Goal: Task Accomplishment & Management: Manage account settings

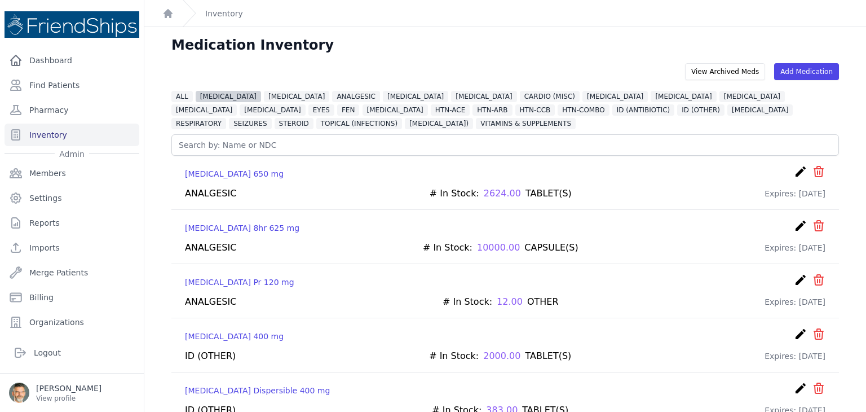
click at [207, 96] on span "[MEDICAL_DATA]" at bounding box center [228, 96] width 65 height 11
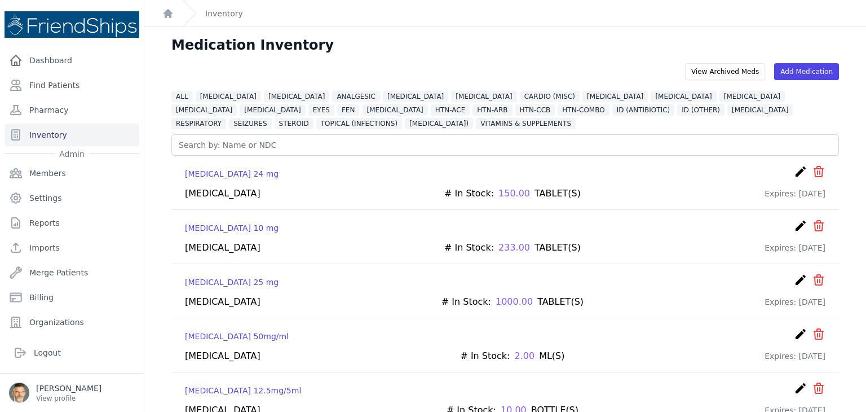
click at [794, 227] on icon "create" at bounding box center [801, 226] width 14 height 14
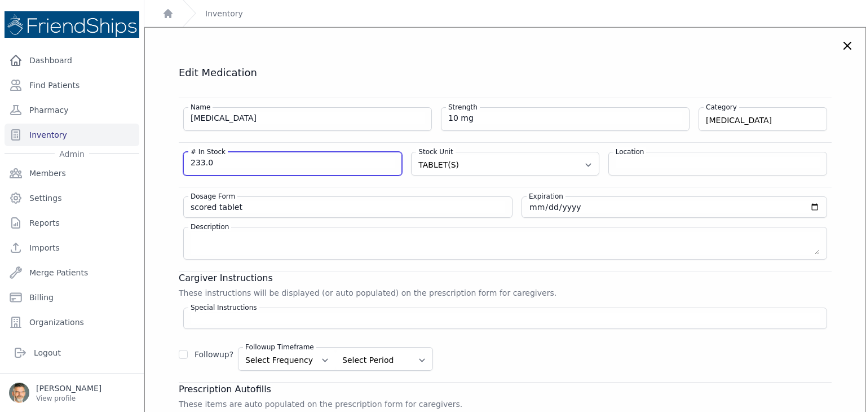
drag, startPoint x: 222, startPoint y: 160, endPoint x: 173, endPoint y: 159, distance: 49.6
click at [173, 159] on div "Edit Medication Name Cetirizine Strength 10 mg Category ALLERGIES DIABETES VITA…" at bounding box center [505, 313] width 698 height 495
drag, startPoint x: 213, startPoint y: 162, endPoint x: 182, endPoint y: 162, distance: 31.0
click at [182, 162] on div "# In Stock 265 Stock Unit Select A Unit CAPSULE(S) TABLET(S) BOTTLE(S) VIAL(S) …" at bounding box center [505, 158] width 653 height 33
type input "365"
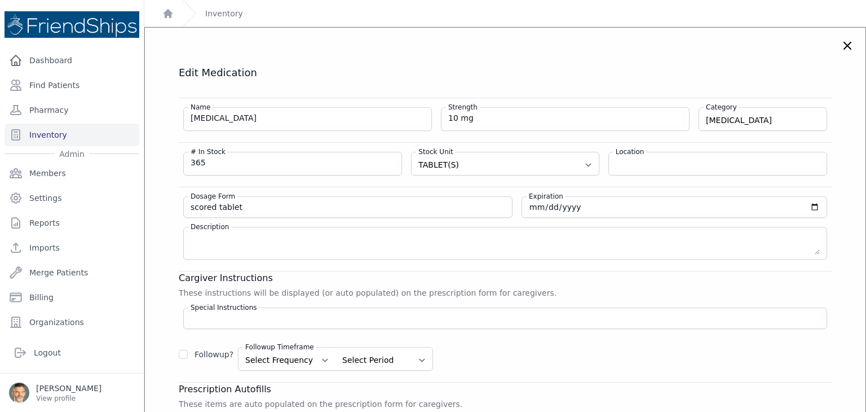
click at [456, 183] on div "Name Cetirizine Strength 10 mg Category ALLERGIES DIABETES VITAMINS & SUPPLEMEN…" at bounding box center [505, 312] width 653 height 428
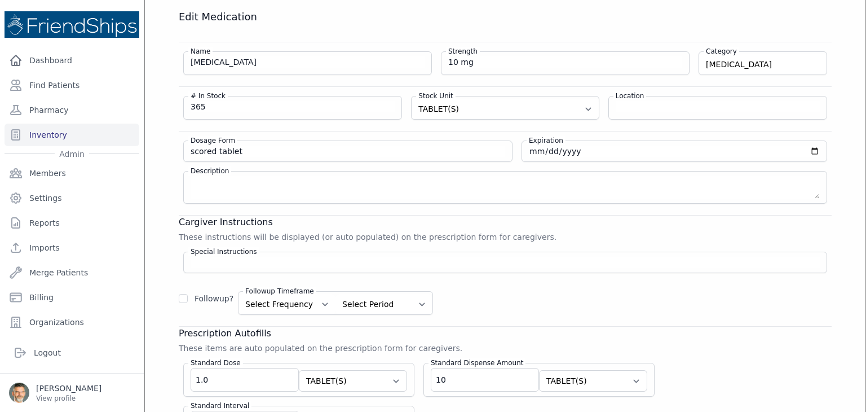
scroll to position [56, 0]
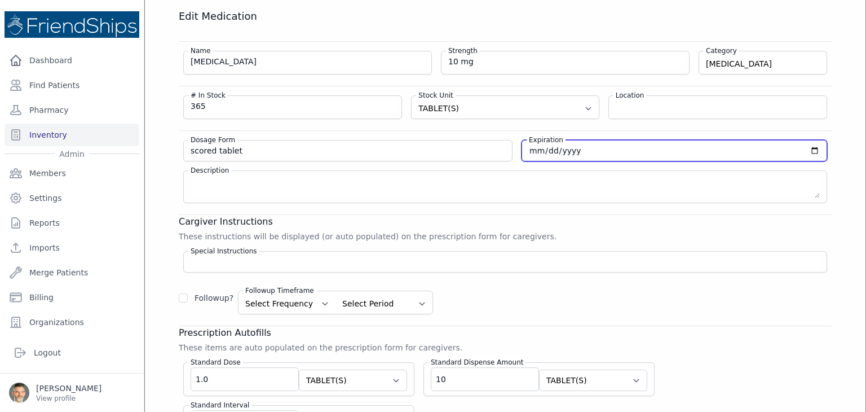
drag, startPoint x: 565, startPoint y: 151, endPoint x: 501, endPoint y: 149, distance: 64.3
click at [501, 149] on div "Dosage Form scored tablet Expiration 2026-01-31 Description" at bounding box center [505, 166] width 653 height 73
drag, startPoint x: 573, startPoint y: 147, endPoint x: 538, endPoint y: 148, distance: 35.0
click at [538, 148] on input "2026-01-31" at bounding box center [674, 150] width 291 height 11
click at [563, 151] on input "2026-09-30" at bounding box center [674, 150] width 291 height 11
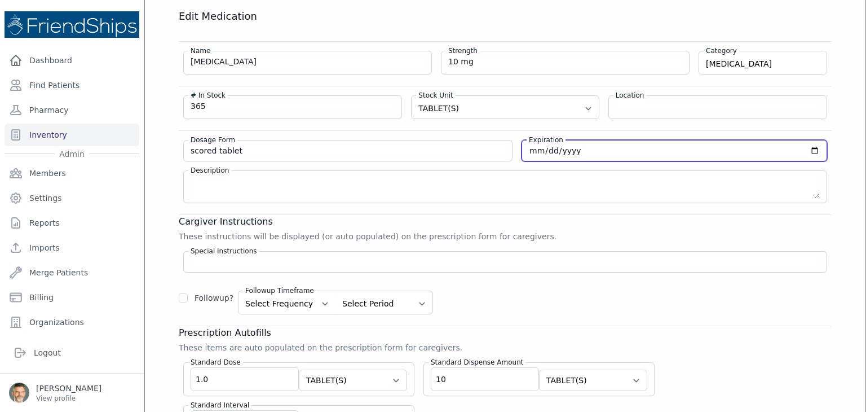
click at [563, 151] on input "2026-09-30" at bounding box center [674, 150] width 291 height 11
click at [562, 149] on input "2026-09-30" at bounding box center [674, 150] width 291 height 11
type input "2025-09-30"
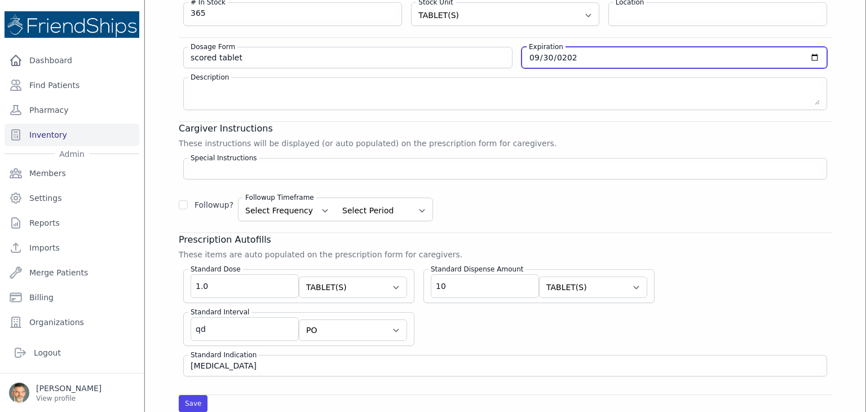
scroll to position [169, 0]
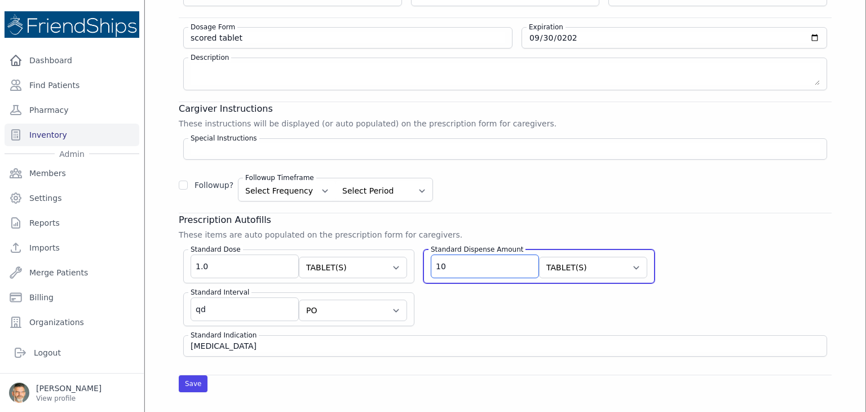
drag, startPoint x: 429, startPoint y: 264, endPoint x: 408, endPoint y: 264, distance: 20.3
click at [423, 264] on div "Standard Dispense Amount 10 Select Unit CAPSULE(S) TABLET(S) BOTTLE(S) VIAL(S) …" at bounding box center [538, 266] width 231 height 34
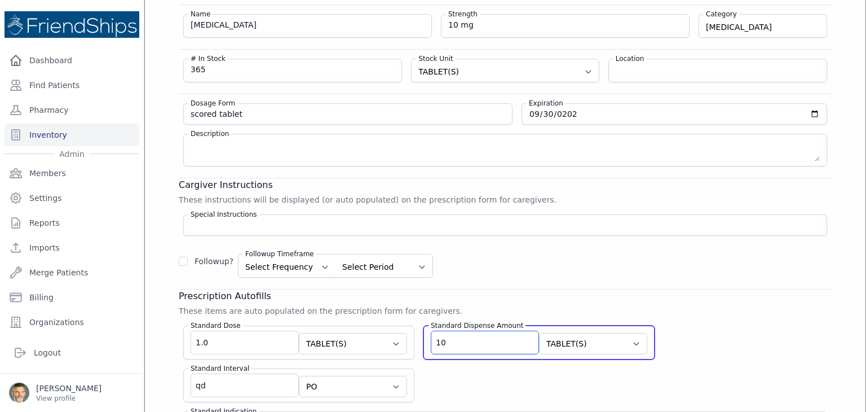
scroll to position [113, 0]
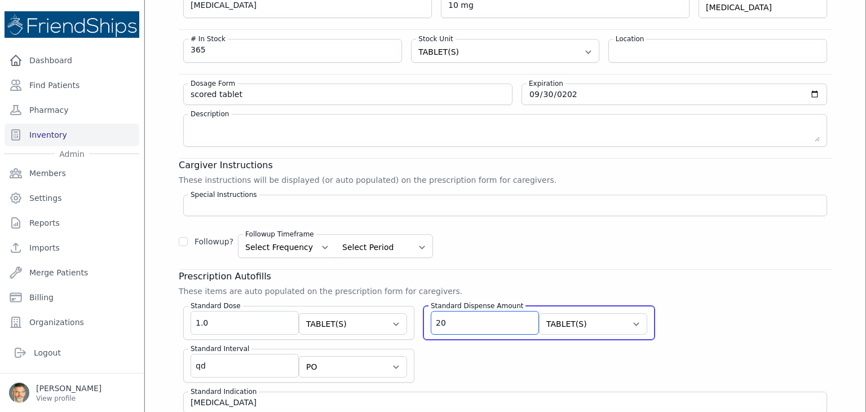
type input "20"
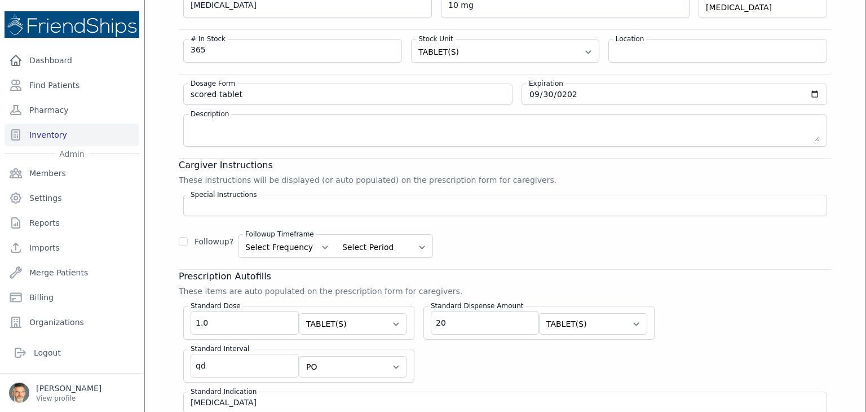
click at [708, 306] on div "Standard Dose 1.0 Select Unit CAPSULE(S) TABLET(S) BOTTLE(S) VIAL(S) ML(S) BOX(…" at bounding box center [505, 355] width 653 height 116
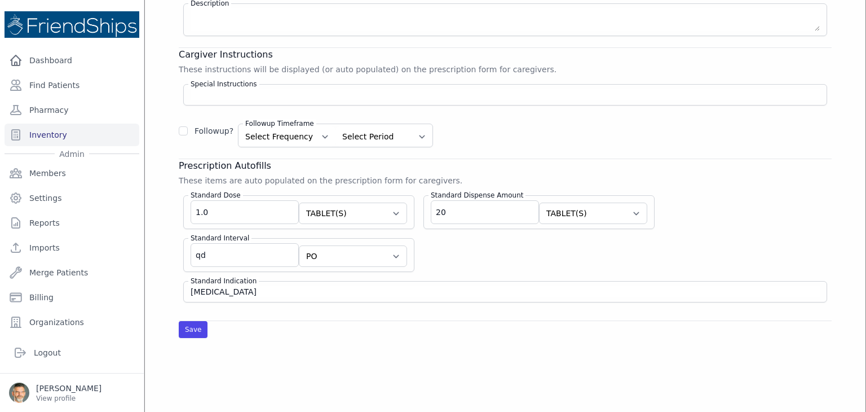
scroll to position [226, 0]
click at [191, 328] on button "Save" at bounding box center [193, 327] width 29 height 17
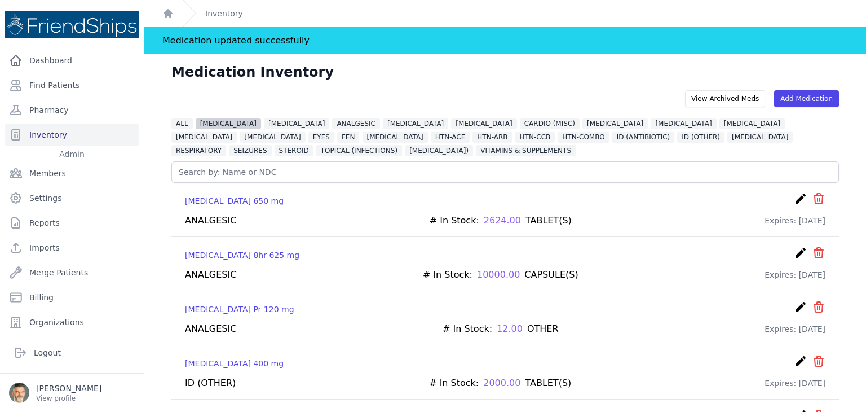
click at [218, 118] on span "ALLERGIES" at bounding box center [228, 123] width 65 height 11
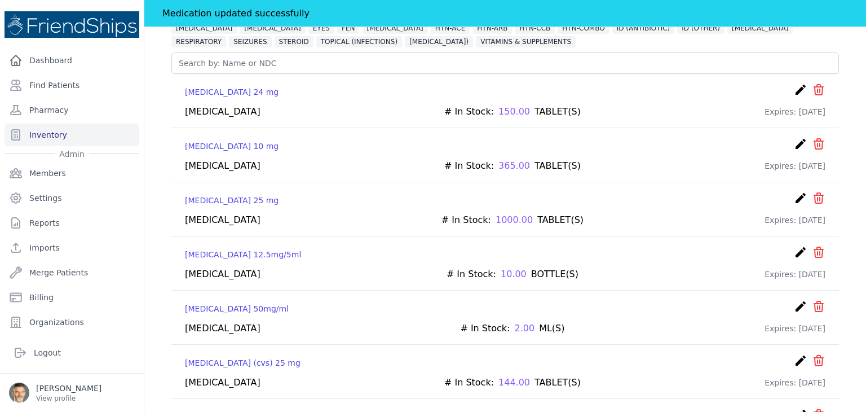
scroll to position [33, 0]
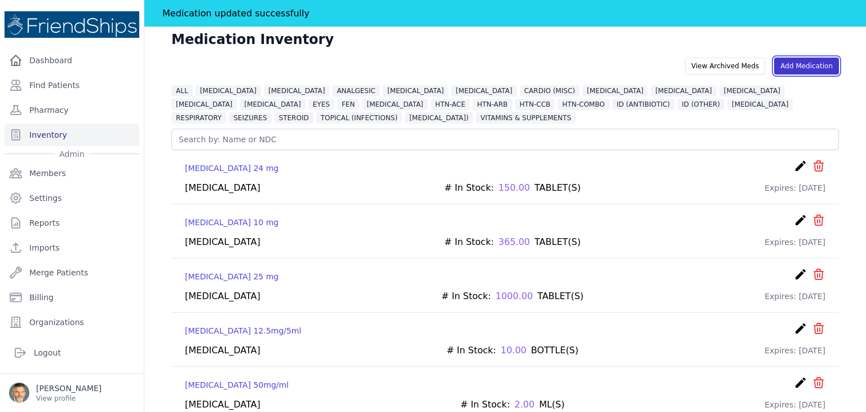
click at [806, 64] on link "Add Medication" at bounding box center [806, 66] width 65 height 17
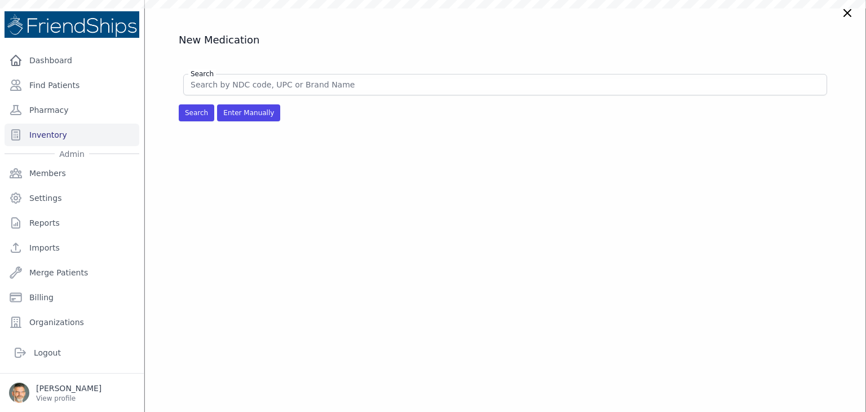
scroll to position [6, 0]
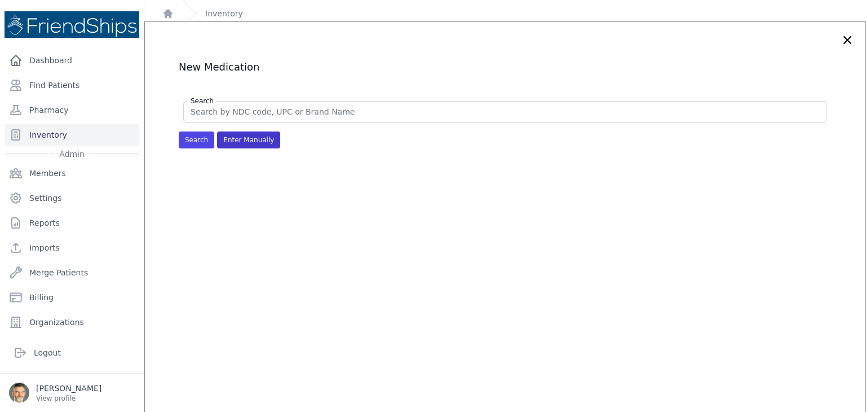
click at [242, 144] on span "Enter Manually" at bounding box center [248, 139] width 63 height 17
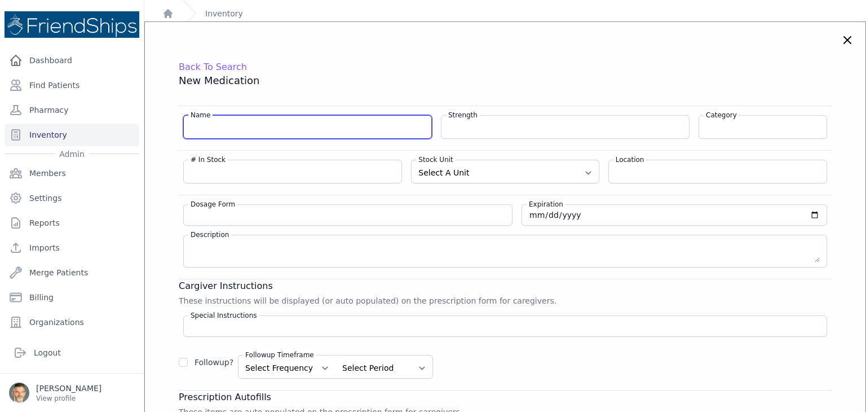
click at [226, 127] on input "Name" at bounding box center [308, 125] width 234 height 11
click at [216, 122] on input "Diphenydramine" at bounding box center [308, 125] width 234 height 11
type input "Diphenhydramine"
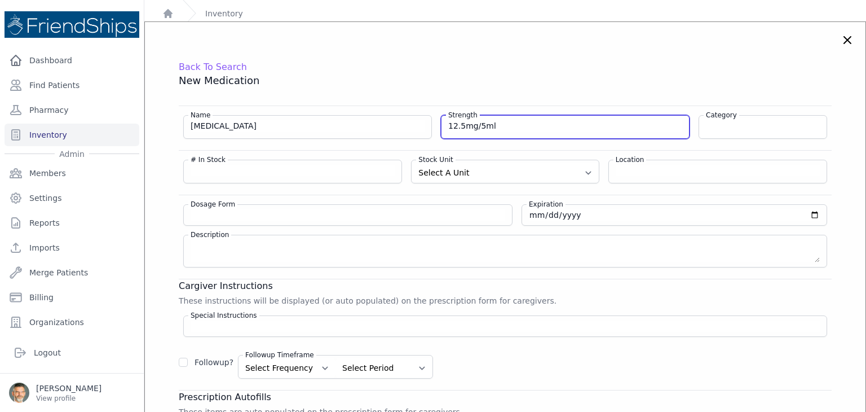
type input "12.5mg/5ml"
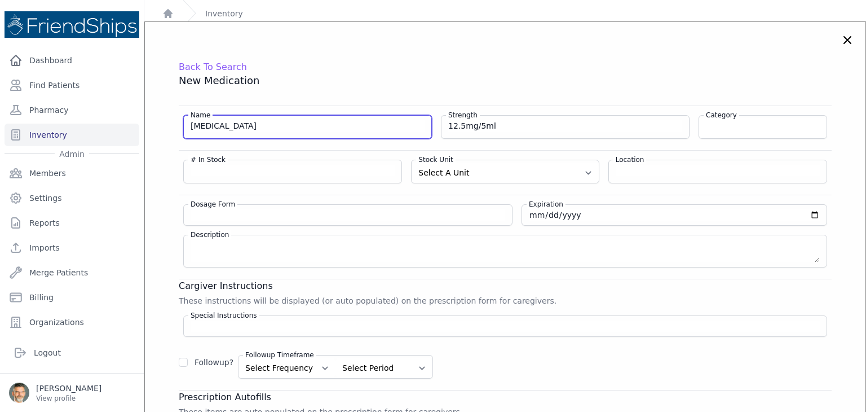
click at [325, 125] on input "Diphenhydramine" at bounding box center [308, 125] width 234 height 11
type input "Diphenhydramine boxes"
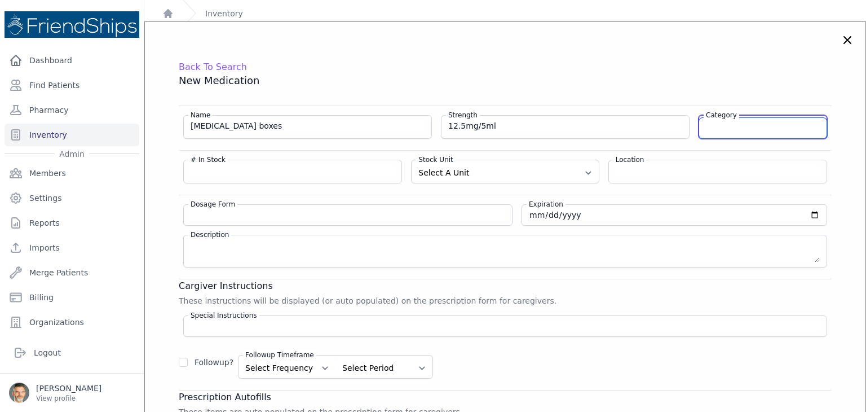
click at [758, 129] on input "Category" at bounding box center [762, 128] width 127 height 20
type input "ALLERGIES"
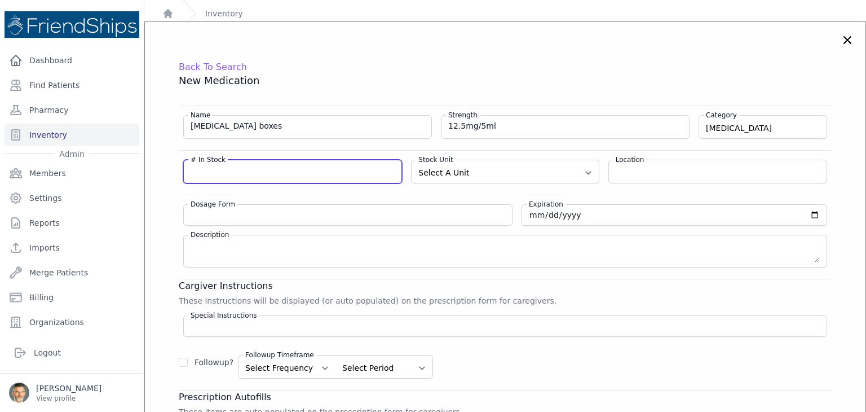
click at [267, 172] on input "# In Stock" at bounding box center [293, 170] width 204 height 11
drag, startPoint x: 200, startPoint y: 172, endPoint x: 180, endPoint y: 169, distance: 19.4
click at [180, 169] on div "# In Stock 5 Stock Unit Select A Unit CAPSULE(S) TABLET(S) BOTTLE(S) VIAL(S) ML…" at bounding box center [505, 166] width 653 height 33
type input "120"
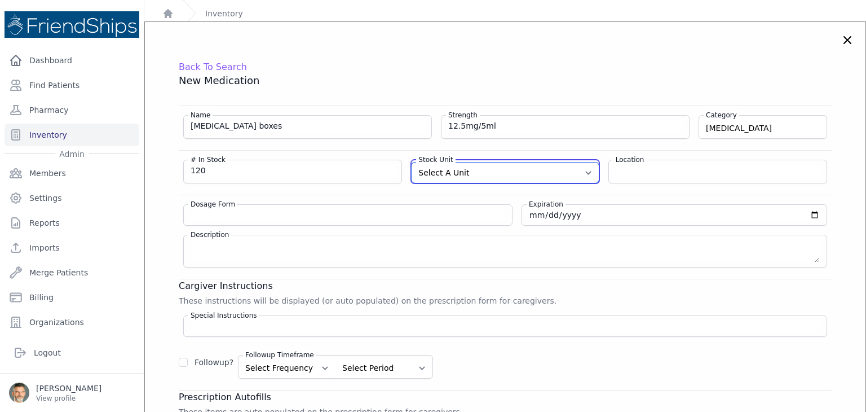
click at [527, 167] on select "Select A Unit CAPSULE(S) TABLET(S) BOTTLE(S) VIAL(S) ML(S) BOX(ES) PACK(S) OTHER" at bounding box center [505, 172] width 187 height 20
select select "TABLET(S)"
click at [412, 162] on select "Select A Unit CAPSULE(S) TABLET(S) BOTTLE(S) VIAL(S) ML(S) BOX(ES) PACK(S) OTHER" at bounding box center [505, 172] width 187 height 20
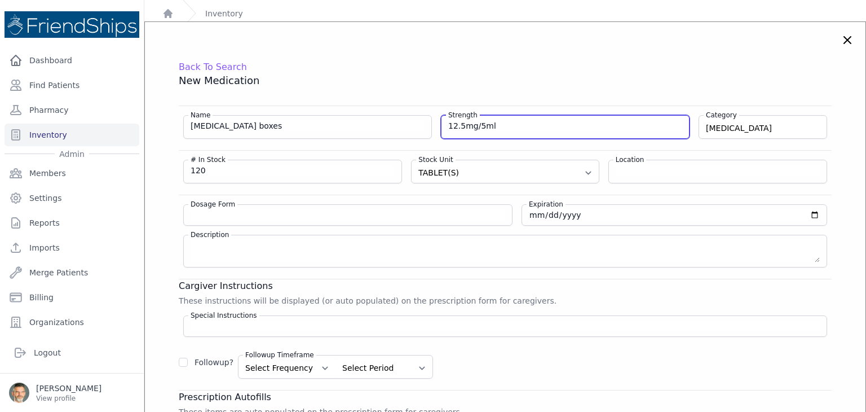
drag, startPoint x: 496, startPoint y: 121, endPoint x: 435, endPoint y: 123, distance: 60.4
click at [435, 123] on div "Name Diphenhydramine boxes Strength 12.5mg/5ml Category ALLERGIES DIABETES VITA…" at bounding box center [505, 122] width 653 height 33
type input "25 mg"
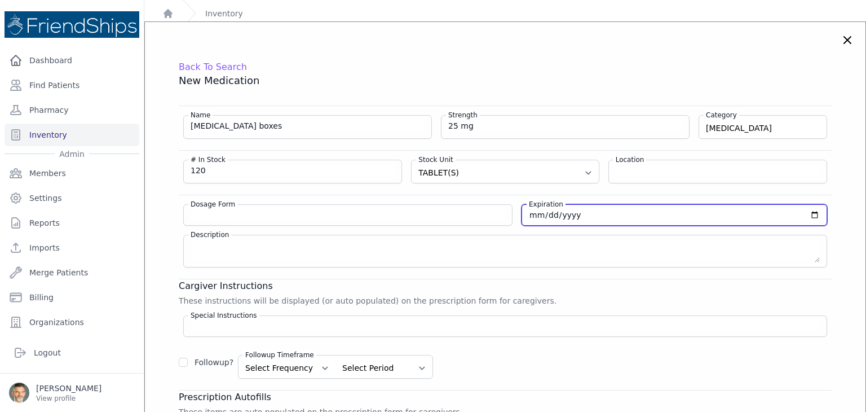
click at [529, 217] on input "date" at bounding box center [674, 214] width 291 height 11
type input "2026-11-30"
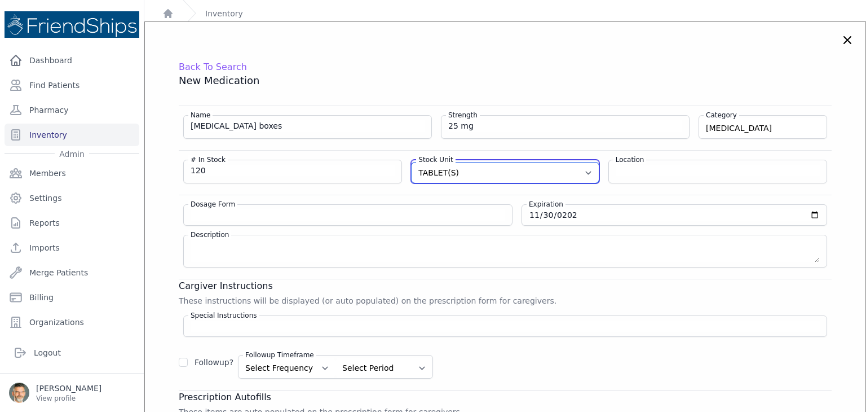
click at [529, 171] on select "Select A Unit CAPSULE(S) TABLET(S) BOTTLE(S) VIAL(S) ML(S) BOX(ES) PACK(S) OTHER" at bounding box center [505, 172] width 187 height 20
select select "CAPSULE(S)"
click at [412, 162] on select "Select A Unit CAPSULE(S) TABLET(S) BOTTLE(S) VIAL(S) ML(S) BOX(ES) PACK(S) OTHER" at bounding box center [505, 172] width 187 height 20
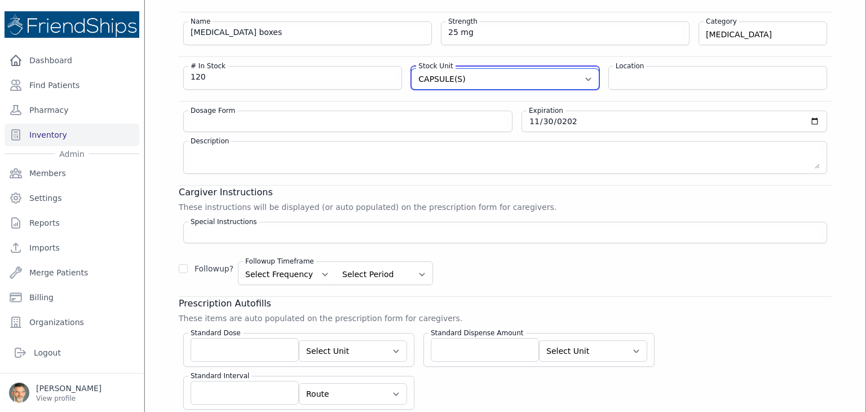
scroll to position [118, 0]
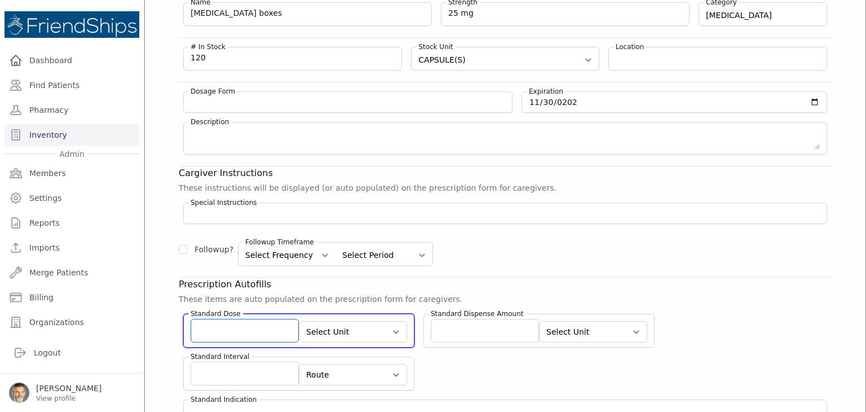
click at [264, 326] on input "Standard Dose" at bounding box center [245, 331] width 108 height 24
type input "1"
type input "2"
type input "1"
click at [350, 330] on select "Select Unit CAPSULE(S) TABLET(S) BOTTLE(S) VIAL(S) ML(S) BOX(ES) PACK(S) OTHER" at bounding box center [353, 331] width 108 height 21
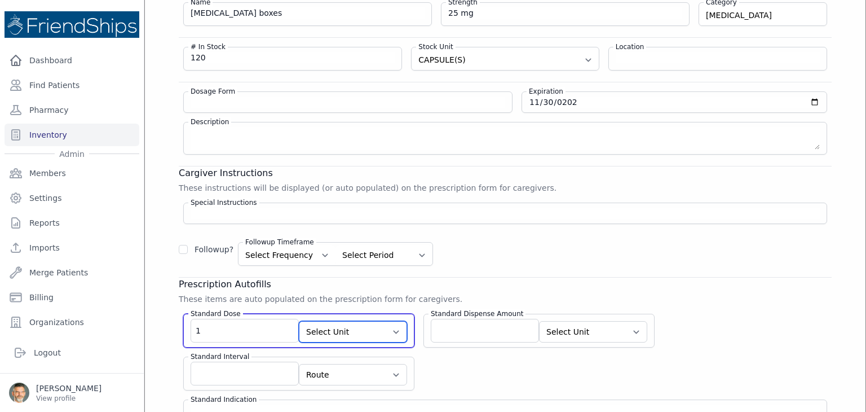
select select "CAPSULE(S)"
click at [299, 321] on select "Select Unit CAPSULE(S) TABLET(S) BOTTLE(S) VIAL(S) ML(S) BOX(ES) PACK(S) OTHER" at bounding box center [353, 331] width 108 height 21
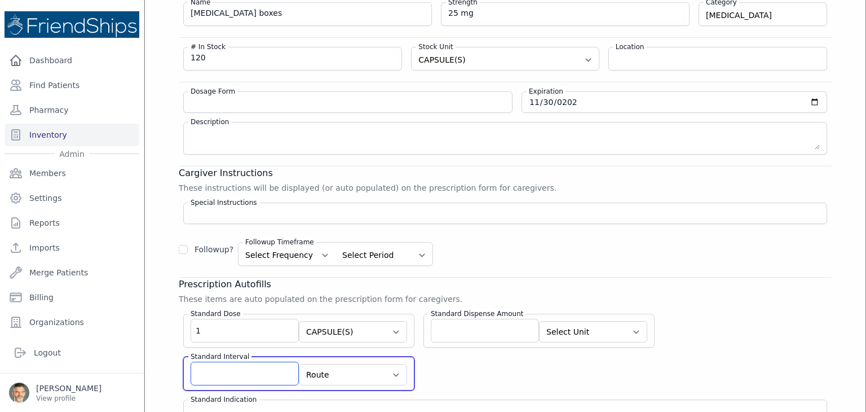
click at [265, 372] on input "Standard Interval" at bounding box center [245, 373] width 108 height 24
click at [218, 370] on input "Standard Interval" at bounding box center [245, 373] width 108 height 24
type input "q6h prn"
click at [341, 373] on select "Route AU BUC IJ IM INH IP IR IT IU IV IVES NAS NEB OU OD OS PAR PO PR PV REC SC…" at bounding box center [353, 374] width 108 height 21
select select "PO"
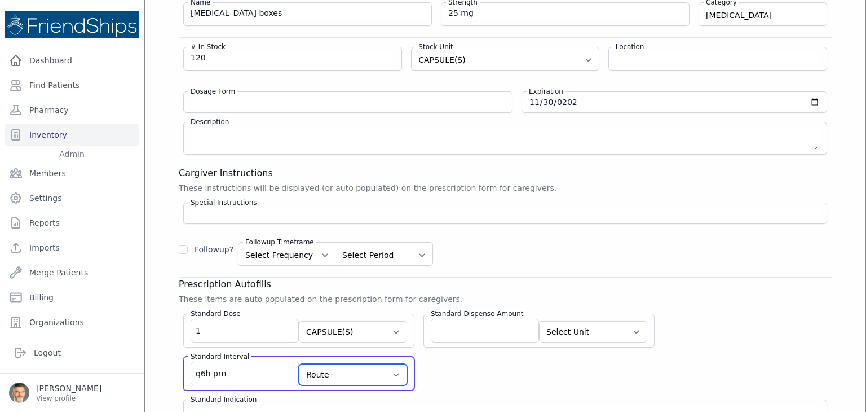
click at [299, 364] on select "Route AU BUC IJ IM INH IP IR IT IU IV IVES NAS NEB OU OD OS PAR PO PR PV REC SC…" at bounding box center [353, 374] width 108 height 21
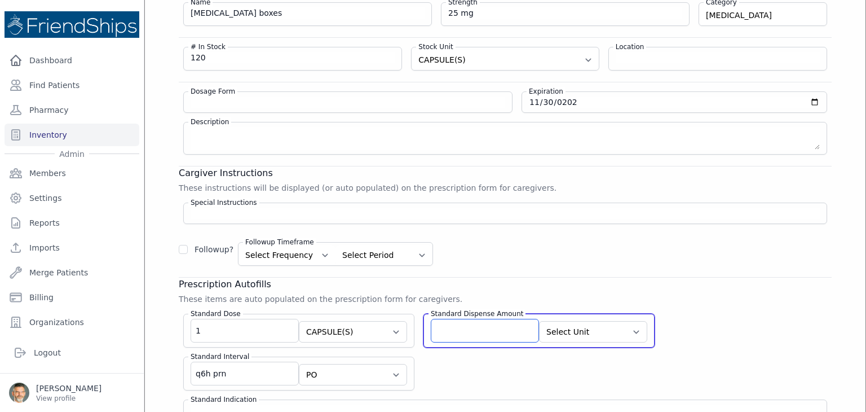
click at [453, 333] on input "Standard Dispense Amount" at bounding box center [485, 331] width 108 height 24
type input "24"
click at [550, 329] on select "Select Unit CAPSULE(S) TABLET(S) BOTTLE(S) VIAL(S) ML(S) BOX(ES) PACK(S) OTHER" at bounding box center [593, 331] width 108 height 21
select select "CAPSULE(S)"
click at [539, 321] on select "Select Unit CAPSULE(S) TABLET(S) BOTTLE(S) VIAL(S) ML(S) BOX(ES) PACK(S) OTHER" at bounding box center [593, 331] width 108 height 21
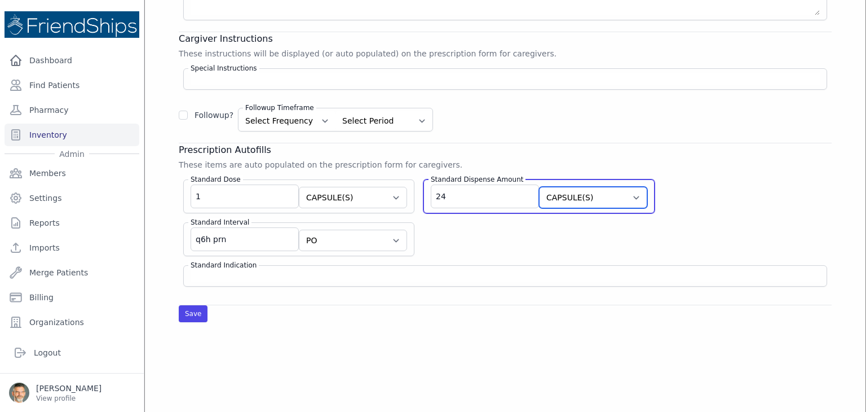
scroll to position [288, 0]
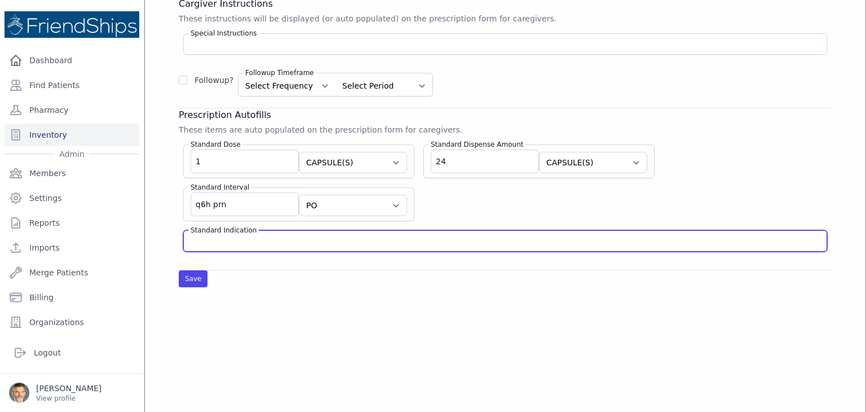
click at [207, 237] on input "Standard Indication" at bounding box center [505, 240] width 629 height 11
click at [202, 237] on input "anithistamine" at bounding box center [505, 240] width 629 height 11
click at [204, 237] on input "anithistamine" at bounding box center [505, 240] width 629 height 11
type input "antihistamine"
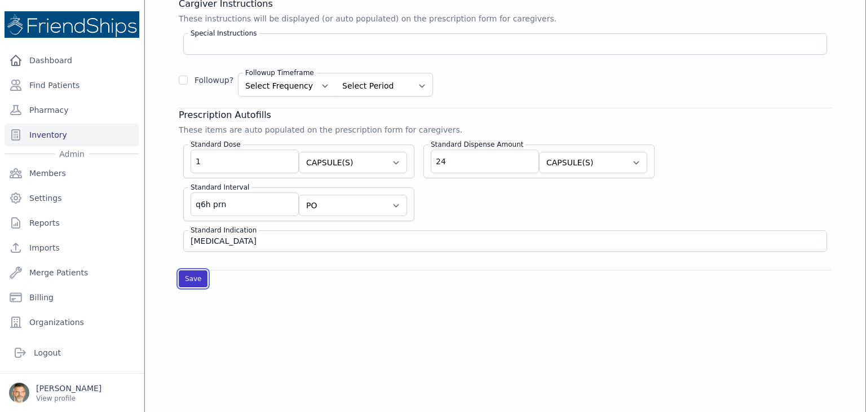
click at [189, 274] on button "Save" at bounding box center [193, 278] width 29 height 17
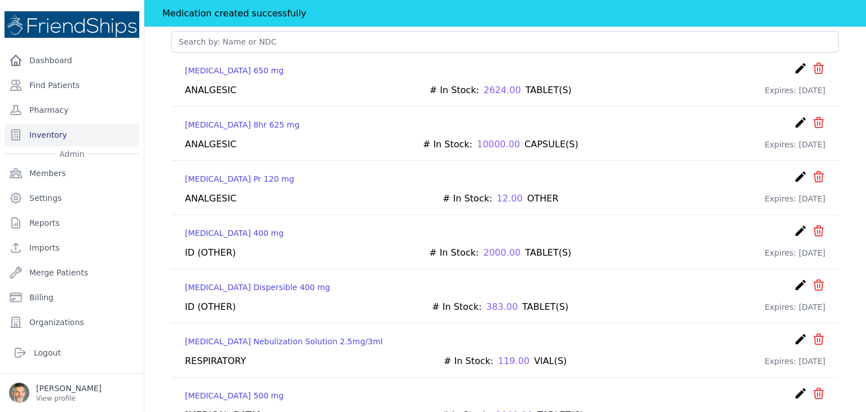
scroll to position [62, 0]
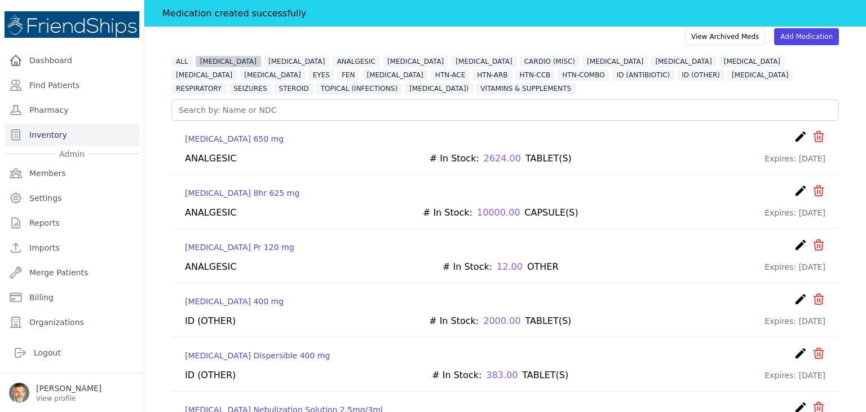
click at [217, 60] on span "ALLERGIES" at bounding box center [228, 61] width 65 height 11
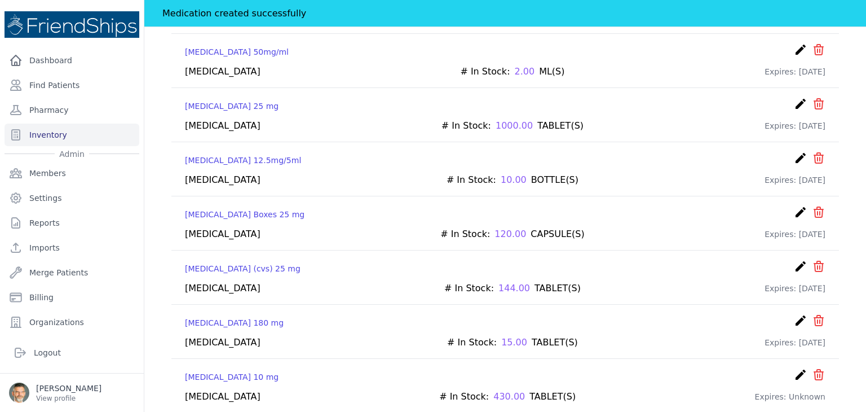
scroll to position [231, 0]
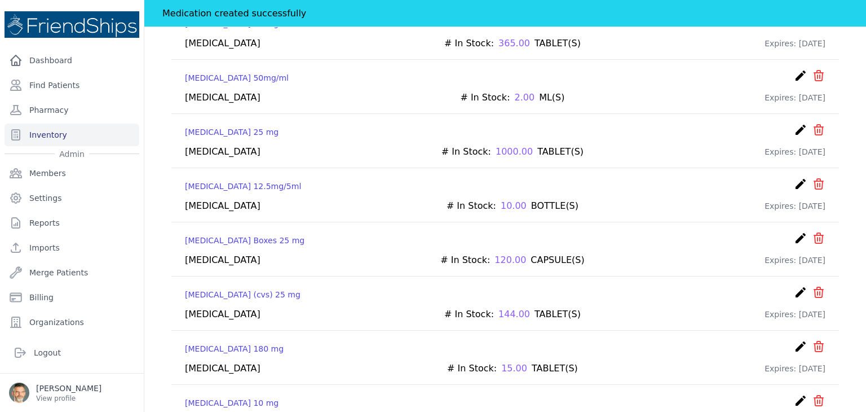
click at [814, 287] on icon "icon" at bounding box center [818, 292] width 9 height 10
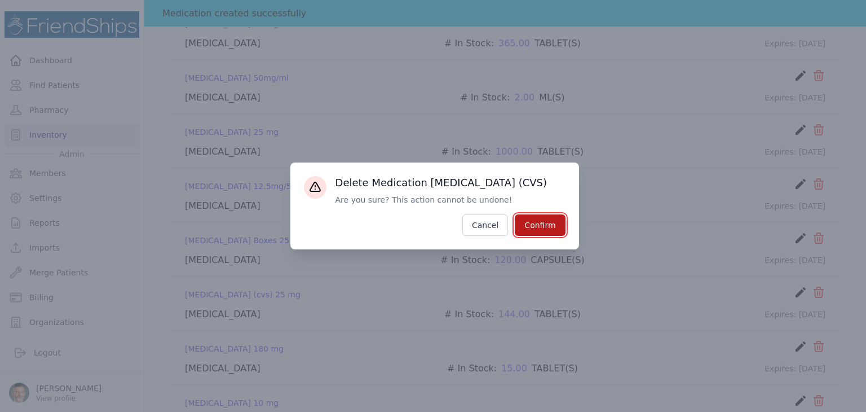
click at [533, 224] on button "Confirm" at bounding box center [540, 224] width 50 height 21
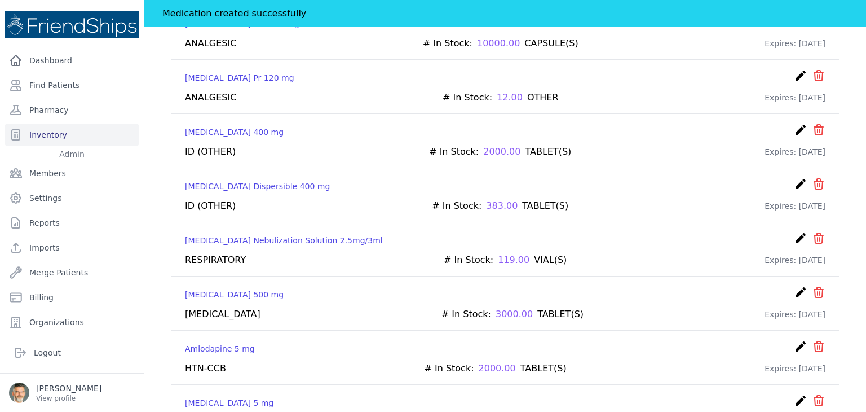
scroll to position [0, 0]
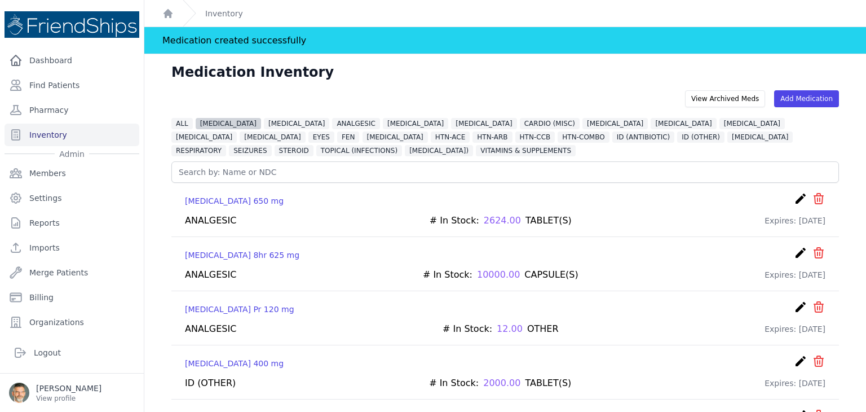
click at [217, 118] on span "[MEDICAL_DATA]" at bounding box center [228, 123] width 65 height 11
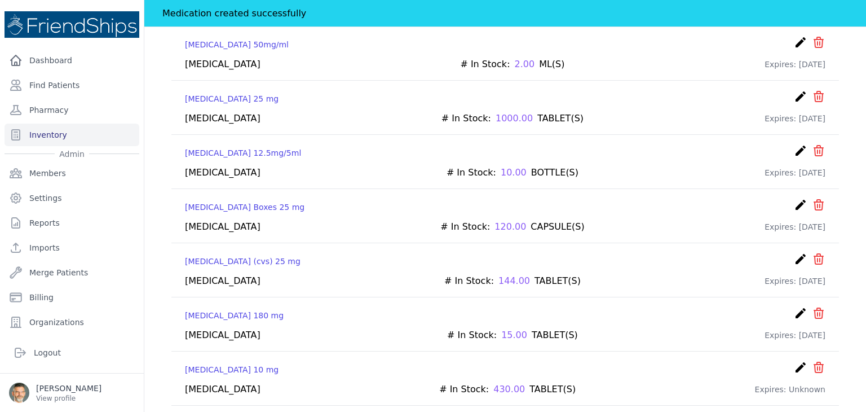
scroll to position [282, 0]
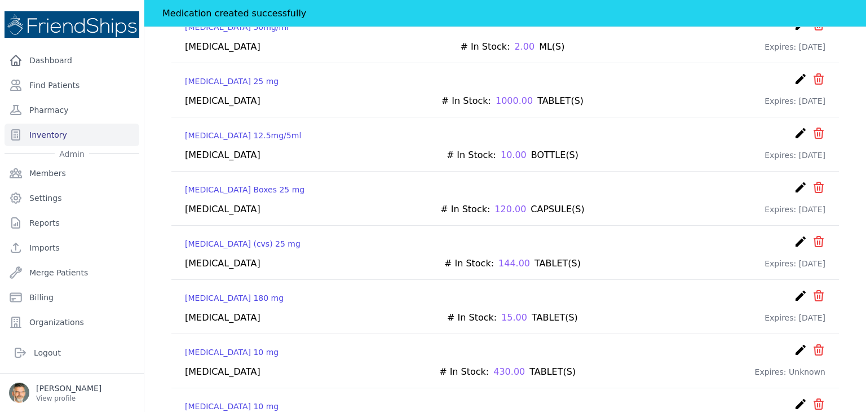
click at [812, 239] on icon "icon" at bounding box center [819, 242] width 14 height 14
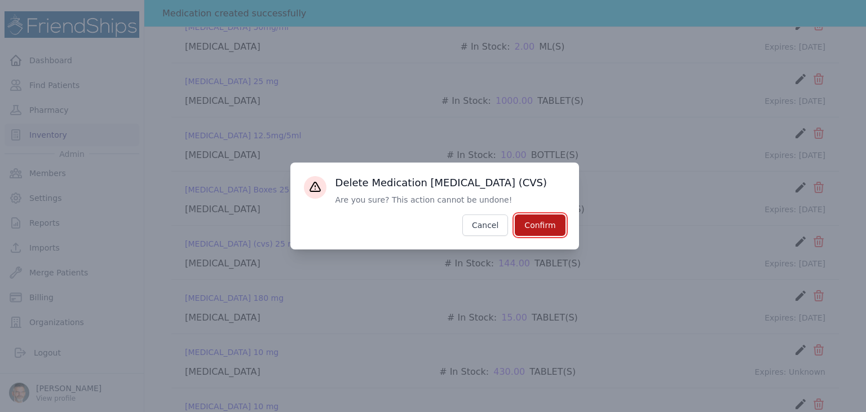
click at [553, 227] on button "Confirm" at bounding box center [540, 224] width 50 height 21
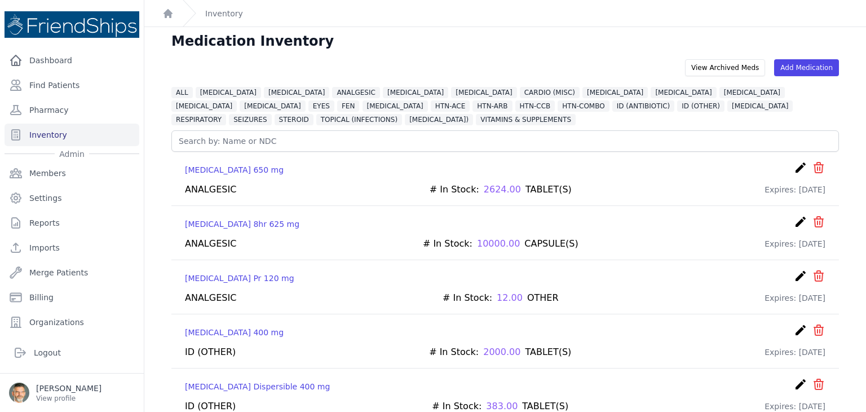
scroll to position [0, 0]
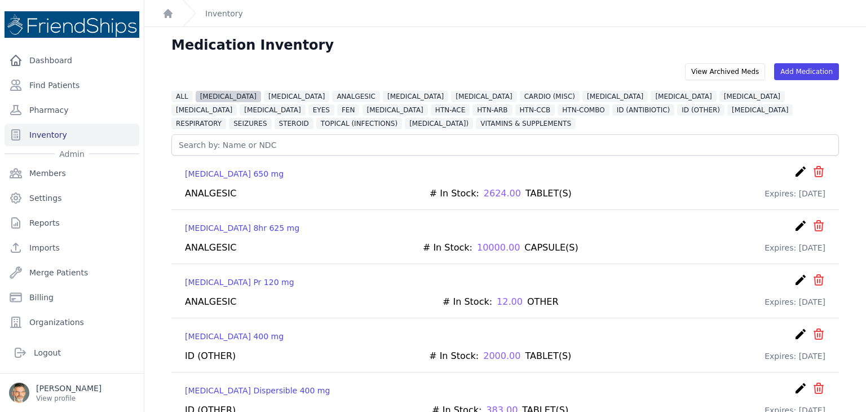
click at [223, 95] on span "[MEDICAL_DATA]" at bounding box center [228, 96] width 65 height 11
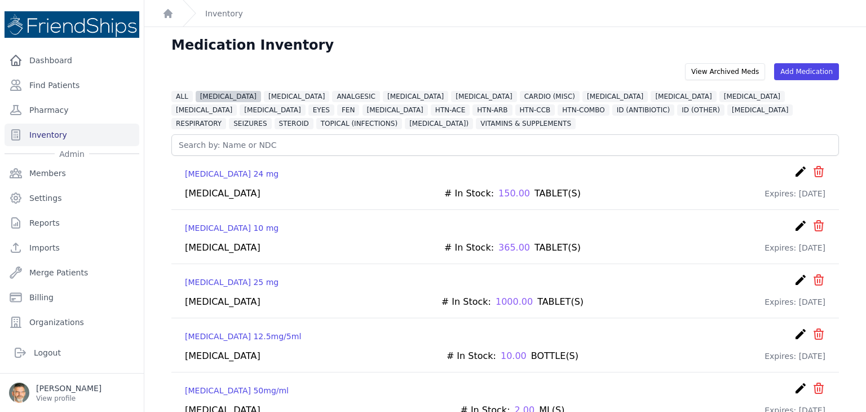
click at [215, 95] on span "[MEDICAL_DATA]" at bounding box center [228, 96] width 65 height 11
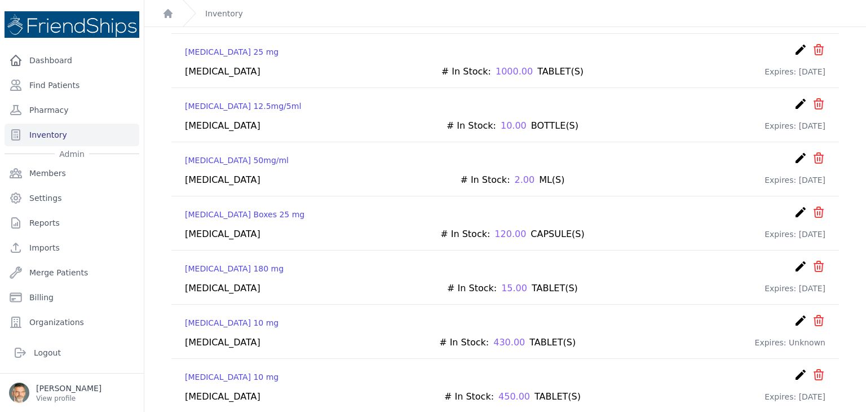
scroll to position [231, 0]
click at [794, 313] on icon "create" at bounding box center [801, 319] width 14 height 14
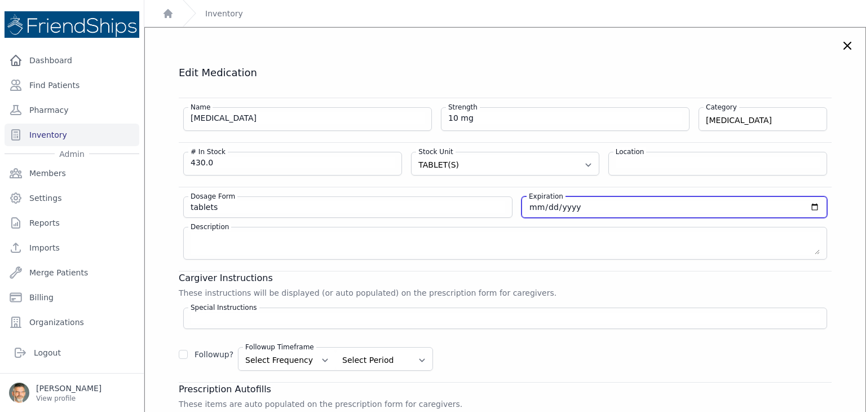
click at [529, 207] on input "date" at bounding box center [674, 206] width 291 height 11
type input "2027-12-21"
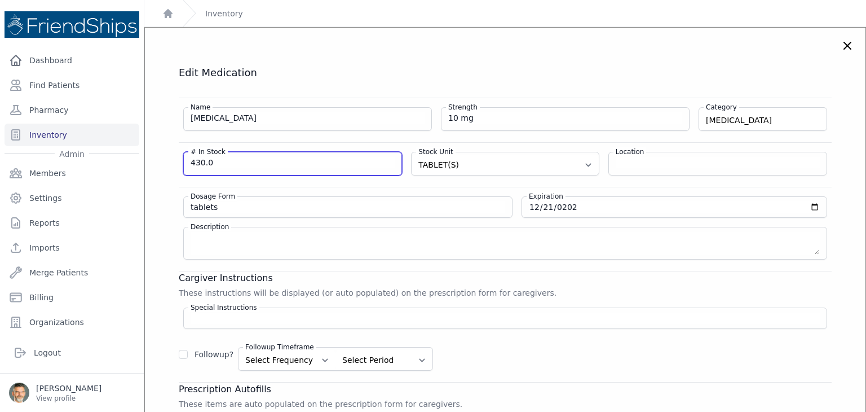
click at [226, 165] on input "430.0" at bounding box center [293, 162] width 204 height 11
drag, startPoint x: 209, startPoint y: 163, endPoint x: 180, endPoint y: 162, distance: 28.8
click at [180, 162] on div "# In Stock 430.0 Stock Unit Select A Unit CAPSULE(S) TABLET(S) BOTTLE(S) VIAL(S…" at bounding box center [505, 158] width 653 height 33
type input "400"
click at [542, 343] on div "Followup? Followup Timeframe Select Frequency 1 2 3 4 5 6 7 8 9 10 11 12 Select…" at bounding box center [505, 354] width 653 height 33
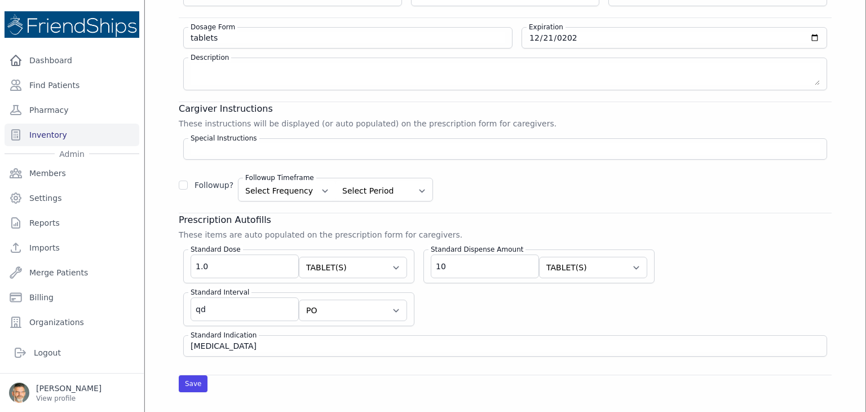
scroll to position [226, 0]
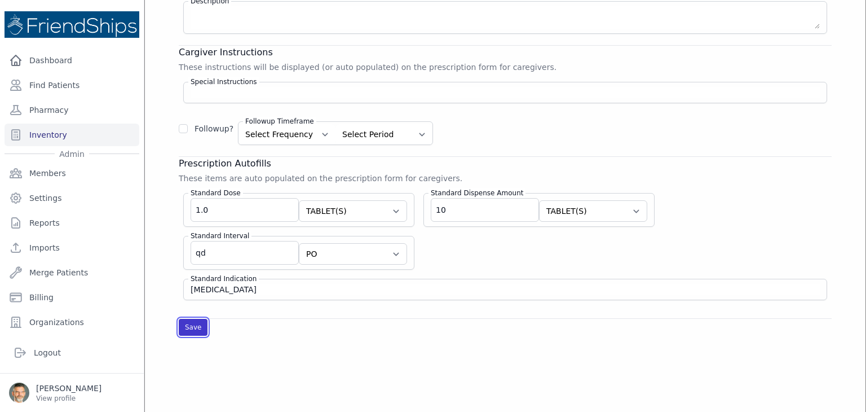
click at [188, 323] on button "Save" at bounding box center [193, 327] width 29 height 17
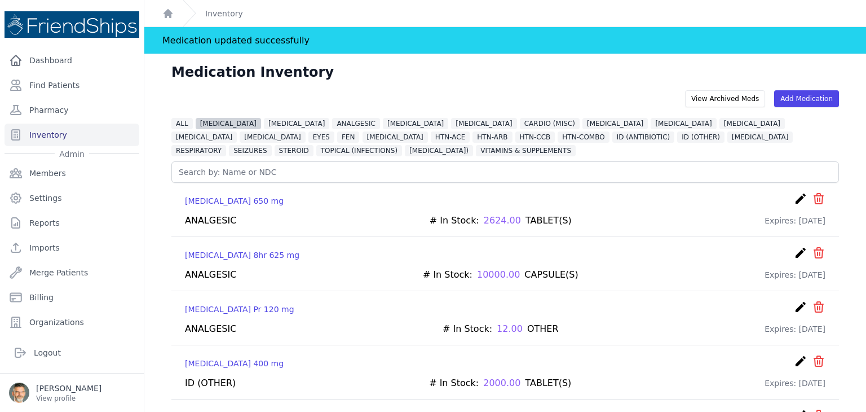
click at [224, 124] on span "[MEDICAL_DATA]" at bounding box center [228, 123] width 65 height 11
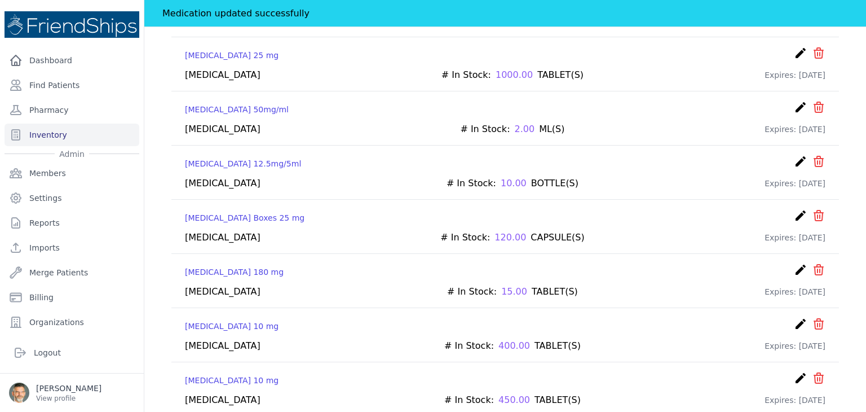
scroll to position [258, 0]
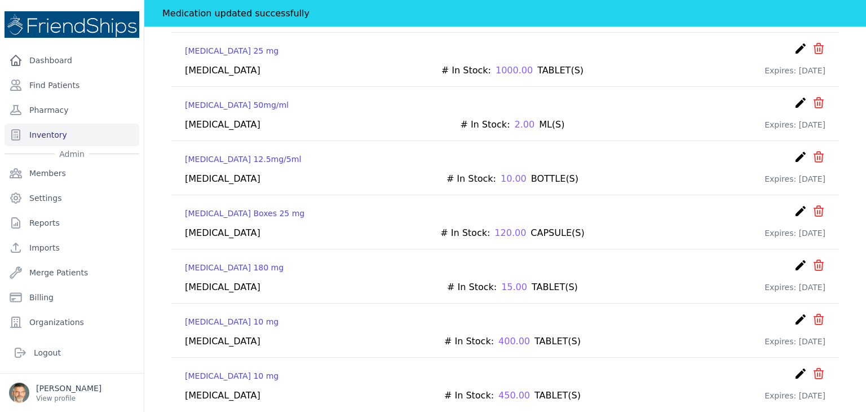
click at [794, 368] on icon "create" at bounding box center [801, 374] width 14 height 14
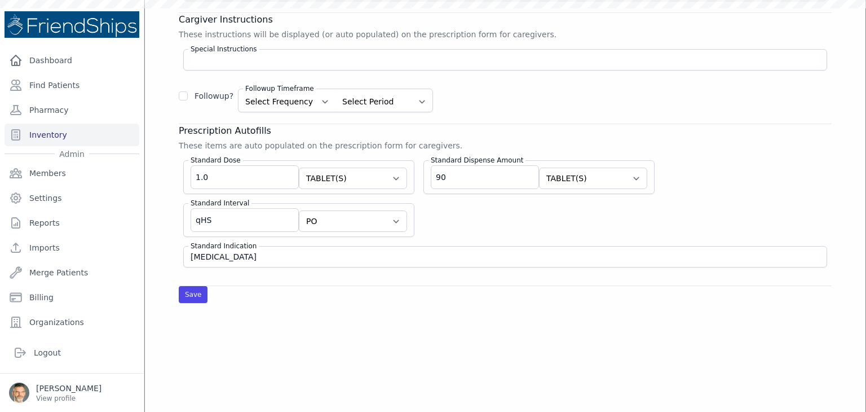
scroll to position [139, 0]
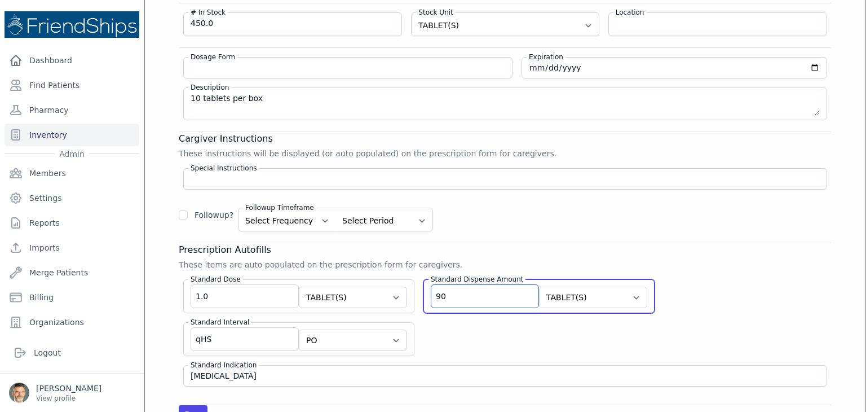
drag, startPoint x: 428, startPoint y: 293, endPoint x: 411, endPoint y: 292, distance: 17.0
click at [431, 292] on input "90" at bounding box center [485, 296] width 108 height 24
type input "20"
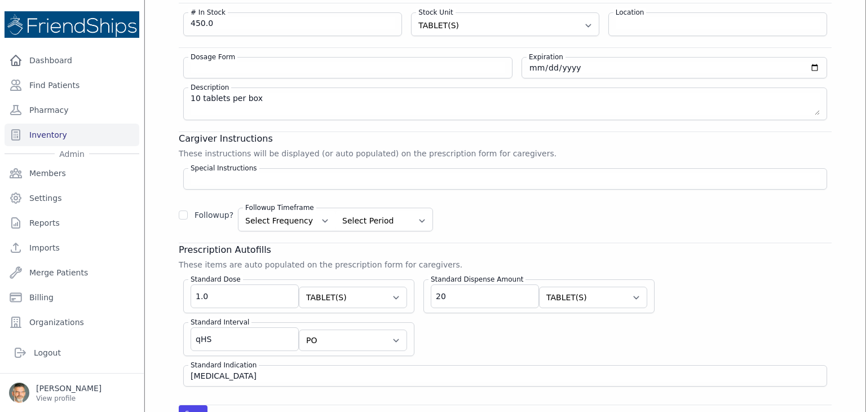
click at [725, 299] on div "Standard Dose 1.0 Select Unit CAPSULE(S) TABLET(S) BOTTLE(S) VIAL(S) ML(S) BOX(…" at bounding box center [505, 328] width 653 height 116
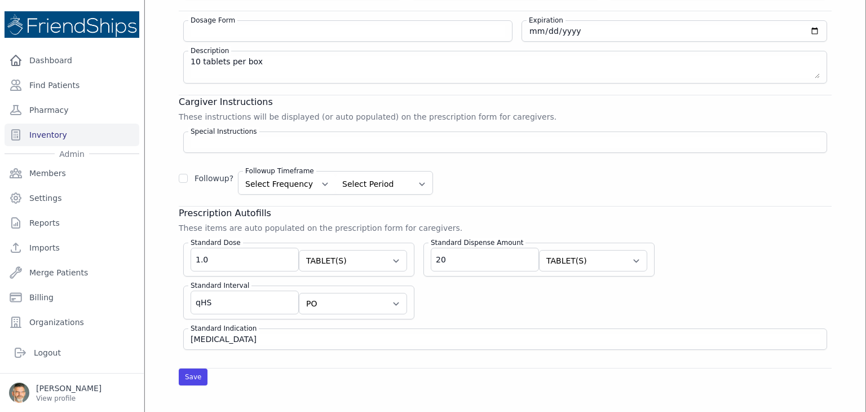
scroll to position [196, 0]
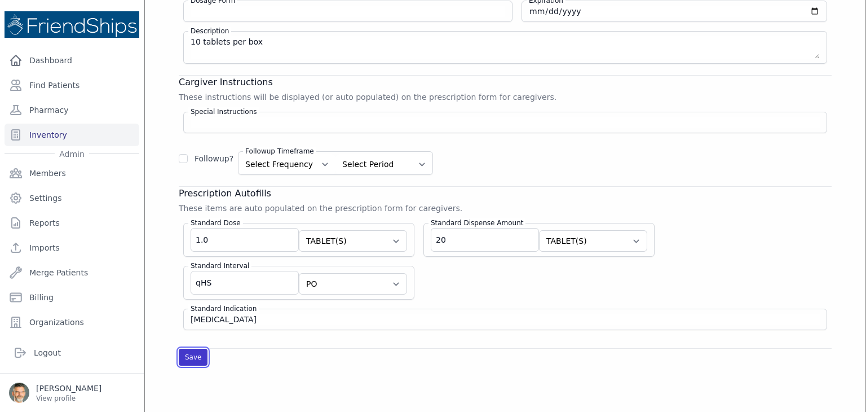
click at [190, 354] on button "Save" at bounding box center [193, 356] width 29 height 17
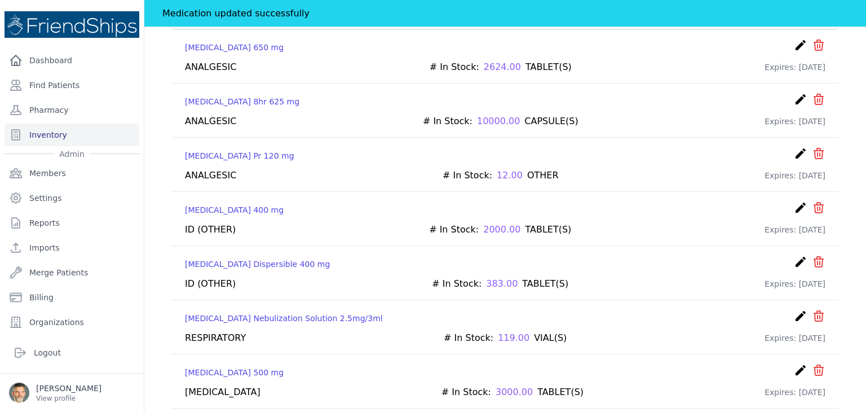
scroll to position [27, 0]
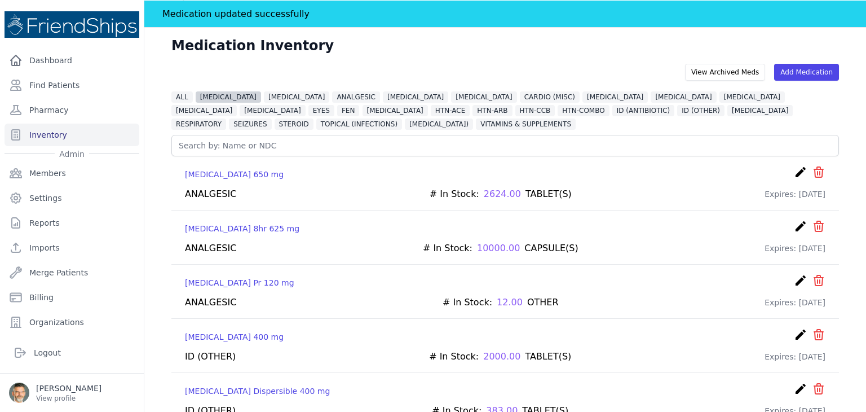
click at [214, 98] on span "[MEDICAL_DATA]" at bounding box center [228, 96] width 65 height 11
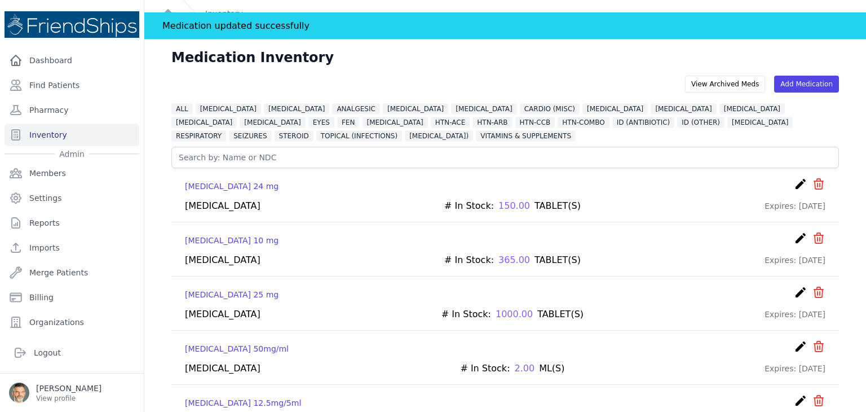
scroll to position [0, 0]
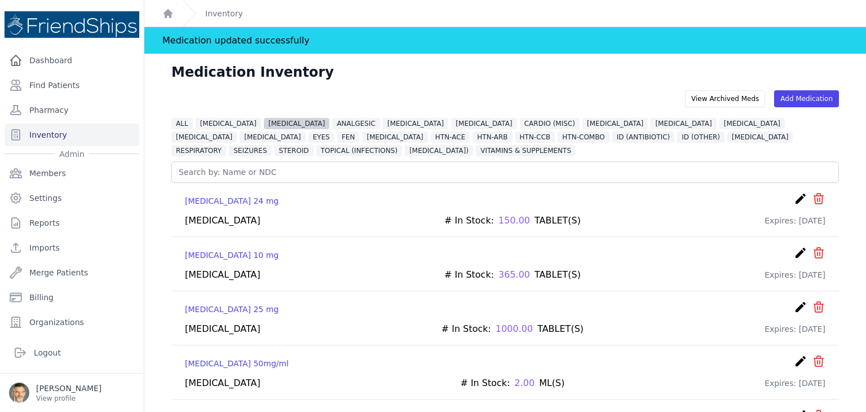
click at [264, 122] on span "[MEDICAL_DATA]" at bounding box center [296, 123] width 65 height 11
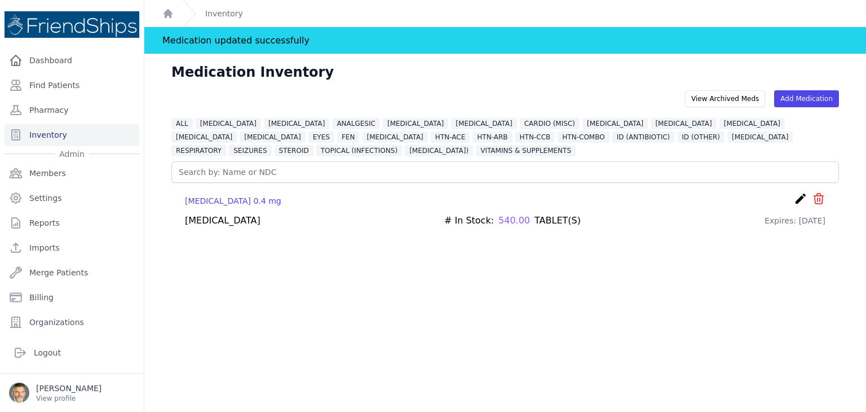
click at [794, 198] on icon "create" at bounding box center [801, 199] width 14 height 14
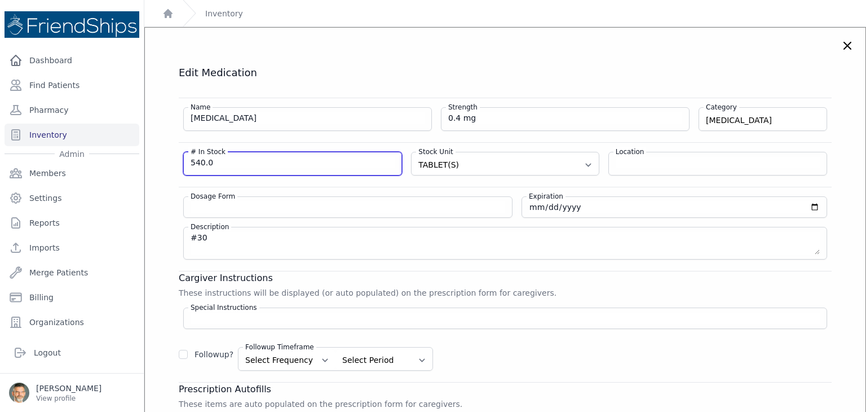
drag, startPoint x: 208, startPoint y: 158, endPoint x: 129, endPoint y: 150, distance: 80.0
click at [129, 150] on div "Close sidebar Dashboard Find Patients Pharmacy Inventory Admin Members Settings" at bounding box center [433, 206] width 866 height 412
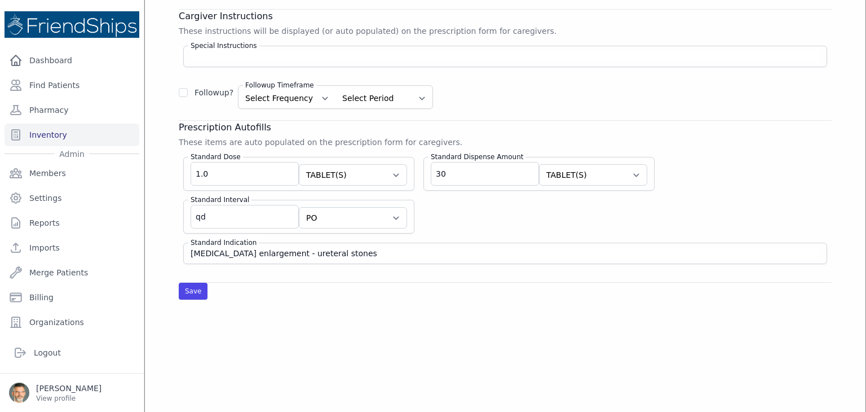
scroll to position [282, 0]
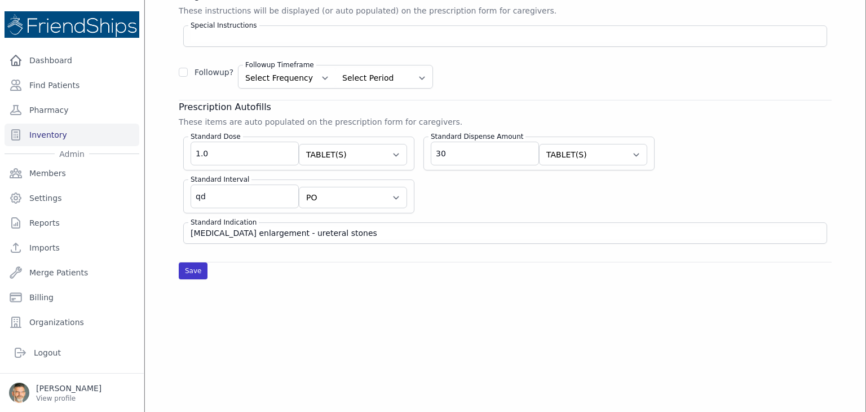
type input "450"
click at [189, 271] on button "Save" at bounding box center [193, 270] width 29 height 17
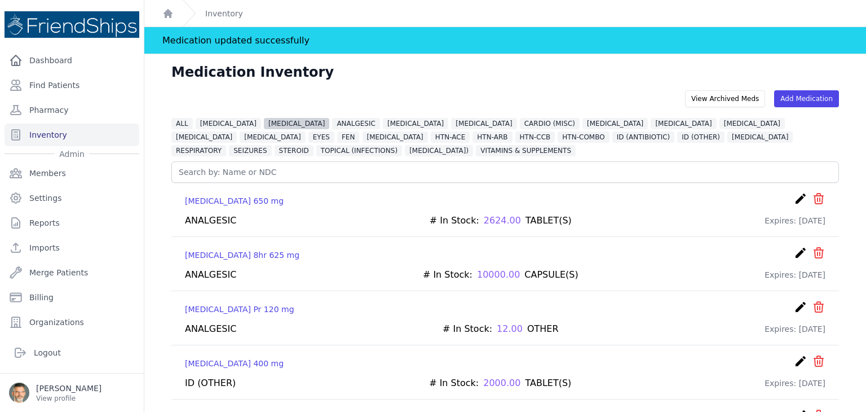
click at [272, 125] on span "[MEDICAL_DATA]" at bounding box center [296, 123] width 65 height 11
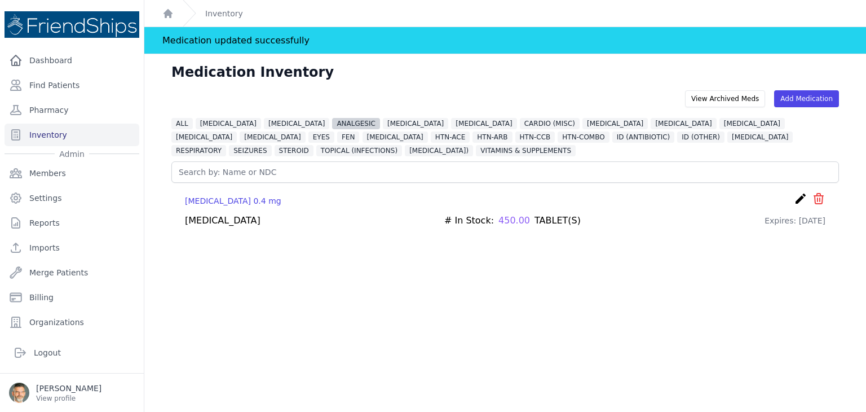
click at [332, 123] on span "ANALGESIC" at bounding box center [356, 123] width 48 height 11
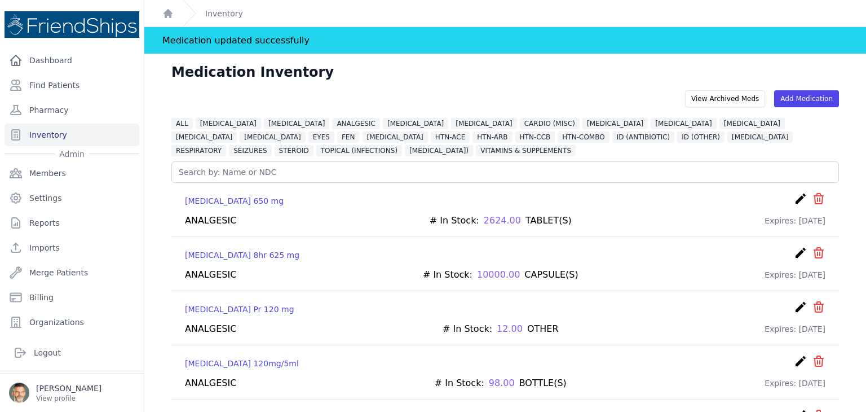
click at [794, 250] on icon "create" at bounding box center [801, 253] width 14 height 14
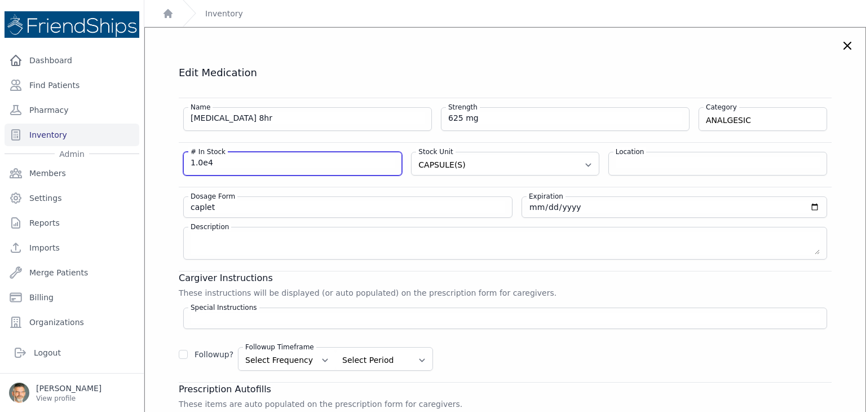
drag, startPoint x: 218, startPoint y: 161, endPoint x: 170, endPoint y: 162, distance: 47.4
click at [170, 162] on div "Edit Medication Name Acetaminophen 8hr Strength 625 mg Category ANALGESIC DIABE…" at bounding box center [505, 313] width 698 height 495
type input "2300"
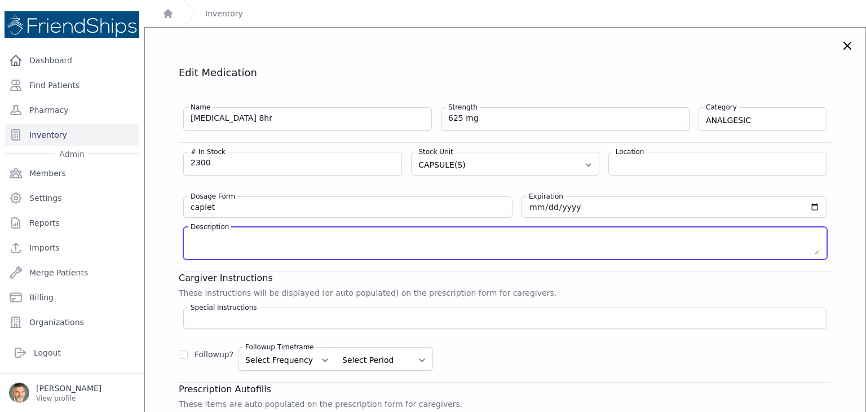
click at [590, 248] on textarea "Description" at bounding box center [505, 243] width 629 height 23
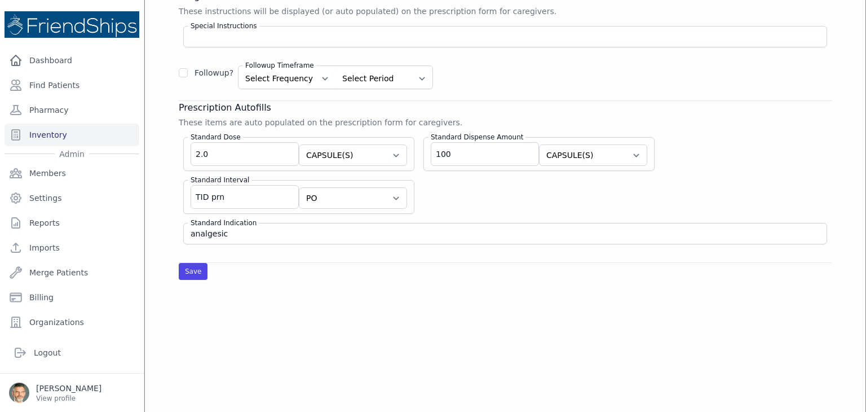
scroll to position [282, 0]
click at [187, 268] on button "Save" at bounding box center [193, 270] width 29 height 17
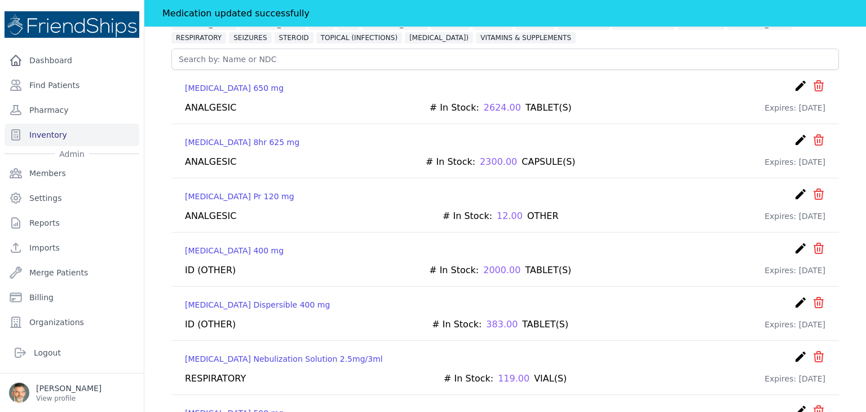
scroll to position [56, 0]
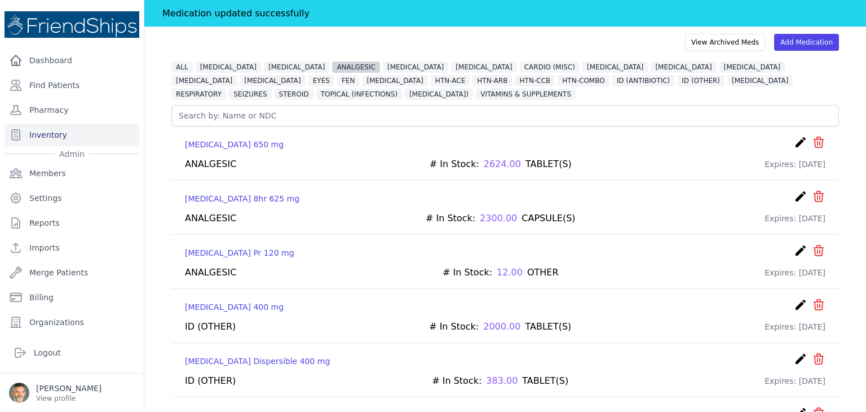
click at [334, 69] on span "ANALGESIC" at bounding box center [356, 66] width 48 height 11
click at [812, 140] on icon "icon" at bounding box center [819, 142] width 14 height 14
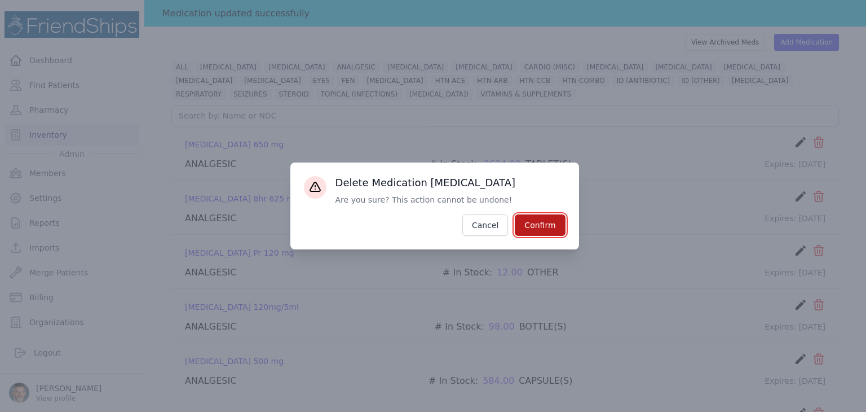
click at [535, 226] on button "Confirm" at bounding box center [540, 224] width 50 height 21
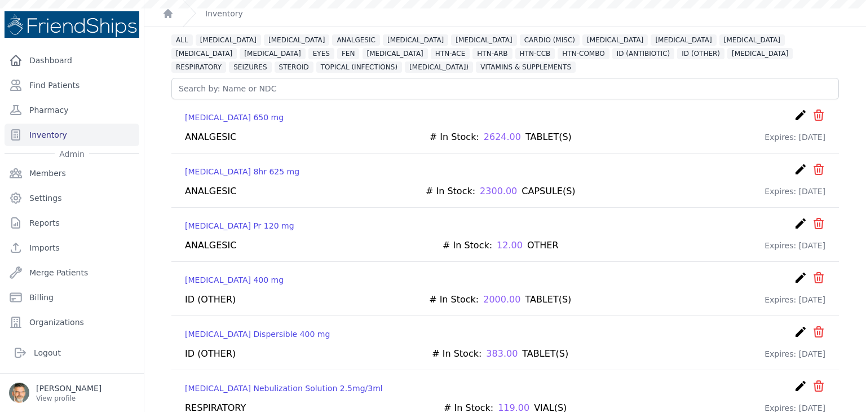
scroll to position [29, 0]
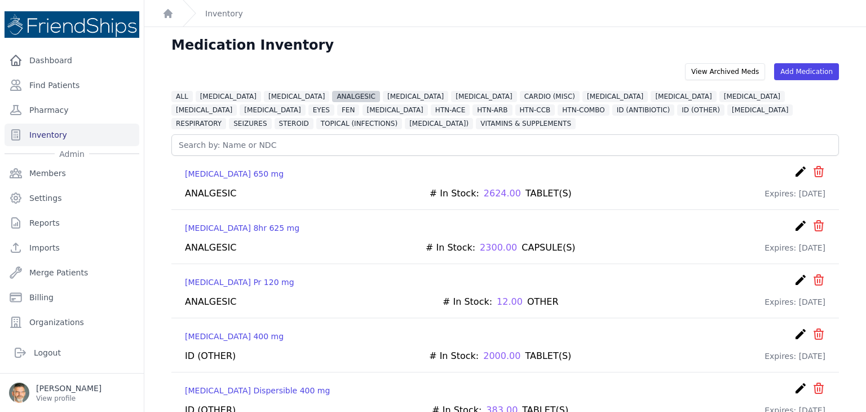
click at [332, 96] on span "ANALGESIC" at bounding box center [356, 96] width 48 height 11
click at [387, 92] on span "[MEDICAL_DATA]" at bounding box center [415, 96] width 65 height 11
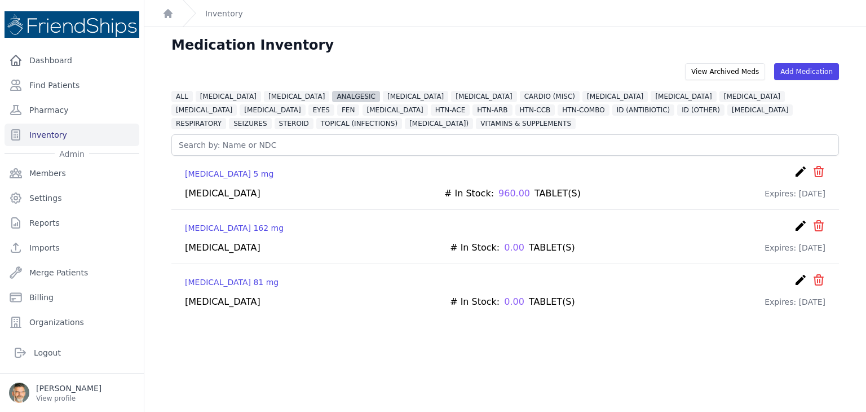
click at [332, 93] on span "ANALGESIC" at bounding box center [356, 96] width 48 height 11
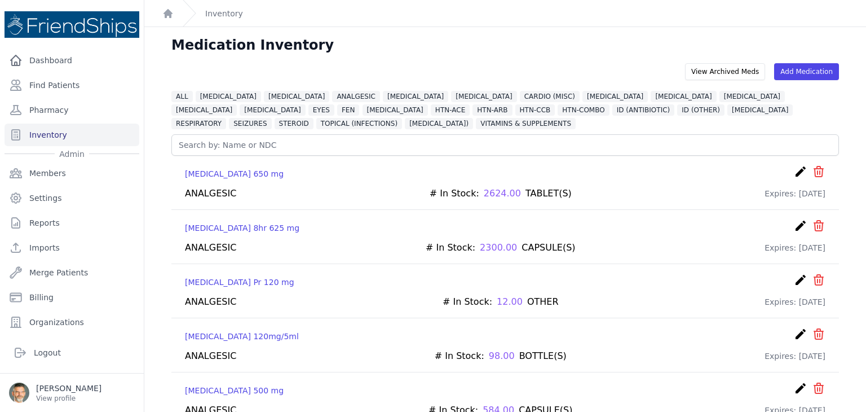
click at [813, 172] on icon "icon" at bounding box center [819, 172] width 14 height 14
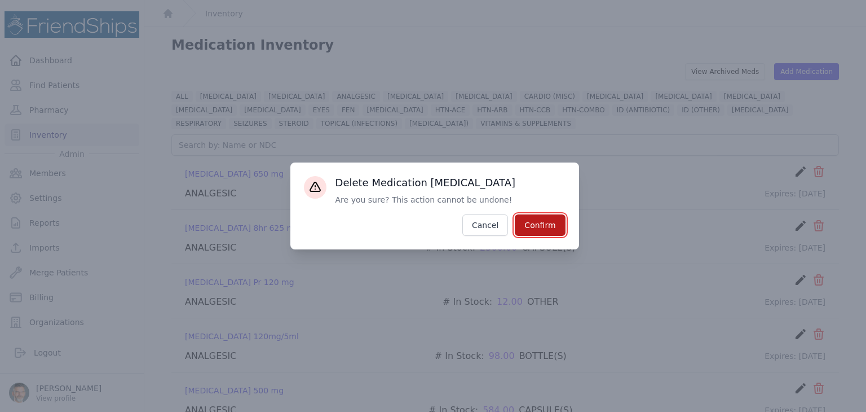
click at [542, 222] on button "Confirm" at bounding box center [540, 224] width 50 height 21
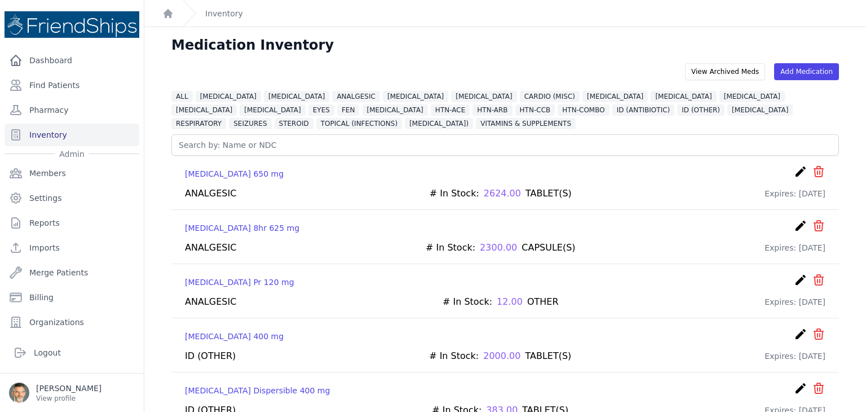
click at [812, 170] on icon "icon" at bounding box center [819, 172] width 14 height 14
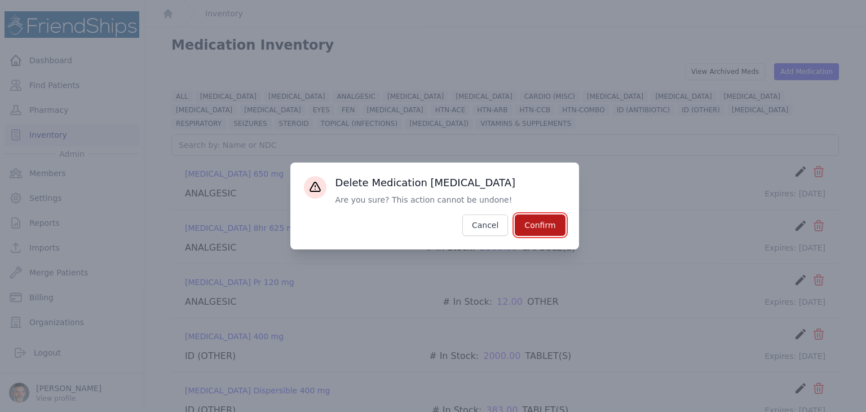
click at [544, 227] on button "Confirm" at bounding box center [540, 224] width 50 height 21
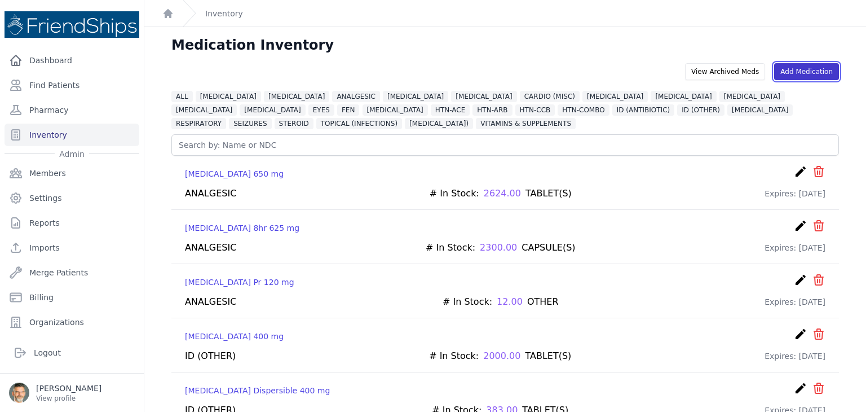
click at [799, 68] on link "Add Medication" at bounding box center [806, 71] width 65 height 17
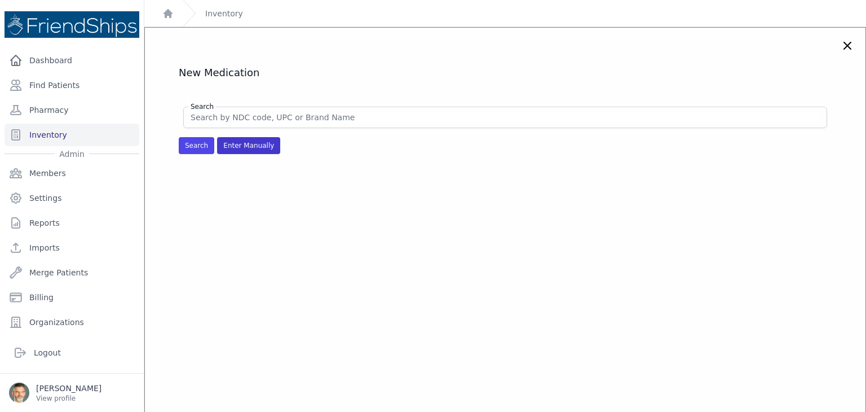
click at [244, 152] on span "Enter Manually" at bounding box center [248, 145] width 63 height 17
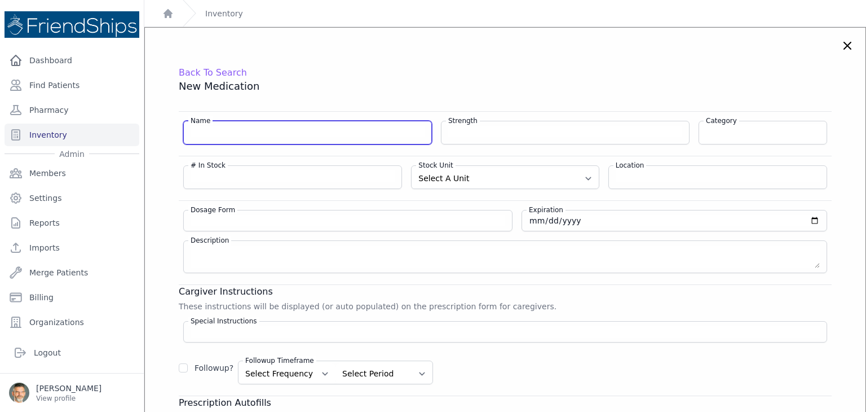
click at [211, 132] on input "Name" at bounding box center [308, 131] width 234 height 11
click at [264, 131] on input "Acetaminophen 8hr" at bounding box center [308, 131] width 234 height 11
type input "Acetaminophen"
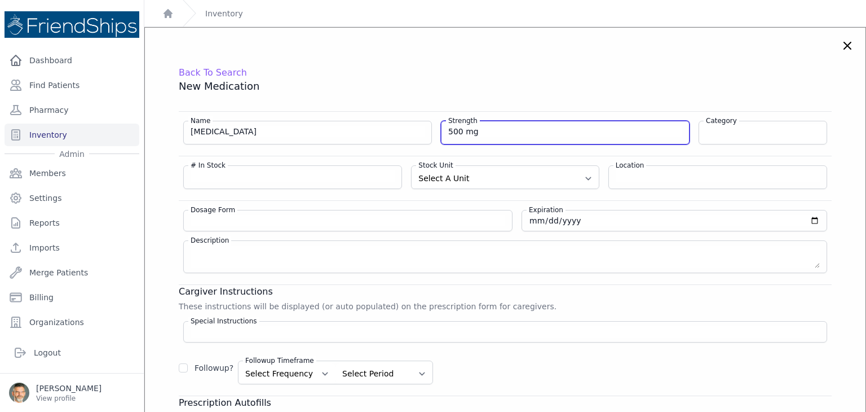
type input "500 mg"
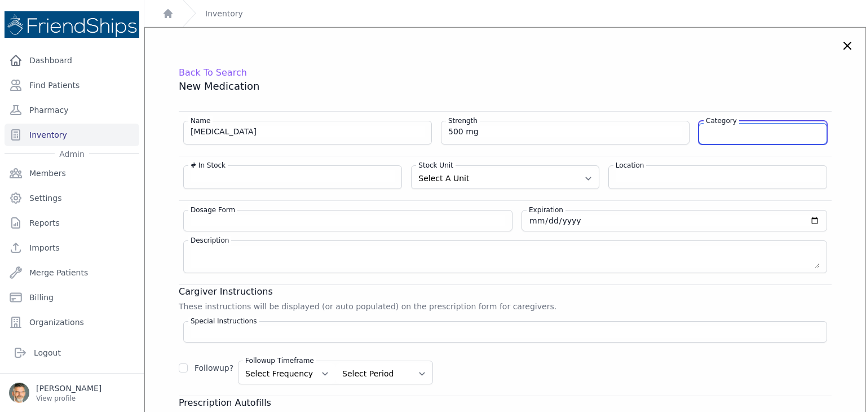
click at [767, 135] on input "Category" at bounding box center [762, 133] width 127 height 20
type input "ANALGESIC"
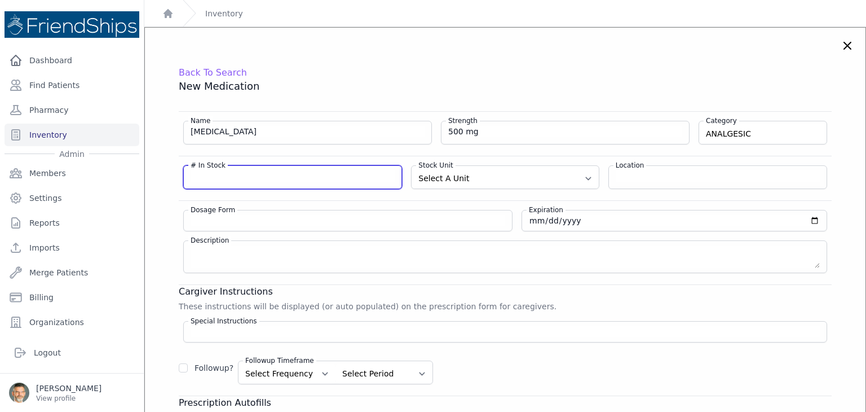
click at [251, 178] on input "# In Stock" at bounding box center [293, 175] width 204 height 11
type input "900"
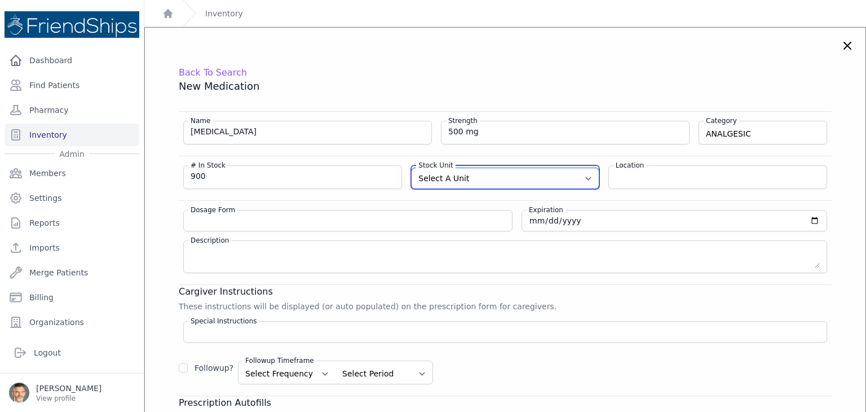
click at [464, 183] on select "Select A Unit CAPSULE(S) TABLET(S) BOTTLE(S) VIAL(S) ML(S) BOX(ES) PACK(S) OTHER" at bounding box center [505, 178] width 187 height 20
select select "TABLET(S)"
click at [412, 168] on select "Select A Unit CAPSULE(S) TABLET(S) BOTTLE(S) VIAL(S) ML(S) BOX(ES) PACK(S) OTHER" at bounding box center [505, 178] width 187 height 20
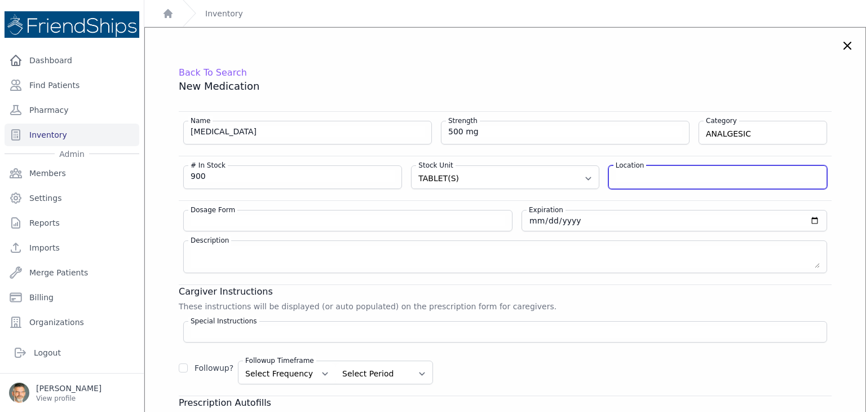
click at [626, 180] on input "Location" at bounding box center [718, 175] width 204 height 11
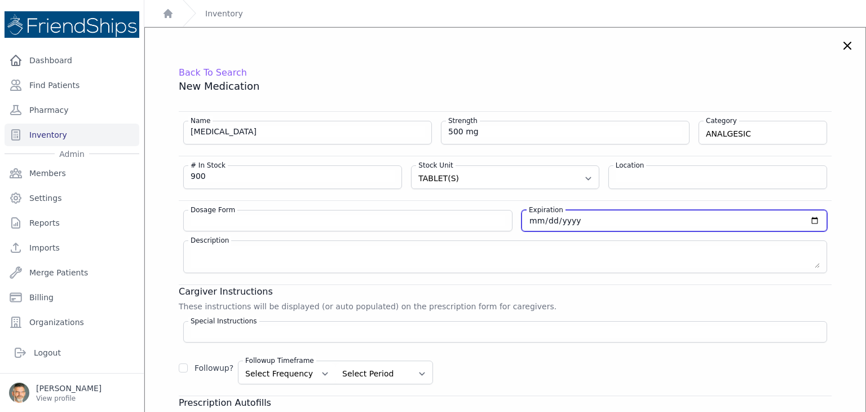
click at [529, 222] on input "date" at bounding box center [674, 220] width 291 height 11
type input "2026-02-28"
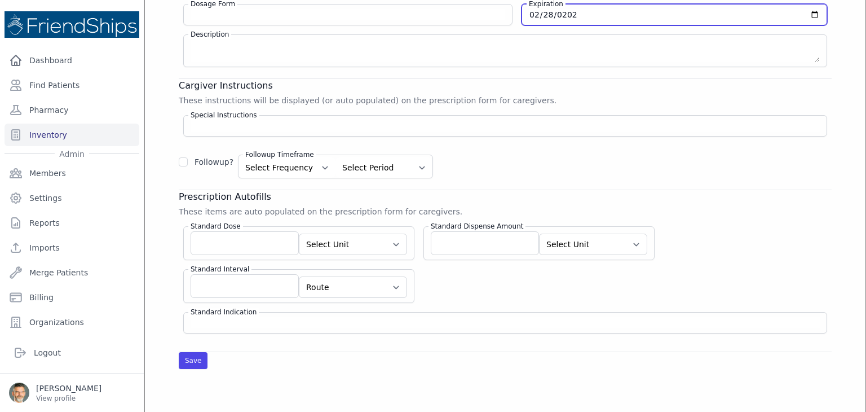
scroll to position [226, 0]
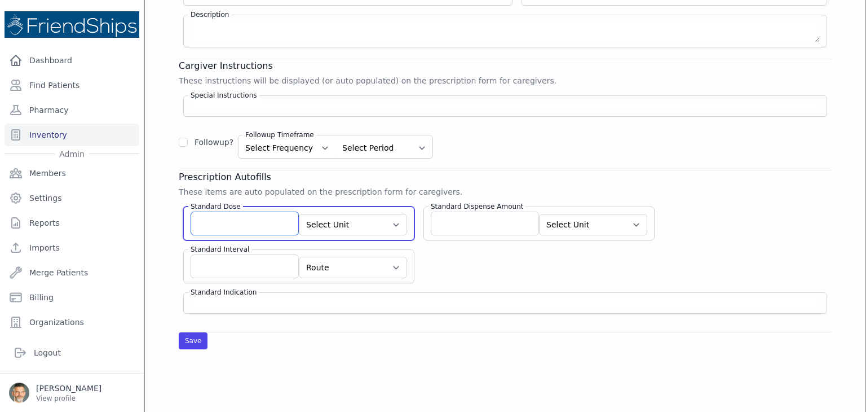
click at [255, 226] on input "Standard Dose" at bounding box center [245, 223] width 108 height 24
type input "2"
click at [346, 222] on select "Select Unit CAPSULE(S) TABLET(S) BOTTLE(S) VIAL(S) ML(S) BOX(ES) PACK(S) OTHER" at bounding box center [353, 224] width 108 height 21
select select "TABLET(S)"
click at [299, 214] on select "Select Unit CAPSULE(S) TABLET(S) BOTTLE(S) VIAL(S) ML(S) BOX(ES) PACK(S) OTHER" at bounding box center [353, 224] width 108 height 21
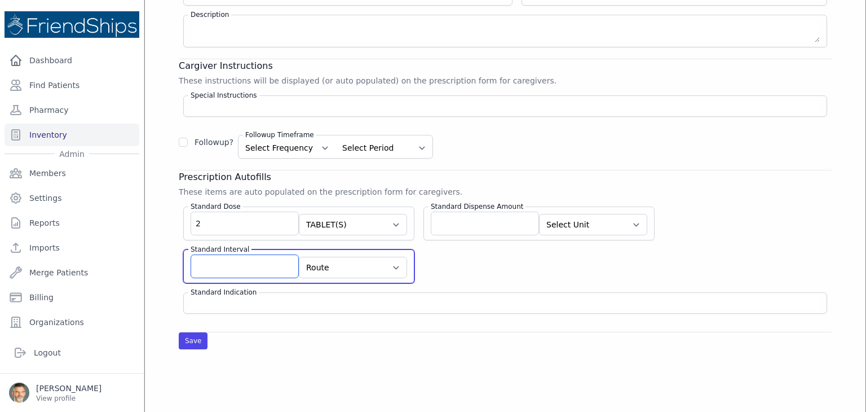
click at [232, 254] on input "Standard Interval" at bounding box center [245, 266] width 108 height 24
type input "qid prn"
click at [361, 266] on select "Route AU BUC IJ IM INH IP IR IT IU IV IVES NAS NEB OU OD OS PAR PO PR PV REC SC…" at bounding box center [353, 267] width 108 height 21
select select "PO"
click at [299, 257] on select "Route AU BUC IJ IM INH IP IR IT IU IV IVES NAS NEB OU OD OS PAR PO PR PV REC SC…" at bounding box center [353, 267] width 108 height 21
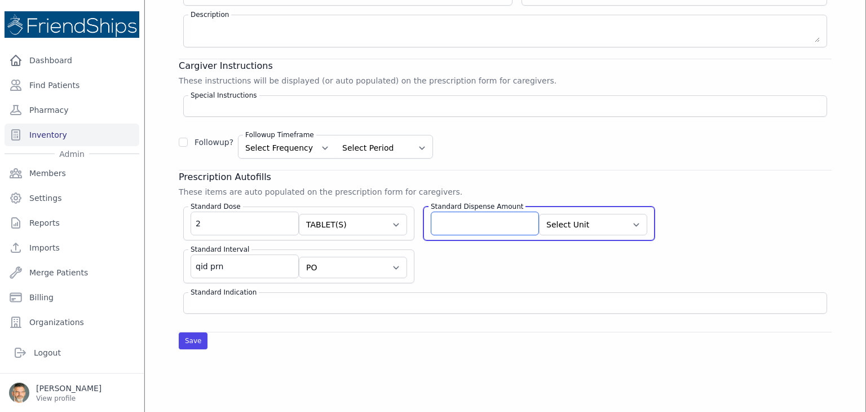
click at [467, 224] on input "Standard Dispense Amount" at bounding box center [485, 223] width 108 height 24
type input "100"
click at [551, 220] on select "Select Unit CAPSULE(S) TABLET(S) BOTTLE(S) VIAL(S) ML(S) BOX(ES) PACK(S) OTHER" at bounding box center [593, 224] width 108 height 21
select select "TABLET(S)"
click at [539, 214] on select "Select Unit CAPSULE(S) TABLET(S) BOTTLE(S) VIAL(S) ML(S) BOX(ES) PACK(S) OTHER" at bounding box center [593, 224] width 108 height 21
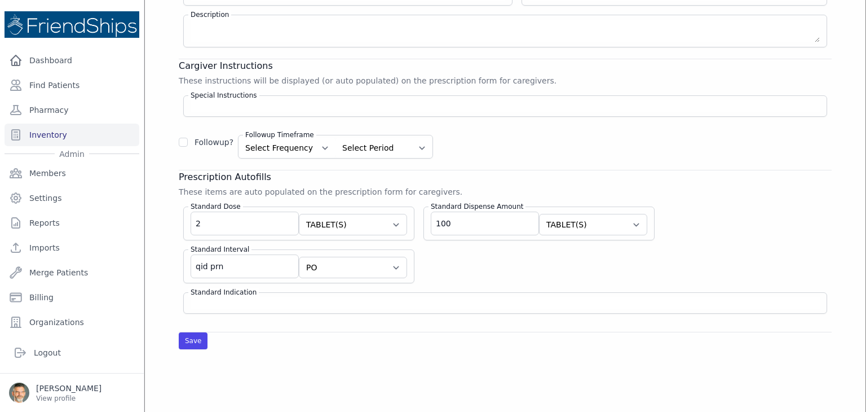
click at [706, 195] on div "Prescription Autofills These items are auto populated on the prescription form …" at bounding box center [505, 242] width 653 height 144
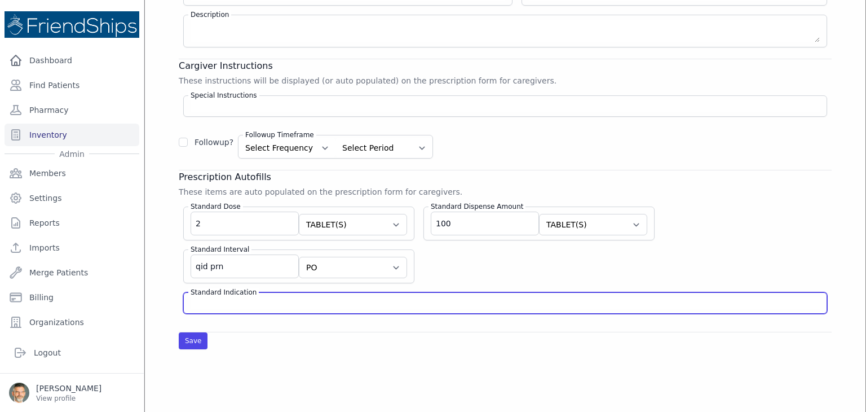
click at [304, 301] on input "Standard Indication" at bounding box center [505, 302] width 629 height 11
type input "analgesic"
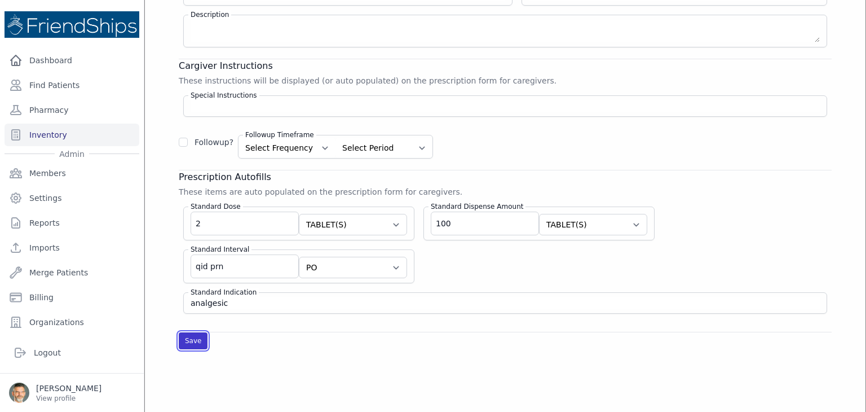
click at [192, 335] on button "Save" at bounding box center [193, 340] width 29 height 17
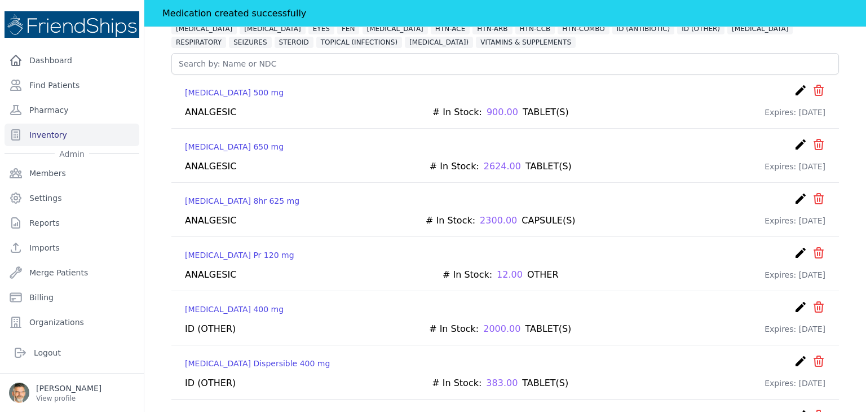
scroll to position [113, 0]
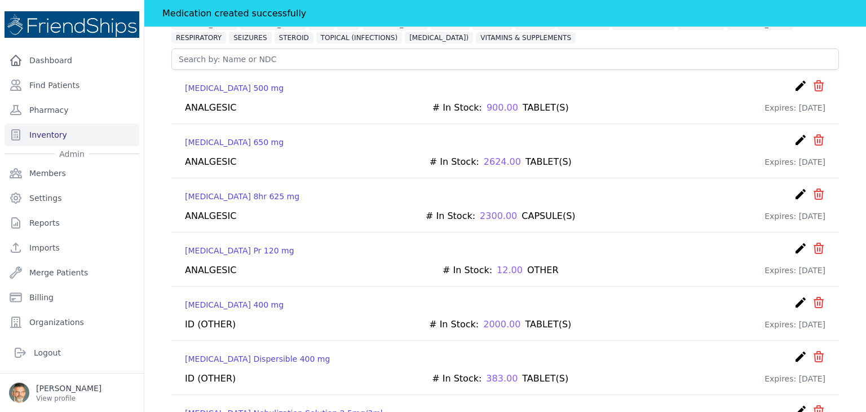
click at [812, 138] on icon "icon" at bounding box center [819, 140] width 14 height 14
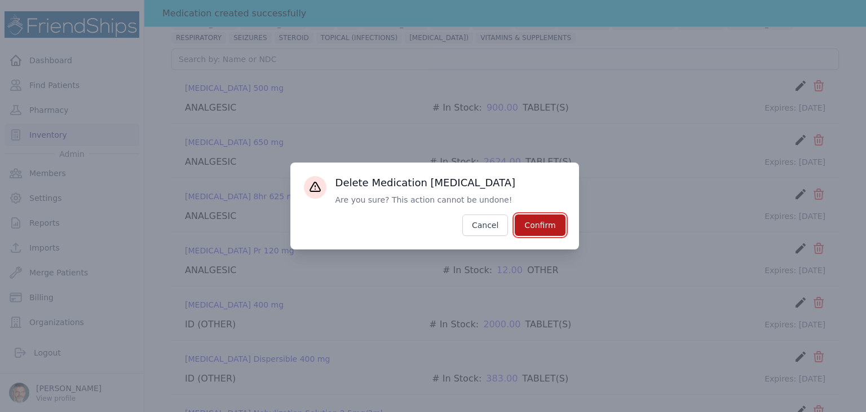
click at [545, 222] on button "Confirm" at bounding box center [540, 224] width 50 height 21
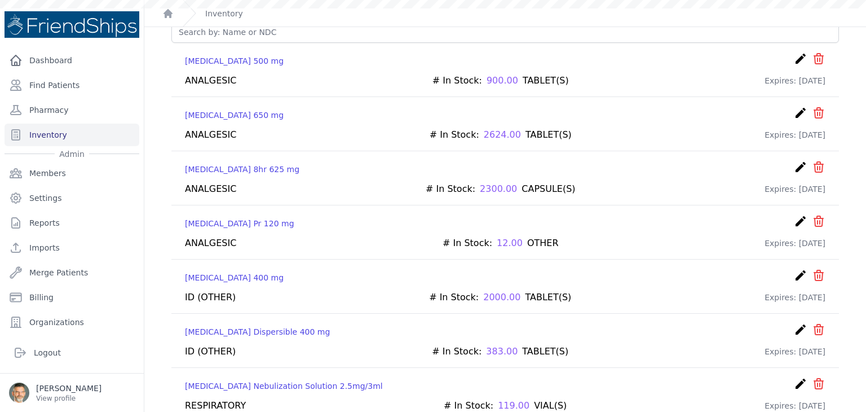
scroll to position [86, 0]
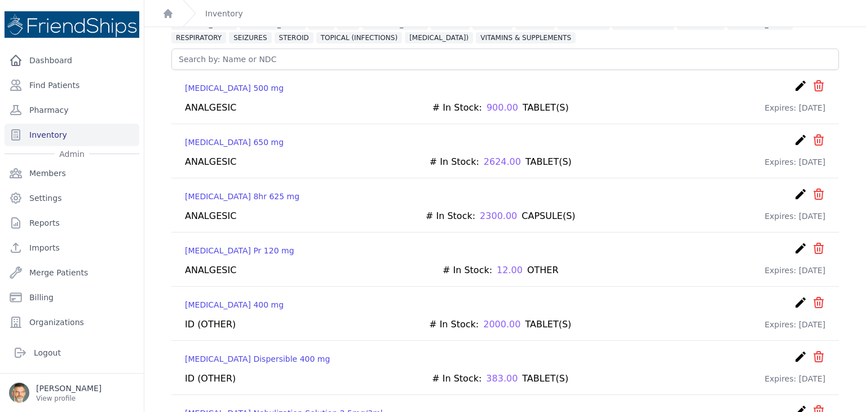
click at [812, 135] on icon "icon" at bounding box center [819, 140] width 14 height 14
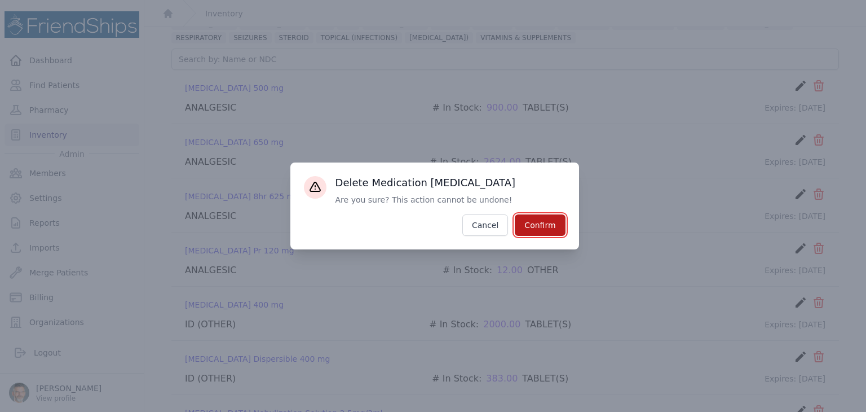
click at [542, 228] on button "Confirm" at bounding box center [540, 224] width 50 height 21
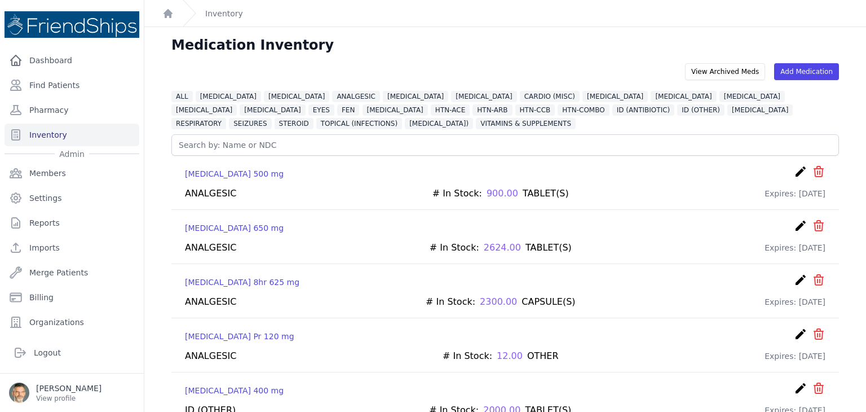
click at [812, 223] on icon "icon" at bounding box center [819, 226] width 14 height 14
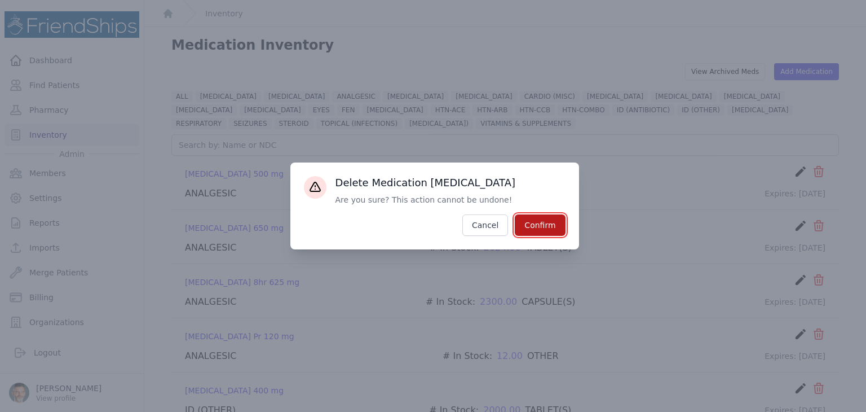
click at [527, 224] on button "Confirm" at bounding box center [540, 224] width 50 height 21
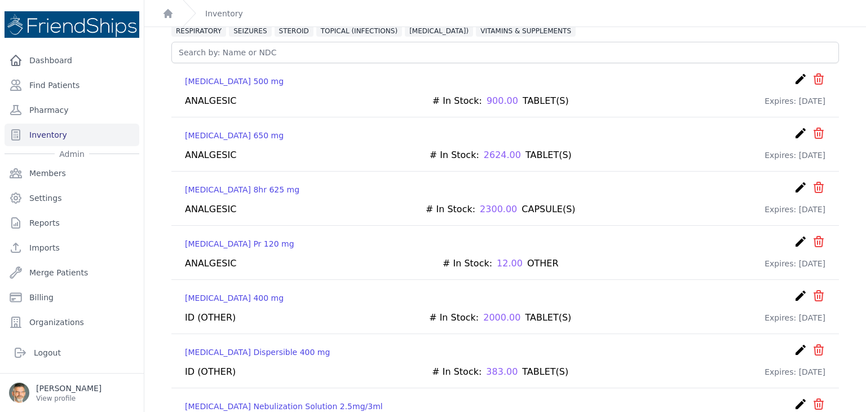
scroll to position [113, 0]
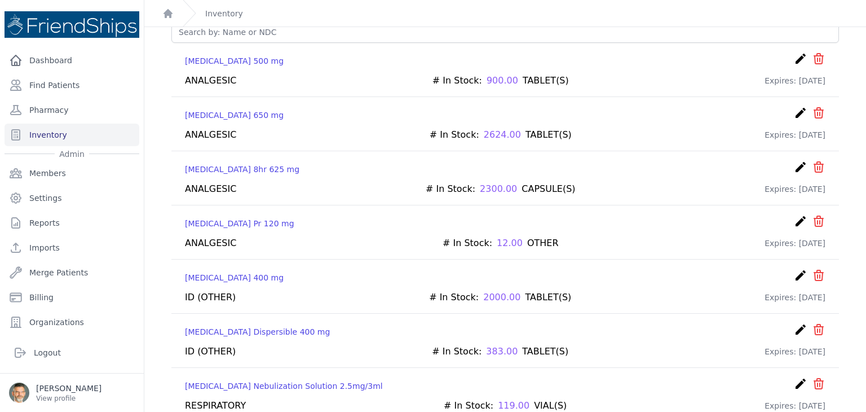
click at [794, 271] on icon "create" at bounding box center [801, 275] width 14 height 14
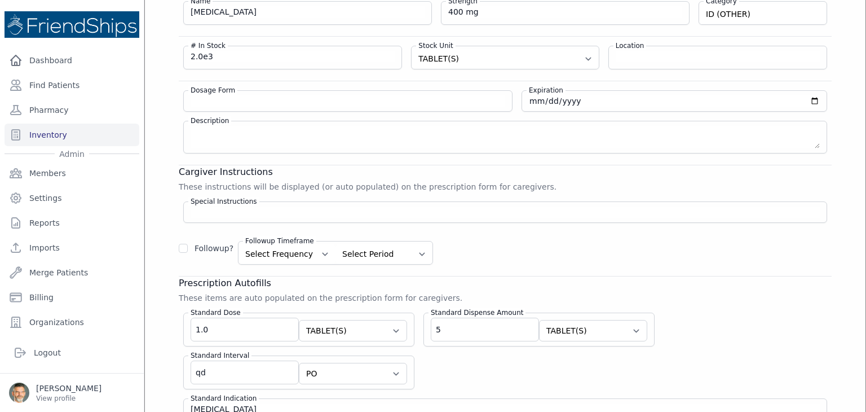
scroll to position [133, 0]
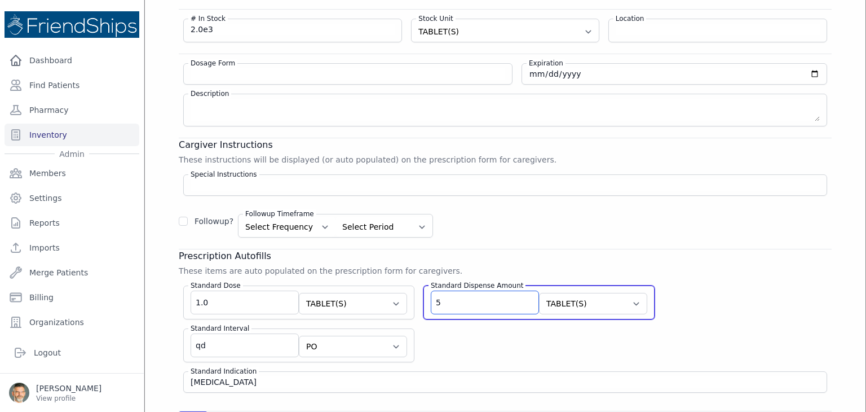
drag, startPoint x: 426, startPoint y: 299, endPoint x: 399, endPoint y: 298, distance: 27.1
click at [399, 298] on div "Standard Dose 1.0 Select Unit CAPSULE(S) TABLET(S) BOTTLE(S) VIAL(S) ML(S) BOX(…" at bounding box center [505, 334] width 653 height 116
type input "10"
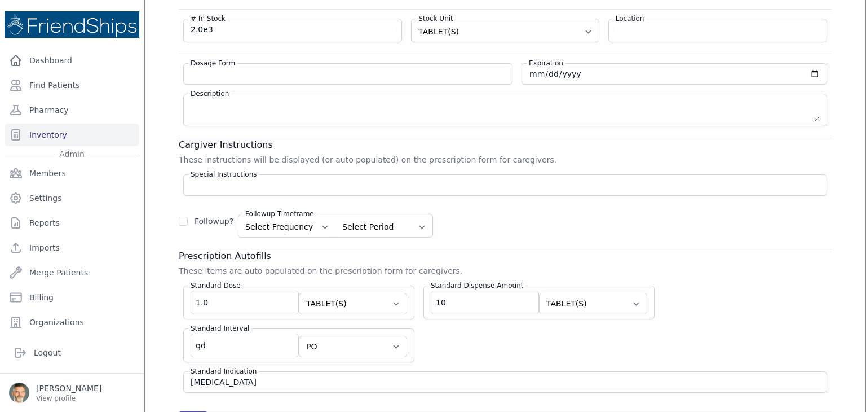
click at [545, 253] on h3 "Prescription Autofills" at bounding box center [505, 256] width 653 height 14
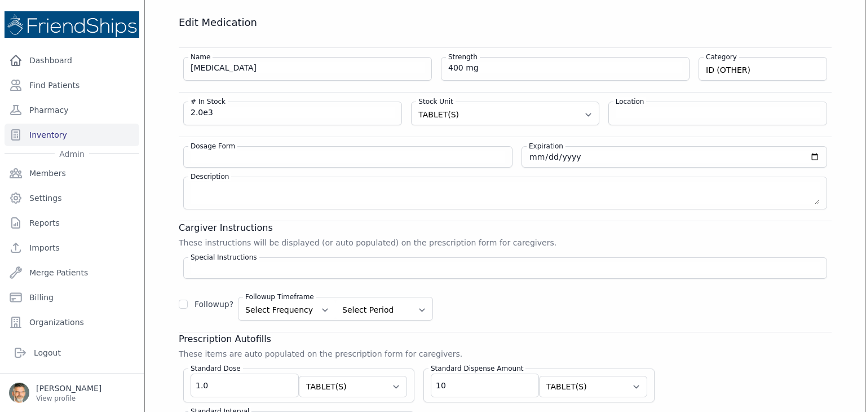
scroll to position [189, 0]
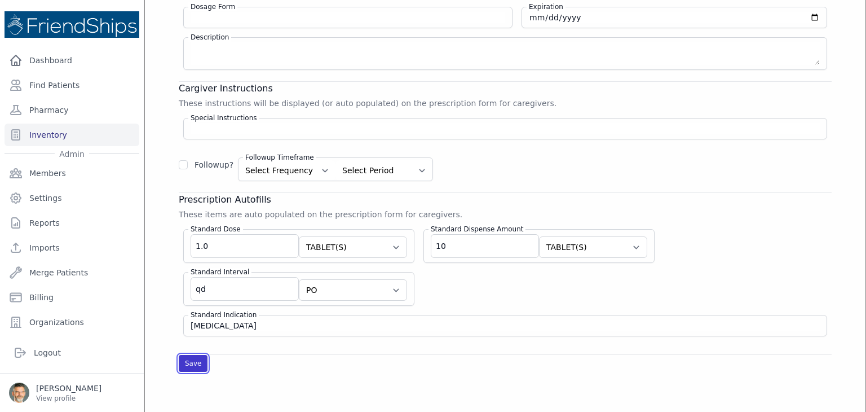
click at [190, 356] on button "Save" at bounding box center [193, 363] width 29 height 17
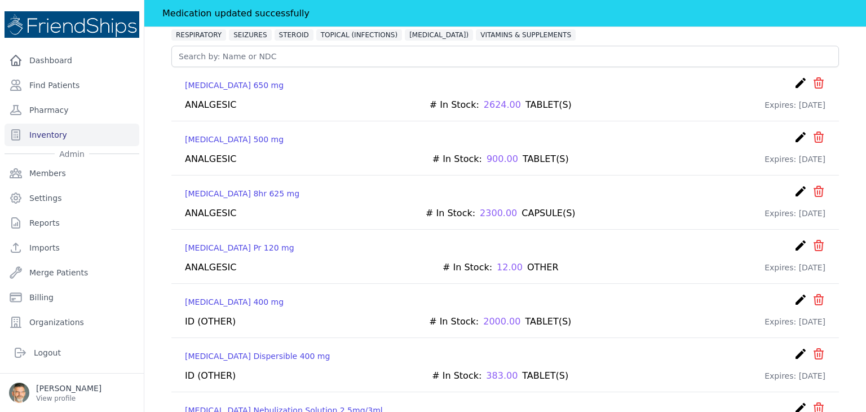
scroll to position [133, 0]
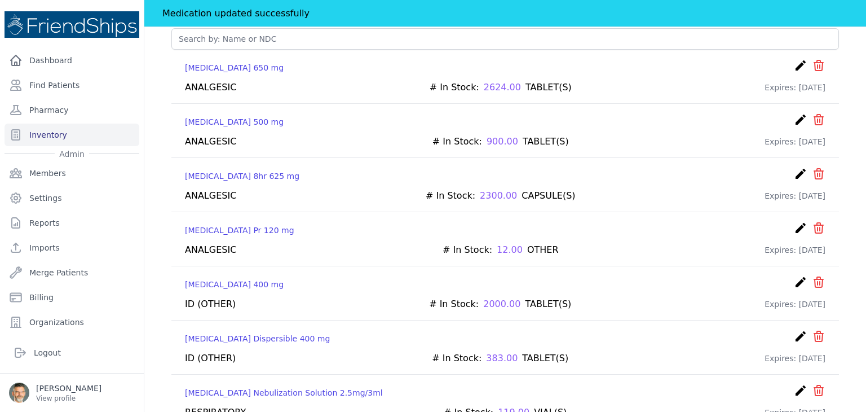
click at [794, 118] on icon "create" at bounding box center [801, 120] width 14 height 14
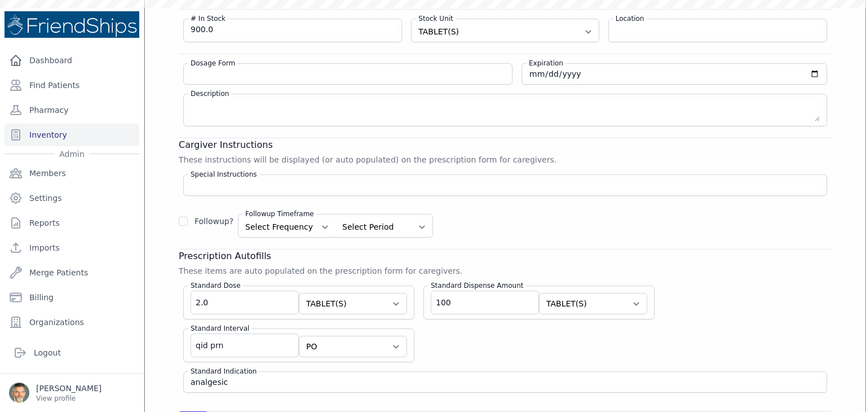
scroll to position [14, 0]
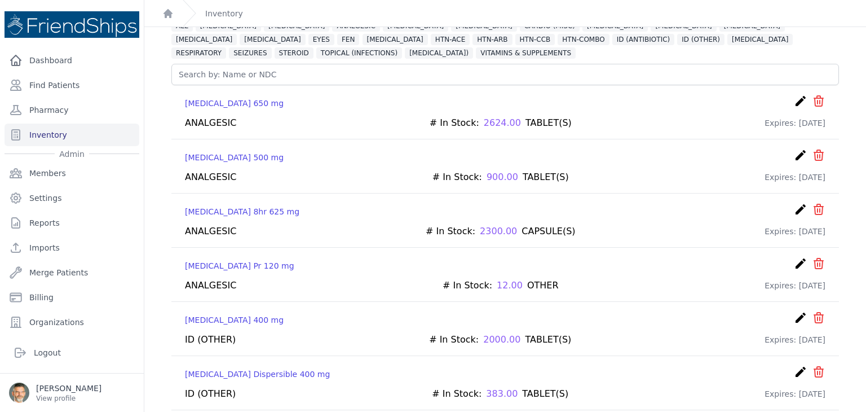
scroll to position [127, 0]
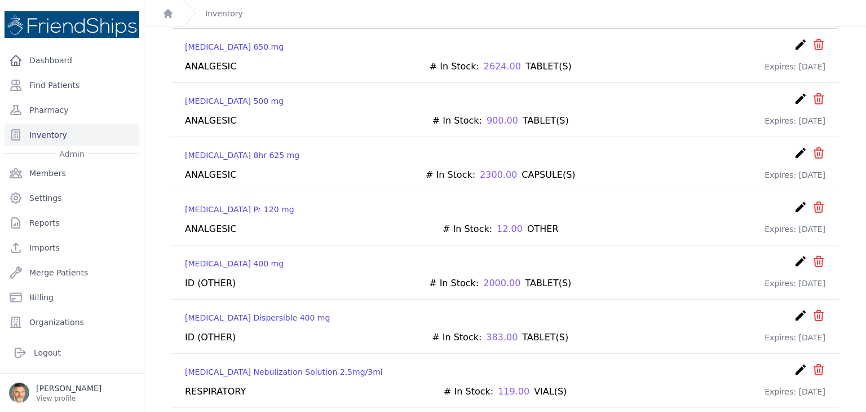
click at [794, 309] on icon "create" at bounding box center [801, 315] width 14 height 14
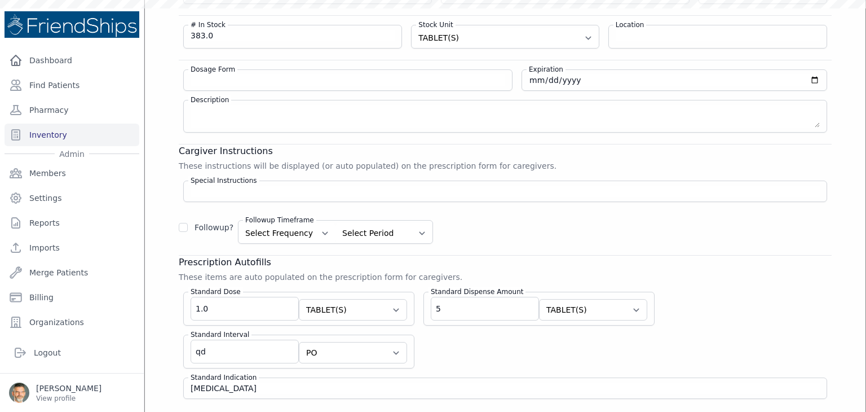
scroll to position [35, 0]
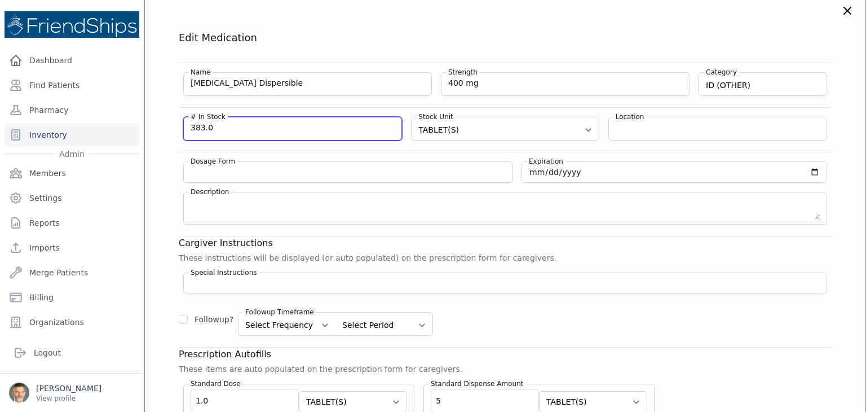
drag, startPoint x: 210, startPoint y: 125, endPoint x: 157, endPoint y: 122, distance: 52.5
click at [157, 122] on div "Edit Medication Name Albendazole Dispersible Strength 400 mg Category ID (OTHER…" at bounding box center [505, 278] width 698 height 495
type input "370"
click at [594, 236] on h3 "Cargiver Instructions" at bounding box center [505, 243] width 653 height 14
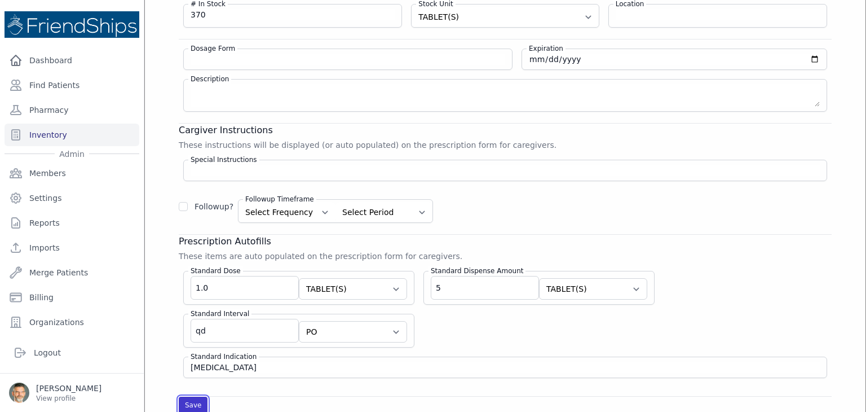
click at [189, 401] on button "Save" at bounding box center [193, 404] width 29 height 17
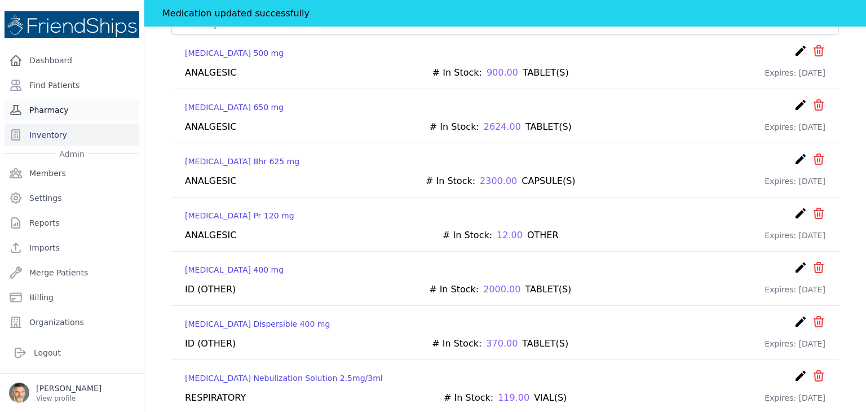
click at [48, 107] on link "Pharmacy" at bounding box center [72, 110] width 135 height 23
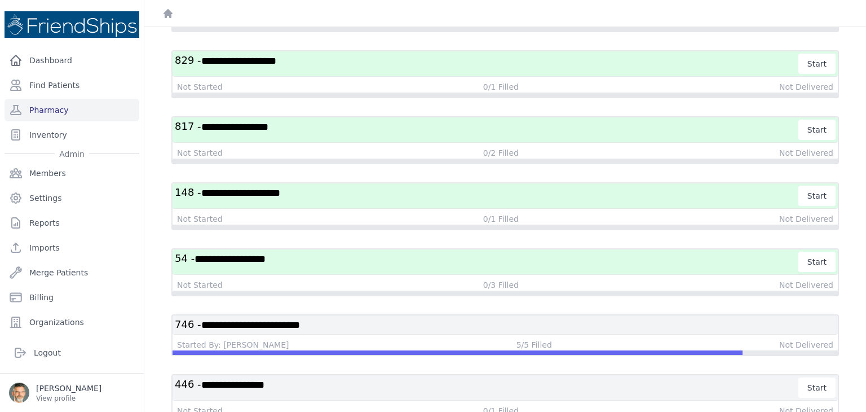
scroll to position [950, 0]
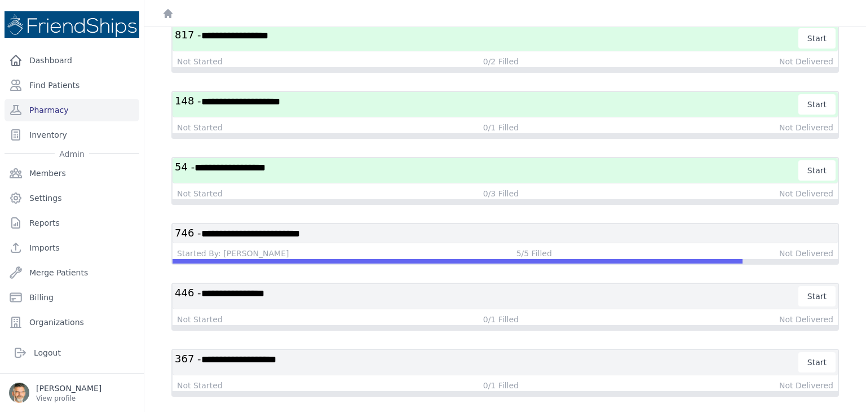
click at [494, 352] on h3 "**********" at bounding box center [487, 362] width 624 height 20
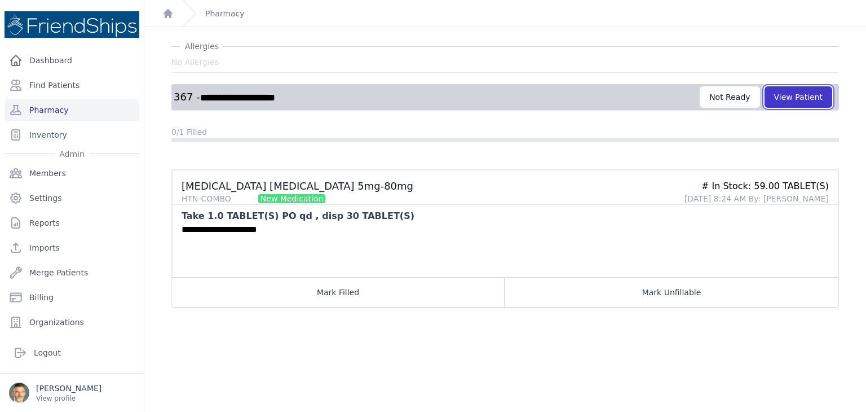
click at [780, 94] on button "View Patient" at bounding box center [799, 96] width 68 height 21
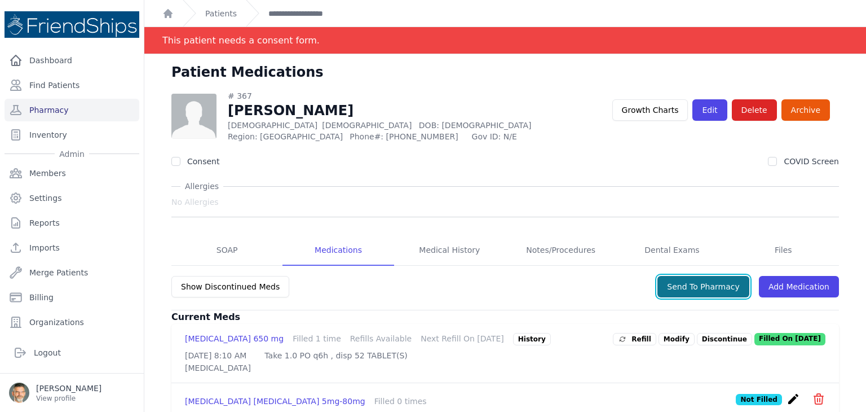
click at [690, 285] on button "Send To Pharmacy" at bounding box center [703, 286] width 92 height 21
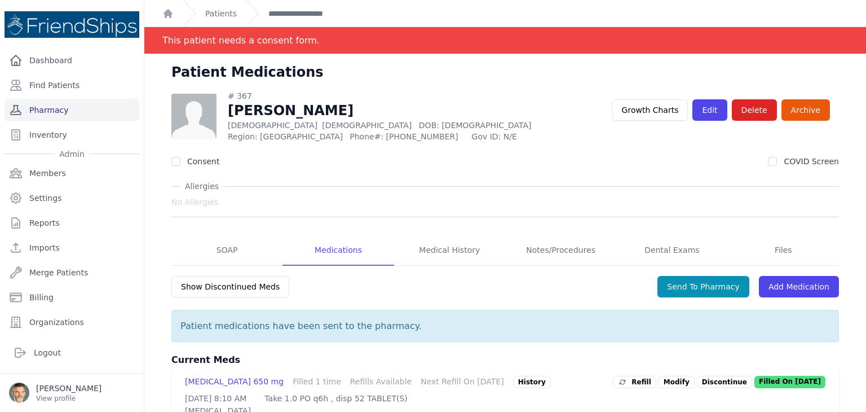
click at [43, 109] on link "Pharmacy" at bounding box center [72, 110] width 135 height 23
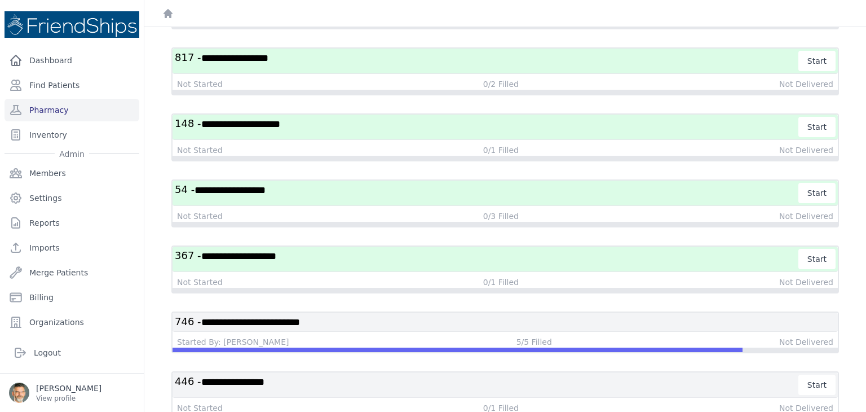
scroll to position [950, 0]
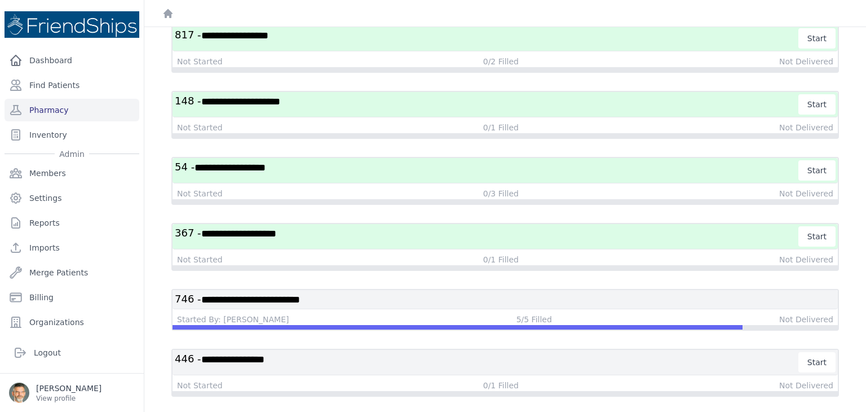
click at [524, 352] on h3 "**********" at bounding box center [487, 362] width 624 height 20
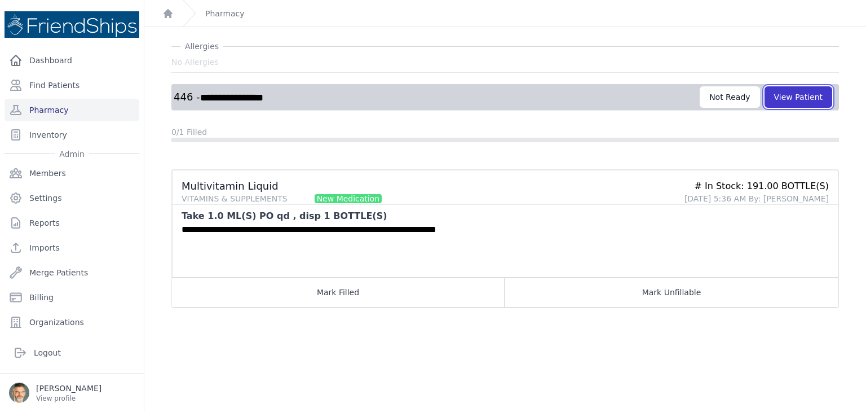
click at [785, 92] on button "View Patient" at bounding box center [799, 96] width 68 height 21
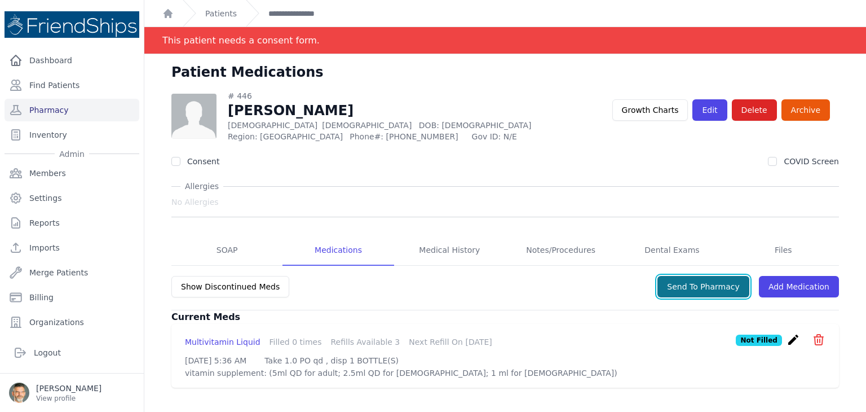
click at [678, 286] on button "Send To Pharmacy" at bounding box center [703, 286] width 92 height 21
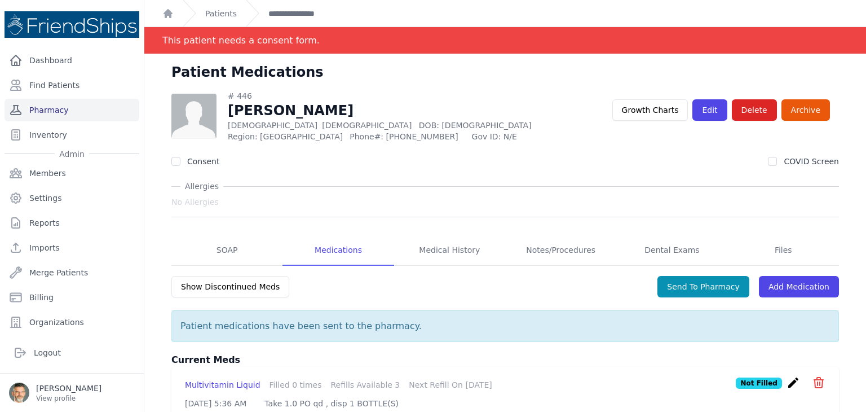
click at [35, 106] on link "Pharmacy" at bounding box center [72, 110] width 135 height 23
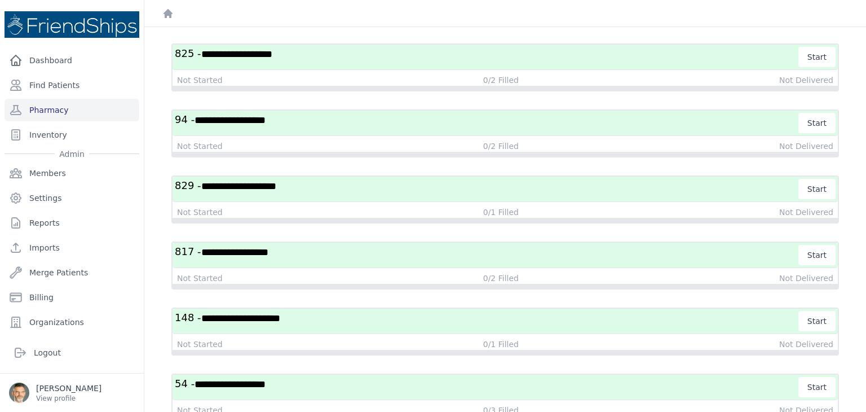
scroll to position [950, 0]
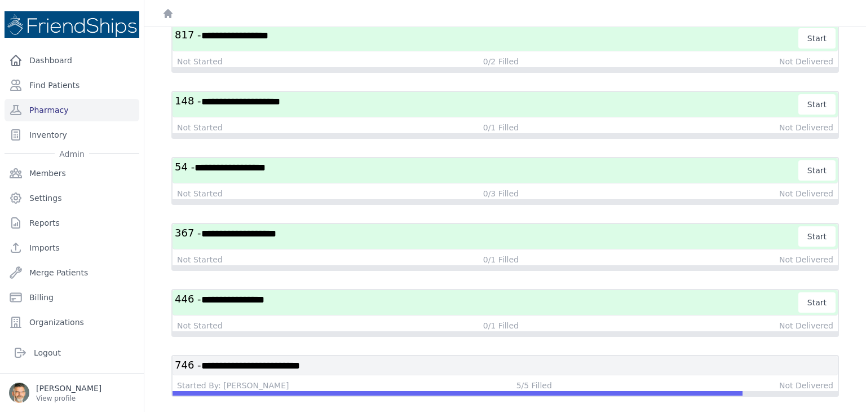
click at [393, 358] on h3 "**********" at bounding box center [505, 365] width 661 height 14
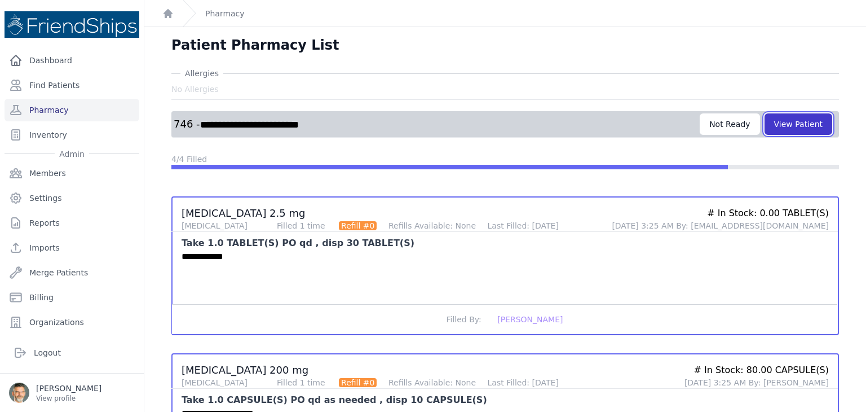
click at [791, 119] on button "View Patient" at bounding box center [799, 123] width 68 height 21
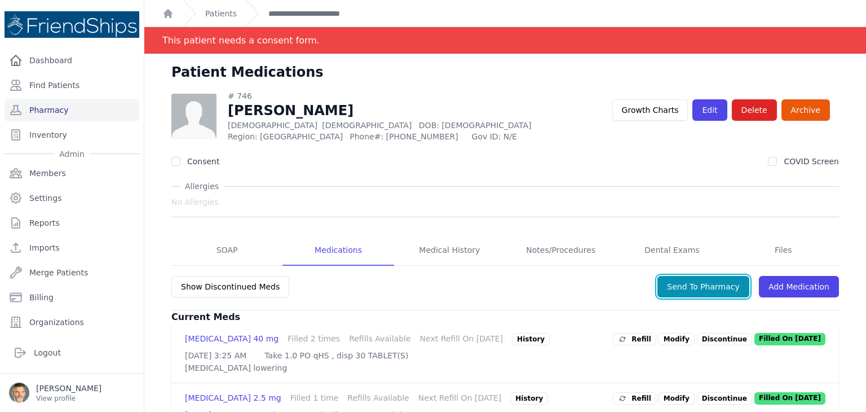
click at [679, 276] on button "Send To Pharmacy" at bounding box center [703, 286] width 92 height 21
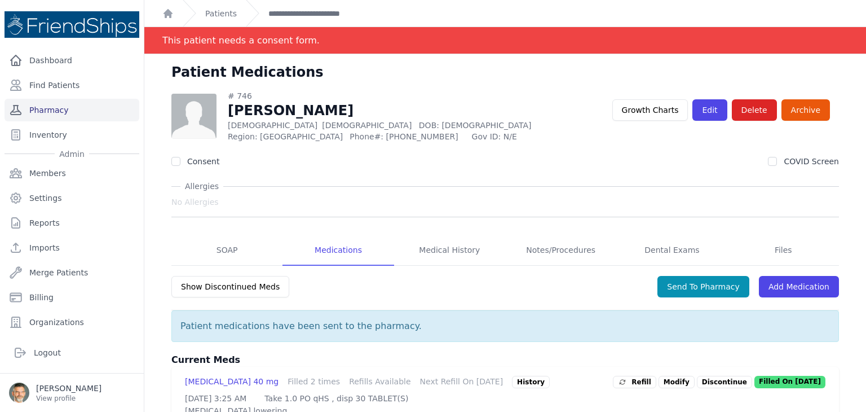
click at [40, 111] on link "Pharmacy" at bounding box center [72, 110] width 135 height 23
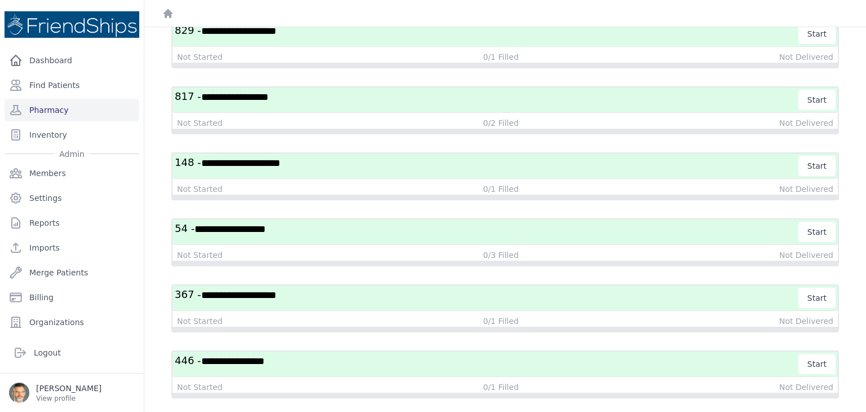
scroll to position [956, 0]
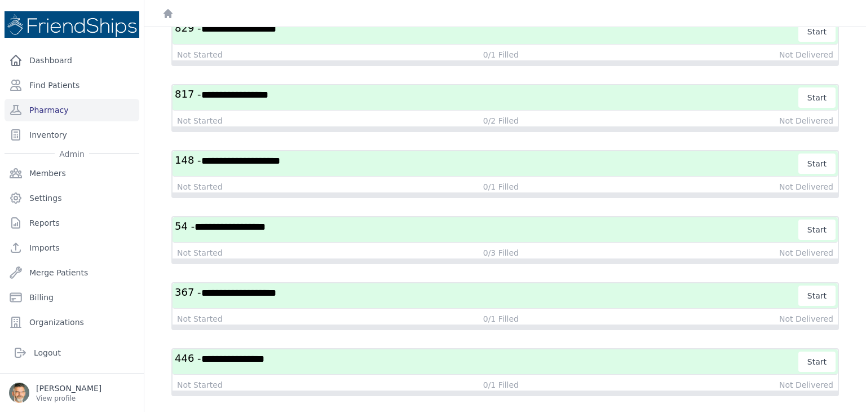
click at [401, 356] on h3 "**********" at bounding box center [487, 361] width 624 height 20
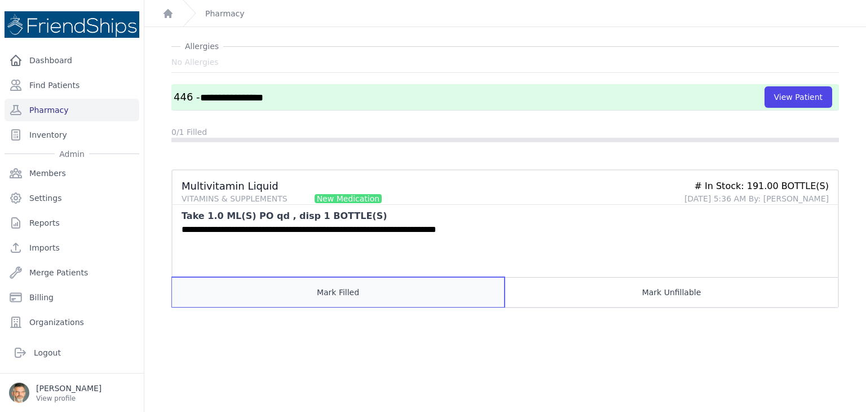
click at [347, 295] on button "Mark Filled" at bounding box center [338, 292] width 333 height 30
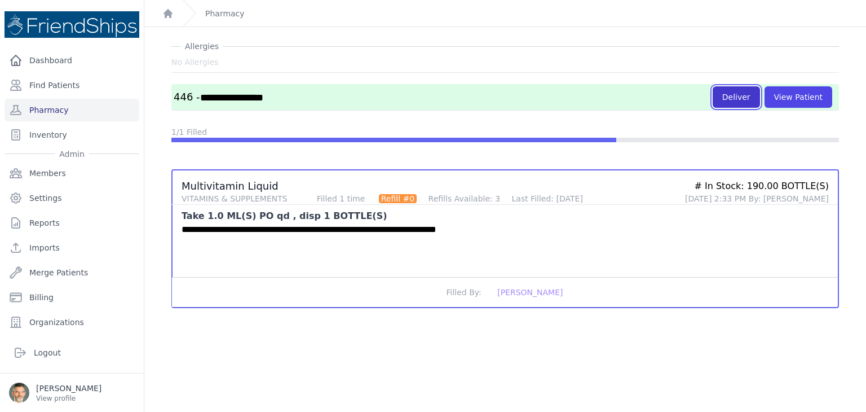
click at [730, 95] on button "Deliver" at bounding box center [736, 96] width 47 height 21
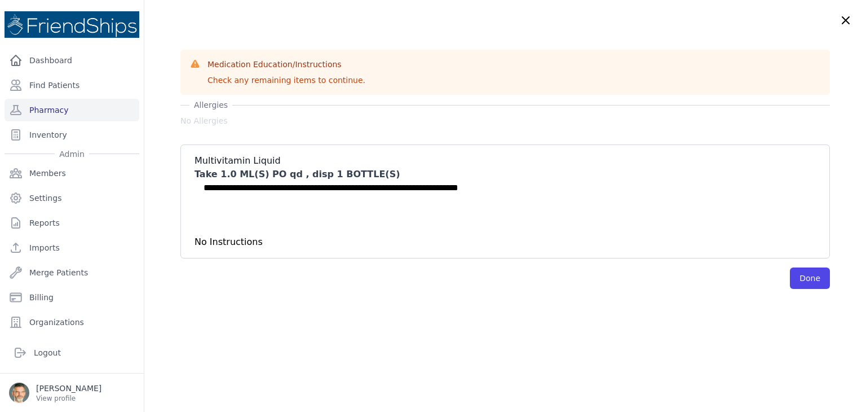
scroll to position [0, 0]
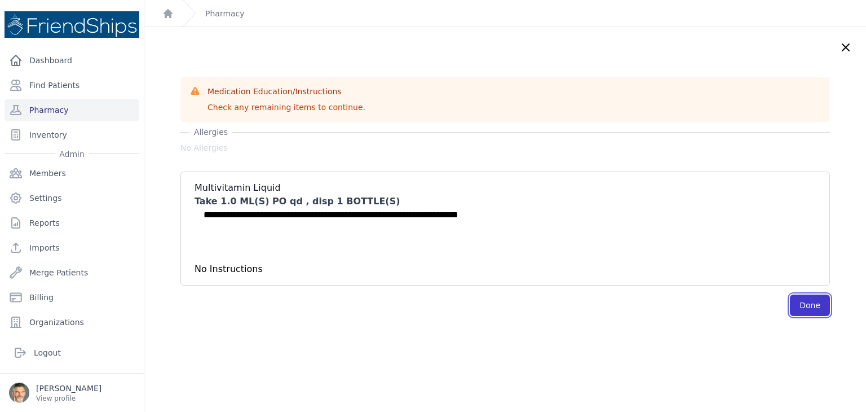
click at [790, 303] on button "Done" at bounding box center [810, 304] width 40 height 21
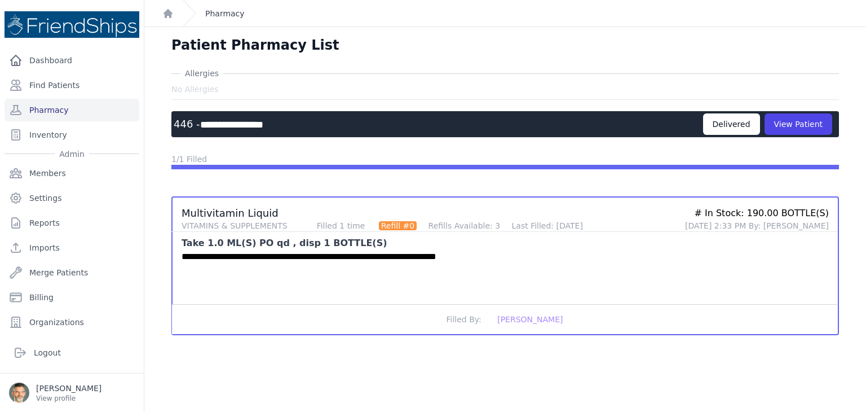
click at [221, 17] on link "Pharmacy" at bounding box center [224, 13] width 39 height 11
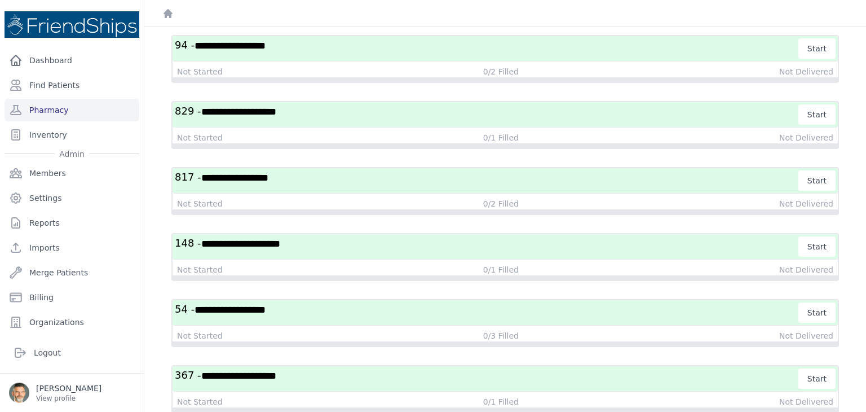
scroll to position [957, 0]
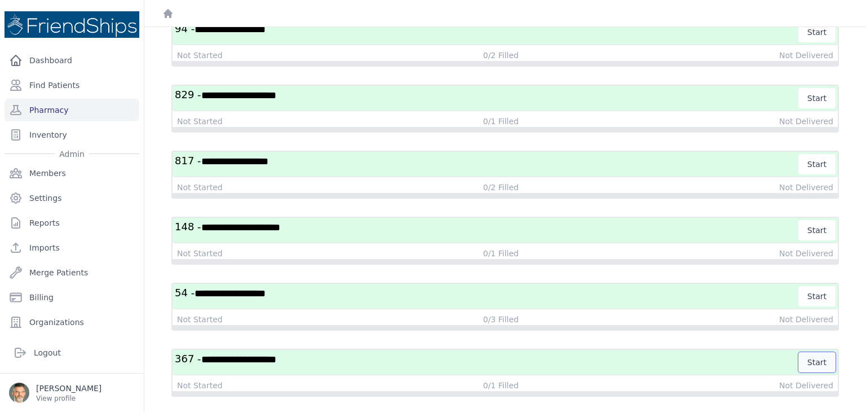
click at [802, 352] on button "Start" at bounding box center [816, 362] width 37 height 20
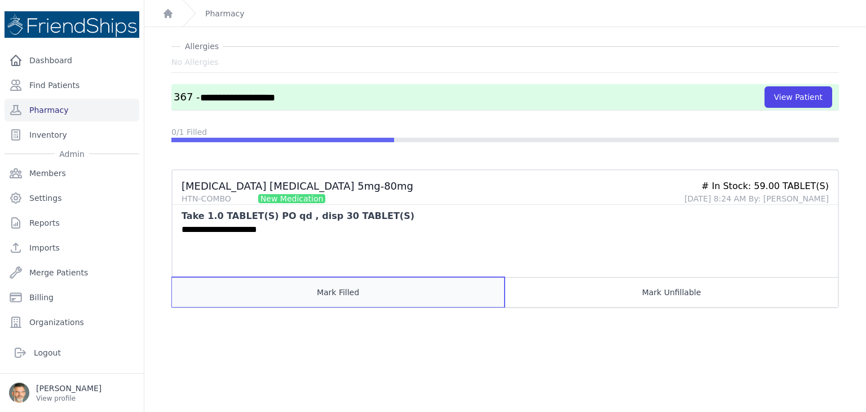
click at [343, 295] on button "Mark Filled" at bounding box center [338, 292] width 333 height 30
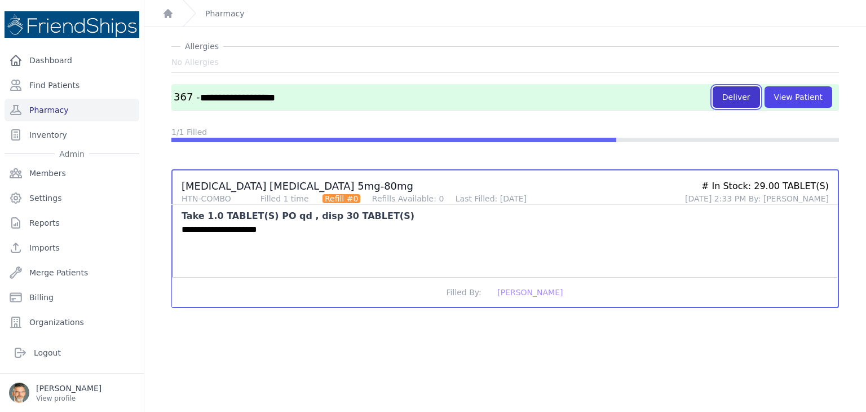
click at [728, 92] on button "Deliver" at bounding box center [736, 96] width 47 height 21
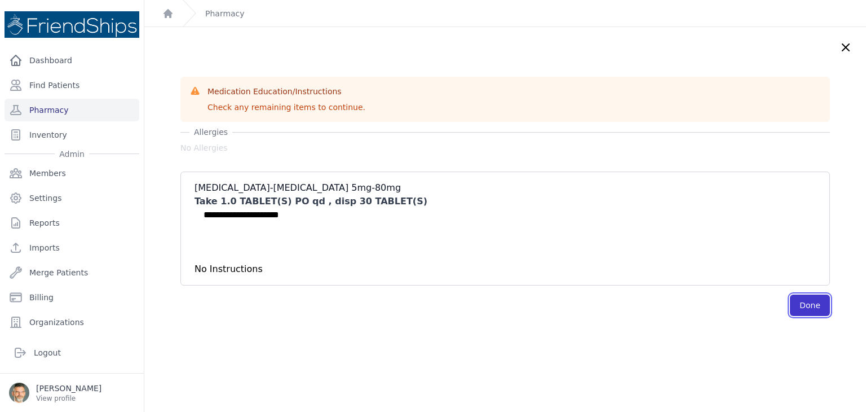
click at [790, 303] on button "Done" at bounding box center [810, 304] width 40 height 21
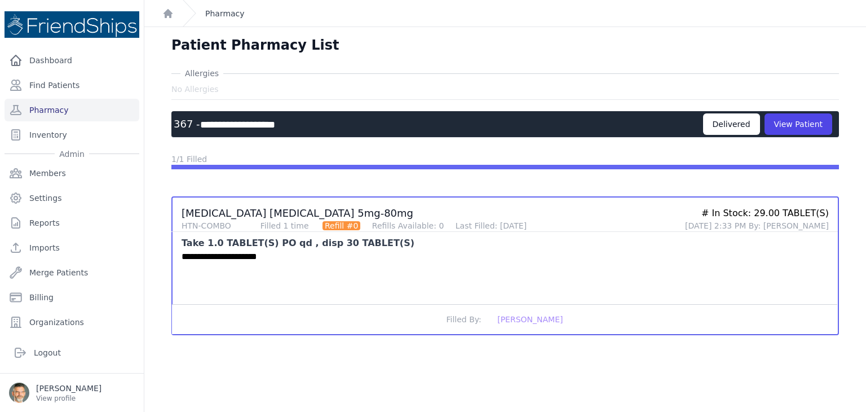
click at [217, 14] on link "Pharmacy" at bounding box center [224, 13] width 39 height 11
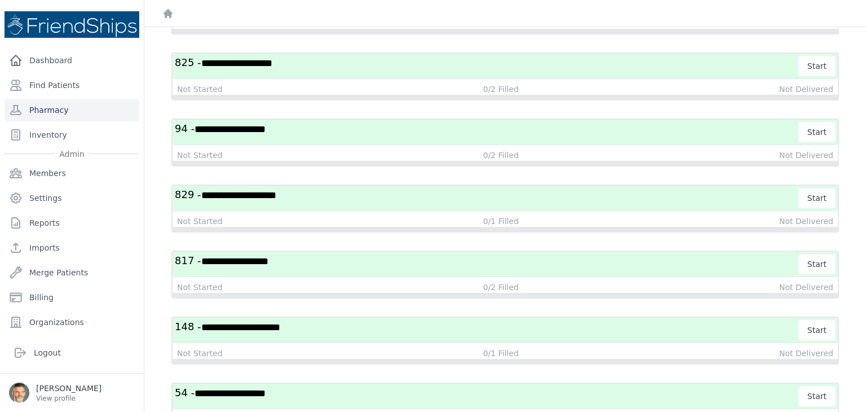
scroll to position [958, 0]
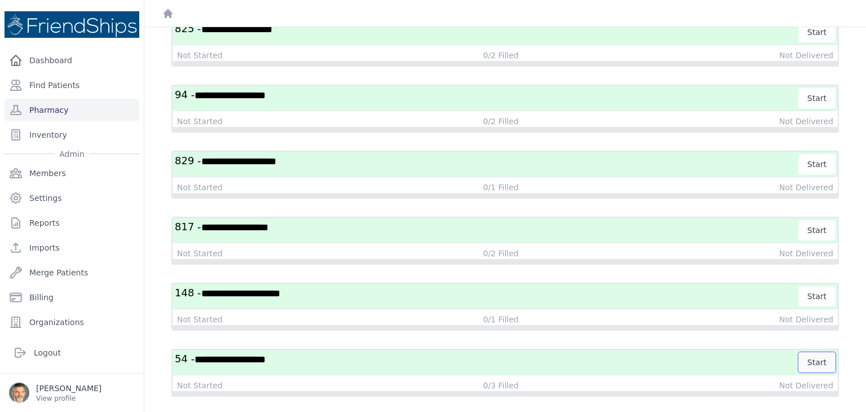
click at [809, 352] on button "Start" at bounding box center [816, 362] width 37 height 20
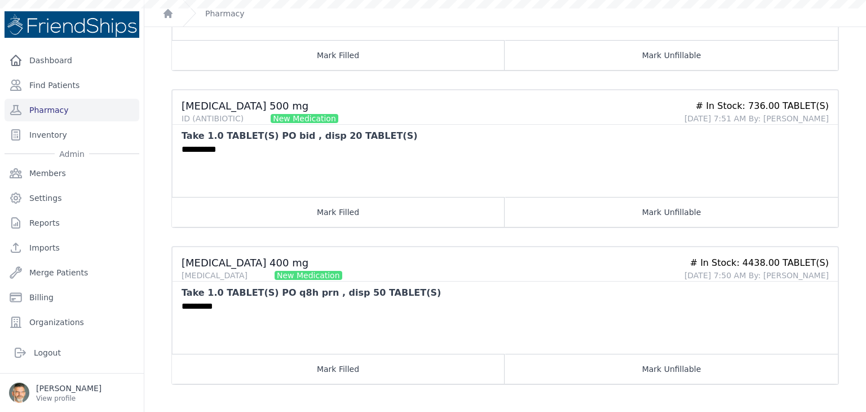
scroll to position [262, 0]
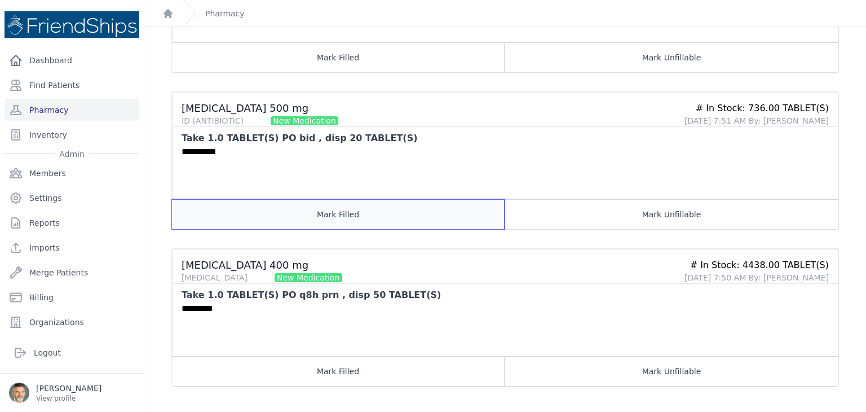
click at [320, 215] on button "Mark Filled" at bounding box center [338, 214] width 333 height 30
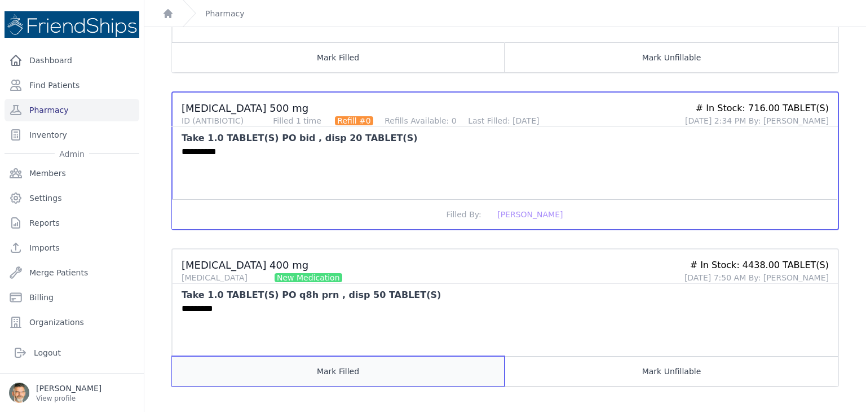
drag, startPoint x: 341, startPoint y: 361, endPoint x: 361, endPoint y: 305, distance: 59.9
click at [341, 361] on button "Mark Filled" at bounding box center [338, 371] width 333 height 30
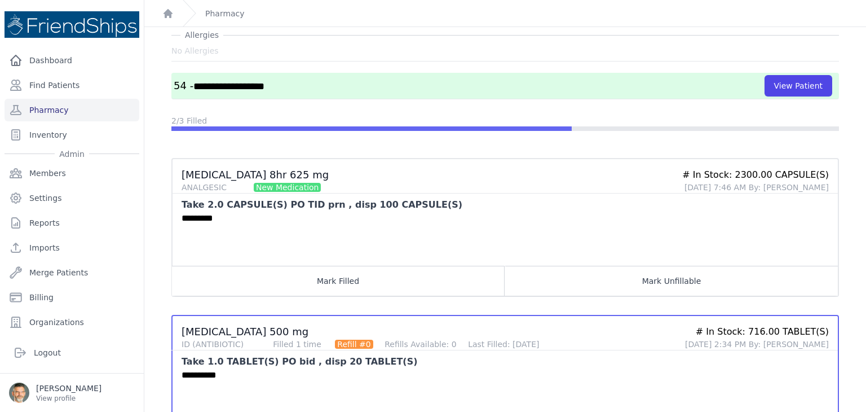
scroll to position [36, 0]
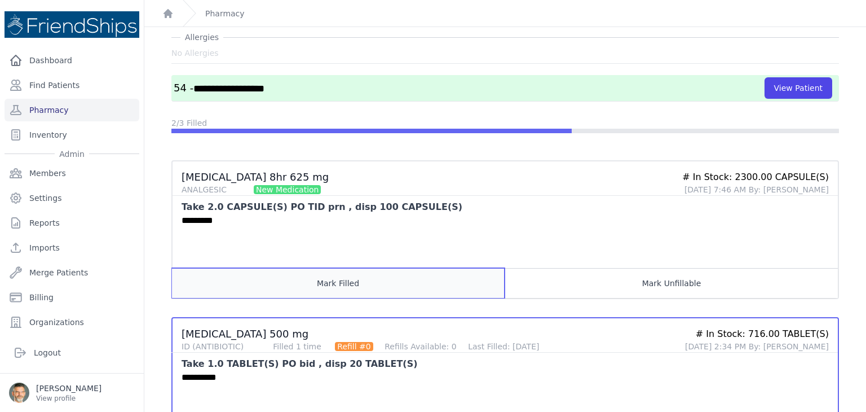
click at [342, 281] on button "Mark Filled" at bounding box center [338, 283] width 333 height 30
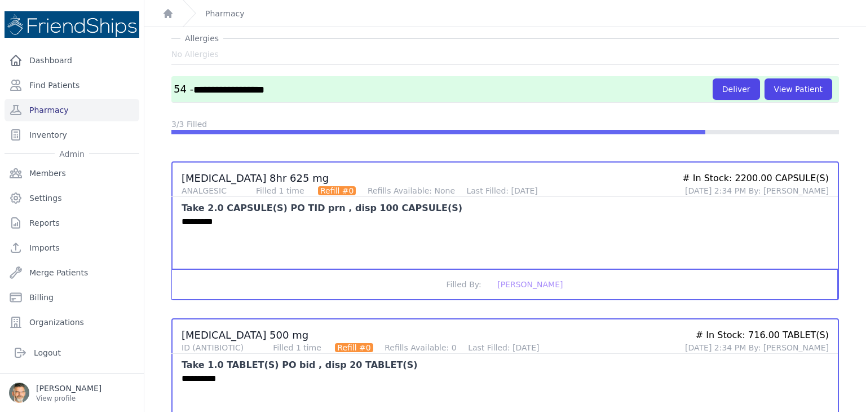
scroll to position [0, 0]
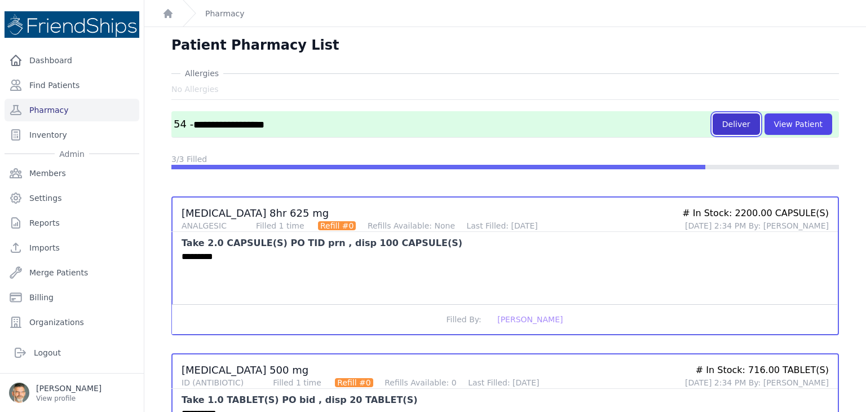
click at [733, 127] on button "Deliver" at bounding box center [736, 123] width 47 height 21
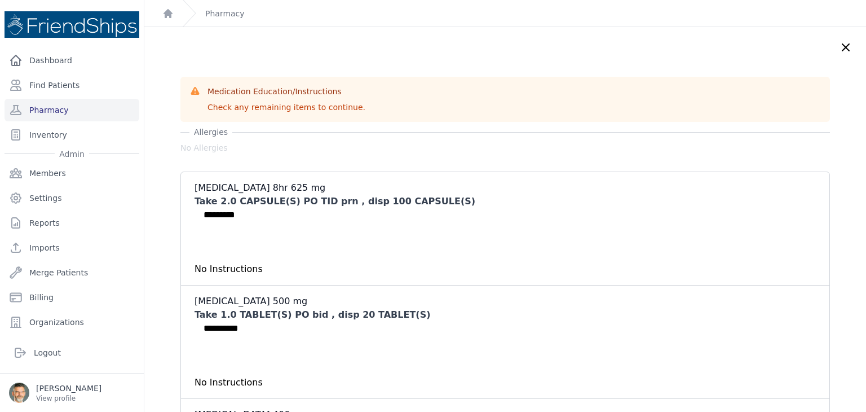
click at [235, 19] on div "Pharmacy" at bounding box center [214, 13] width 62 height 27
click at [227, 16] on link "Pharmacy" at bounding box center [224, 13] width 39 height 11
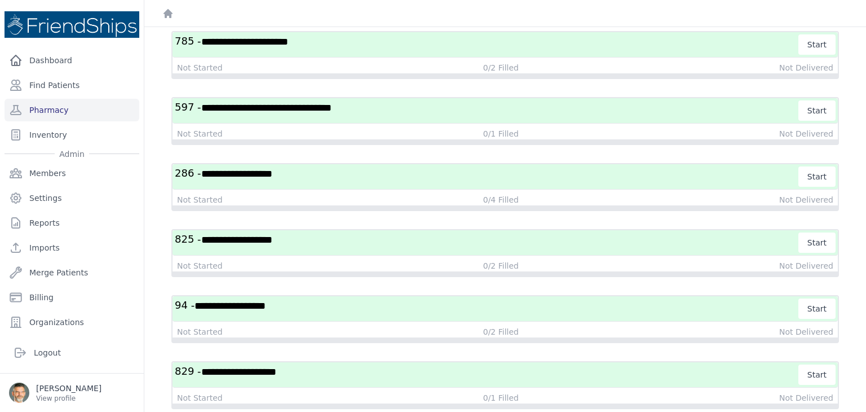
scroll to position [958, 0]
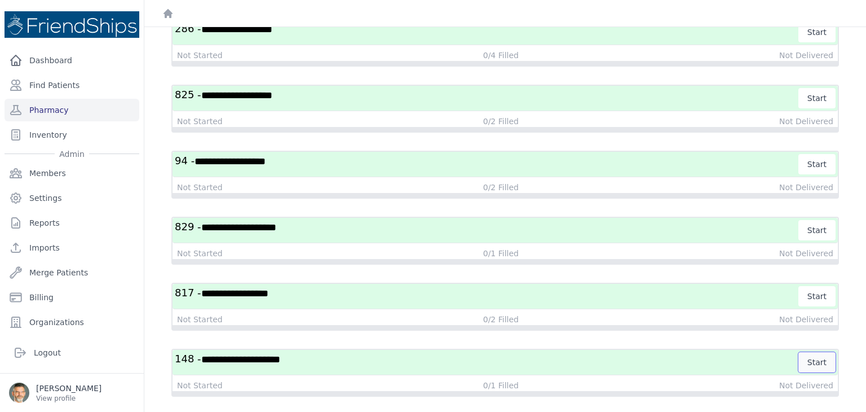
click at [810, 352] on button "Start" at bounding box center [816, 362] width 37 height 20
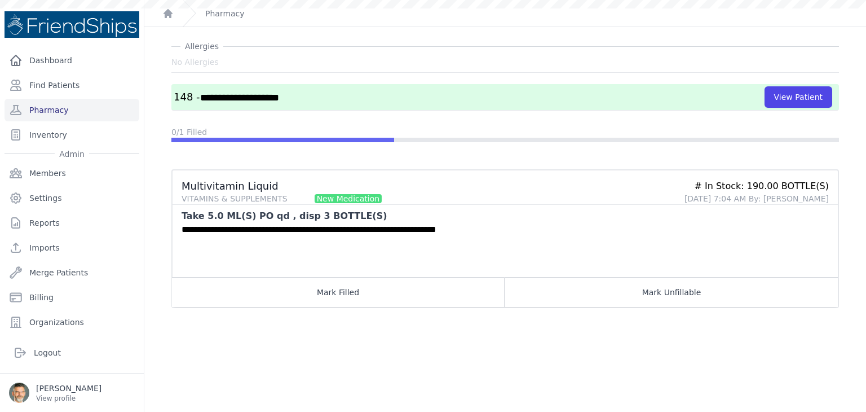
scroll to position [27, 0]
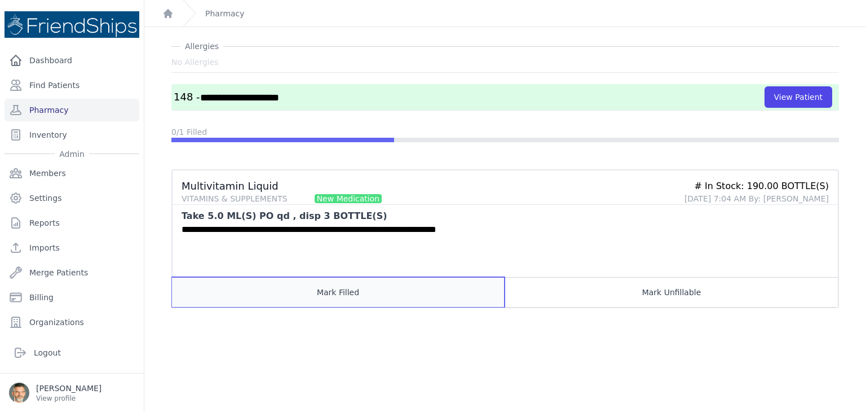
click at [341, 301] on button "Mark Filled" at bounding box center [338, 292] width 333 height 30
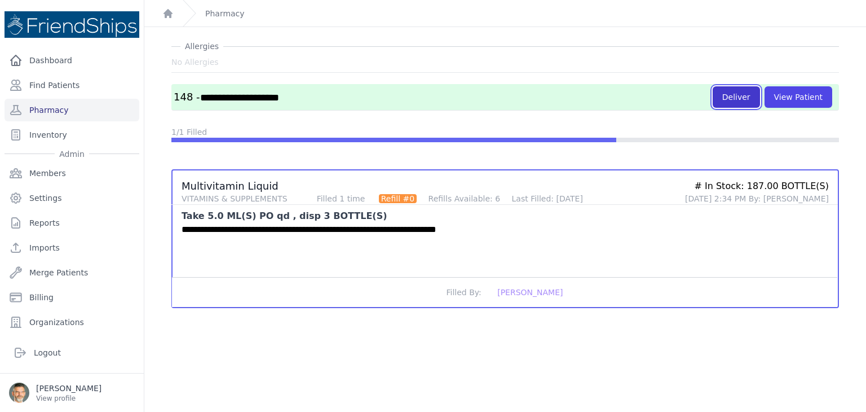
click at [717, 102] on button "Deliver" at bounding box center [736, 96] width 47 height 21
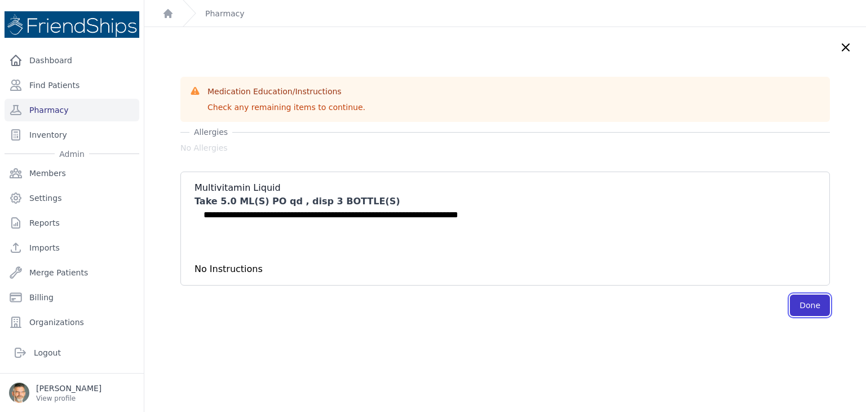
click at [791, 307] on button "Done" at bounding box center [810, 304] width 40 height 21
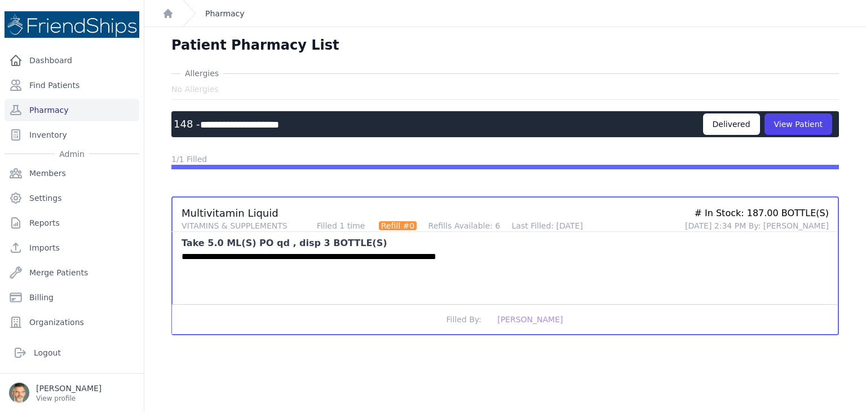
click at [218, 14] on link "Pharmacy" at bounding box center [224, 13] width 39 height 11
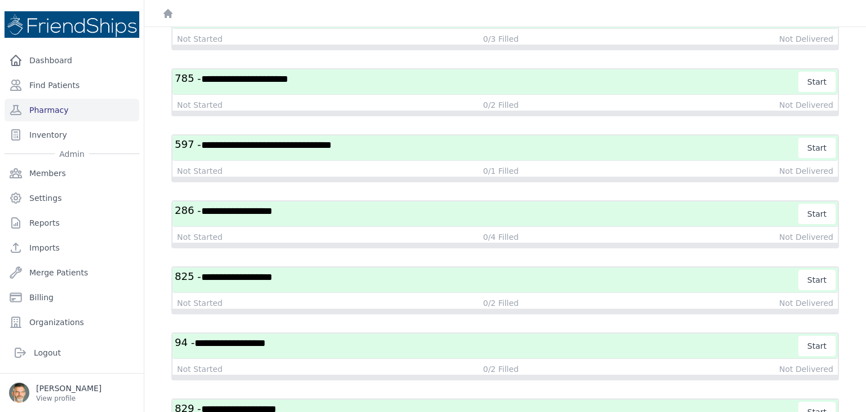
scroll to position [959, 0]
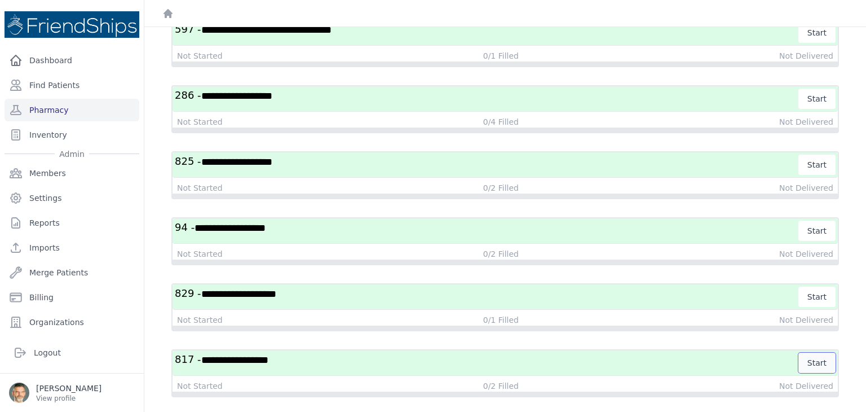
click at [810, 352] on button "Start" at bounding box center [816, 362] width 37 height 20
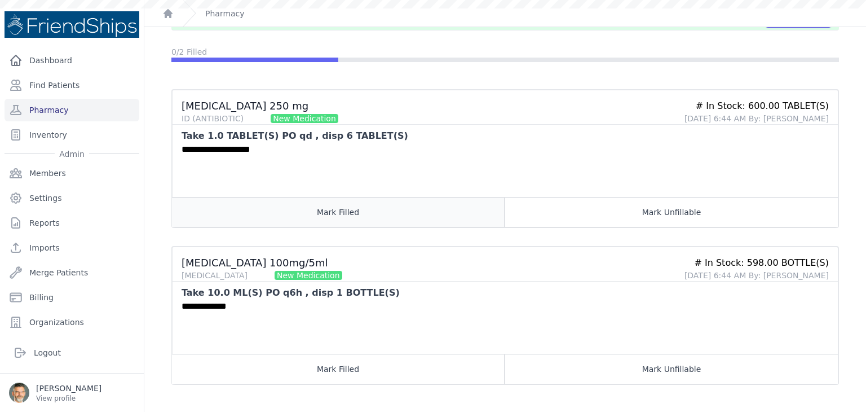
scroll to position [105, 0]
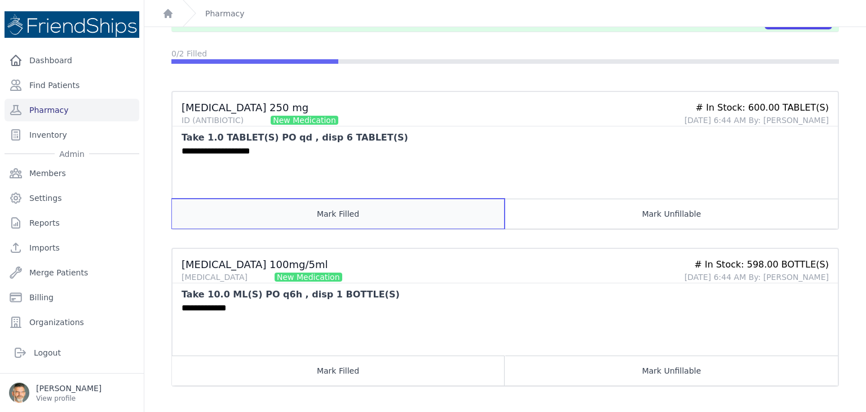
click at [336, 208] on button "Mark Filled" at bounding box center [338, 213] width 333 height 30
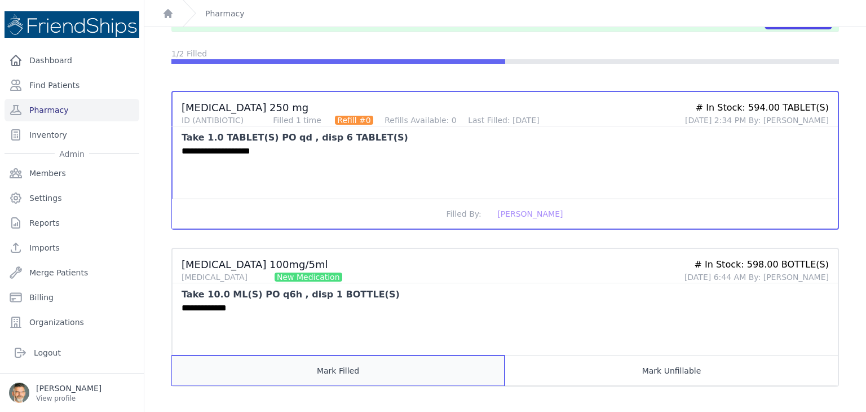
click at [357, 366] on button "Mark Filled" at bounding box center [338, 370] width 333 height 30
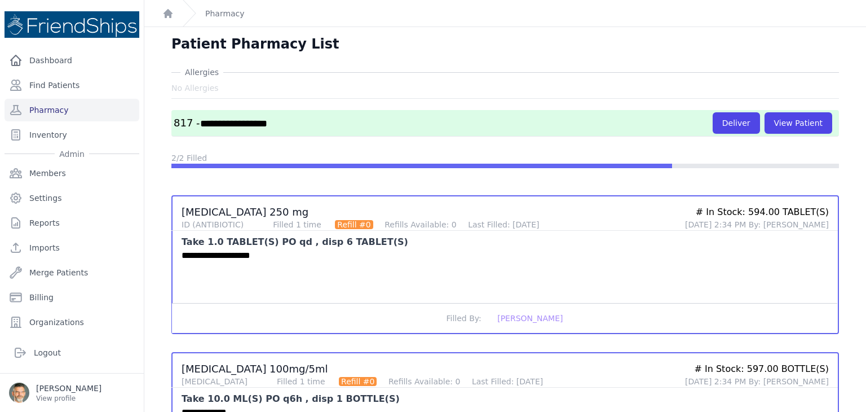
scroll to position [0, 0]
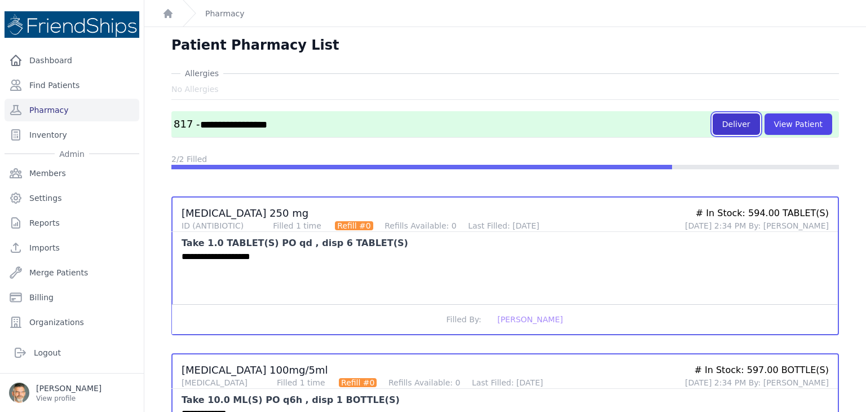
click at [735, 128] on button "Deliver" at bounding box center [736, 123] width 47 height 21
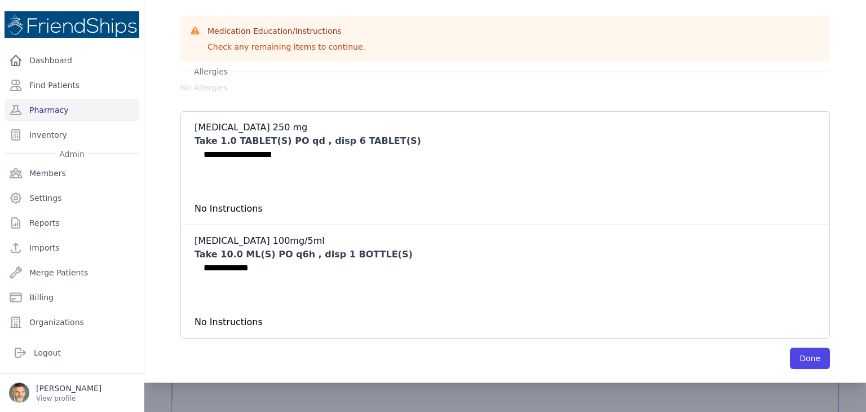
scroll to position [105, 0]
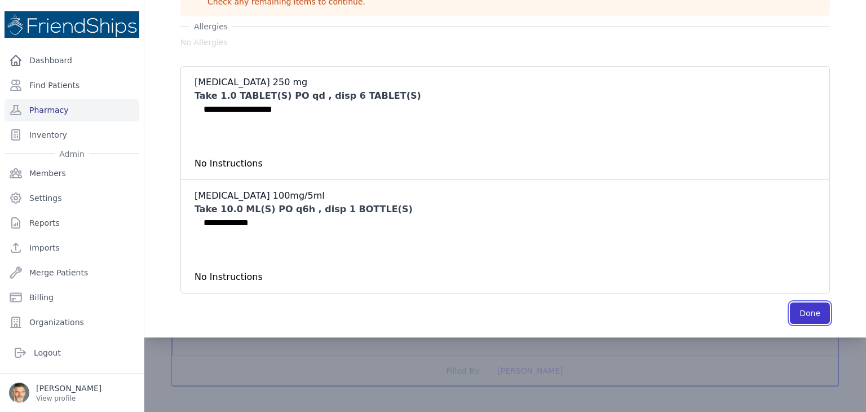
click at [794, 310] on button "Done" at bounding box center [810, 312] width 40 height 21
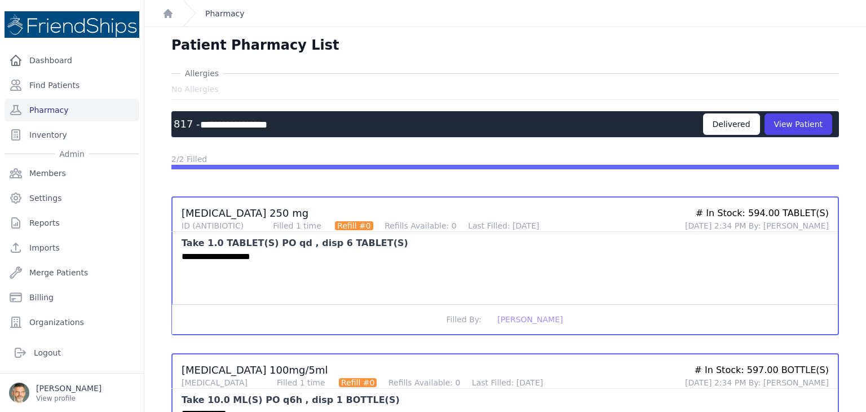
click at [211, 11] on link "Pharmacy" at bounding box center [224, 13] width 39 height 11
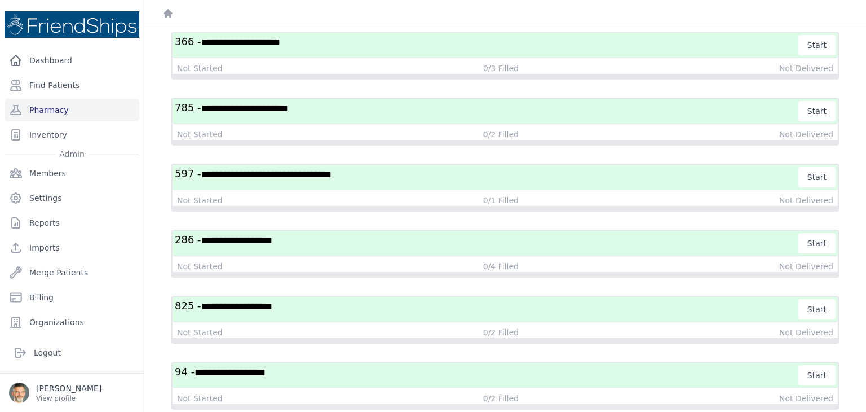
scroll to position [960, 0]
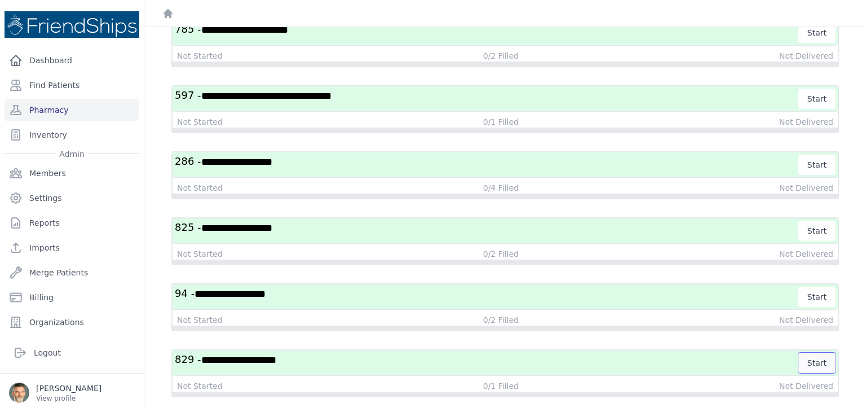
click at [798, 352] on button "Start" at bounding box center [816, 362] width 37 height 20
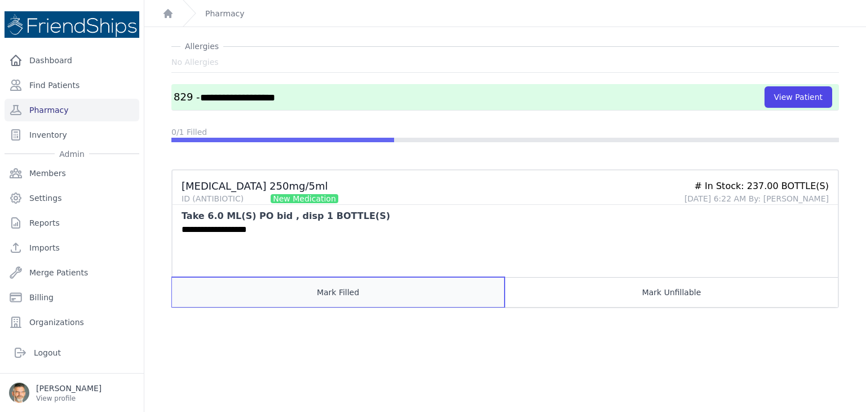
click at [370, 288] on button "Mark Filled" at bounding box center [338, 292] width 333 height 30
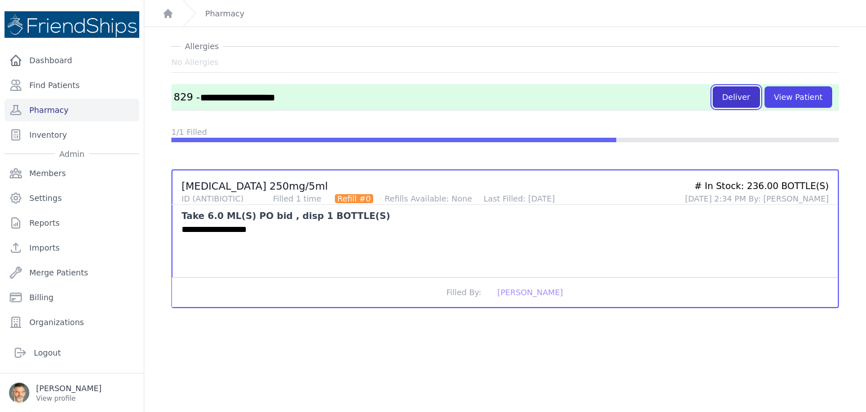
click at [728, 89] on button "Deliver" at bounding box center [736, 96] width 47 height 21
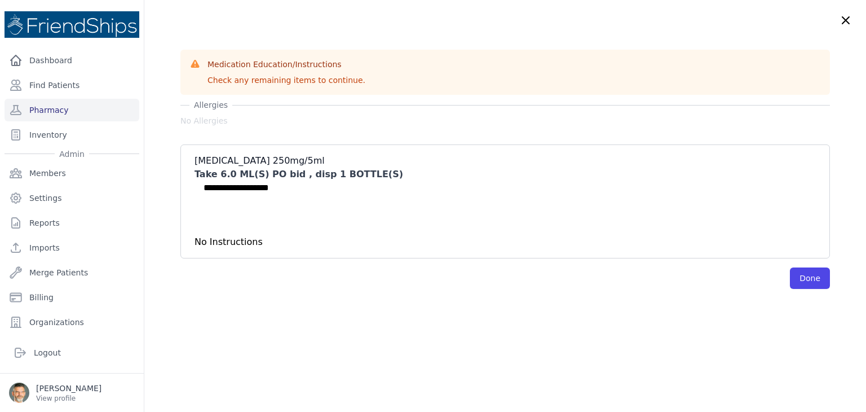
scroll to position [0, 0]
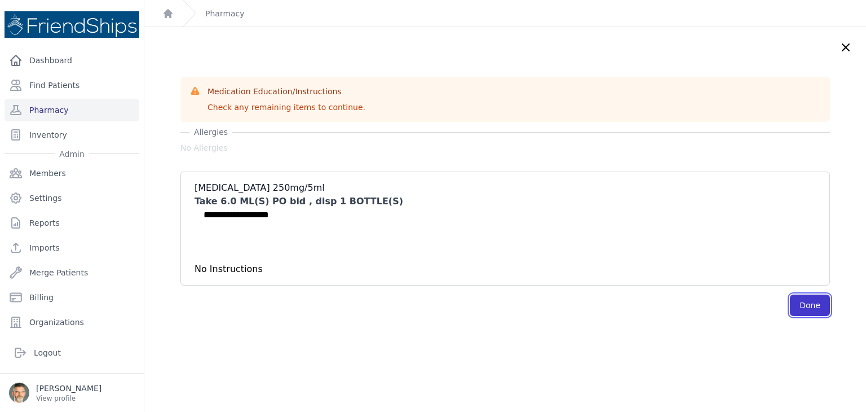
click at [790, 304] on button "Done" at bounding box center [810, 304] width 40 height 21
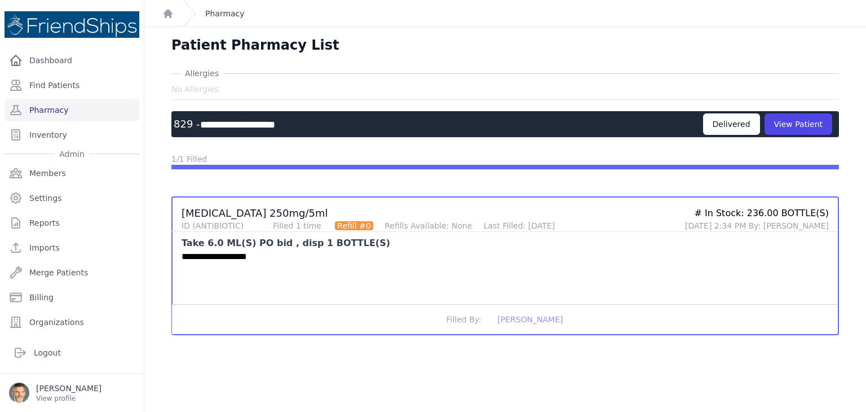
click at [206, 12] on link "Pharmacy" at bounding box center [224, 13] width 39 height 11
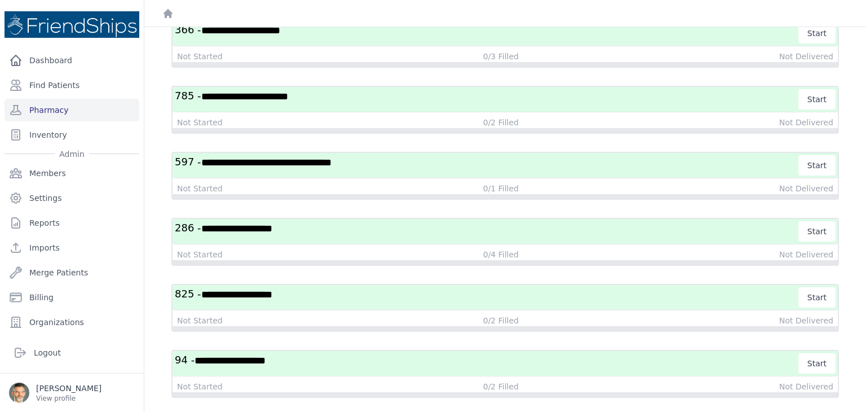
scroll to position [961, 0]
click at [805, 352] on button "Start" at bounding box center [816, 362] width 37 height 20
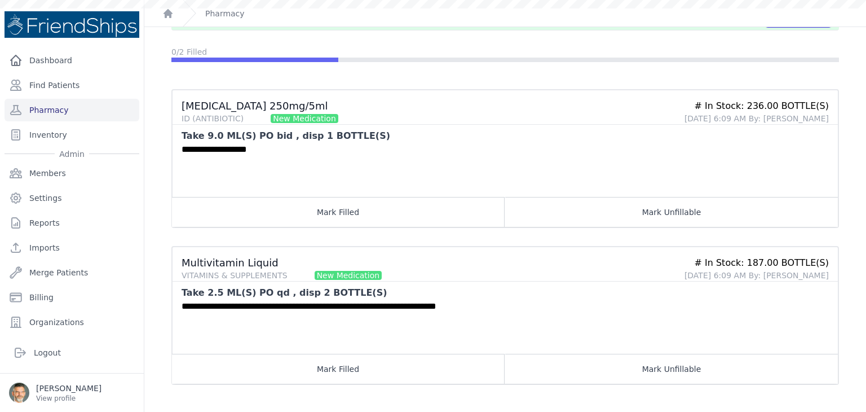
scroll to position [105, 0]
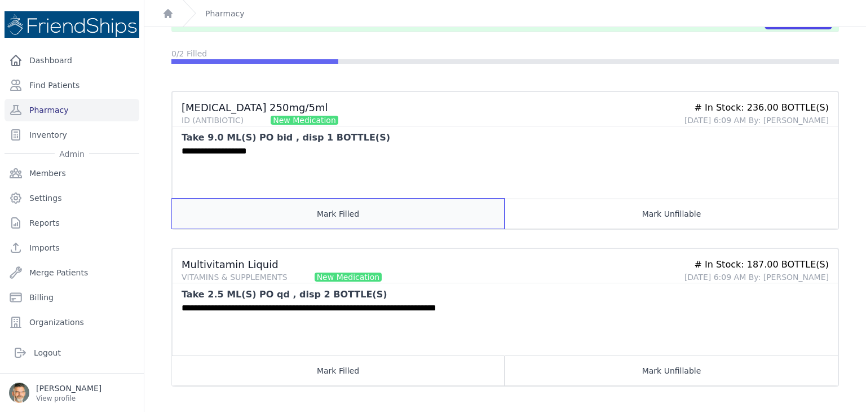
click at [350, 213] on button "Mark Filled" at bounding box center [338, 213] width 333 height 30
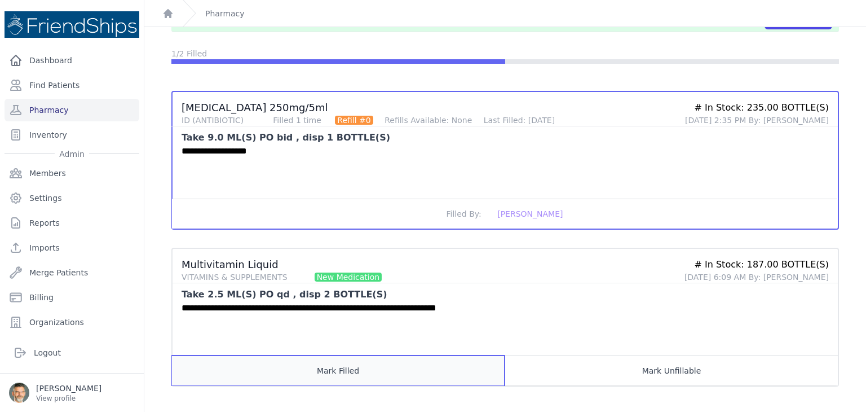
click at [361, 363] on button "Mark Filled" at bounding box center [338, 370] width 333 height 30
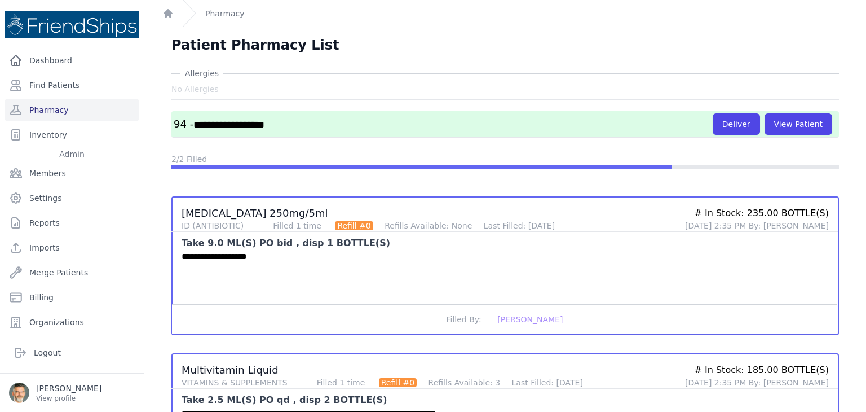
scroll to position [0, 0]
click at [723, 125] on button "Deliver" at bounding box center [736, 123] width 47 height 21
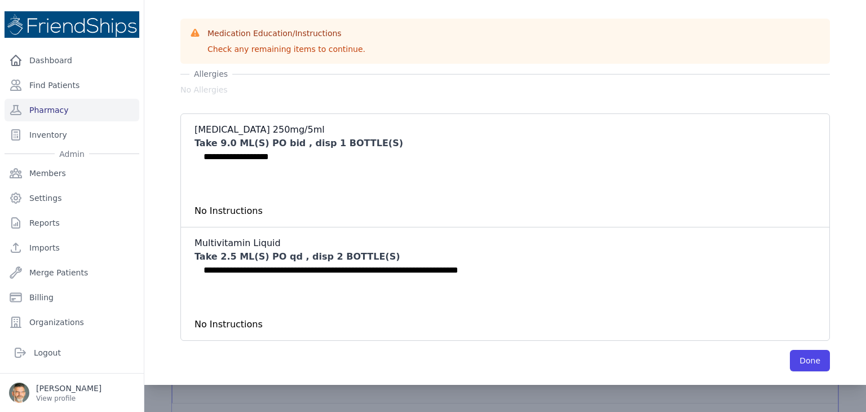
scroll to position [105, 0]
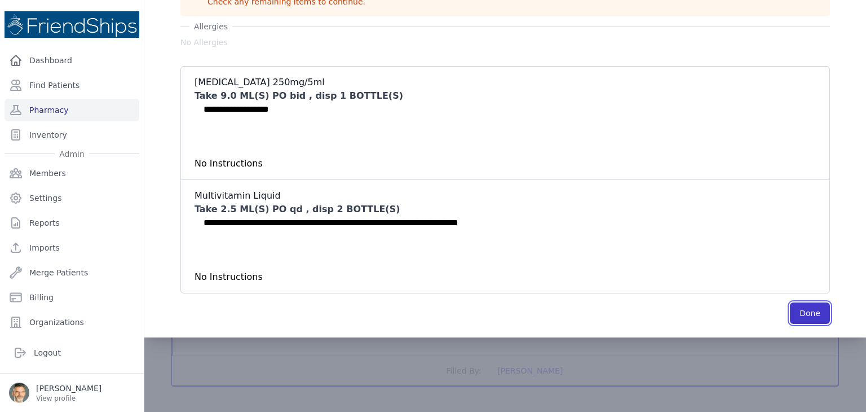
click at [792, 310] on button "Done" at bounding box center [810, 312] width 40 height 21
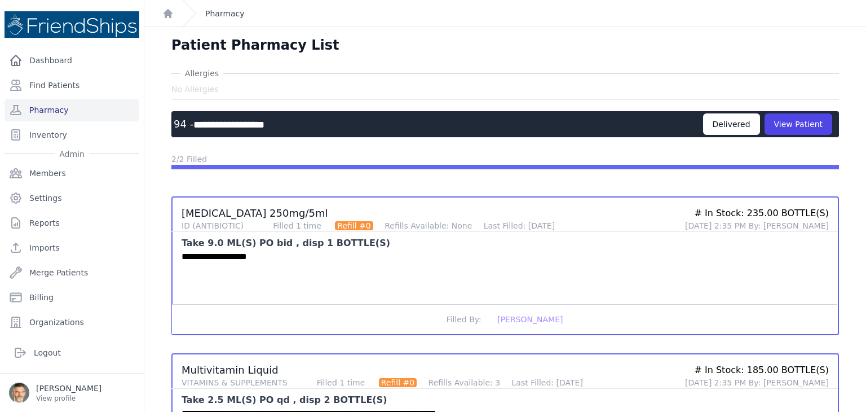
click at [226, 14] on link "Pharmacy" at bounding box center [224, 13] width 39 height 11
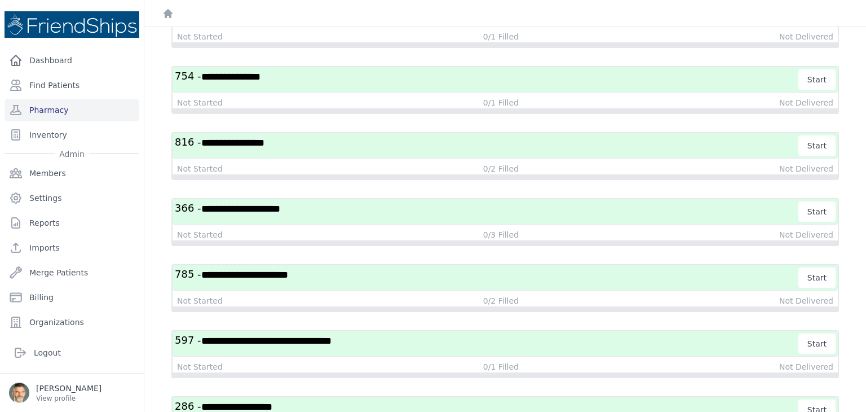
scroll to position [961, 0]
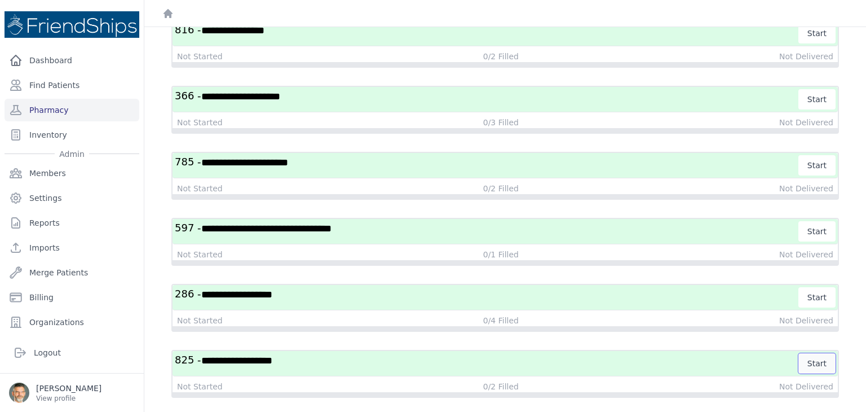
click at [803, 354] on button "Start" at bounding box center [816, 363] width 37 height 20
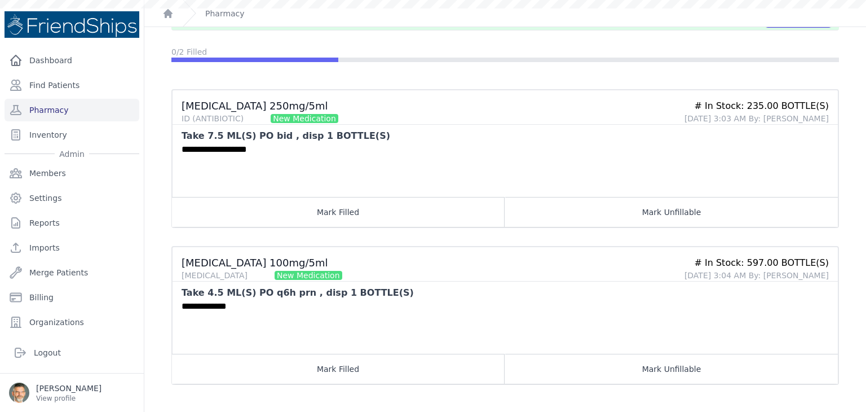
scroll to position [105, 0]
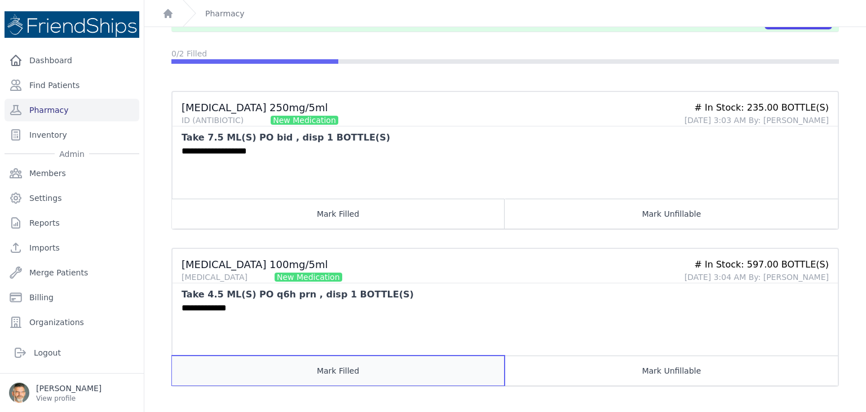
click at [341, 375] on button "Mark Filled" at bounding box center [338, 370] width 333 height 30
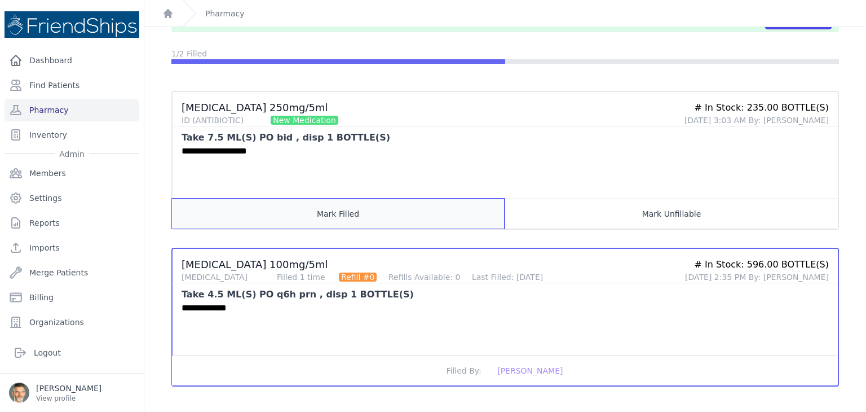
click at [347, 214] on button "Mark Filled" at bounding box center [338, 213] width 333 height 30
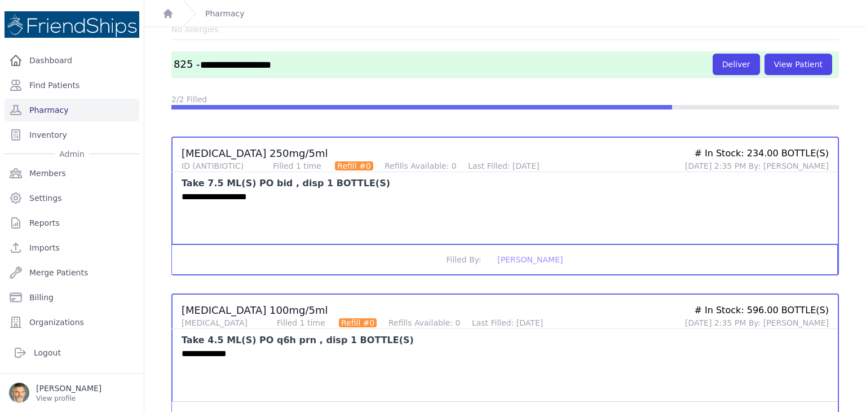
scroll to position [0, 0]
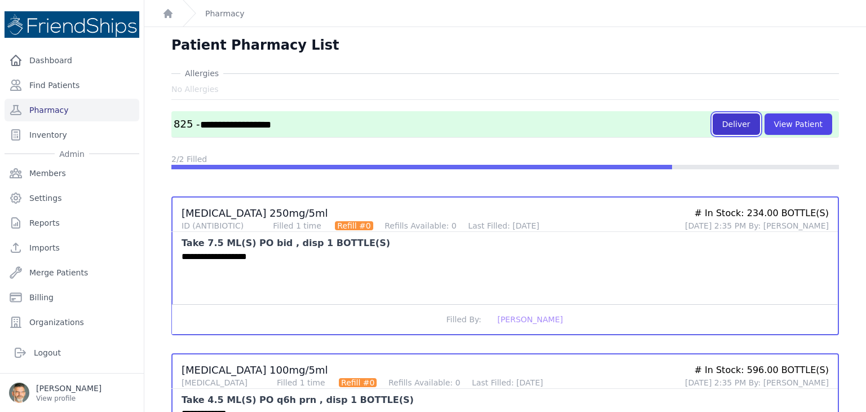
click at [725, 125] on button "Deliver" at bounding box center [736, 123] width 47 height 21
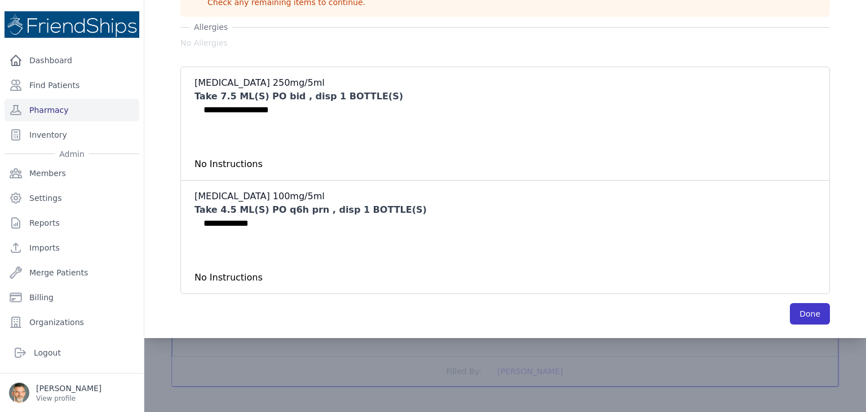
scroll to position [105, 0]
click at [804, 314] on button "Done" at bounding box center [810, 312] width 40 height 21
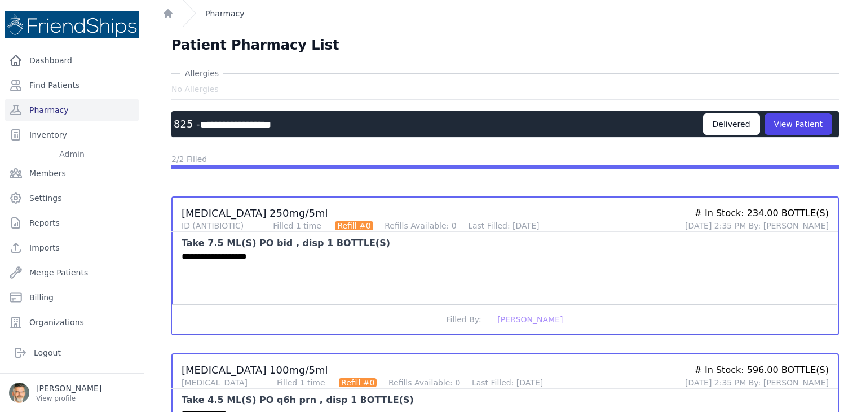
click at [211, 12] on link "Pharmacy" at bounding box center [224, 13] width 39 height 11
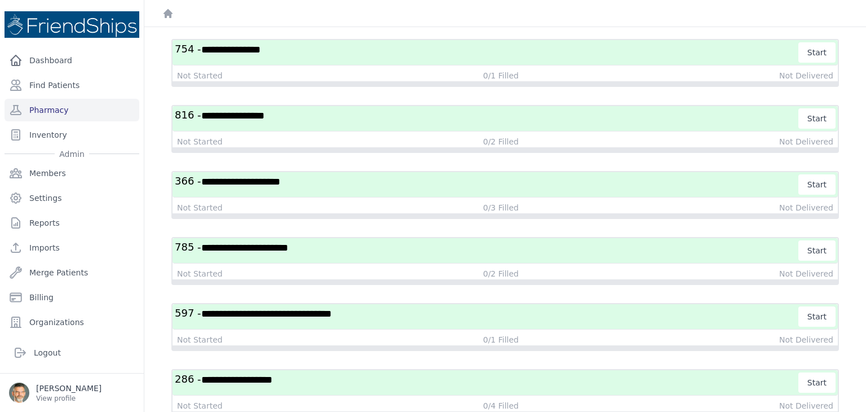
scroll to position [962, 0]
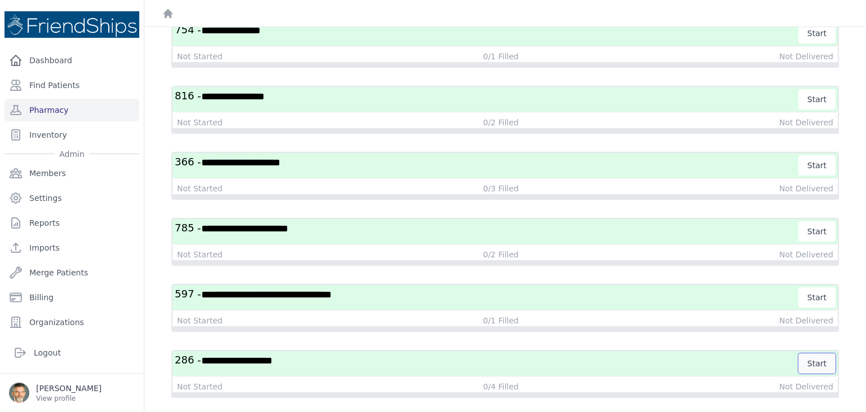
click at [810, 354] on button "Start" at bounding box center [816, 363] width 37 height 20
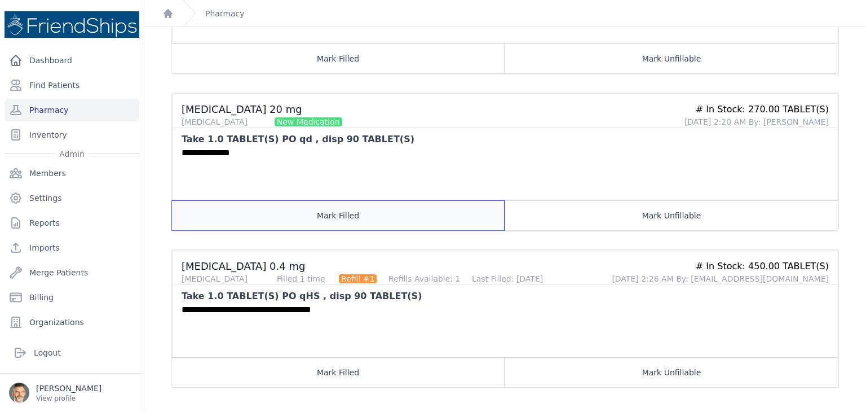
click at [338, 208] on button "Mark Filled" at bounding box center [338, 215] width 333 height 30
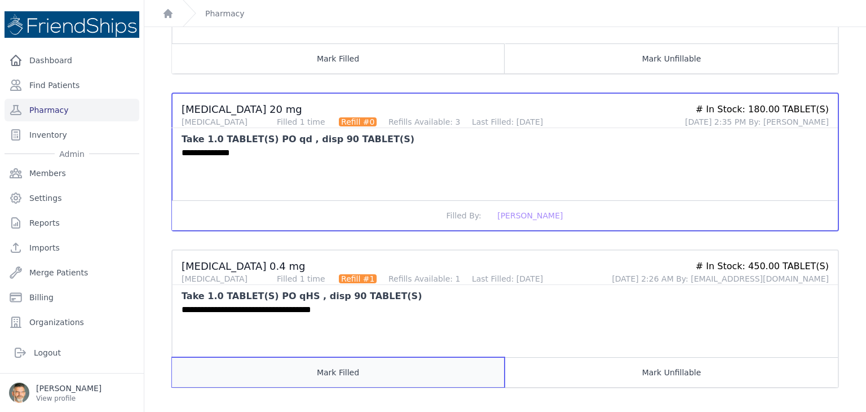
click at [336, 364] on button "Mark Filled" at bounding box center [338, 372] width 333 height 30
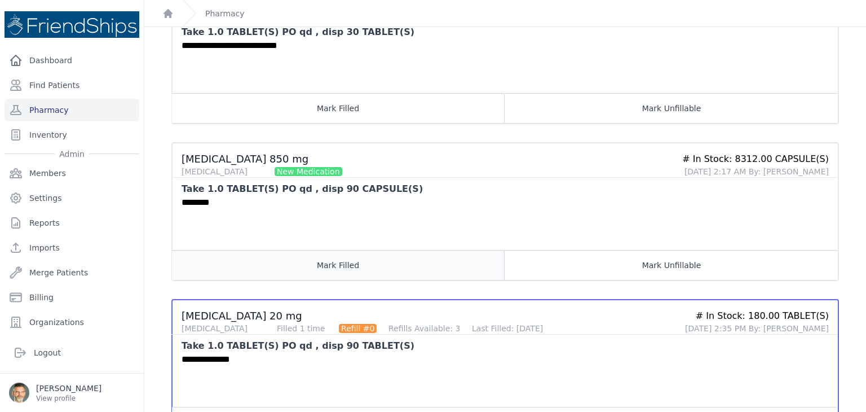
scroll to position [192, 0]
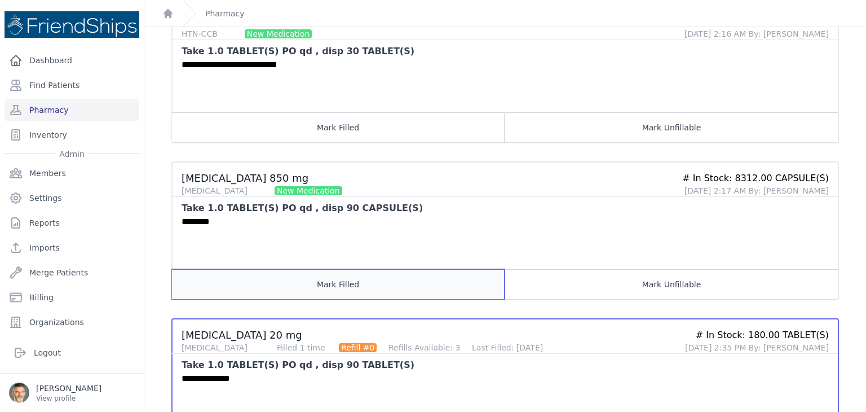
click at [357, 281] on button "Mark Filled" at bounding box center [338, 284] width 333 height 30
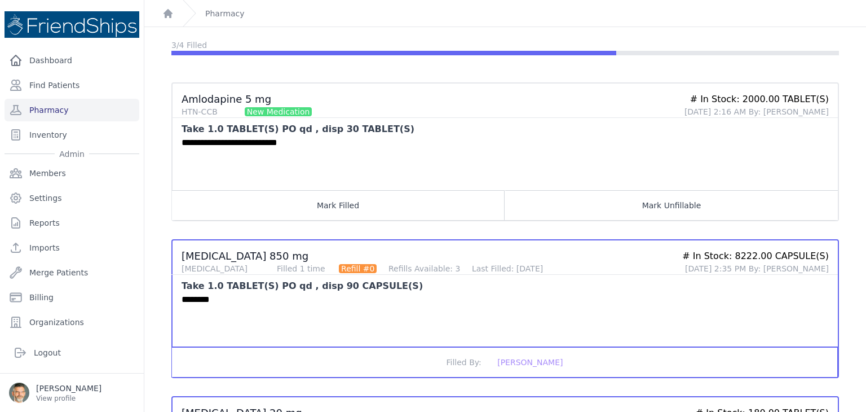
scroll to position [79, 0]
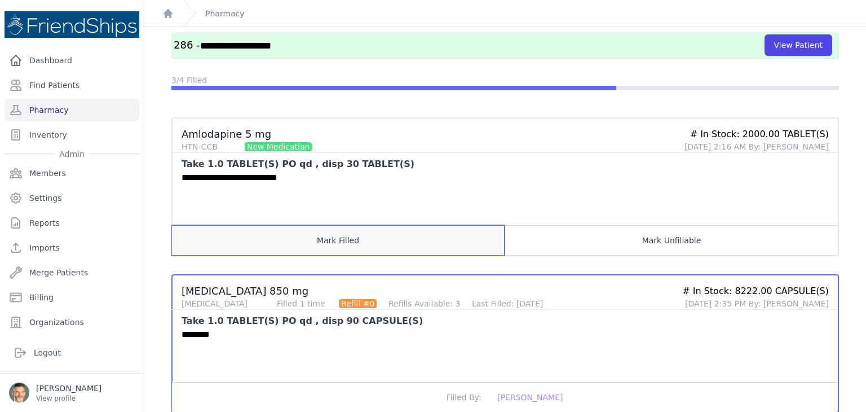
click at [353, 236] on button "Mark Filled" at bounding box center [338, 240] width 333 height 30
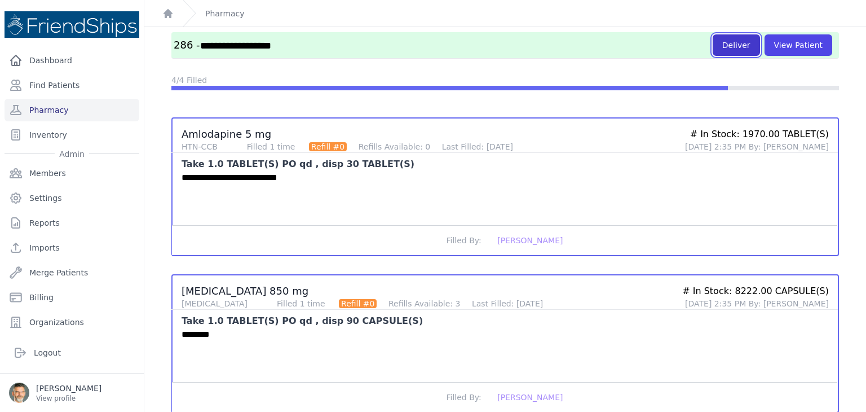
click at [724, 52] on button "Deliver" at bounding box center [736, 44] width 47 height 21
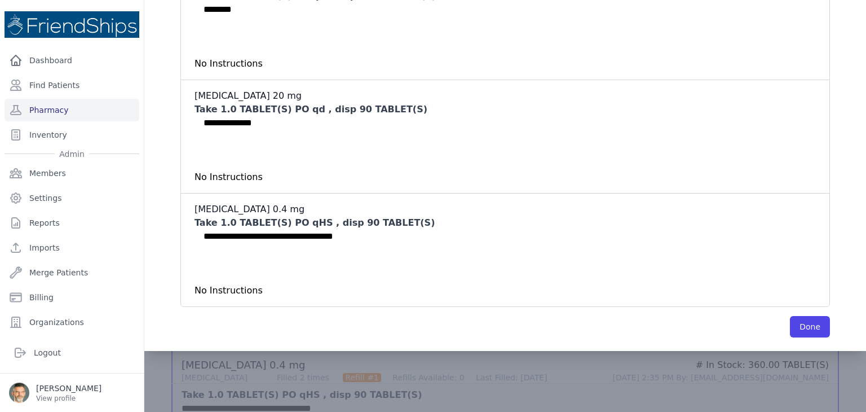
scroll to position [417, 0]
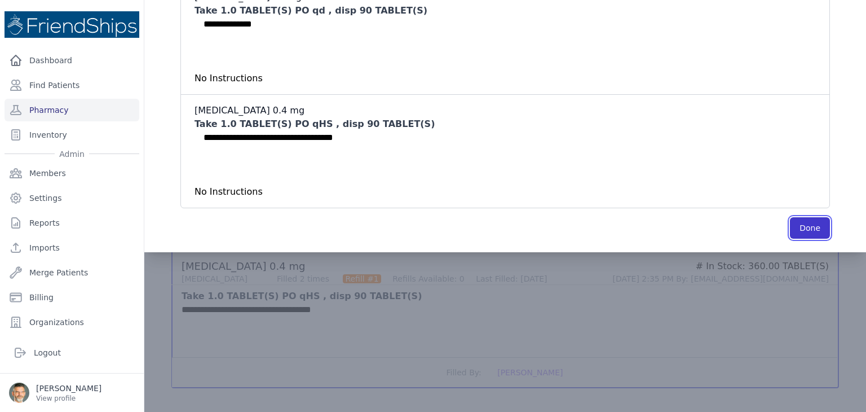
click at [792, 224] on button "Done" at bounding box center [810, 227] width 40 height 21
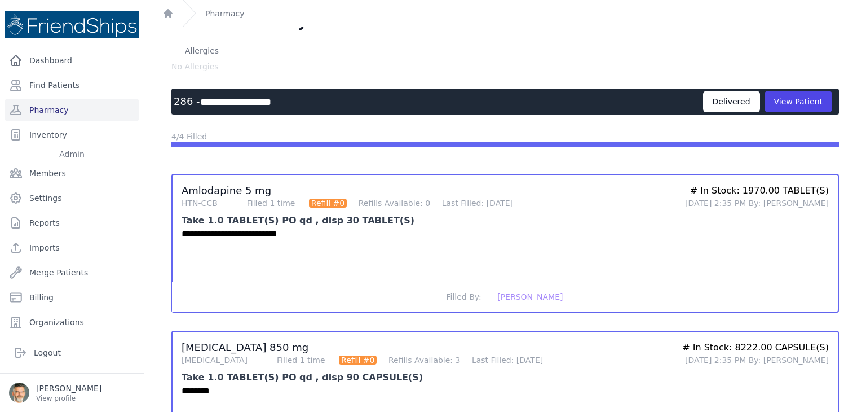
scroll to position [0, 0]
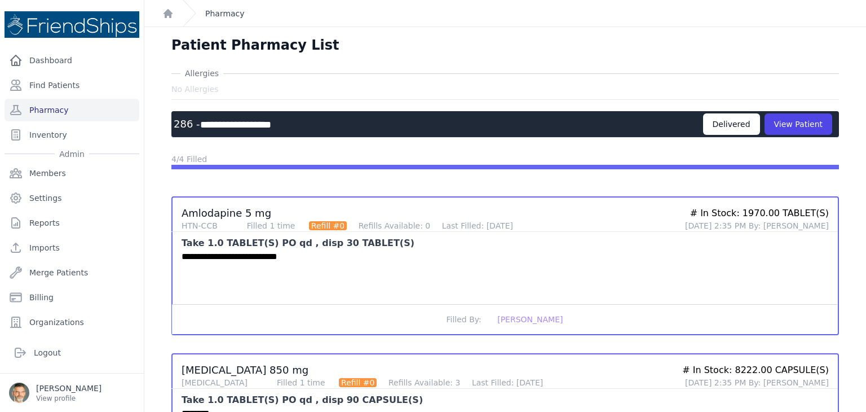
click at [224, 16] on link "Pharmacy" at bounding box center [224, 13] width 39 height 11
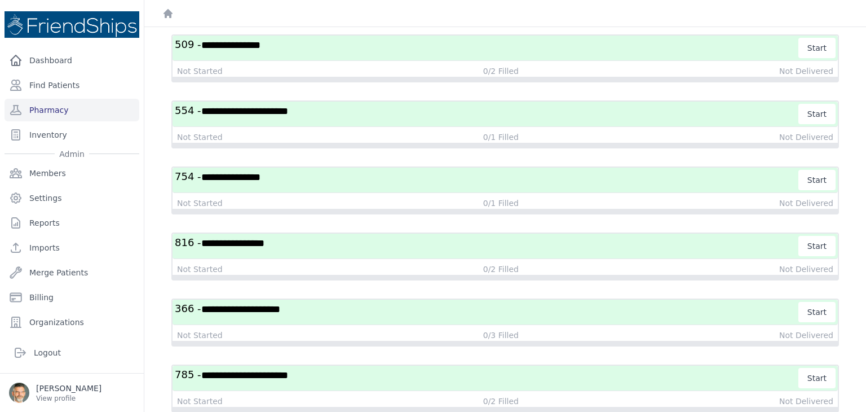
scroll to position [963, 0]
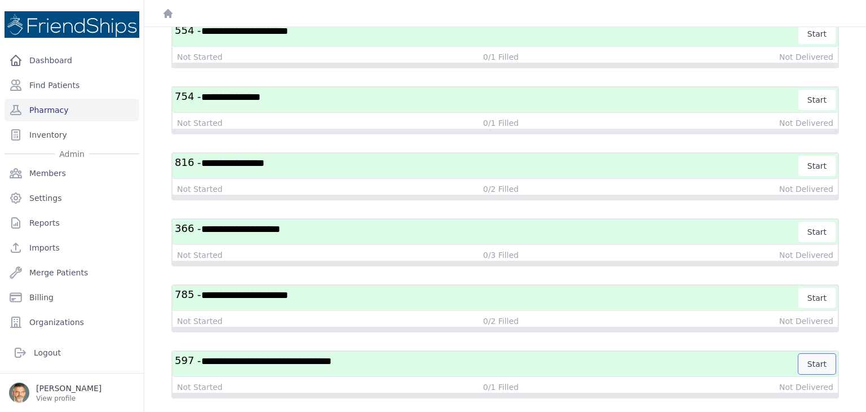
click at [810, 354] on button "Start" at bounding box center [816, 364] width 37 height 20
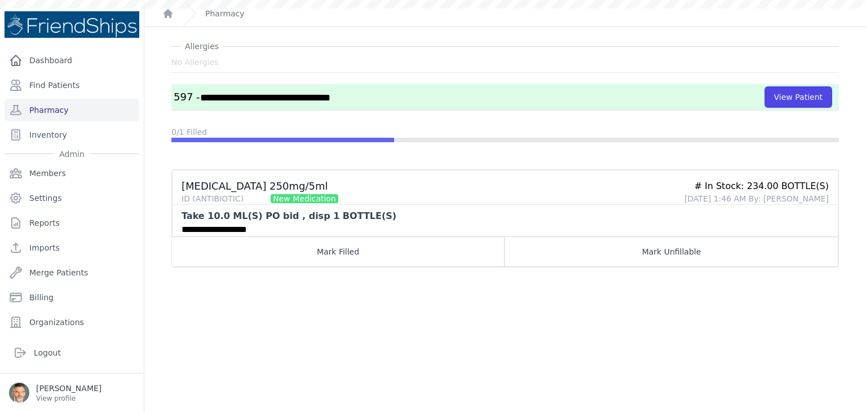
scroll to position [27, 0]
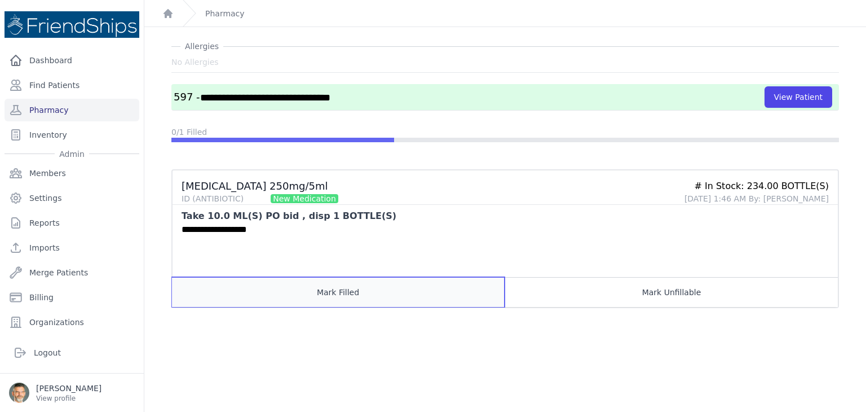
click at [332, 287] on button "Mark Filled" at bounding box center [338, 292] width 333 height 30
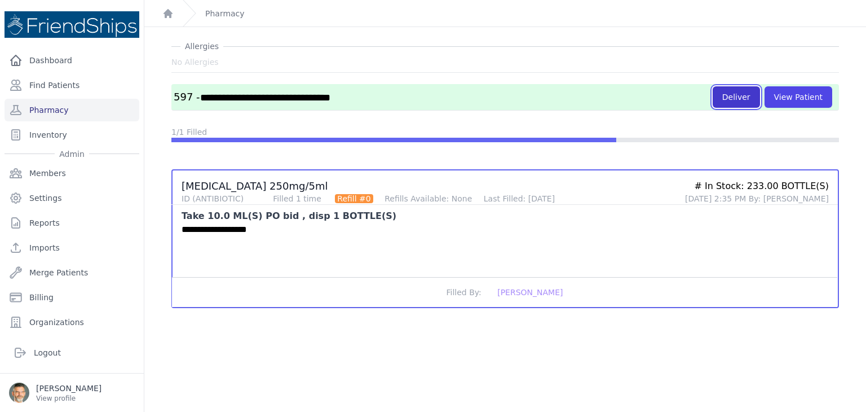
click at [726, 96] on button "Deliver" at bounding box center [736, 96] width 47 height 21
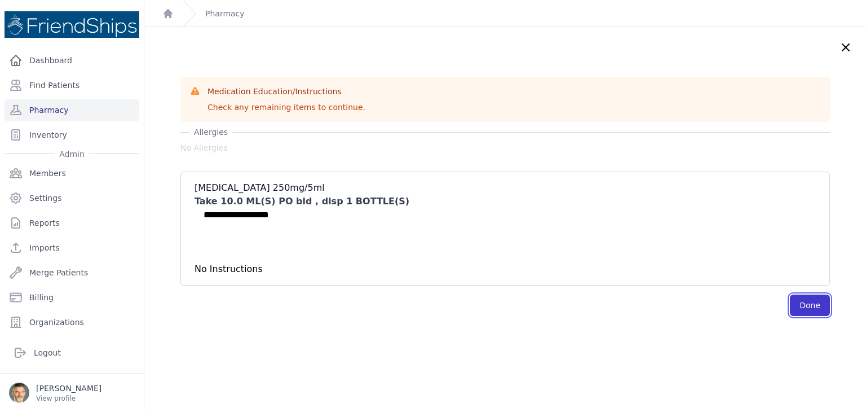
click at [790, 307] on button "Done" at bounding box center [810, 304] width 40 height 21
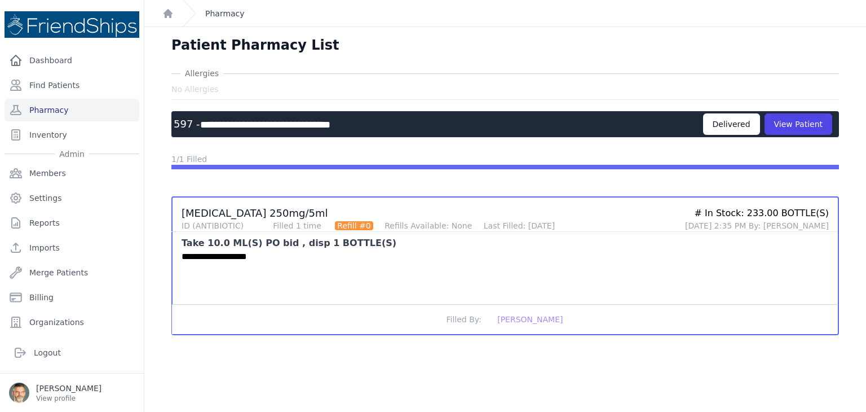
click at [218, 14] on link "Pharmacy" at bounding box center [224, 13] width 39 height 11
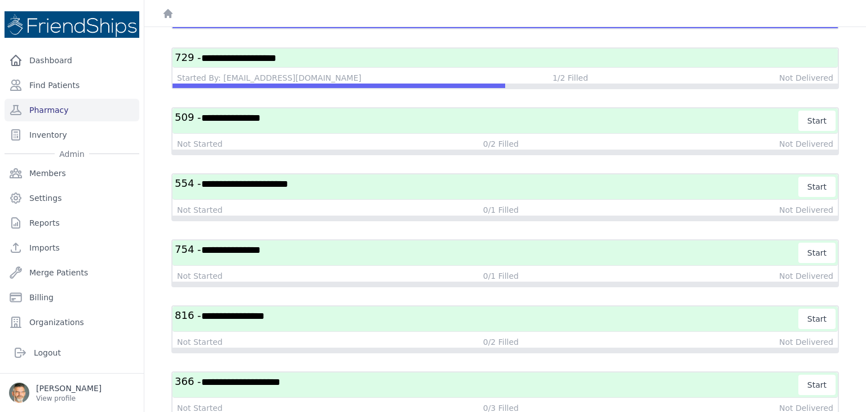
scroll to position [964, 0]
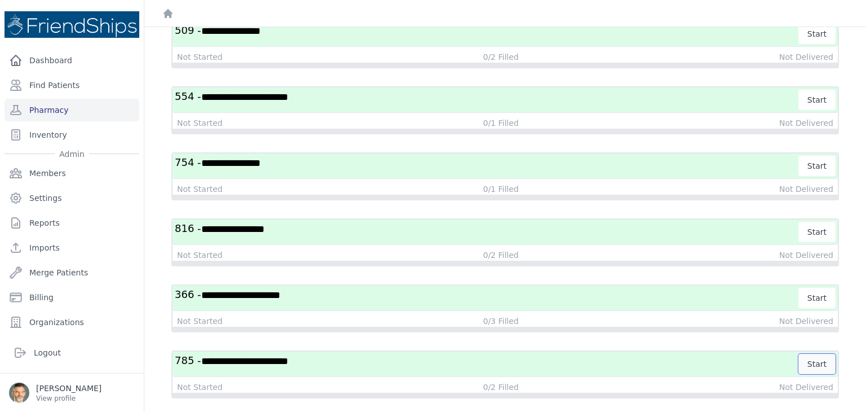
click at [822, 354] on button "Start" at bounding box center [816, 364] width 37 height 20
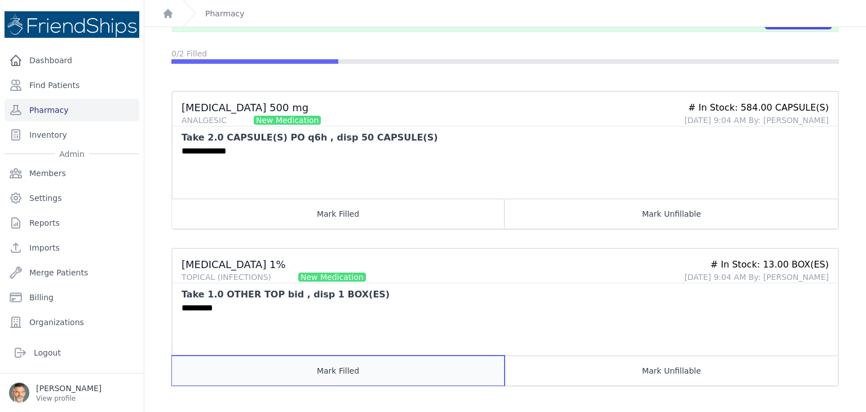
click at [352, 369] on button "Mark Filled" at bounding box center [338, 370] width 333 height 30
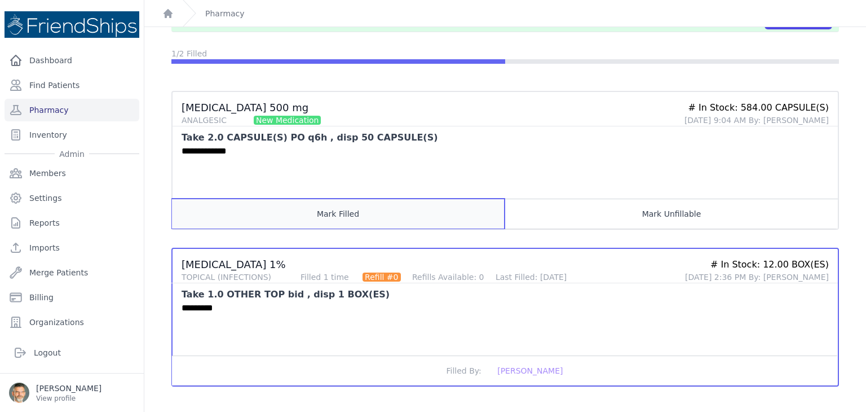
click at [334, 211] on button "Mark Filled" at bounding box center [338, 213] width 333 height 30
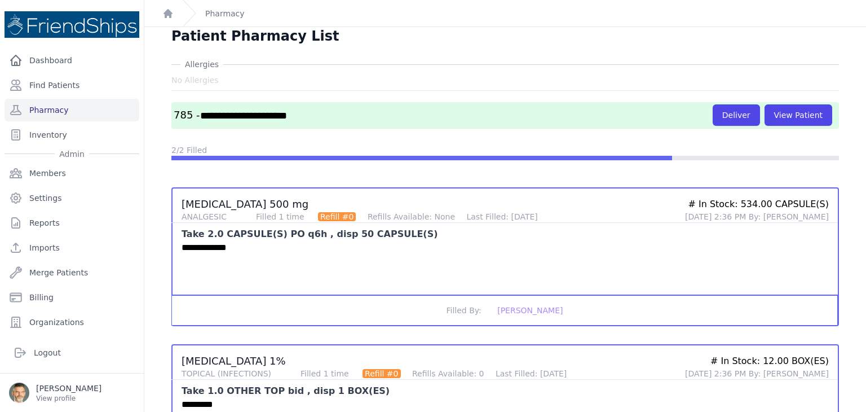
scroll to position [0, 0]
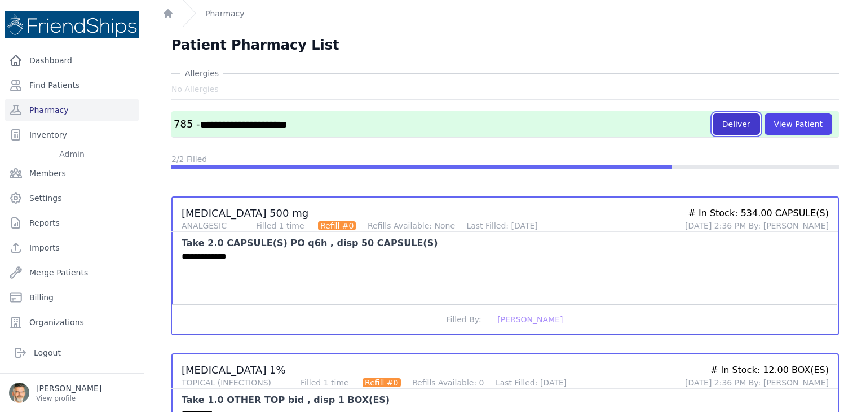
click at [722, 119] on button "Deliver" at bounding box center [736, 123] width 47 height 21
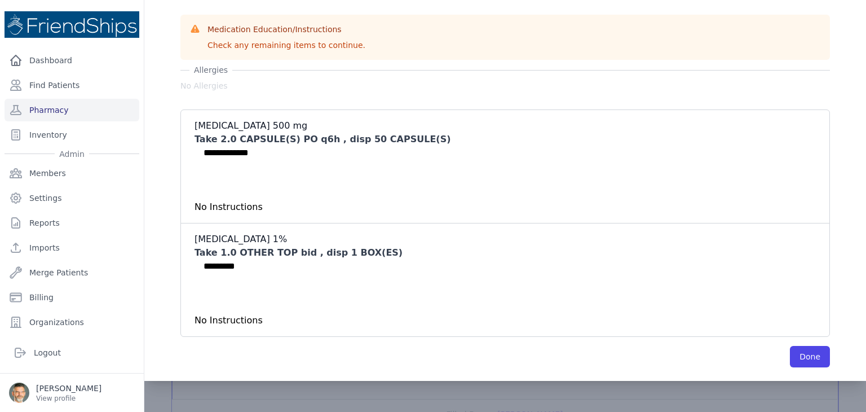
scroll to position [105, 0]
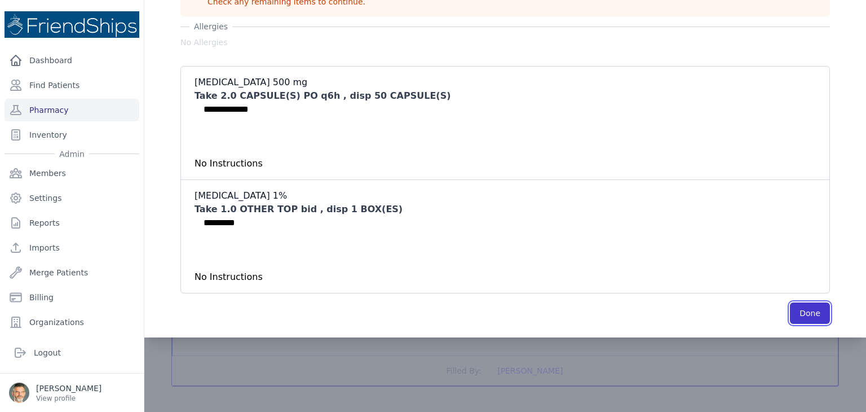
click at [796, 311] on button "Done" at bounding box center [810, 312] width 40 height 21
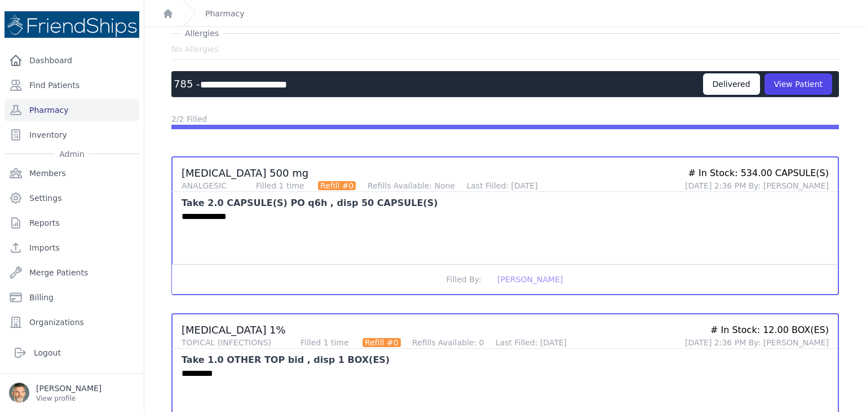
scroll to position [0, 0]
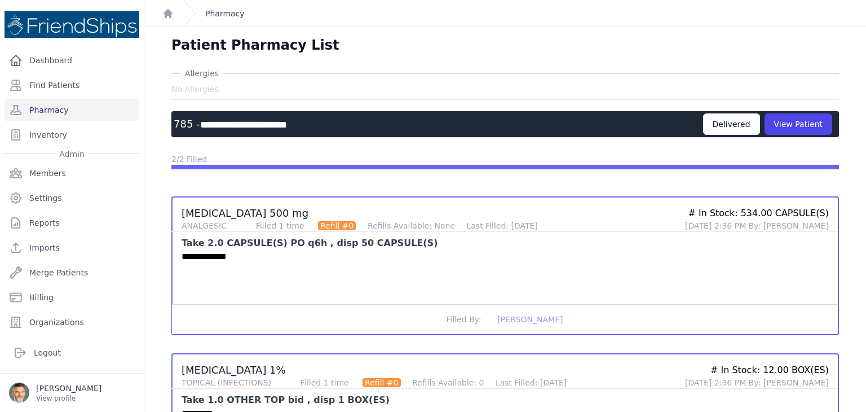
click at [220, 13] on link "Pharmacy" at bounding box center [224, 13] width 39 height 11
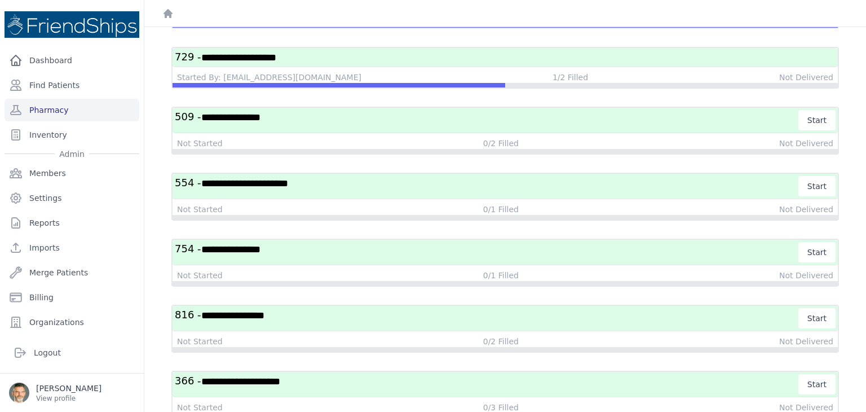
scroll to position [965, 0]
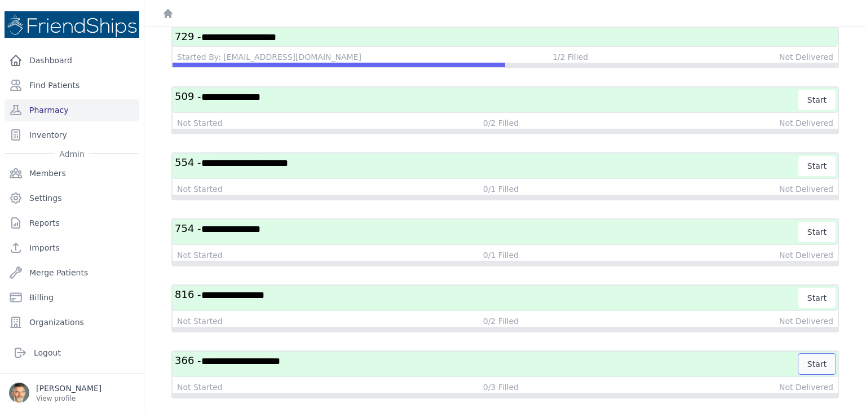
click at [807, 354] on button "Start" at bounding box center [816, 364] width 37 height 20
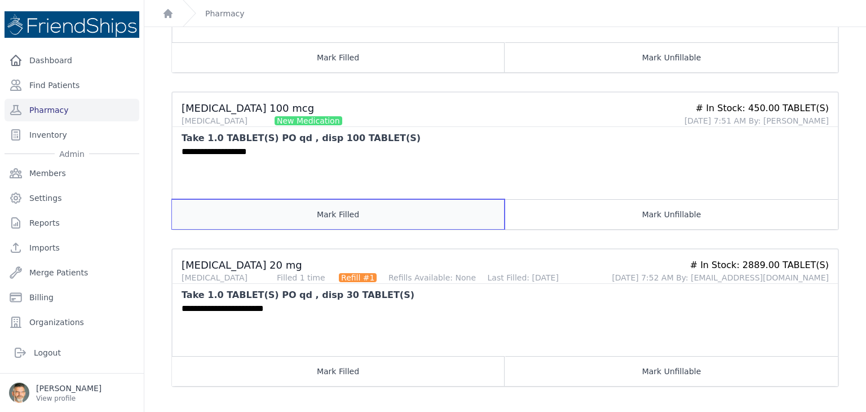
click at [330, 207] on button "Mark Filled" at bounding box center [338, 214] width 333 height 30
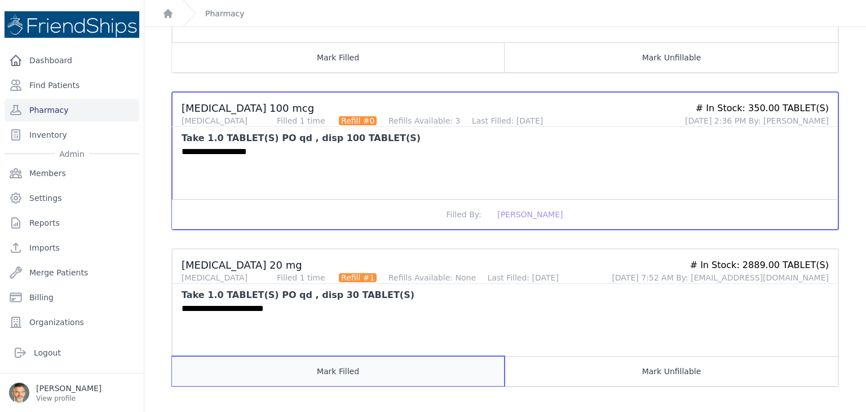
click at [354, 371] on button "Mark Filled" at bounding box center [338, 371] width 333 height 30
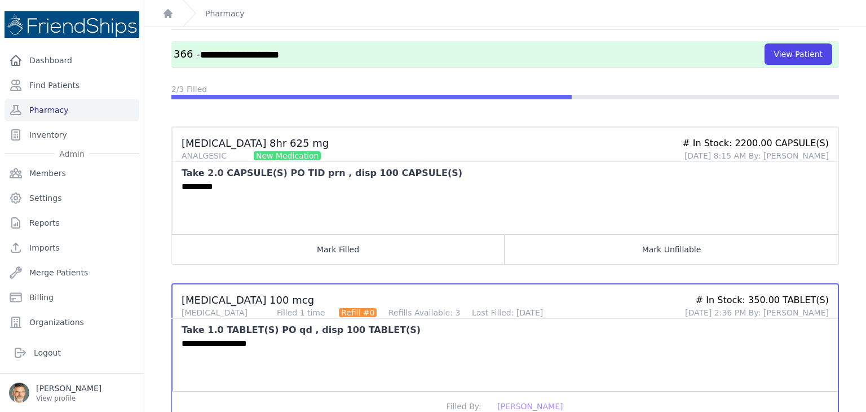
scroll to position [36, 0]
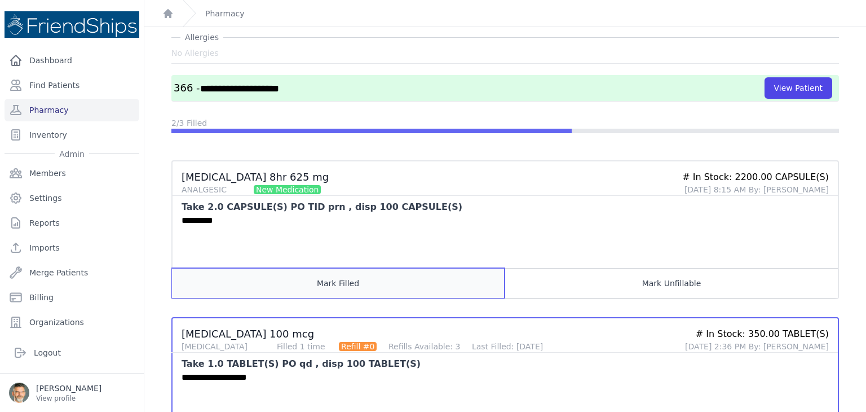
click at [337, 280] on button "Mark Filled" at bounding box center [338, 283] width 333 height 30
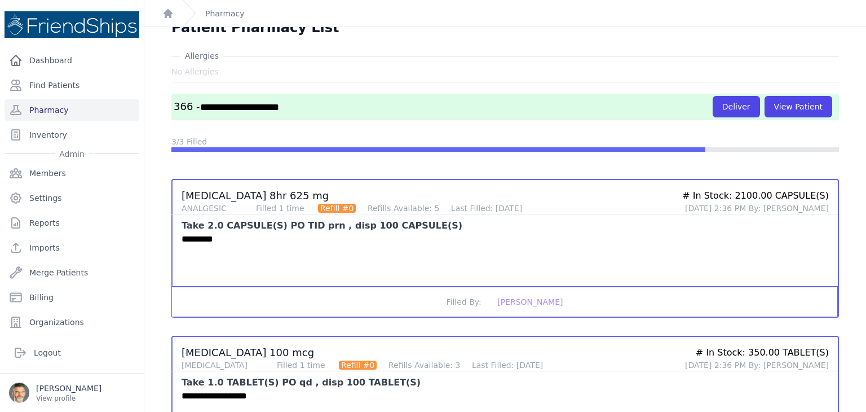
scroll to position [0, 0]
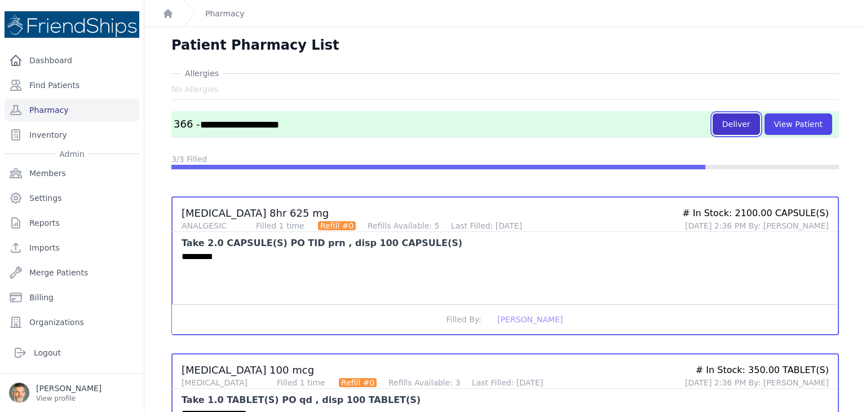
click at [737, 121] on button "Deliver" at bounding box center [736, 123] width 47 height 21
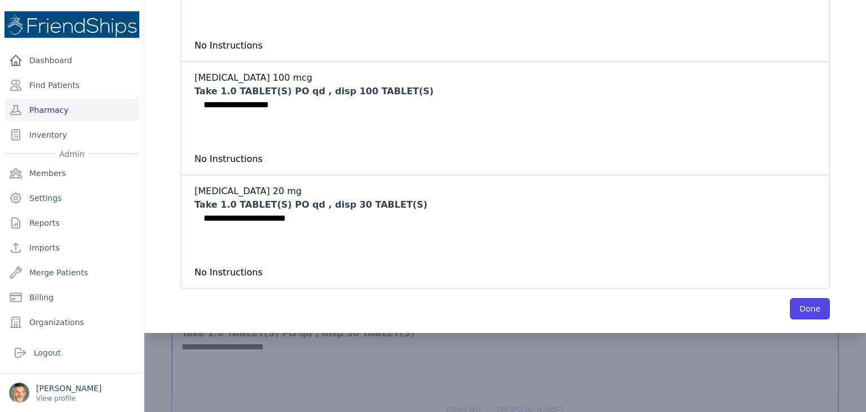
scroll to position [262, 0]
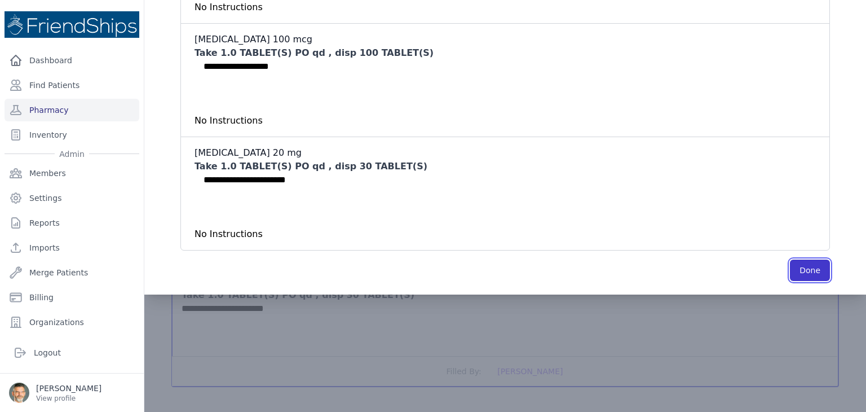
click at [798, 262] on button "Done" at bounding box center [810, 269] width 40 height 21
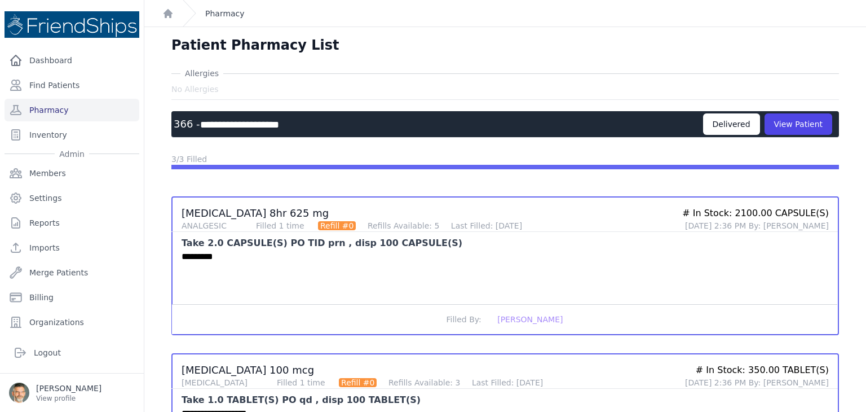
click at [215, 16] on link "Pharmacy" at bounding box center [224, 13] width 39 height 11
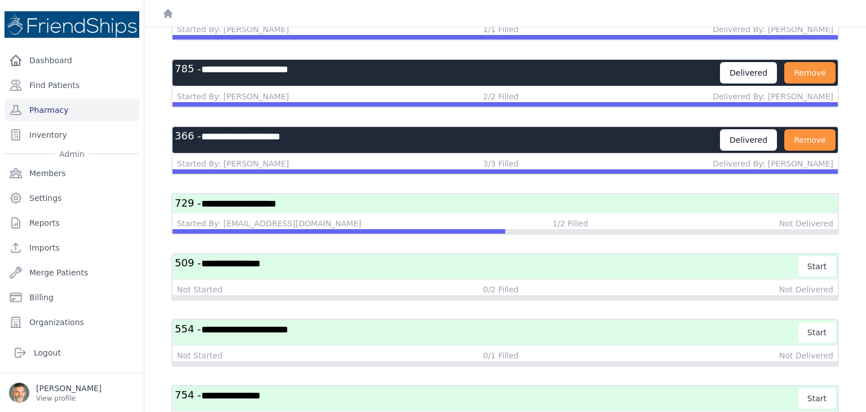
scroll to position [966, 0]
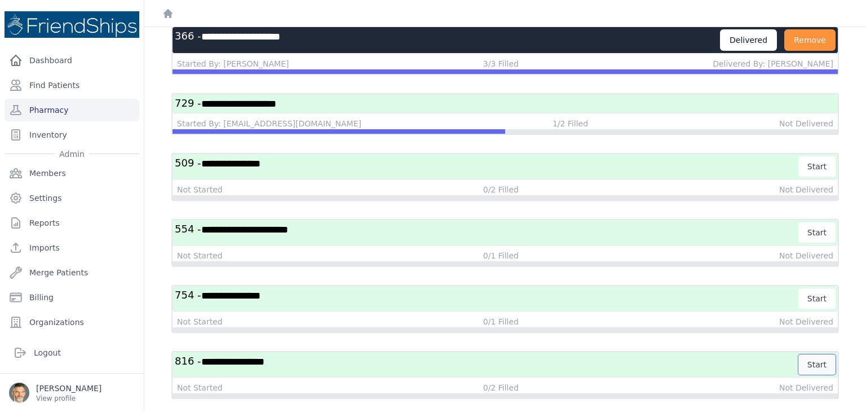
click at [816, 354] on button "Start" at bounding box center [816, 364] width 37 height 20
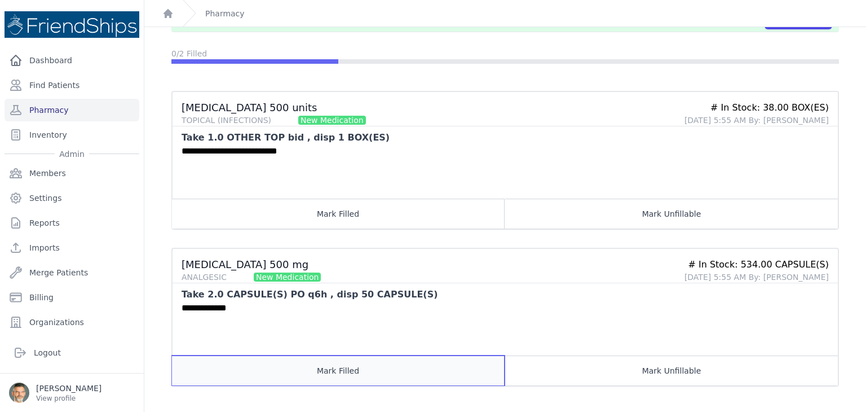
click at [344, 371] on button "Mark Filled" at bounding box center [338, 370] width 333 height 30
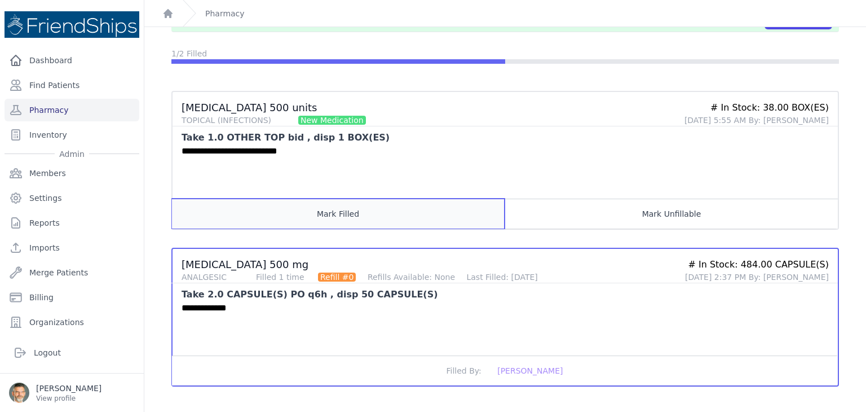
click at [352, 210] on button "Mark Filled" at bounding box center [338, 213] width 333 height 30
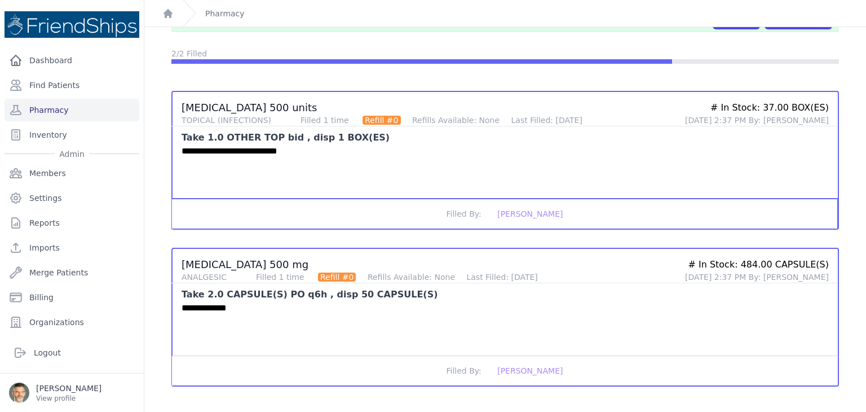
scroll to position [0, 0]
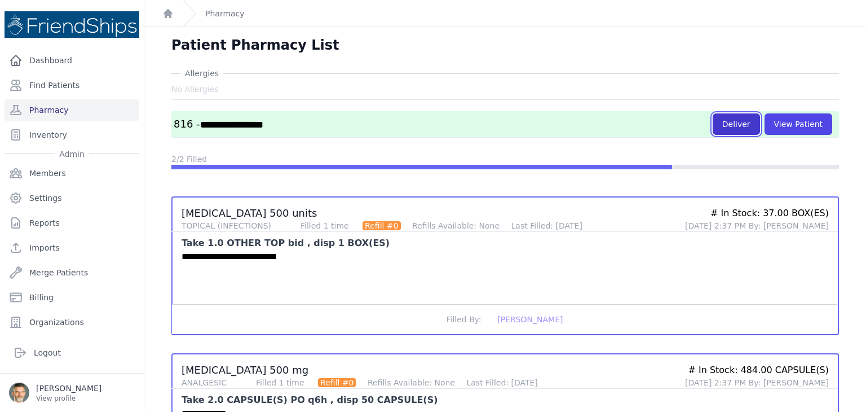
click at [728, 122] on button "Deliver" at bounding box center [736, 123] width 47 height 21
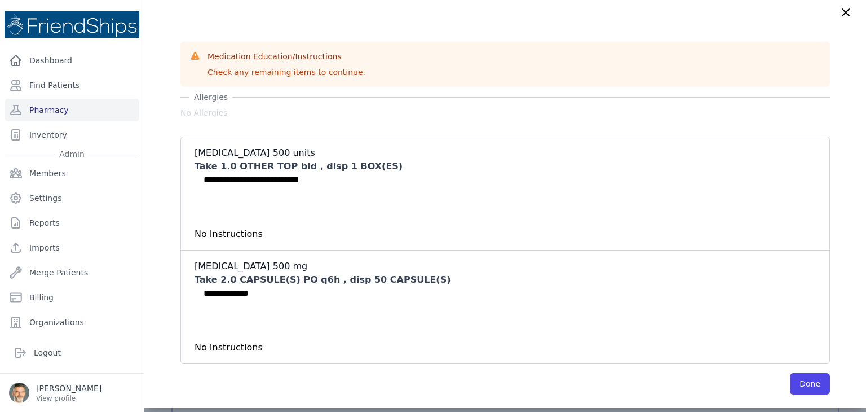
scroll to position [105, 0]
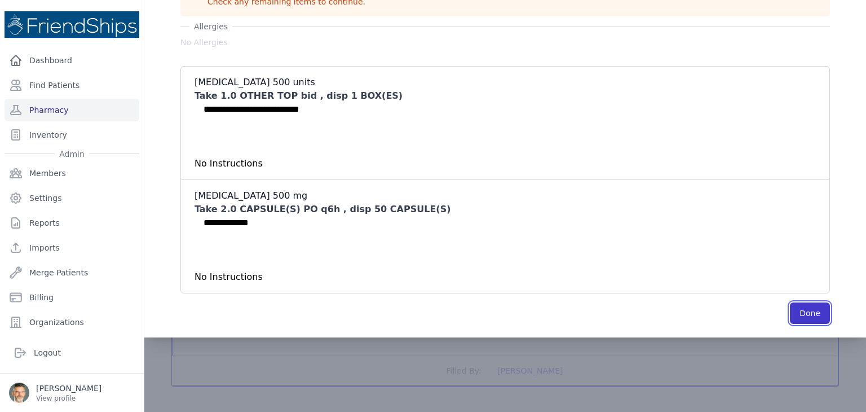
click at [790, 312] on button "Done" at bounding box center [810, 312] width 40 height 21
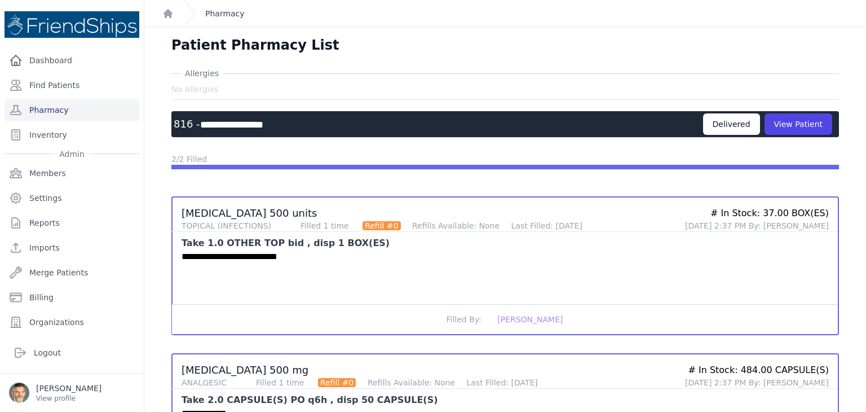
click at [234, 15] on link "Pharmacy" at bounding box center [224, 13] width 39 height 11
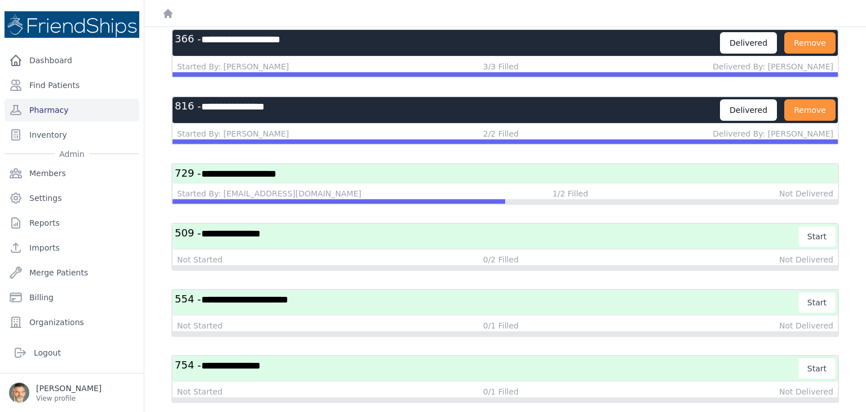
scroll to position [967, 0]
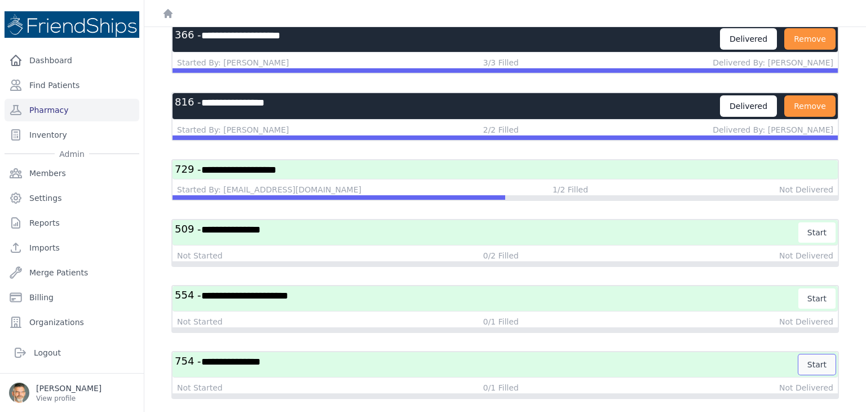
click at [813, 354] on button "Start" at bounding box center [816, 364] width 37 height 20
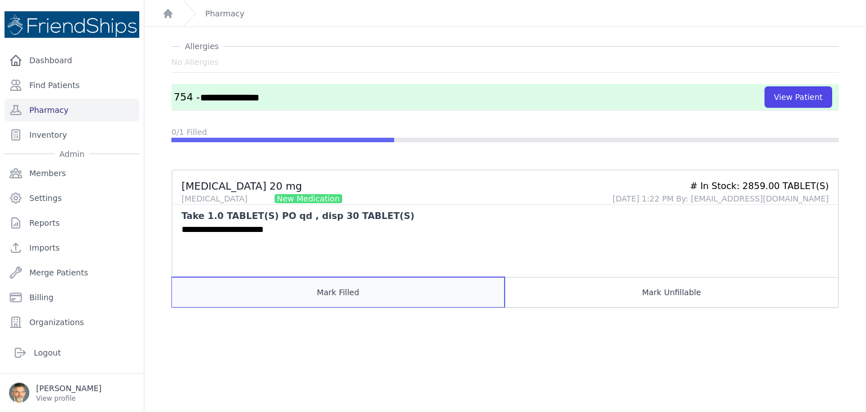
click at [338, 284] on button "Mark Filled" at bounding box center [338, 292] width 333 height 30
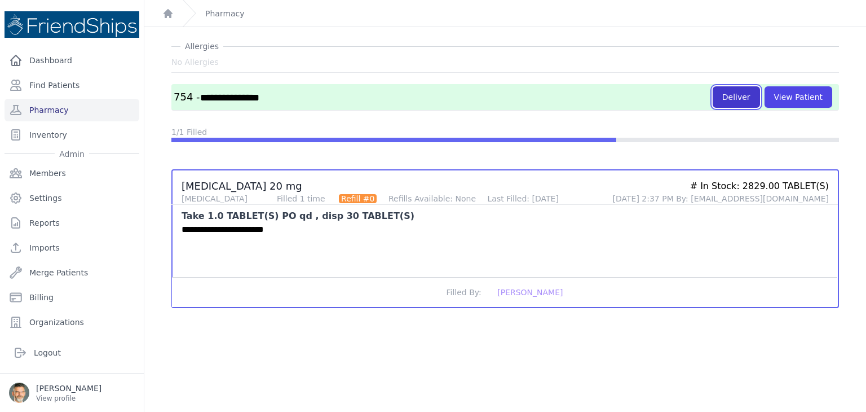
click at [731, 95] on button "Deliver" at bounding box center [736, 96] width 47 height 21
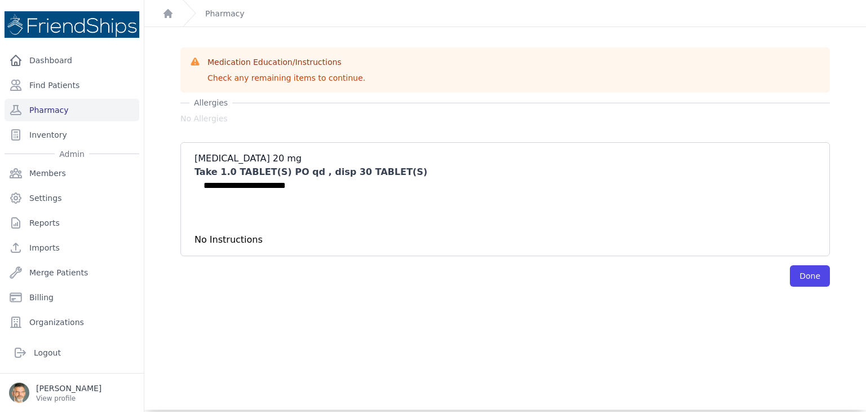
scroll to position [45, 0]
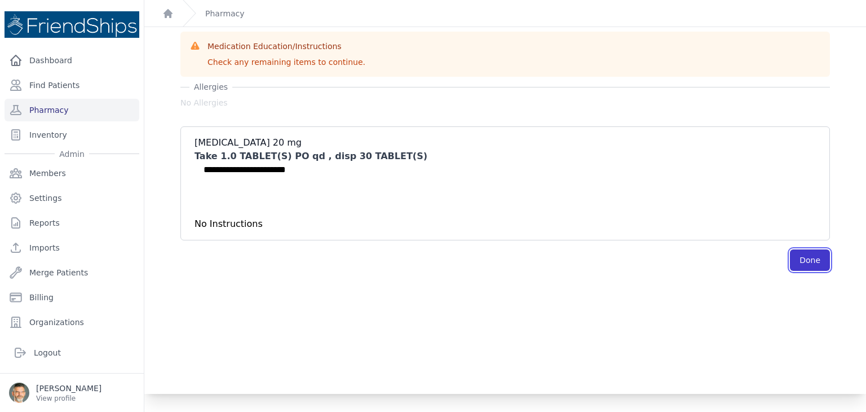
click at [790, 262] on button "Done" at bounding box center [810, 259] width 40 height 21
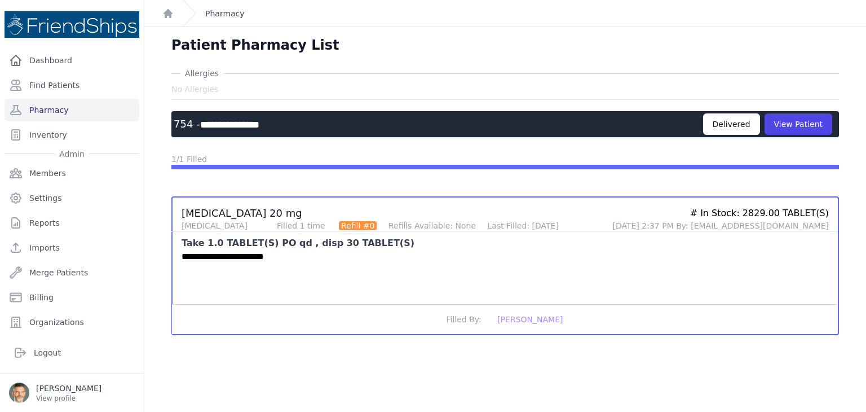
click at [216, 13] on link "Pharmacy" at bounding box center [224, 13] width 39 height 11
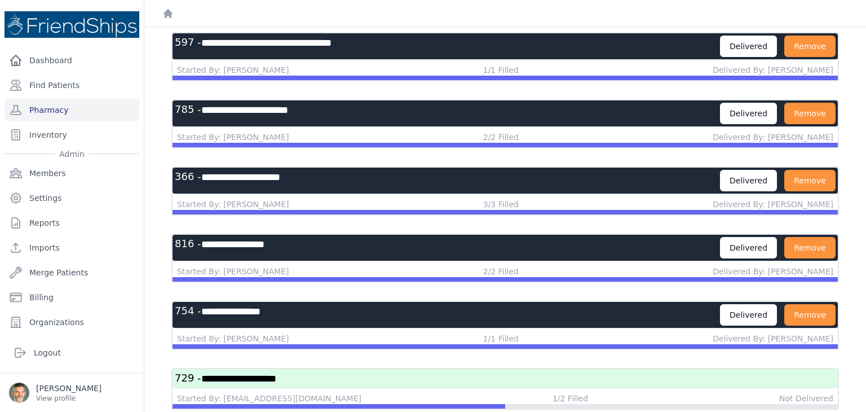
scroll to position [968, 0]
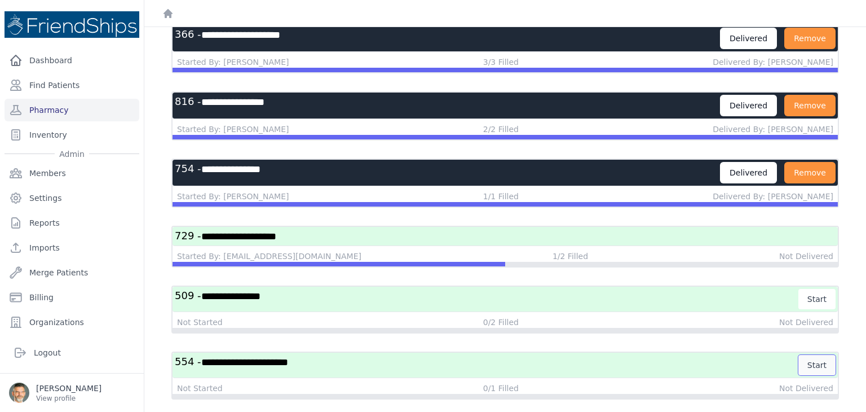
click at [810, 355] on button "Start" at bounding box center [816, 365] width 37 height 20
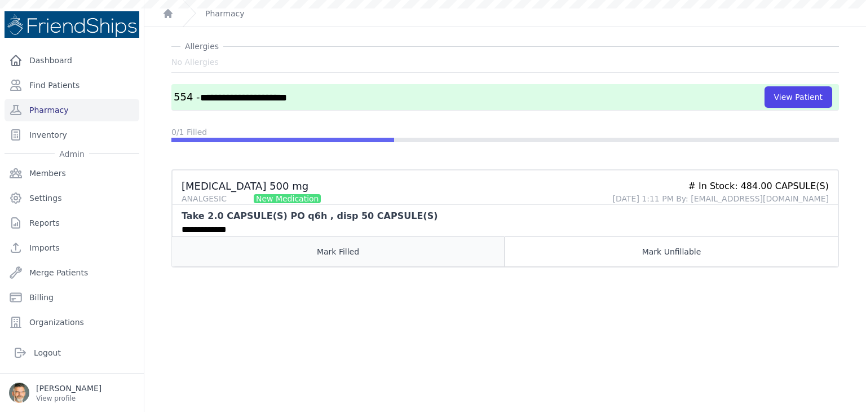
scroll to position [27, 0]
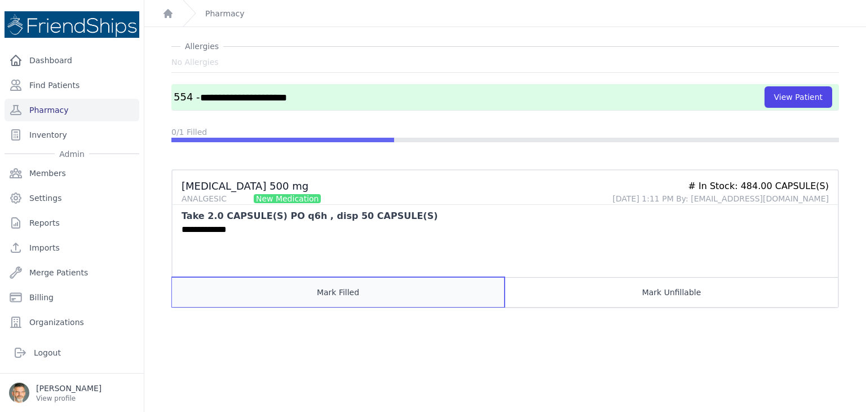
click at [333, 282] on button "Mark Filled" at bounding box center [338, 292] width 333 height 30
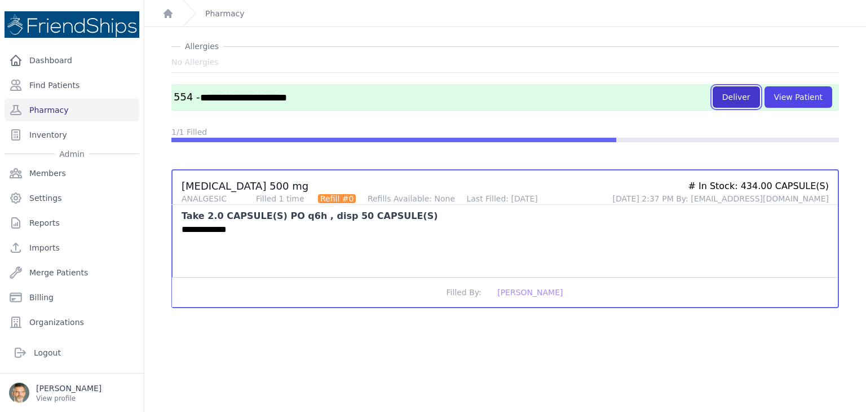
click at [736, 92] on button "Deliver" at bounding box center [736, 96] width 47 height 21
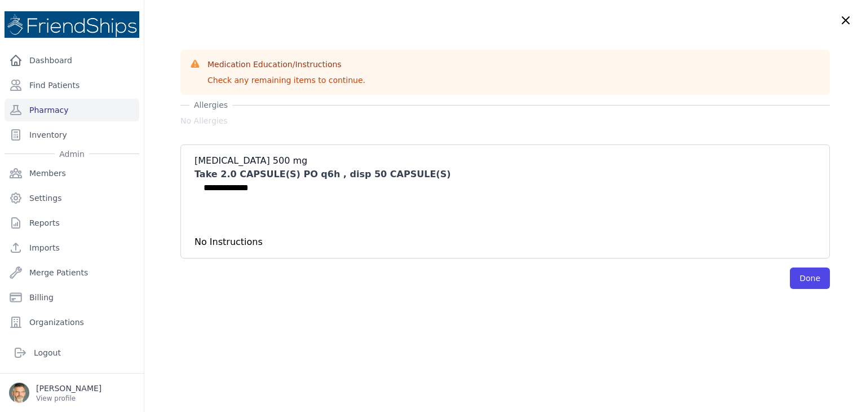
scroll to position [0, 0]
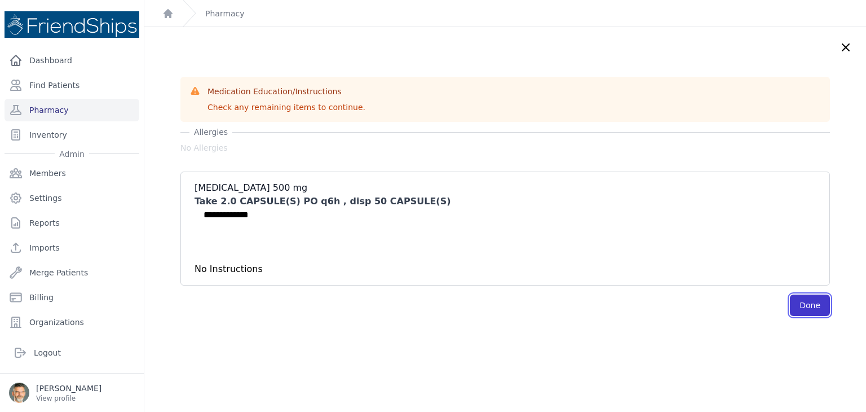
click at [790, 306] on button "Done" at bounding box center [810, 304] width 40 height 21
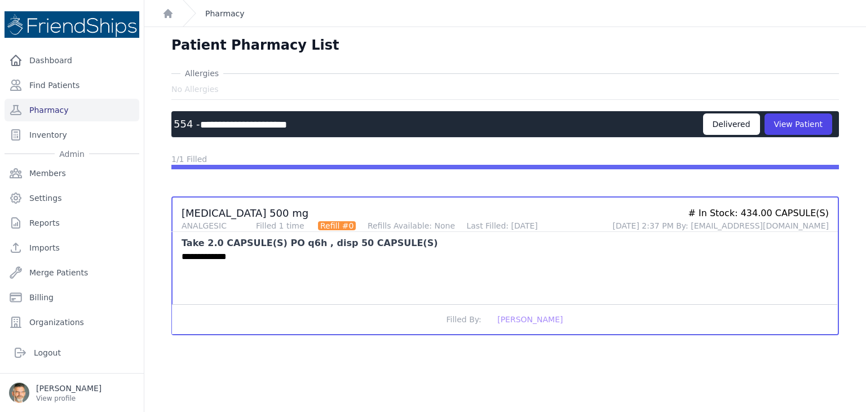
click at [226, 11] on link "Pharmacy" at bounding box center [224, 13] width 39 height 11
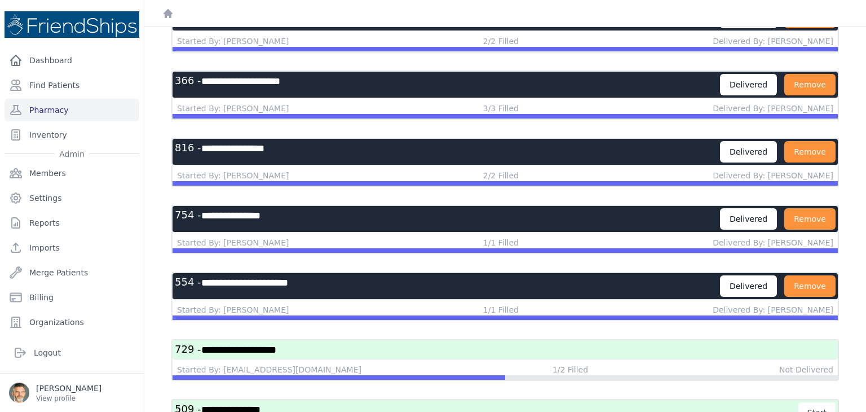
scroll to position [969, 0]
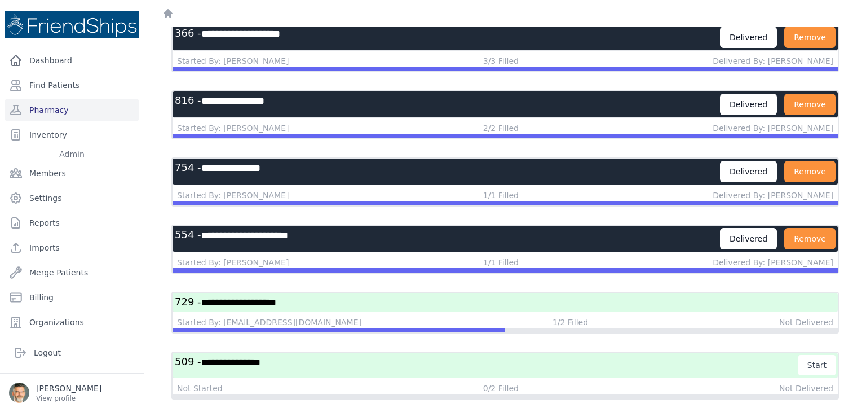
click at [414, 355] on h3 "**********" at bounding box center [487, 365] width 624 height 20
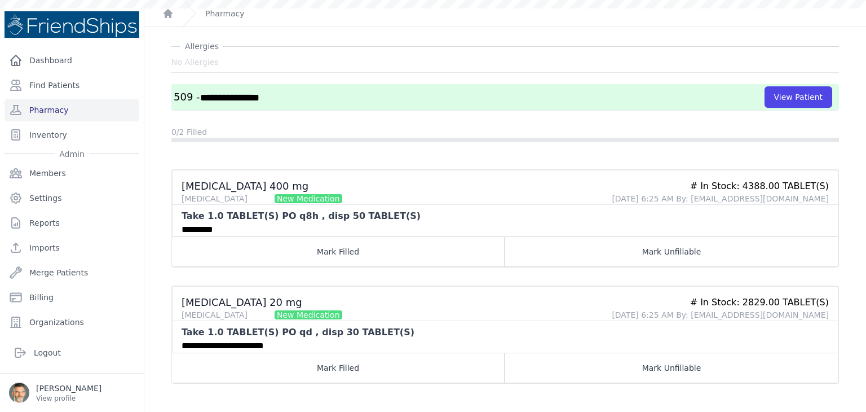
scroll to position [105, 0]
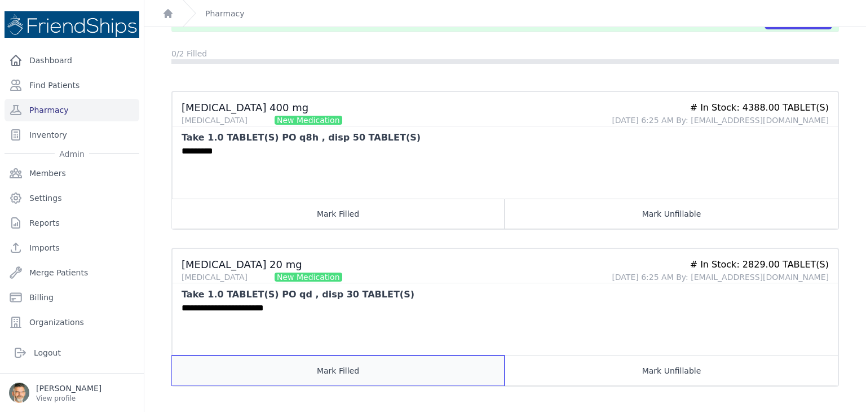
click at [376, 368] on button "Mark Filled" at bounding box center [338, 370] width 333 height 30
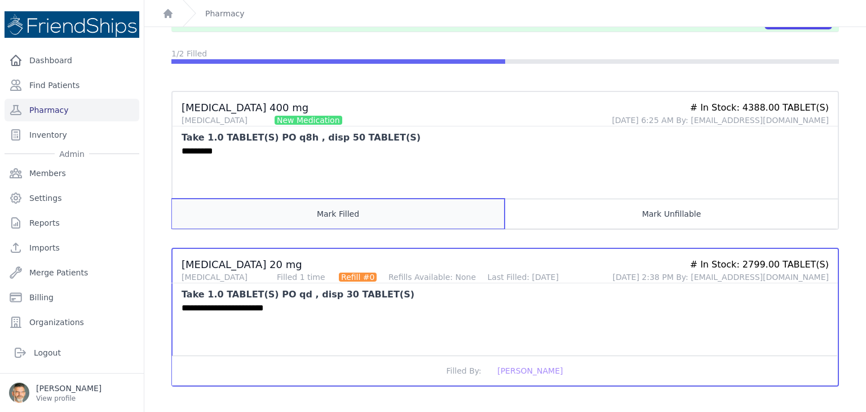
click at [327, 215] on button "Mark Filled" at bounding box center [338, 213] width 333 height 30
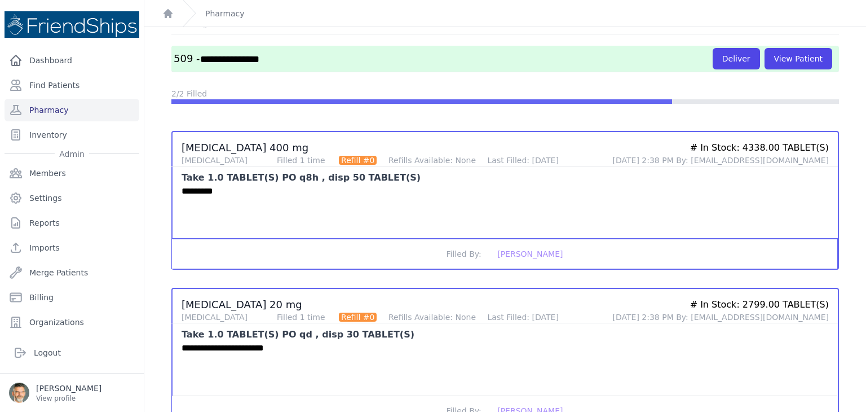
scroll to position [0, 0]
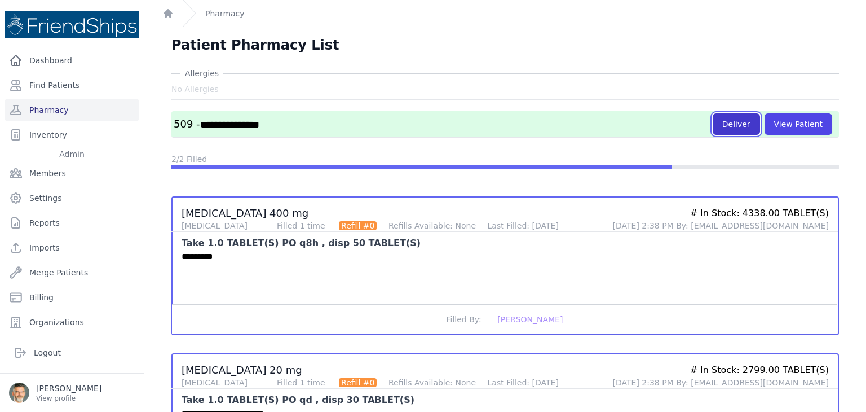
click at [724, 123] on button "Deliver" at bounding box center [736, 123] width 47 height 21
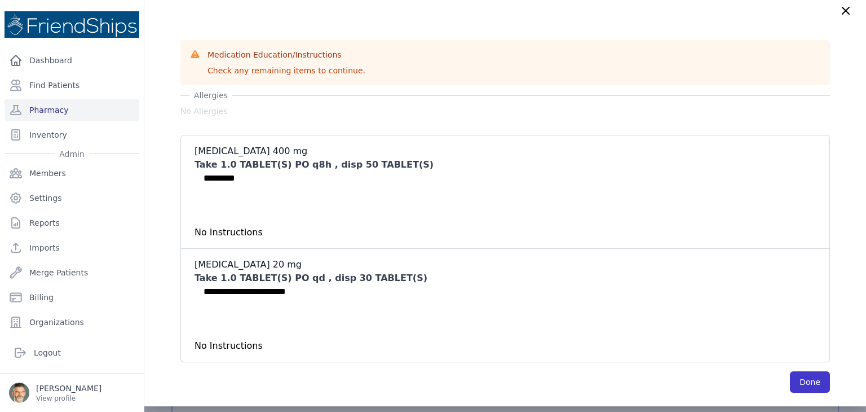
scroll to position [56, 0]
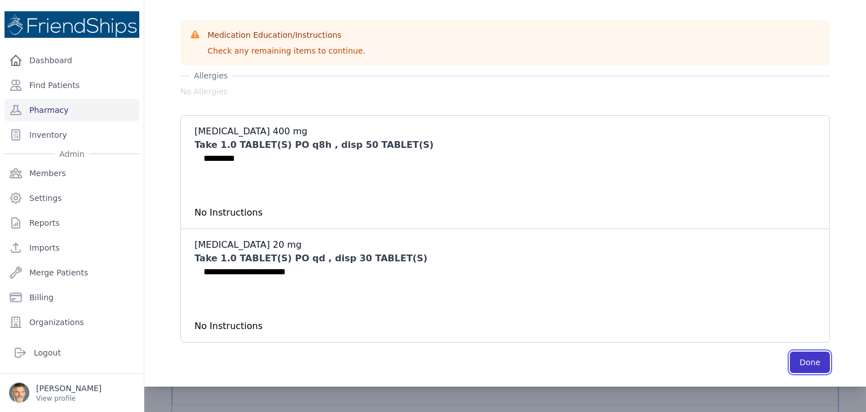
click at [790, 362] on button "Done" at bounding box center [810, 361] width 40 height 21
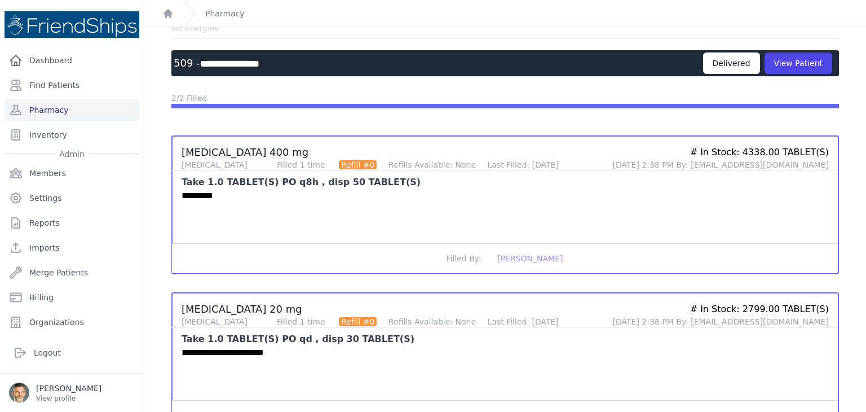
scroll to position [0, 0]
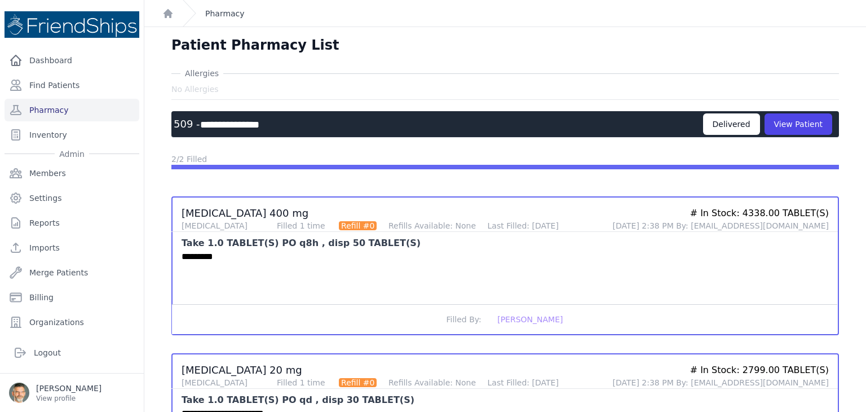
click at [222, 16] on link "Pharmacy" at bounding box center [224, 13] width 39 height 11
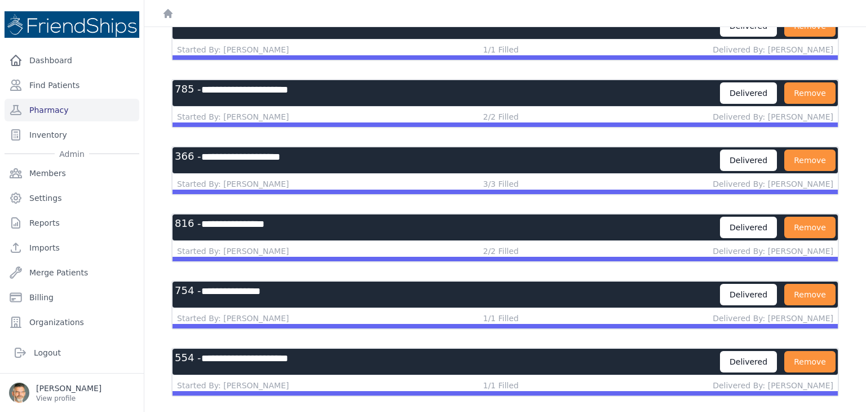
scroll to position [970, 0]
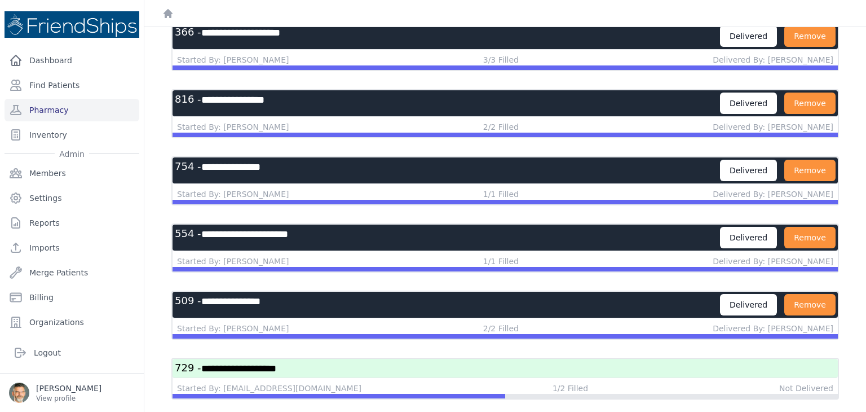
click at [628, 361] on h3 "**********" at bounding box center [505, 368] width 661 height 14
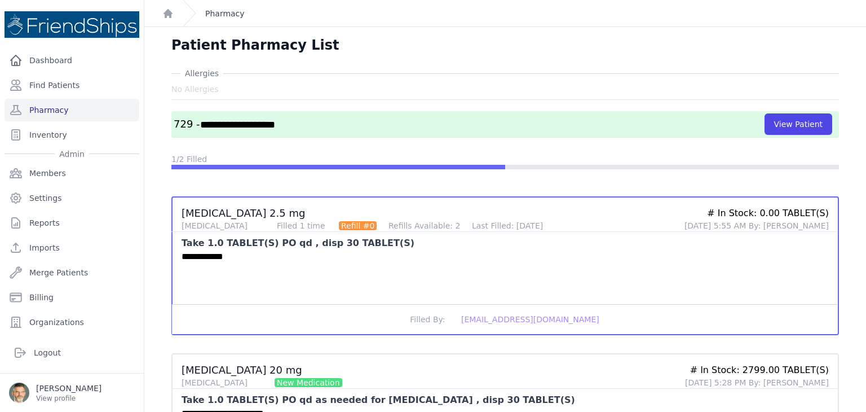
click at [219, 16] on link "Pharmacy" at bounding box center [224, 13] width 39 height 11
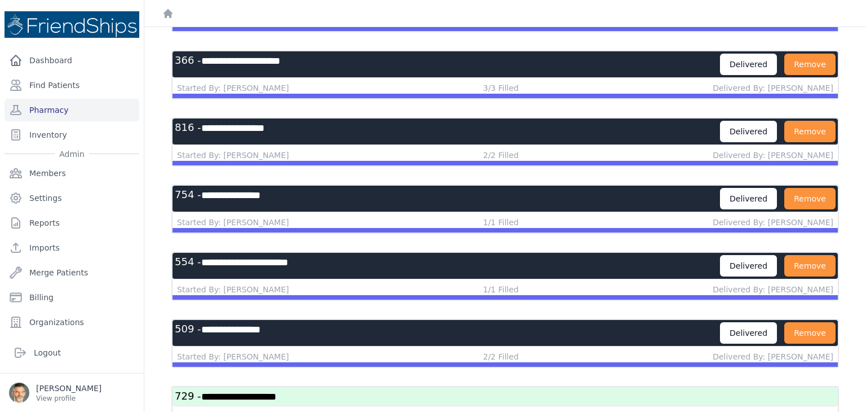
scroll to position [970, 0]
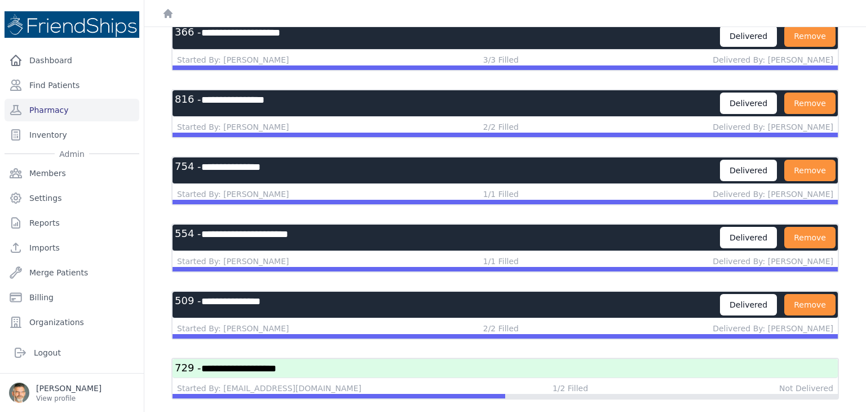
click at [453, 294] on h3 "**********" at bounding box center [447, 304] width 545 height 21
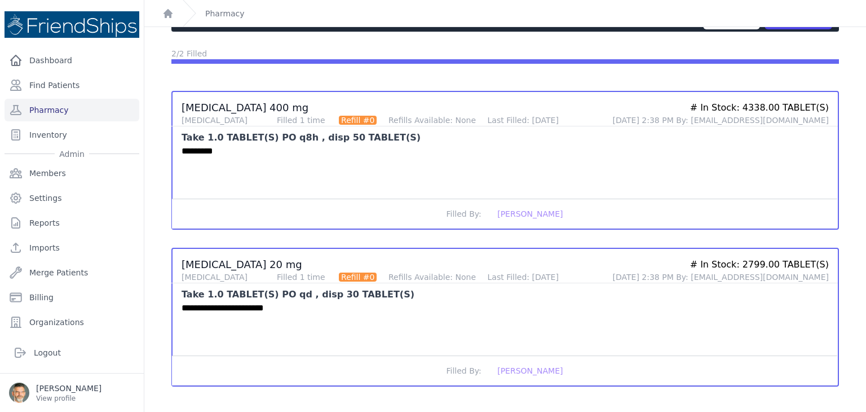
scroll to position [49, 0]
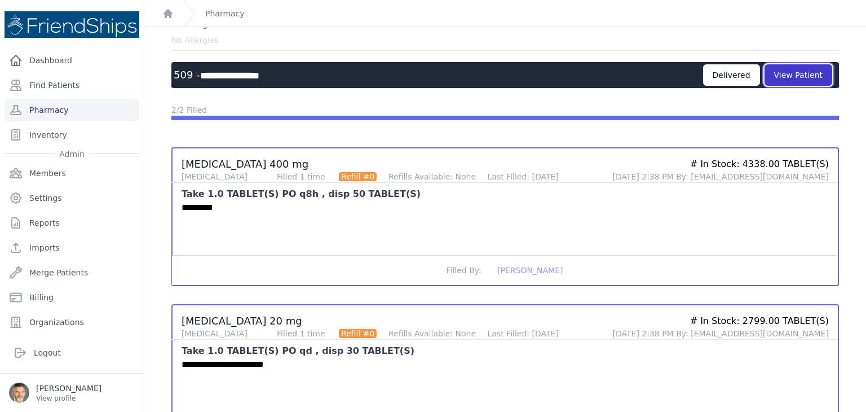
click at [803, 72] on button "View Patient" at bounding box center [799, 74] width 68 height 21
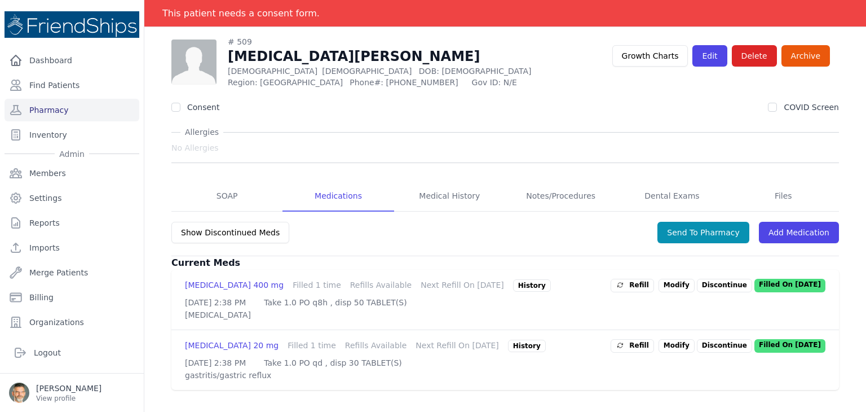
scroll to position [62, 0]
click at [513, 279] on div "History" at bounding box center [532, 285] width 38 height 12
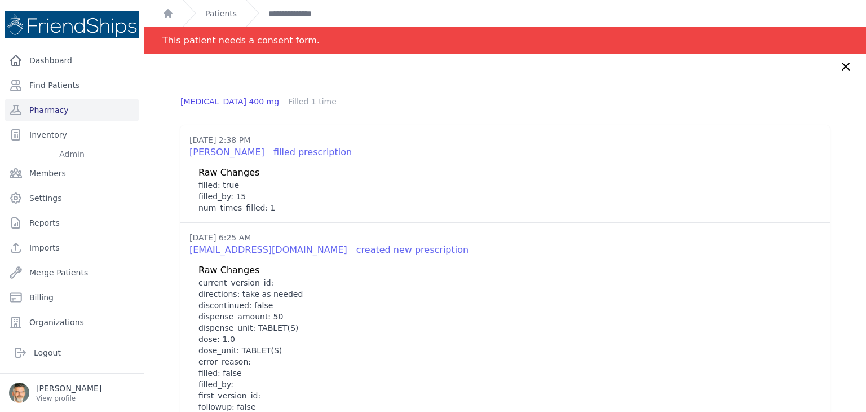
scroll to position [0, 0]
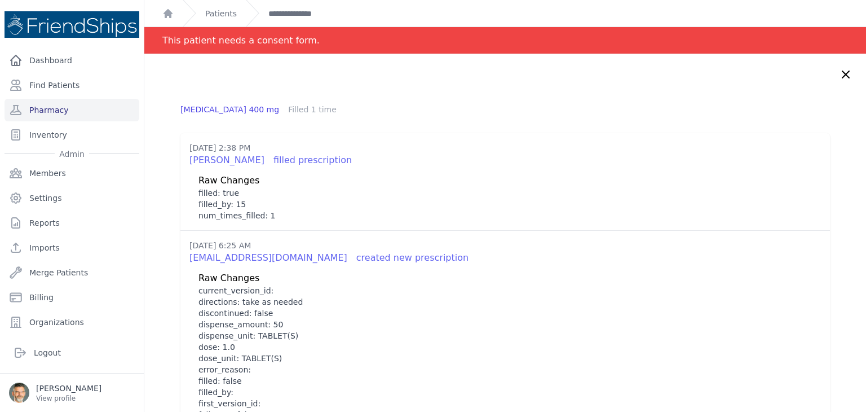
click at [839, 73] on icon at bounding box center [846, 75] width 14 height 14
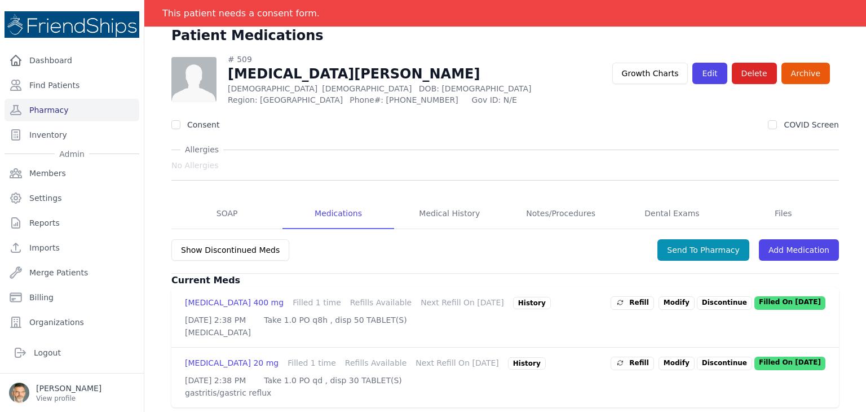
scroll to position [62, 0]
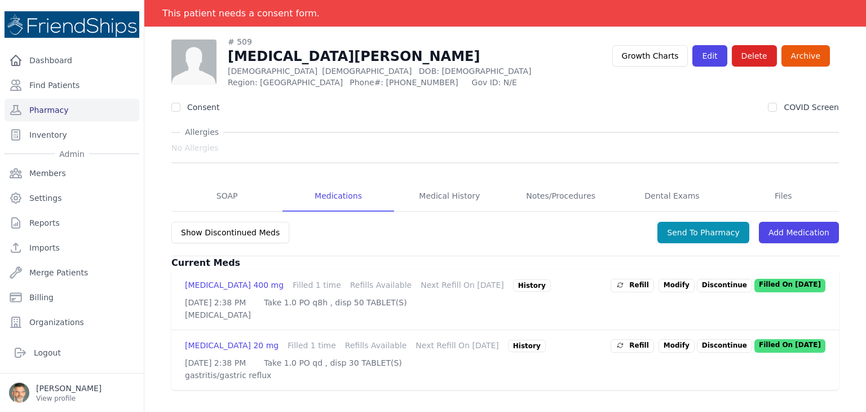
click at [508, 347] on div "History" at bounding box center [527, 345] width 38 height 12
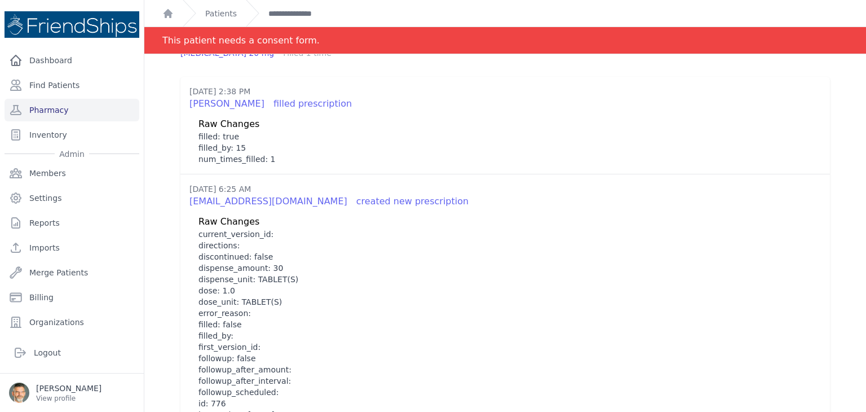
scroll to position [0, 0]
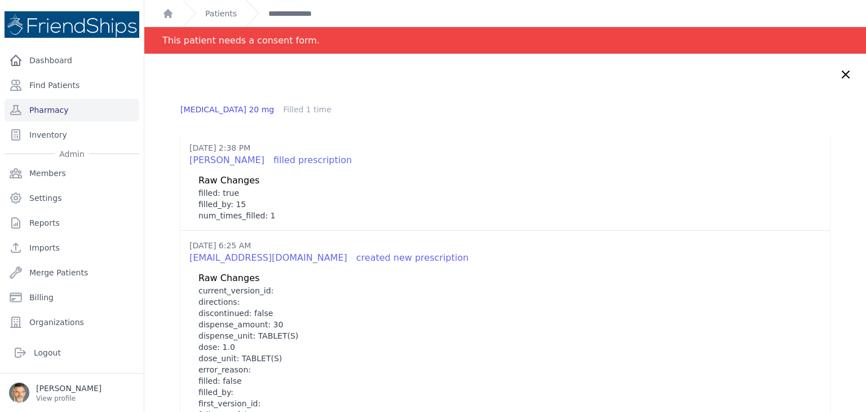
click at [842, 73] on icon at bounding box center [845, 74] width 7 height 7
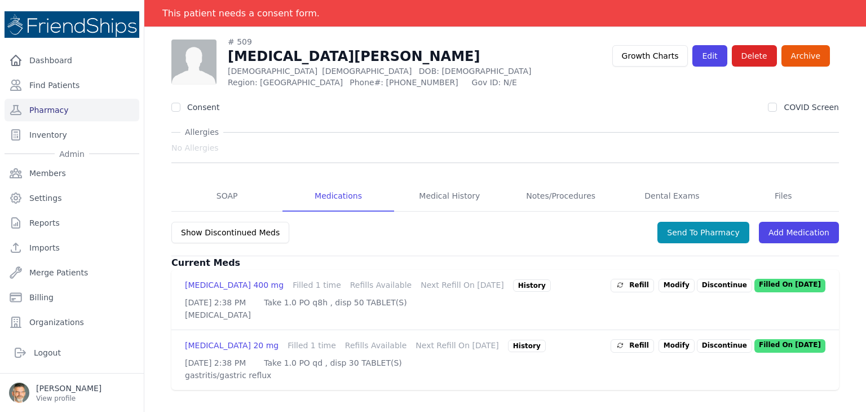
scroll to position [62, 0]
click at [672, 349] on link "Modify" at bounding box center [677, 346] width 36 height 14
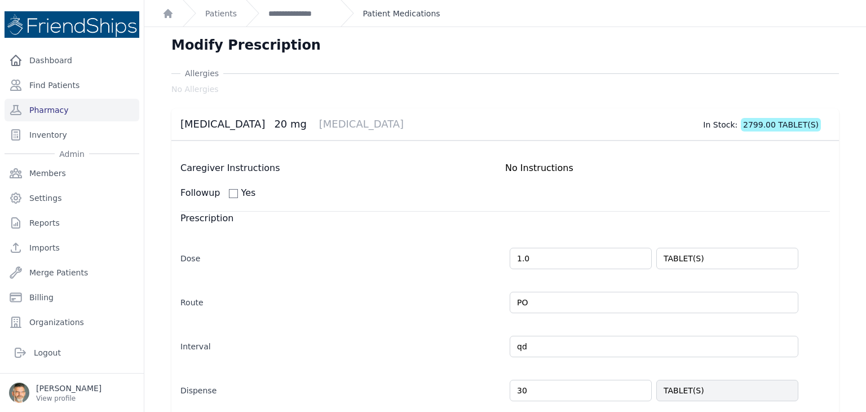
click at [384, 14] on link "Patient Medications" at bounding box center [401, 13] width 77 height 11
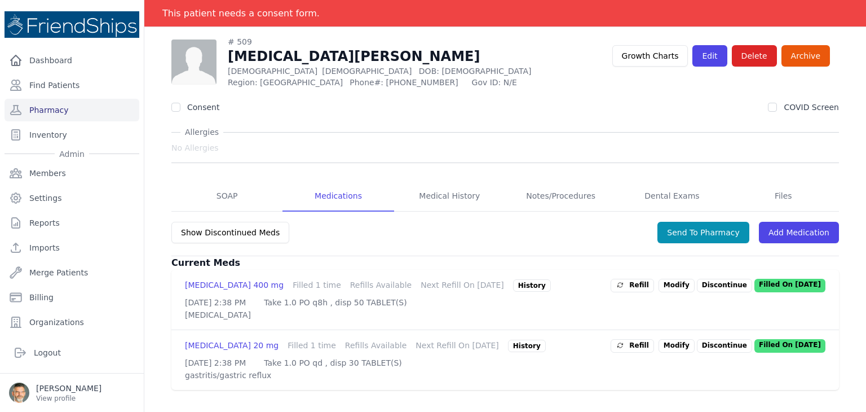
scroll to position [62, 0]
click at [717, 279] on p "Discontinue" at bounding box center [724, 286] width 55 height 14
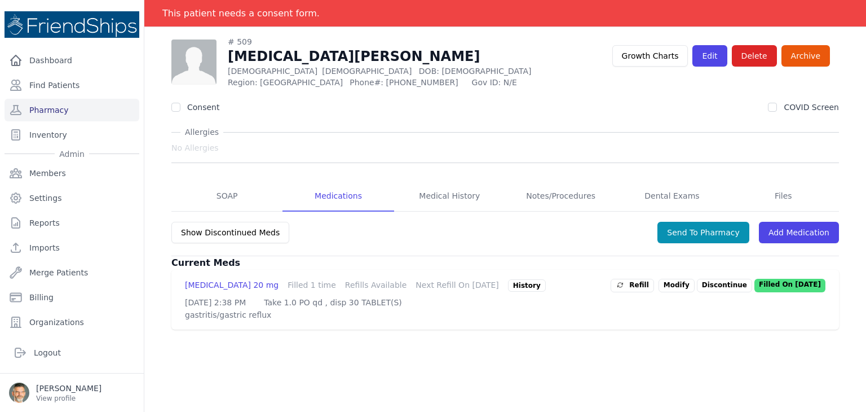
click at [717, 284] on p "Discontinue" at bounding box center [724, 286] width 55 height 14
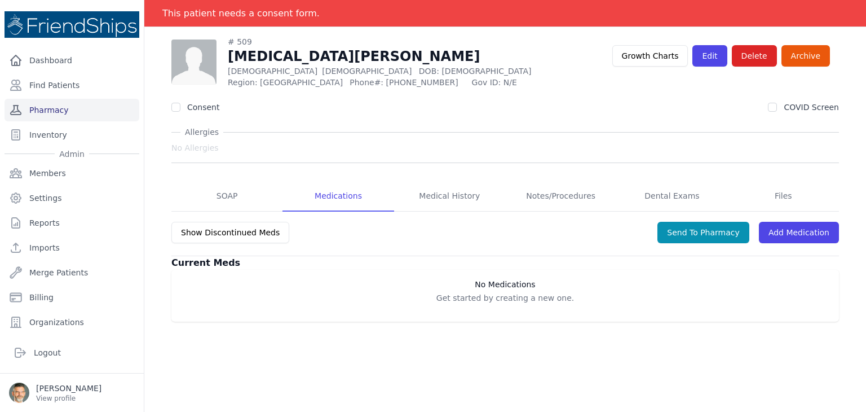
click at [59, 109] on link "Pharmacy" at bounding box center [72, 110] width 135 height 23
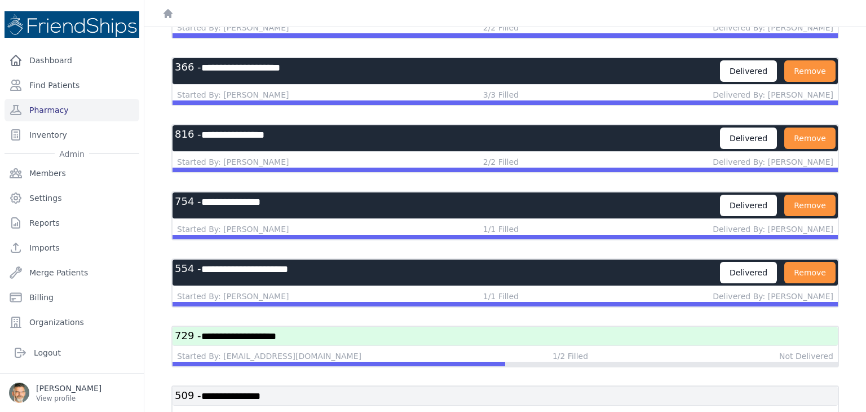
scroll to position [962, 0]
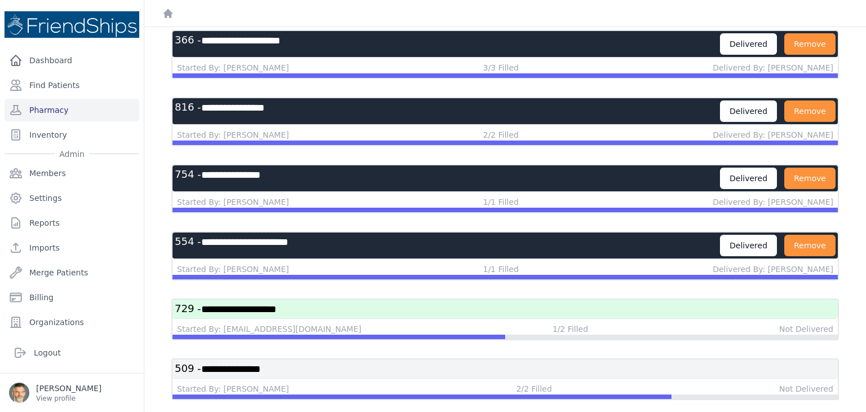
click at [444, 236] on h3 "**********" at bounding box center [447, 245] width 545 height 21
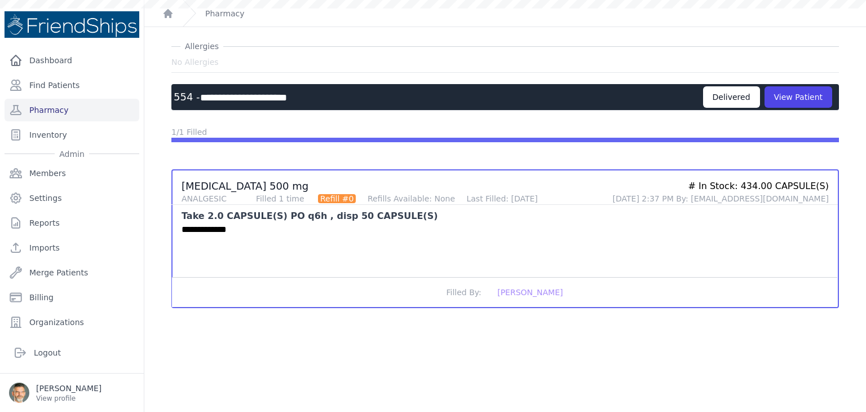
scroll to position [27, 0]
click at [804, 101] on button "View Patient" at bounding box center [799, 96] width 68 height 21
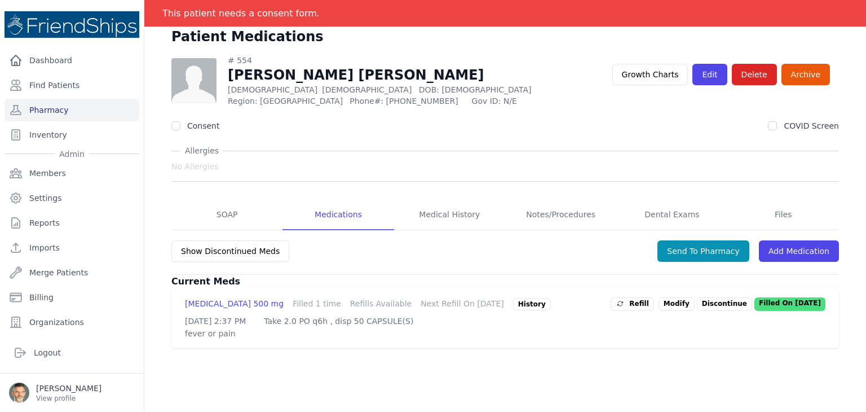
scroll to position [54, 0]
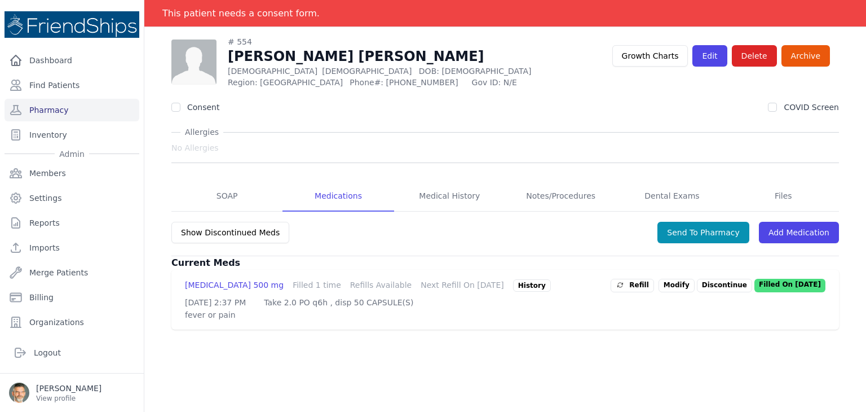
click at [513, 285] on div "History" at bounding box center [532, 285] width 38 height 12
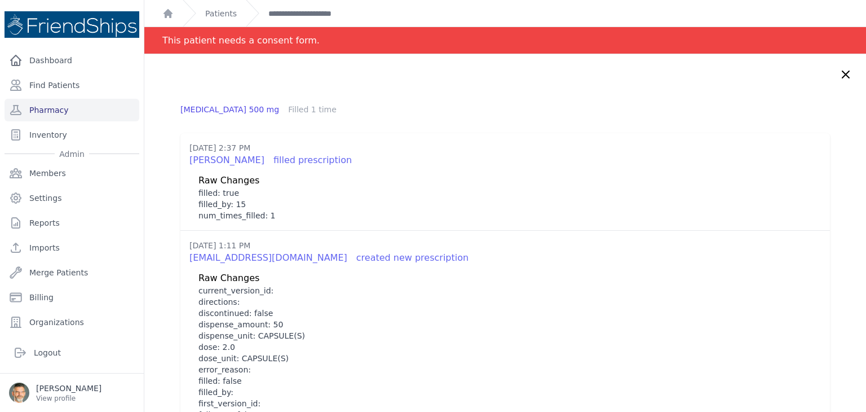
scroll to position [0, 0]
click at [324, 17] on link "**********" at bounding box center [313, 13] width 90 height 11
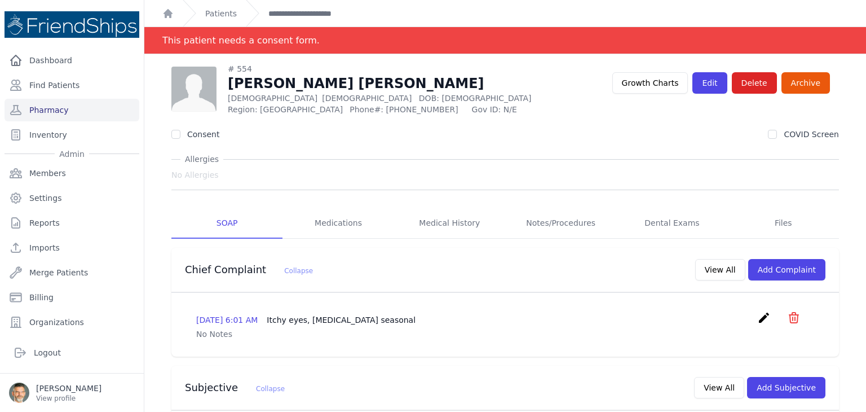
scroll to position [56, 0]
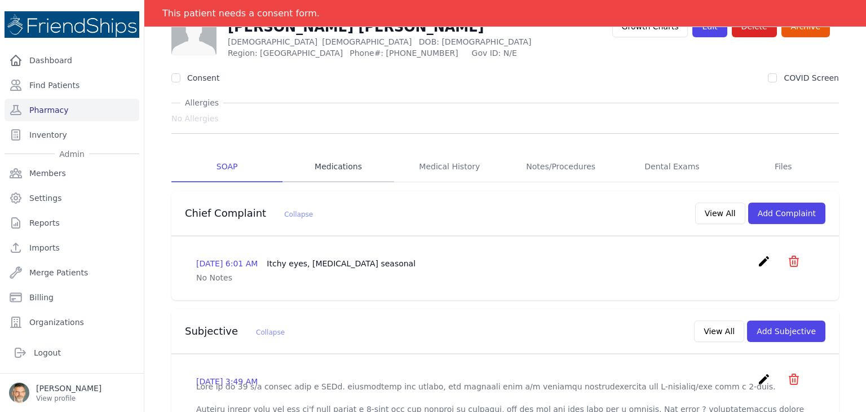
click at [338, 159] on link "Medications" at bounding box center [337, 167] width 111 height 30
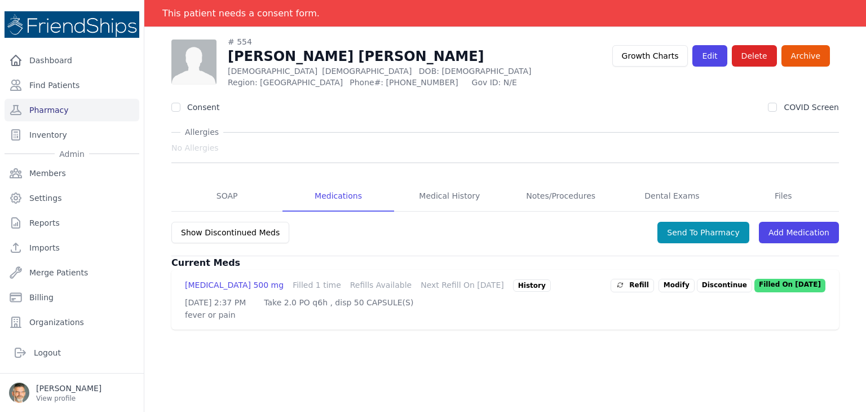
click at [724, 284] on p "Discontinue" at bounding box center [724, 286] width 55 height 14
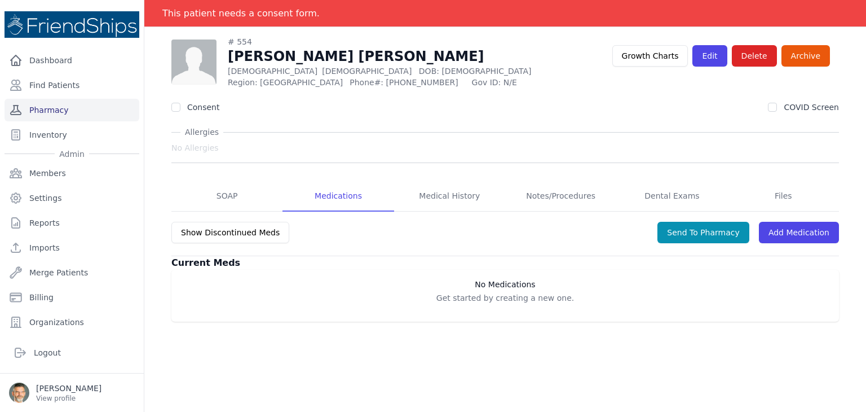
click at [68, 108] on link "Pharmacy" at bounding box center [72, 110] width 135 height 23
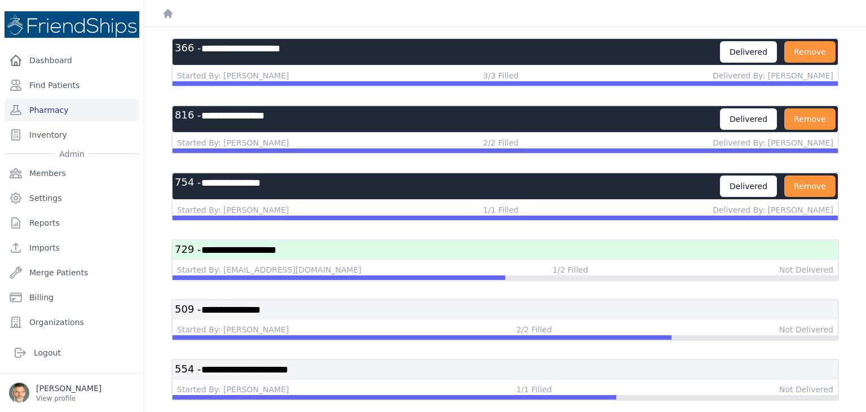
scroll to position [898, 0]
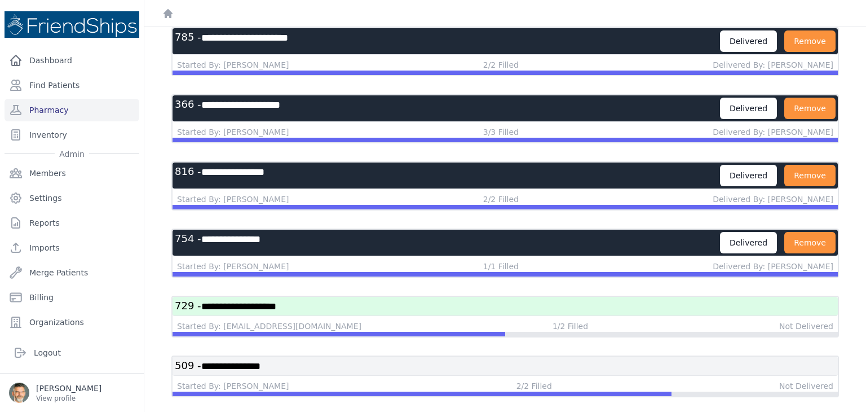
click at [443, 232] on h3 "**********" at bounding box center [447, 242] width 545 height 21
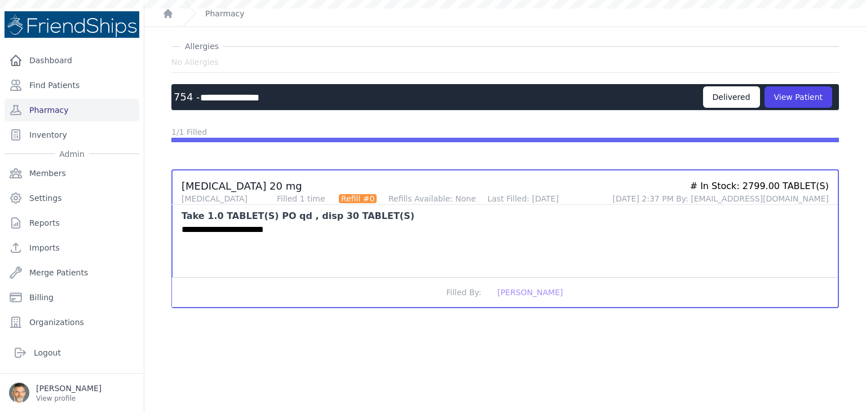
scroll to position [27, 0]
click at [789, 100] on button "View Patient" at bounding box center [799, 96] width 68 height 21
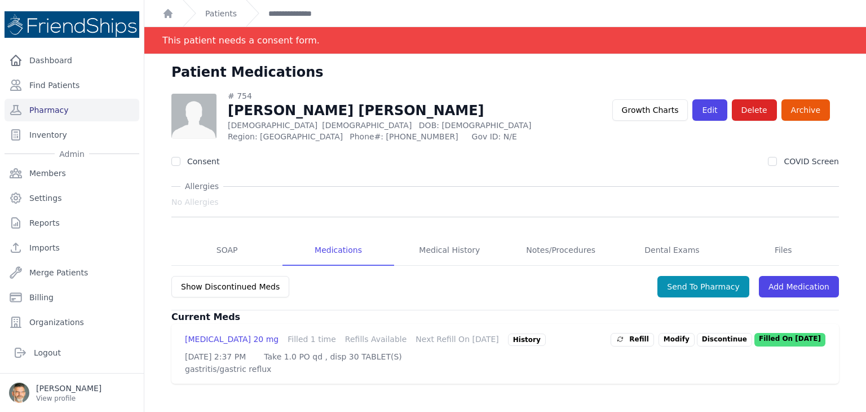
scroll to position [54, 0]
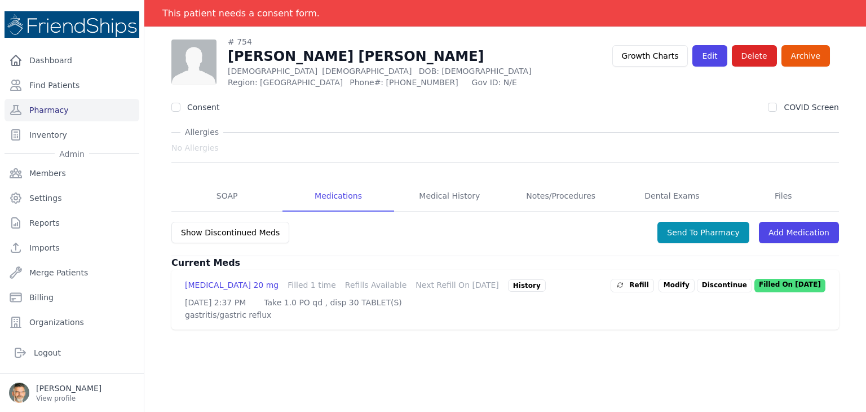
click at [508, 279] on div "History" at bounding box center [527, 285] width 38 height 12
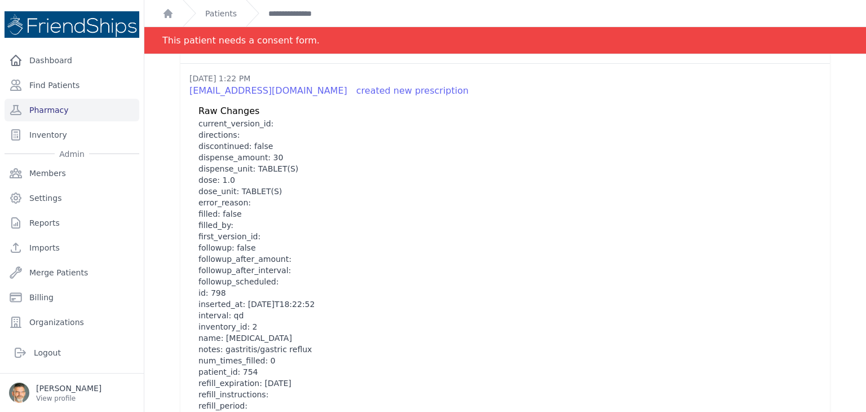
scroll to position [0, 0]
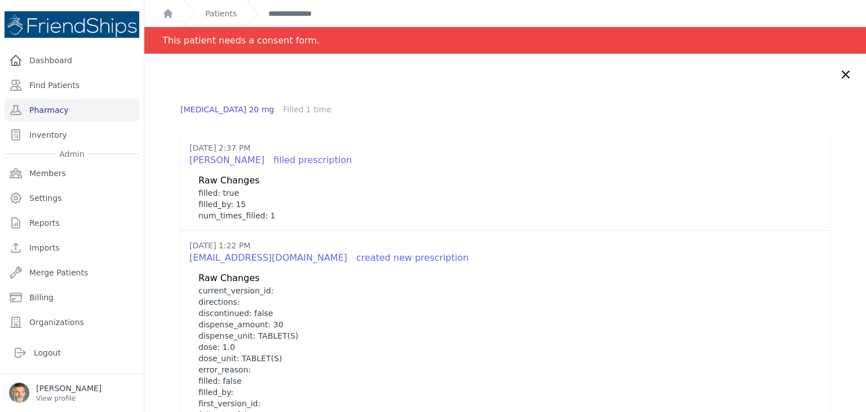
click at [842, 76] on icon at bounding box center [845, 74] width 7 height 7
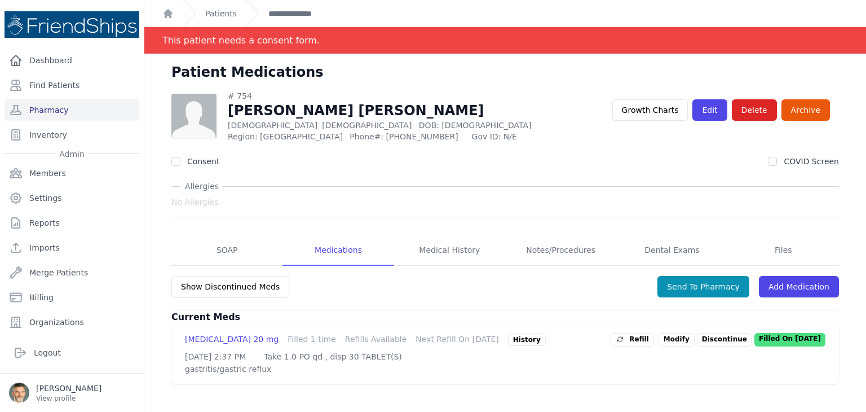
click at [717, 337] on p "Discontinue" at bounding box center [724, 340] width 55 height 14
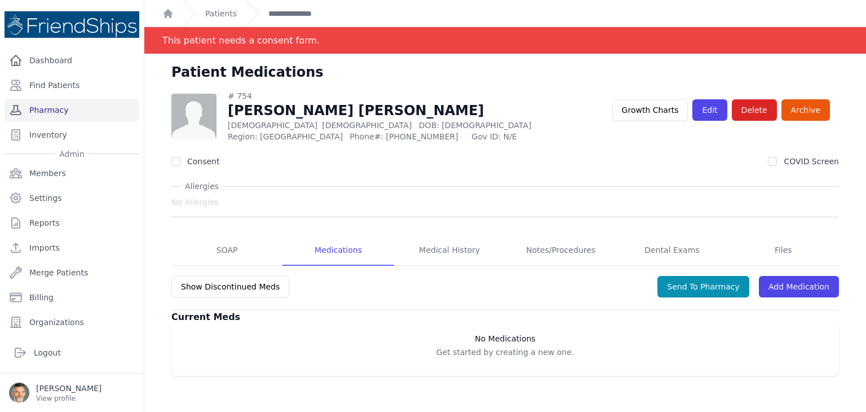
click at [63, 112] on link "Pharmacy" at bounding box center [72, 110] width 135 height 23
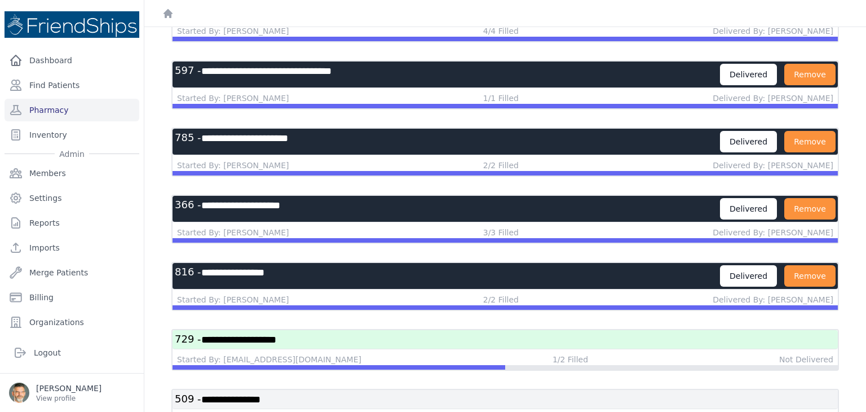
scroll to position [947, 0]
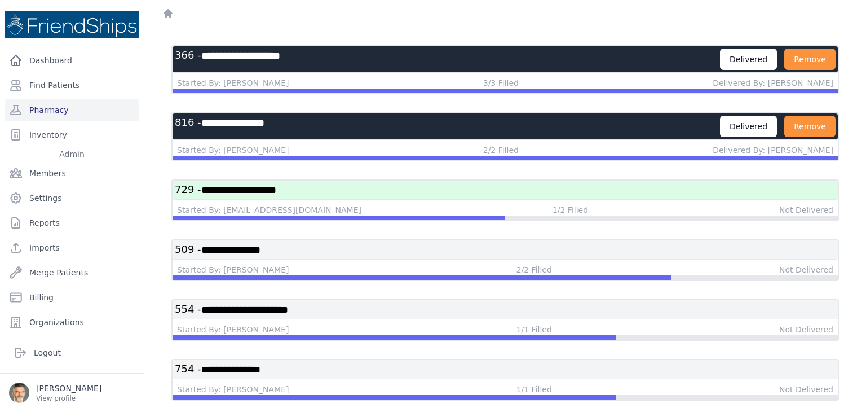
click at [410, 183] on h3 "**********" at bounding box center [505, 190] width 661 height 14
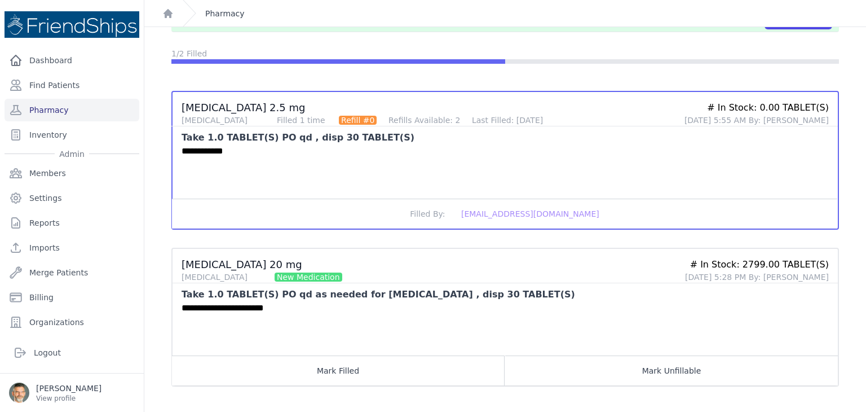
click at [221, 12] on link "Pharmacy" at bounding box center [224, 13] width 39 height 11
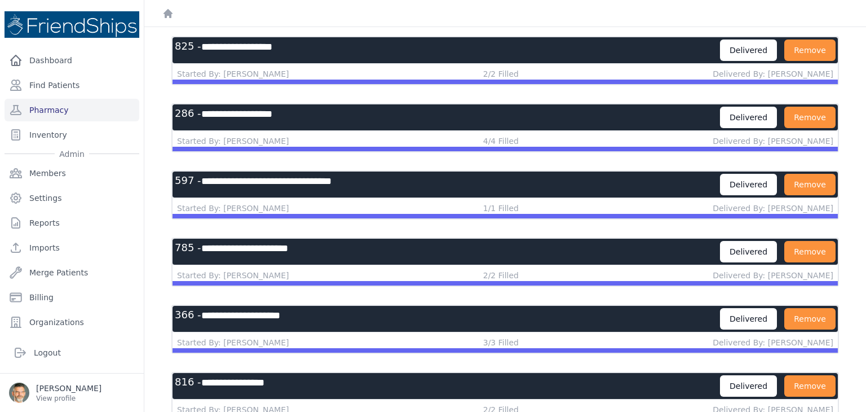
scroll to position [846, 0]
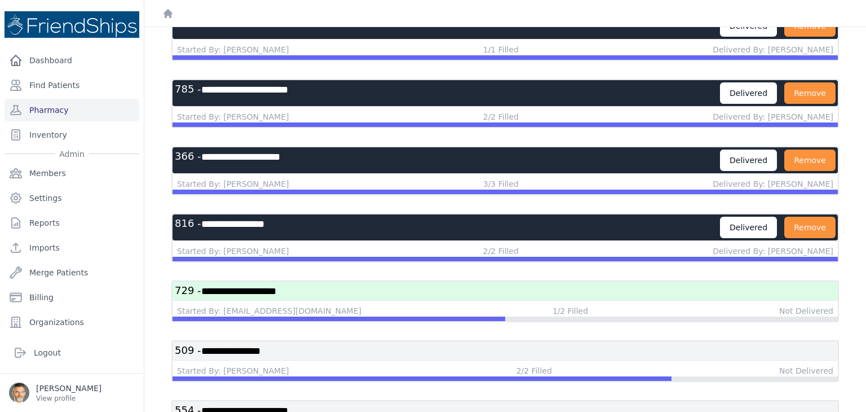
click at [380, 217] on h3 "**********" at bounding box center [447, 227] width 545 height 21
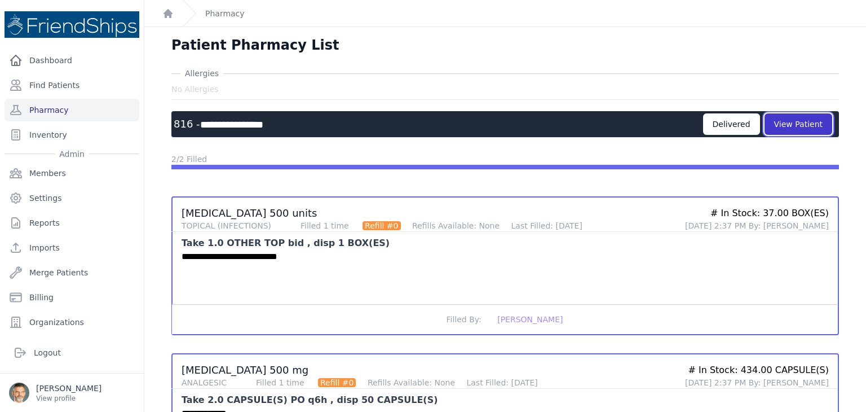
click at [776, 120] on button "View Patient" at bounding box center [799, 123] width 68 height 21
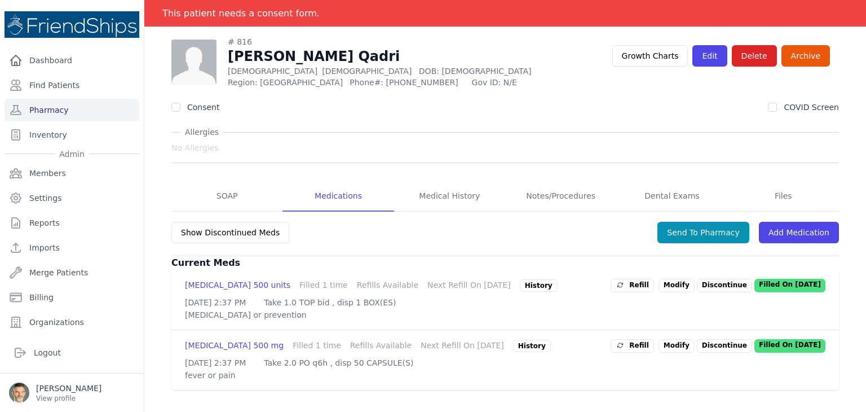
scroll to position [62, 0]
click at [520, 279] on div "History" at bounding box center [539, 285] width 38 height 12
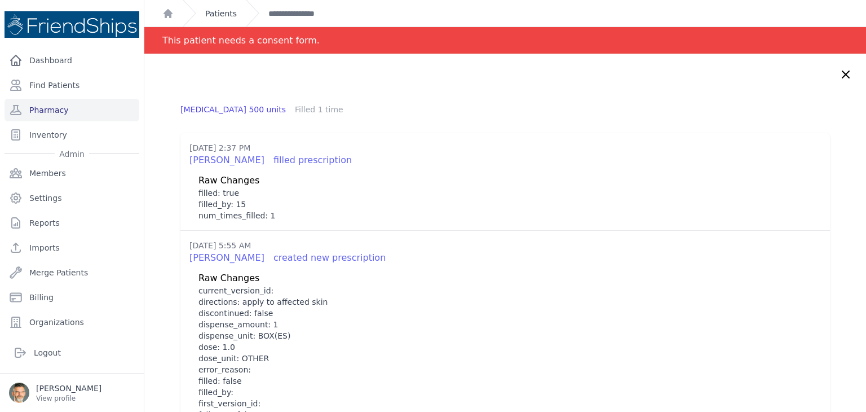
click at [223, 14] on link "Patients" at bounding box center [221, 13] width 32 height 11
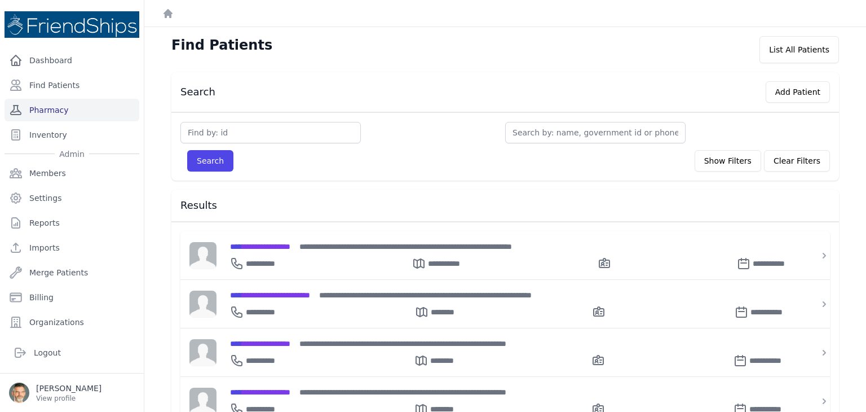
click at [36, 110] on link "Pharmacy" at bounding box center [72, 110] width 135 height 23
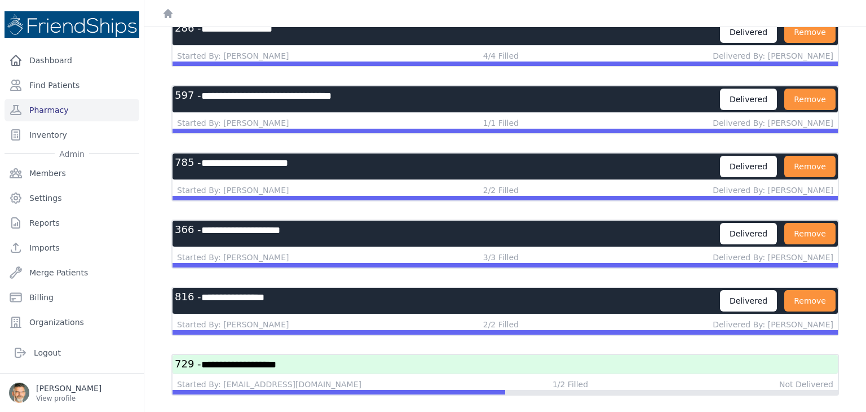
scroll to position [721, 0]
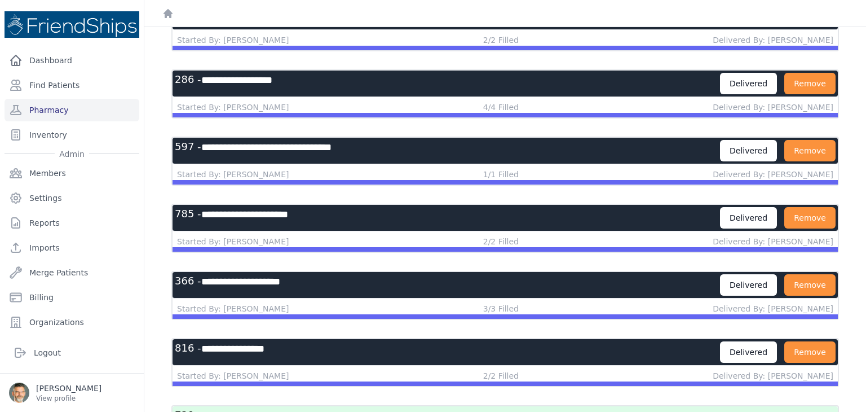
click at [355, 274] on h3 "**********" at bounding box center [447, 284] width 545 height 21
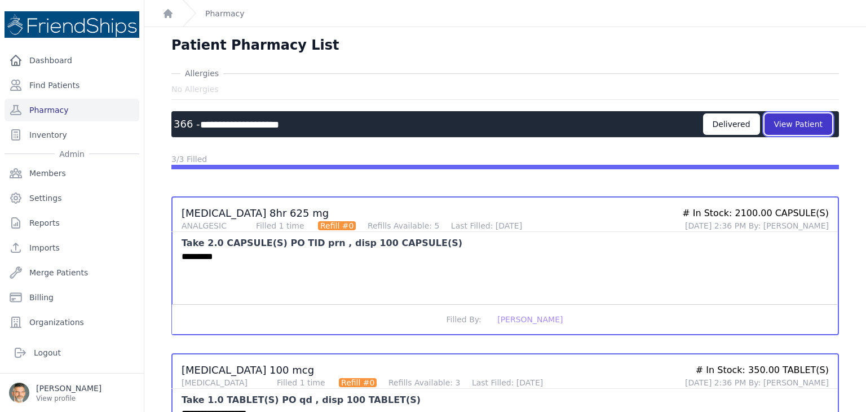
click at [802, 116] on button "View Patient" at bounding box center [799, 123] width 68 height 21
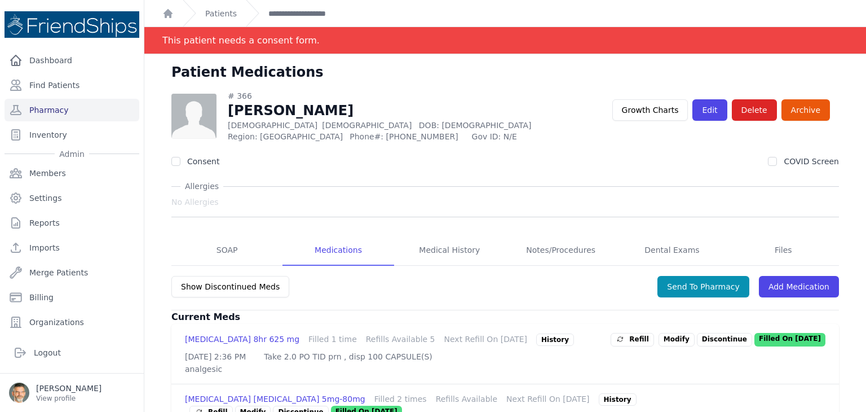
click at [546, 339] on div "History" at bounding box center [555, 339] width 38 height 12
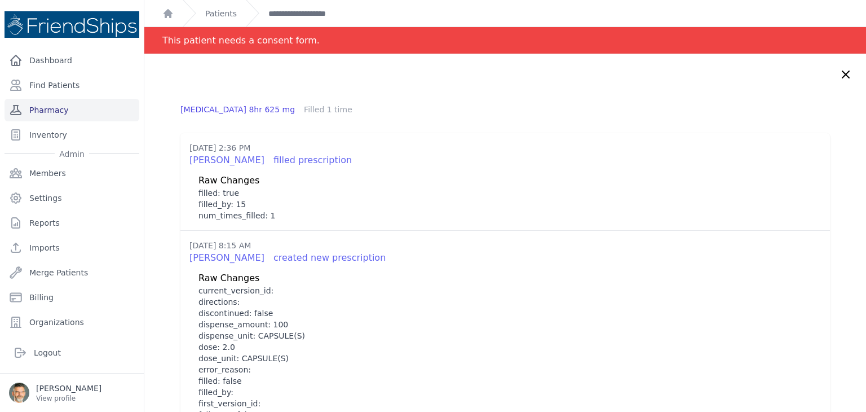
click at [54, 113] on link "Pharmacy" at bounding box center [72, 110] width 135 height 23
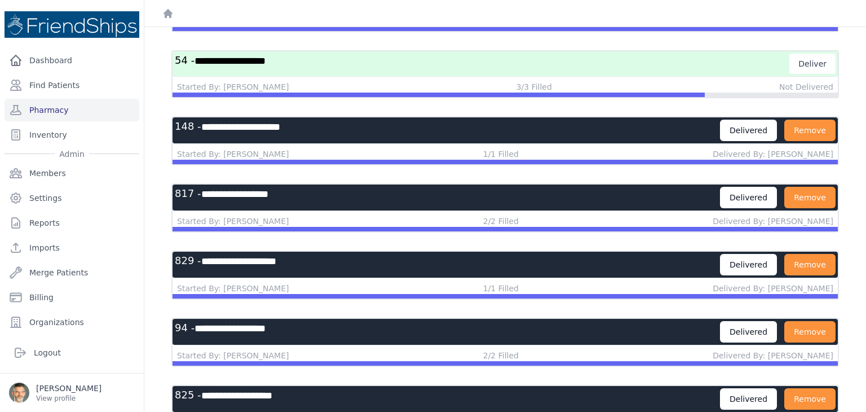
scroll to position [338, 0]
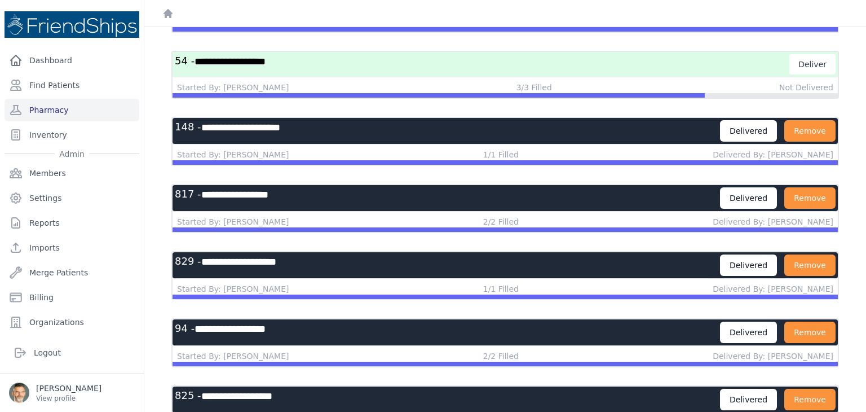
click at [356, 125] on h3 "**********" at bounding box center [447, 130] width 545 height 21
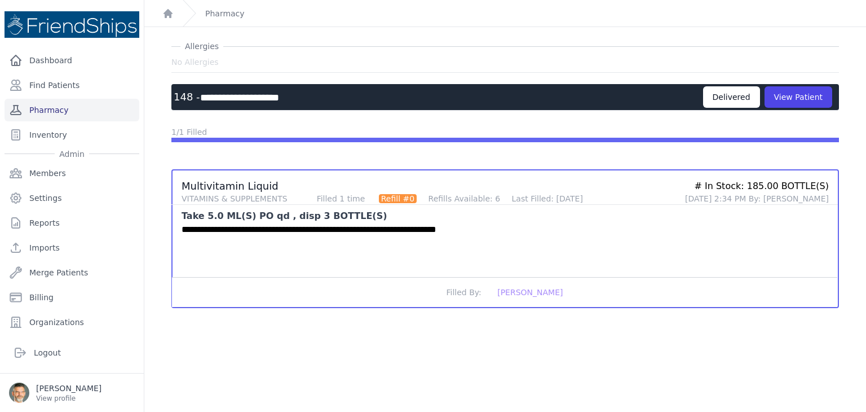
click at [27, 108] on link "Pharmacy" at bounding box center [72, 110] width 135 height 23
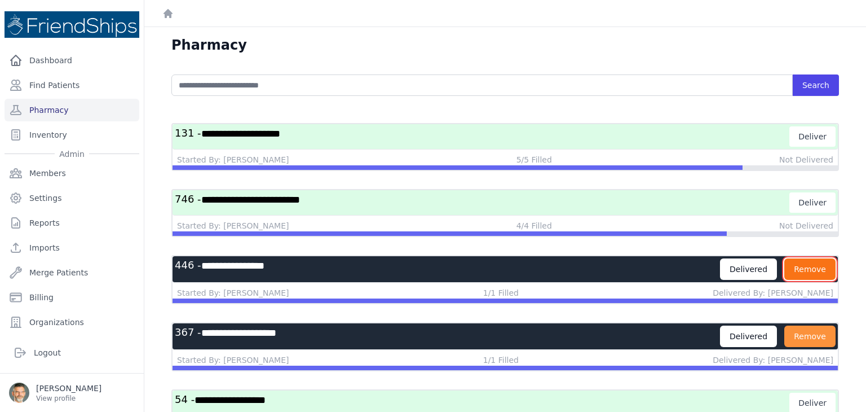
click at [801, 270] on button "Remove" at bounding box center [809, 268] width 51 height 21
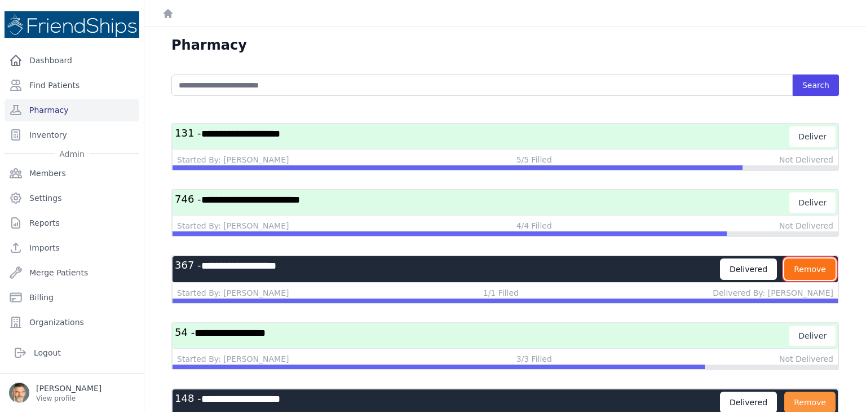
click at [798, 270] on button "Remove" at bounding box center [809, 268] width 51 height 21
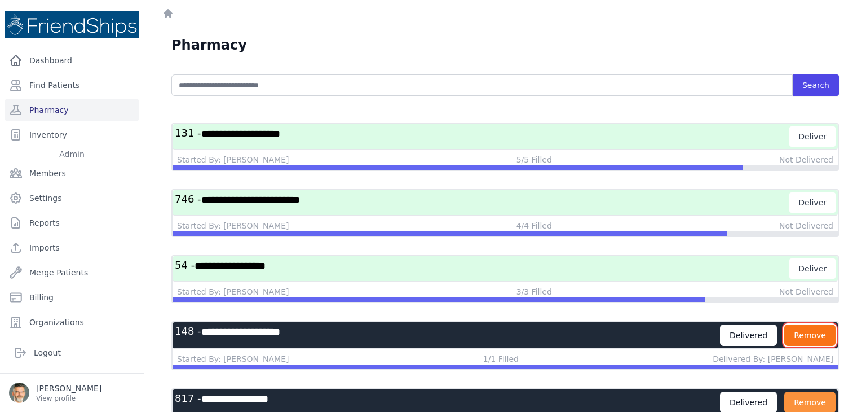
click at [807, 325] on button "Remove" at bounding box center [809, 334] width 51 height 21
click at [805, 335] on button "Remove" at bounding box center [809, 334] width 51 height 21
click at [803, 337] on button "Remove" at bounding box center [809, 334] width 51 height 21
click at [801, 333] on button "Remove" at bounding box center [809, 334] width 51 height 21
click at [798, 337] on button "Remove" at bounding box center [809, 334] width 51 height 21
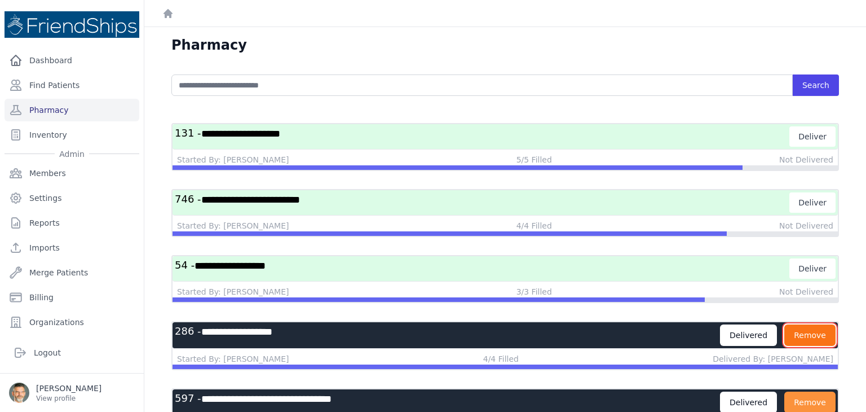
click at [798, 340] on button "Remove" at bounding box center [809, 334] width 51 height 21
click at [796, 341] on button "Remove" at bounding box center [809, 334] width 51 height 21
click at [797, 338] on button "Remove" at bounding box center [809, 334] width 51 height 21
click at [797, 336] on button "Remove" at bounding box center [809, 334] width 51 height 21
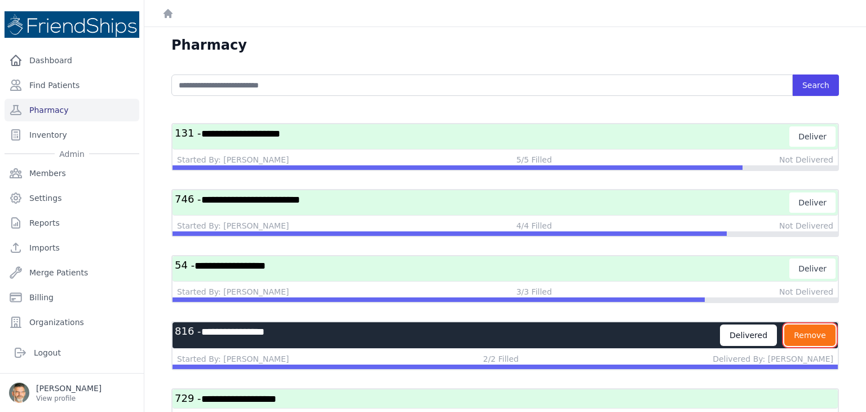
click at [799, 335] on button "Remove" at bounding box center [809, 334] width 51 height 21
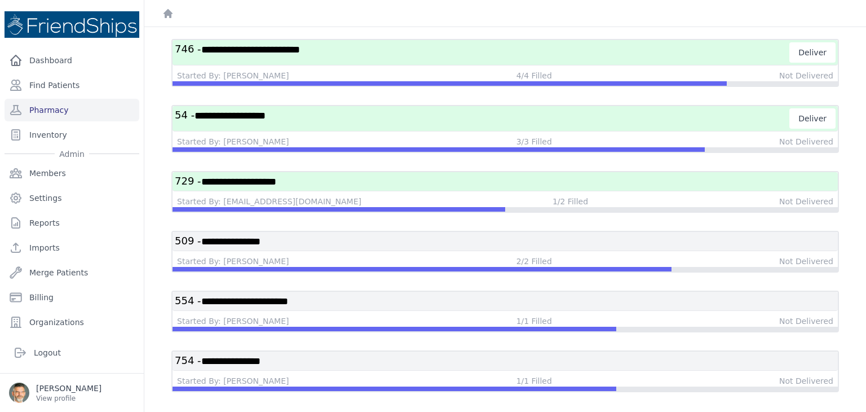
scroll to position [151, 0]
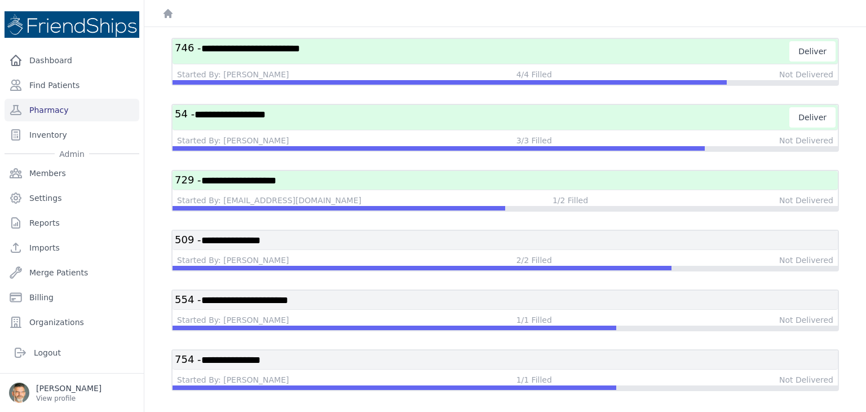
click at [403, 240] on h3 "**********" at bounding box center [505, 240] width 661 height 14
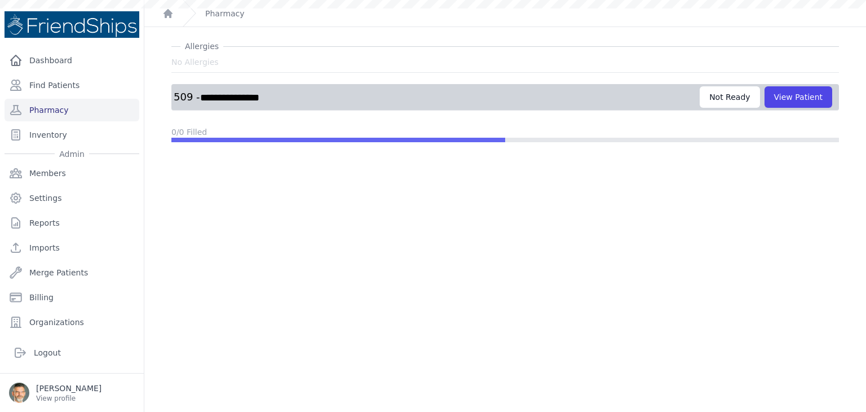
scroll to position [27, 0]
click at [710, 102] on div "Not Ready" at bounding box center [730, 96] width 60 height 21
click at [724, 95] on div "Not Ready" at bounding box center [730, 96] width 60 height 21
click at [774, 92] on button "View Patient" at bounding box center [799, 96] width 68 height 21
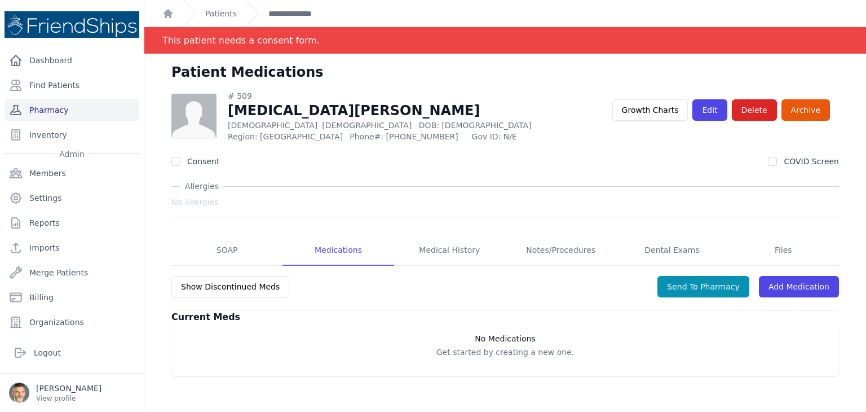
click at [40, 116] on link "Pharmacy" at bounding box center [72, 110] width 135 height 23
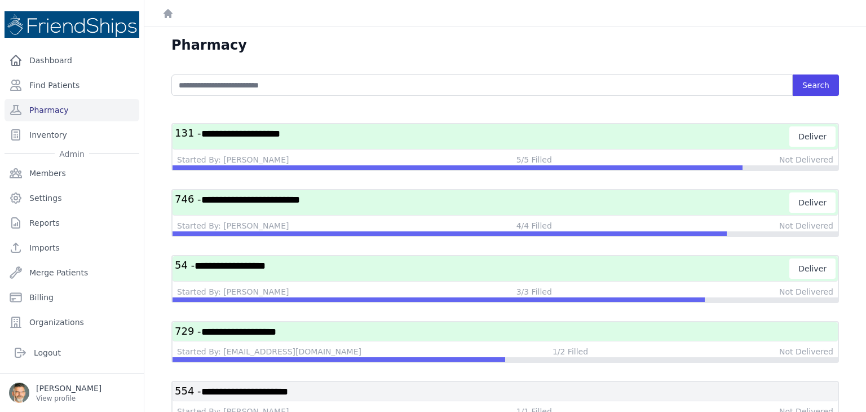
click at [457, 328] on h3 "**********" at bounding box center [505, 331] width 661 height 14
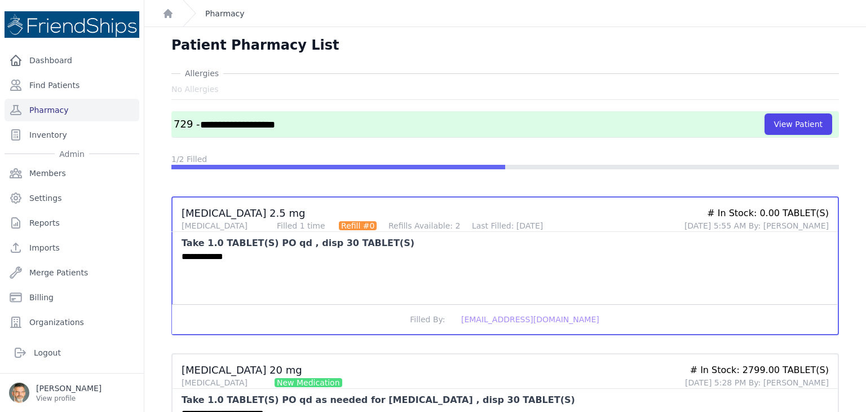
click at [220, 12] on link "Pharmacy" at bounding box center [224, 13] width 39 height 11
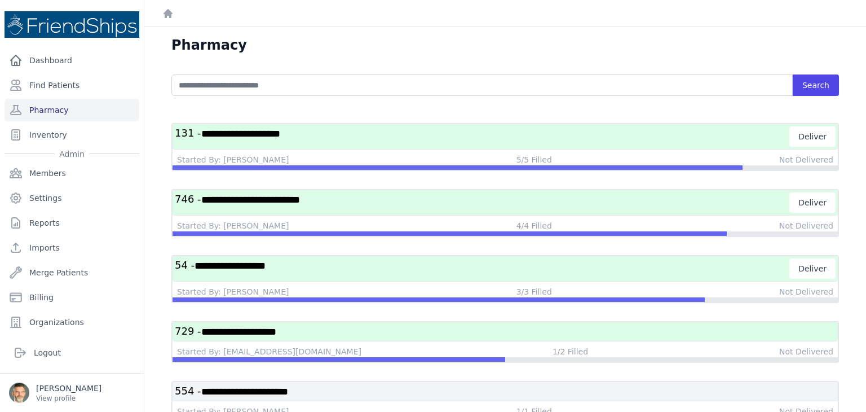
click at [332, 262] on h3 "**********" at bounding box center [482, 268] width 615 height 20
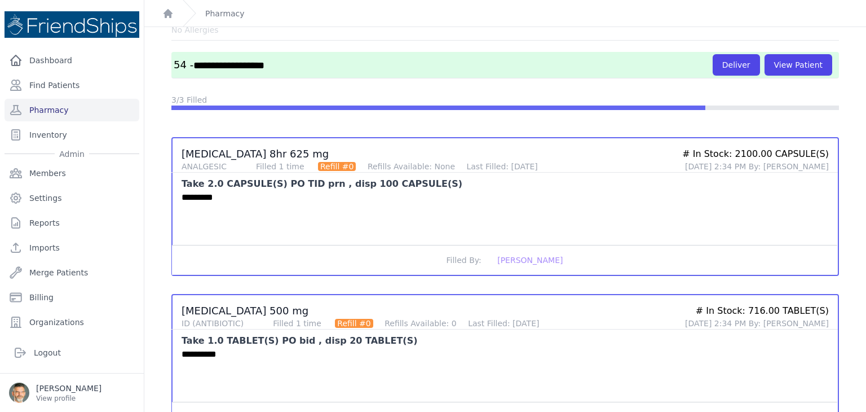
scroll to position [36, 0]
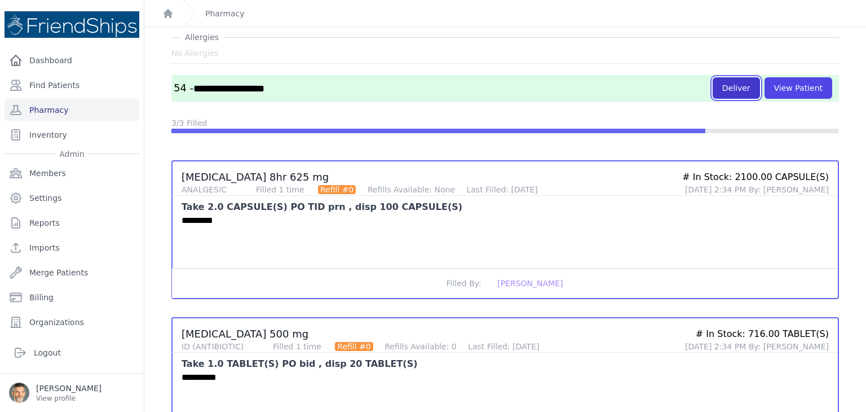
click at [733, 87] on button "Deliver" at bounding box center [736, 87] width 47 height 21
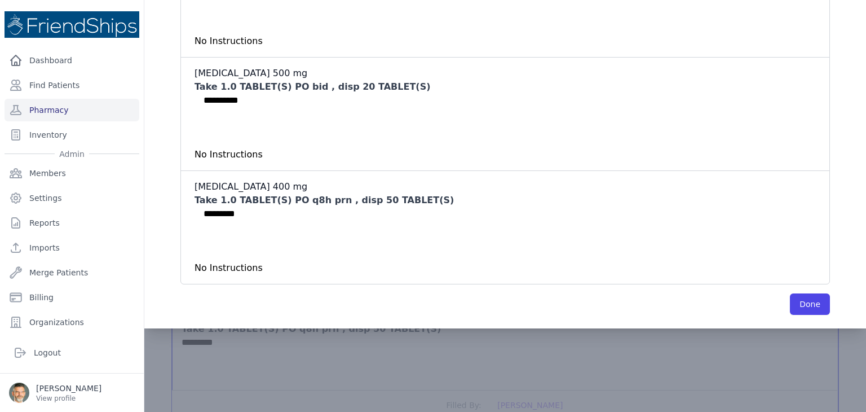
scroll to position [262, 0]
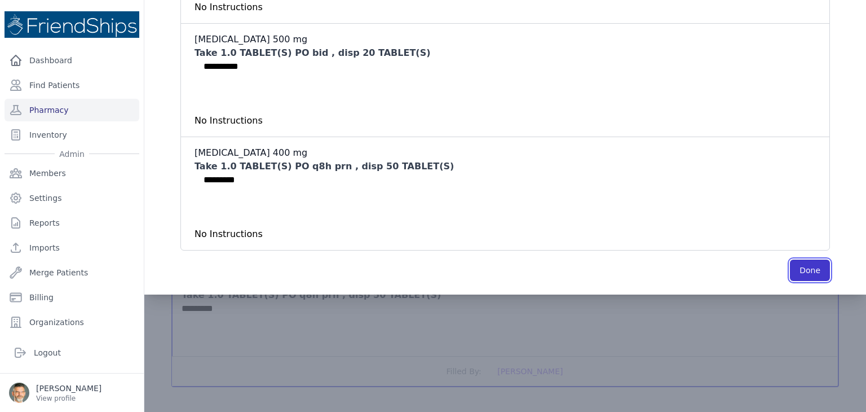
click at [791, 271] on button "Done" at bounding box center [810, 269] width 40 height 21
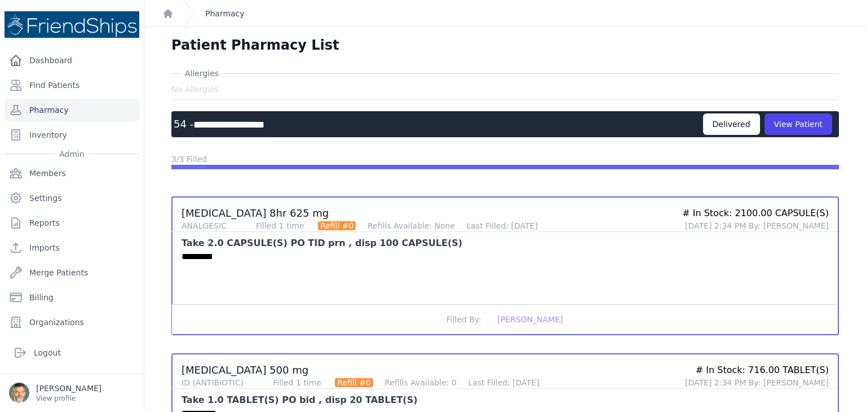
click at [216, 19] on link "Pharmacy" at bounding box center [224, 13] width 39 height 11
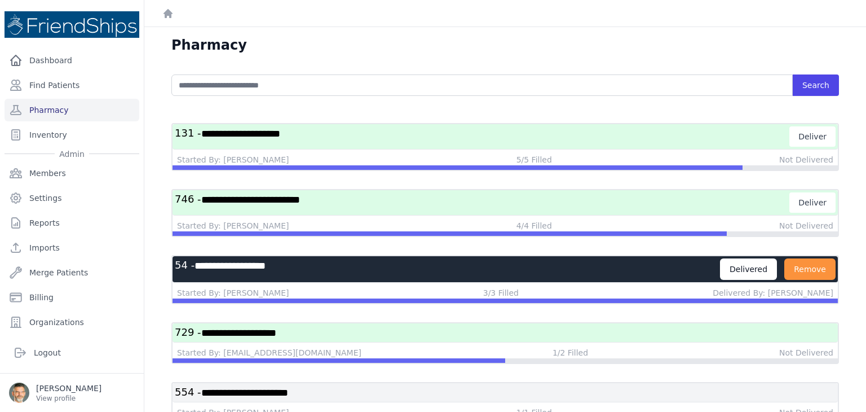
click at [455, 198] on h3 "**********" at bounding box center [482, 202] width 615 height 20
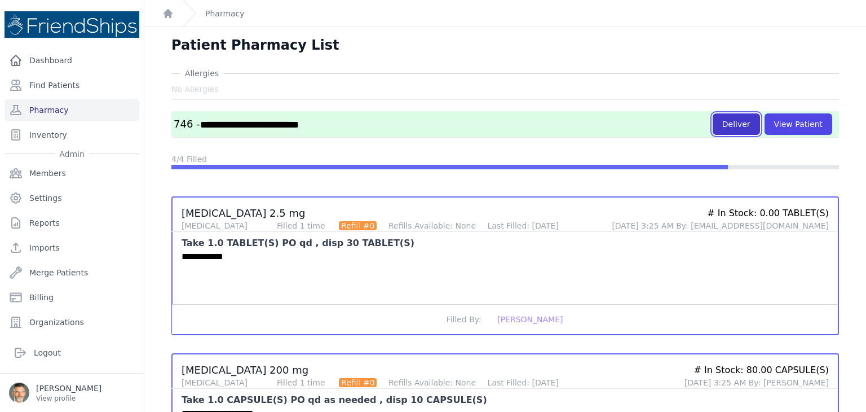
click at [734, 126] on button "Deliver" at bounding box center [736, 123] width 47 height 21
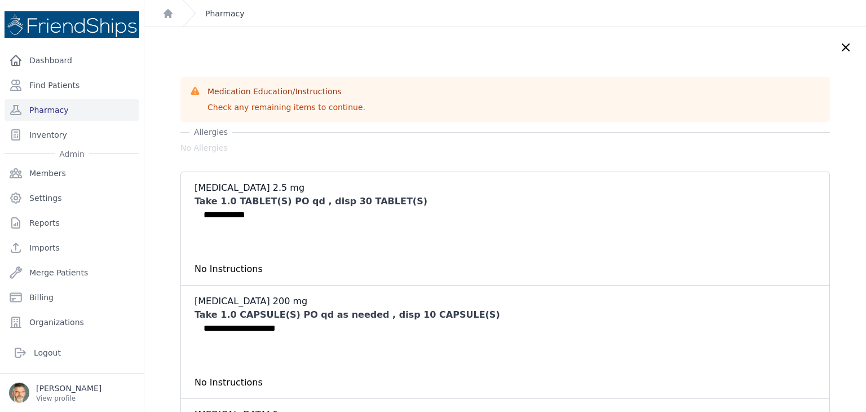
click at [223, 16] on link "Pharmacy" at bounding box center [224, 13] width 39 height 11
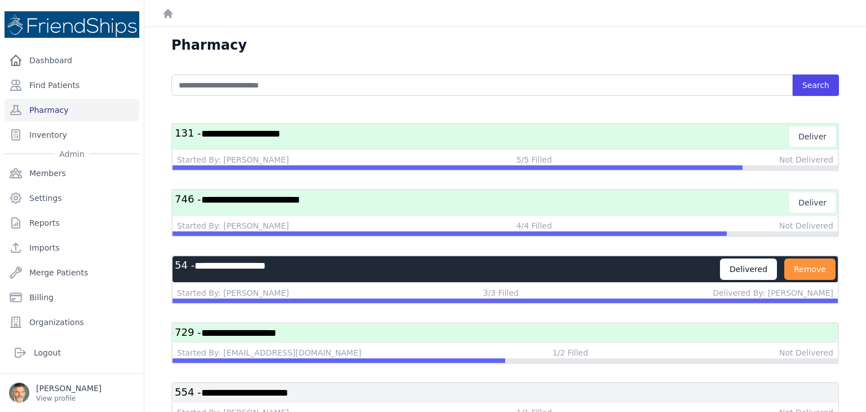
click at [447, 202] on h3 "**********" at bounding box center [482, 202] width 615 height 20
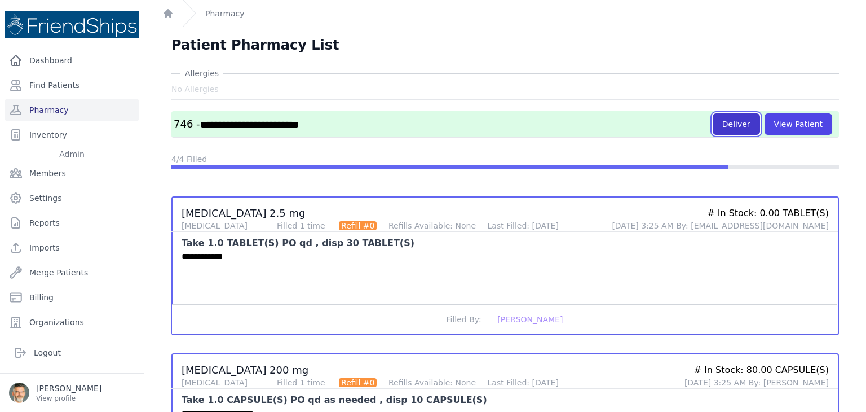
click at [736, 125] on button "Deliver" at bounding box center [736, 123] width 47 height 21
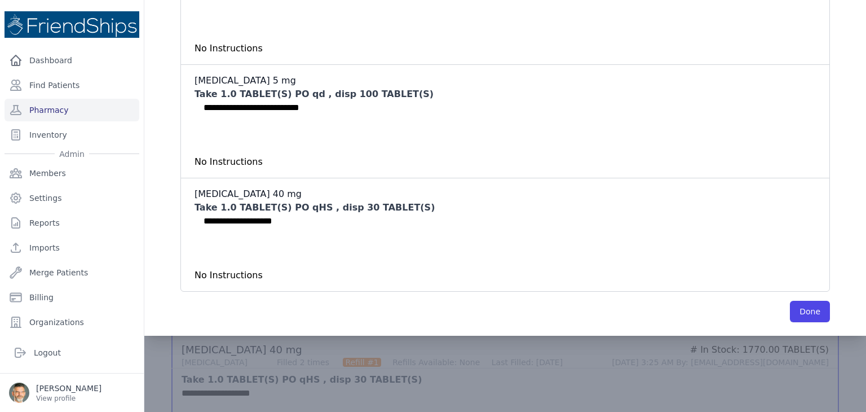
scroll to position [395, 0]
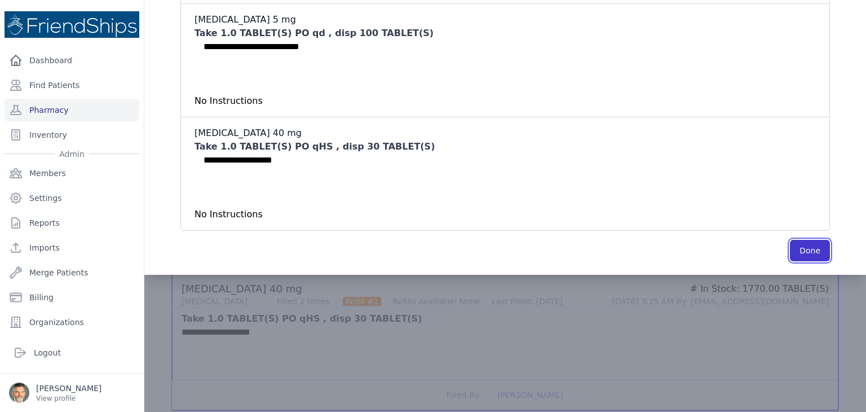
click at [790, 251] on button "Done" at bounding box center [810, 250] width 40 height 21
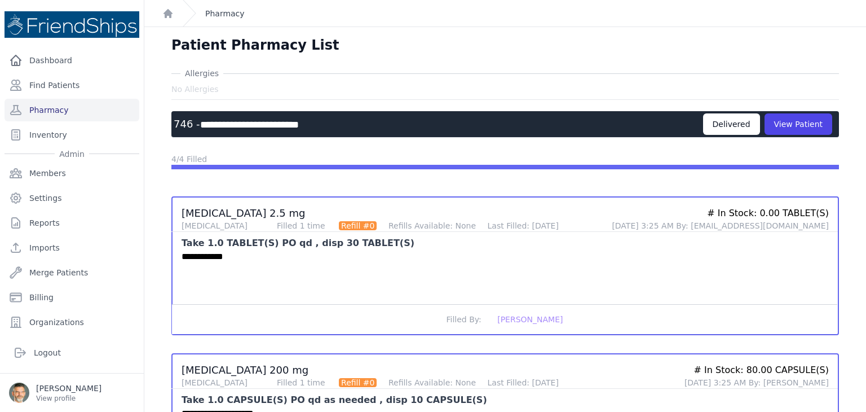
click at [226, 15] on link "Pharmacy" at bounding box center [224, 13] width 39 height 11
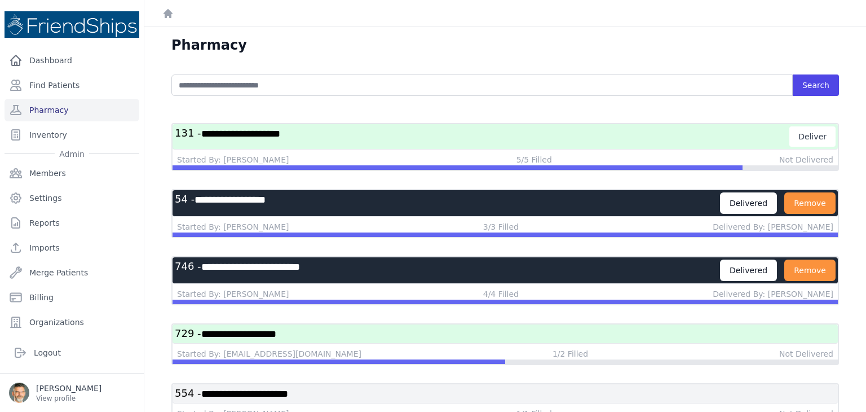
click at [430, 137] on h3 "**********" at bounding box center [482, 136] width 615 height 20
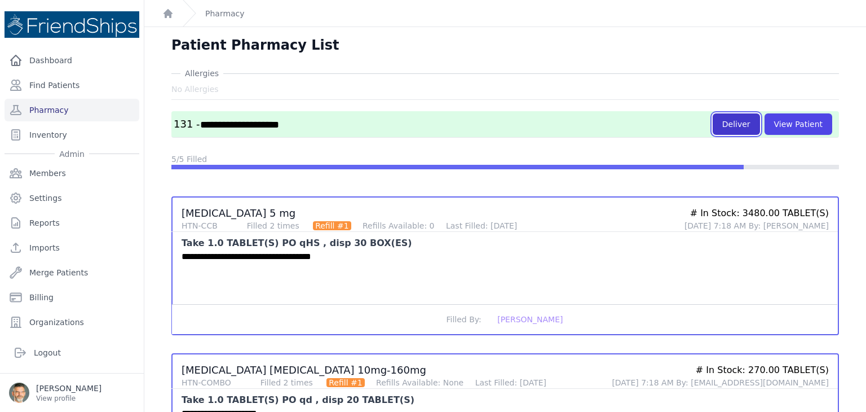
click at [719, 124] on button "Deliver" at bounding box center [736, 123] width 47 height 21
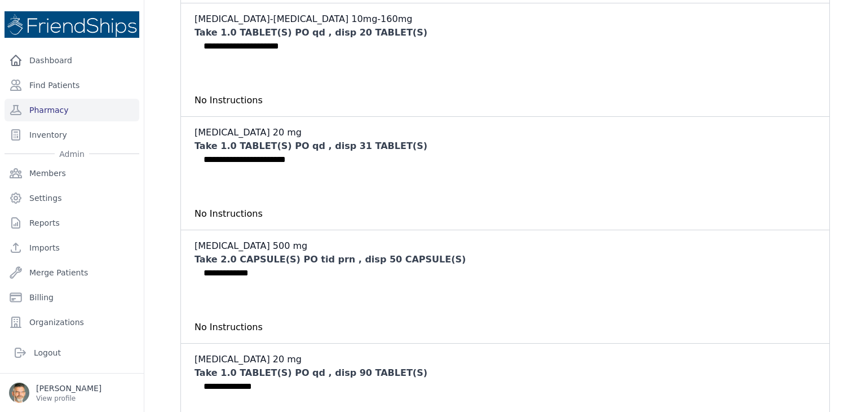
scroll to position [573, 0]
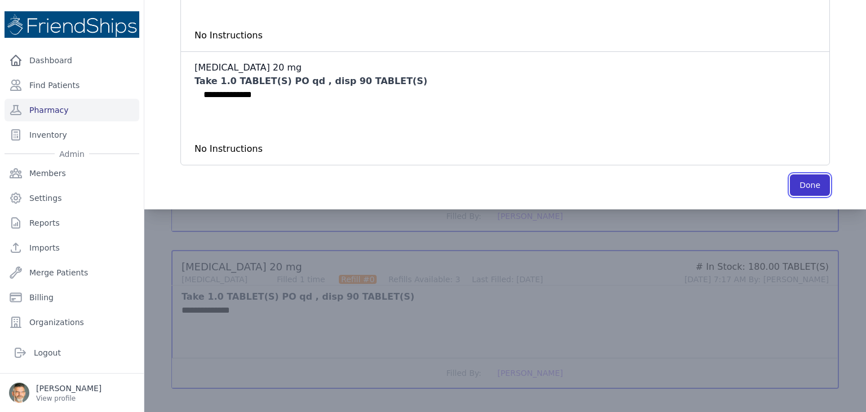
click at [791, 183] on button "Done" at bounding box center [810, 184] width 40 height 21
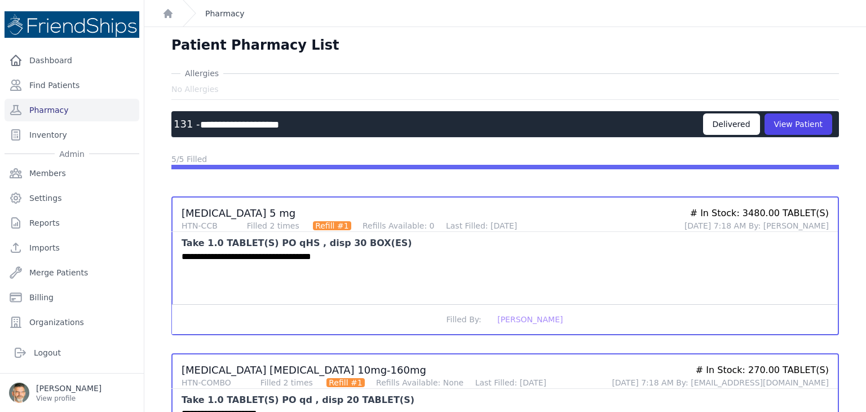
click at [223, 12] on link "Pharmacy" at bounding box center [224, 13] width 39 height 11
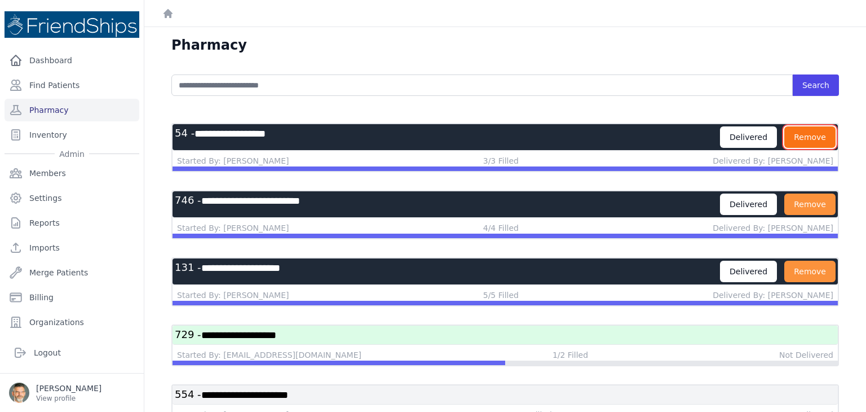
click at [813, 141] on button "Remove" at bounding box center [809, 136] width 51 height 21
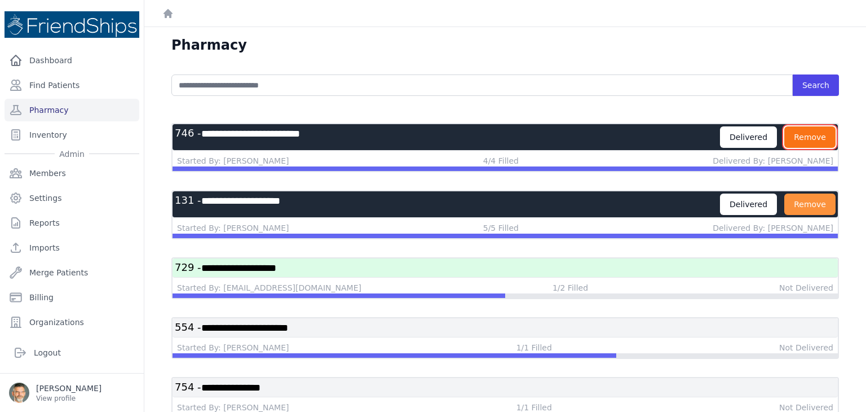
click at [803, 143] on button "Remove" at bounding box center [809, 136] width 51 height 21
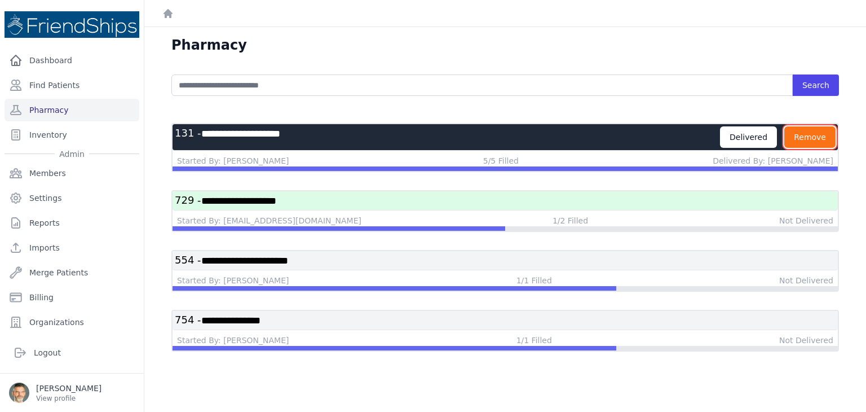
click at [799, 138] on button "Remove" at bounding box center [809, 136] width 51 height 21
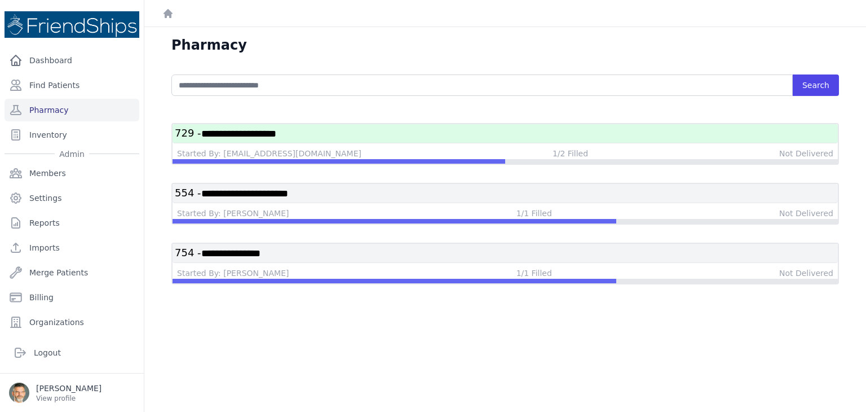
click at [477, 131] on h3 "**********" at bounding box center [505, 133] width 661 height 14
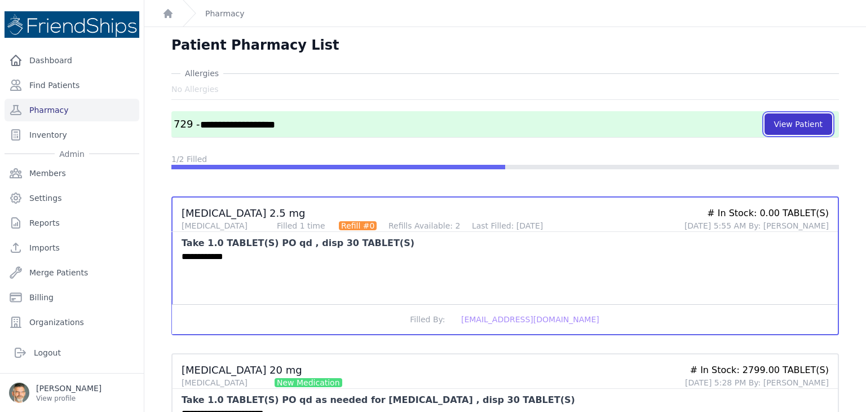
click at [784, 126] on button "View Patient" at bounding box center [799, 123] width 68 height 21
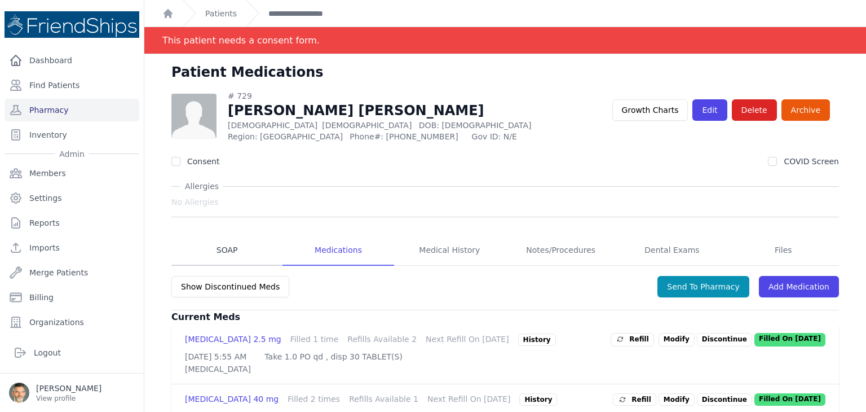
click at [229, 244] on link "SOAP" at bounding box center [226, 250] width 111 height 30
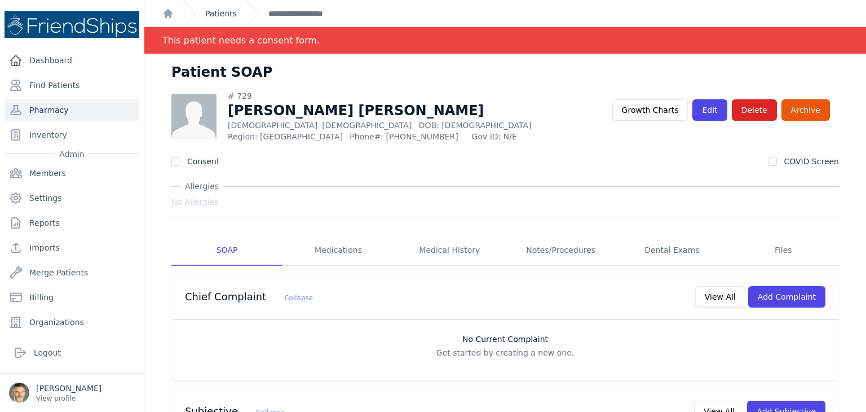
click at [207, 15] on link "Patients" at bounding box center [221, 13] width 32 height 11
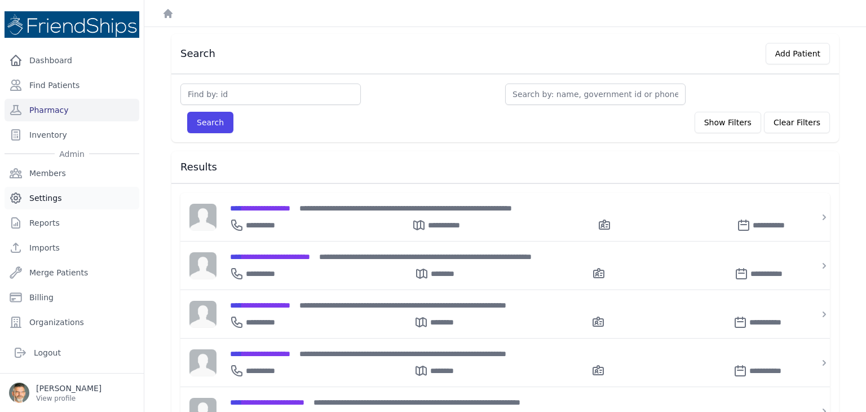
scroll to position [56, 0]
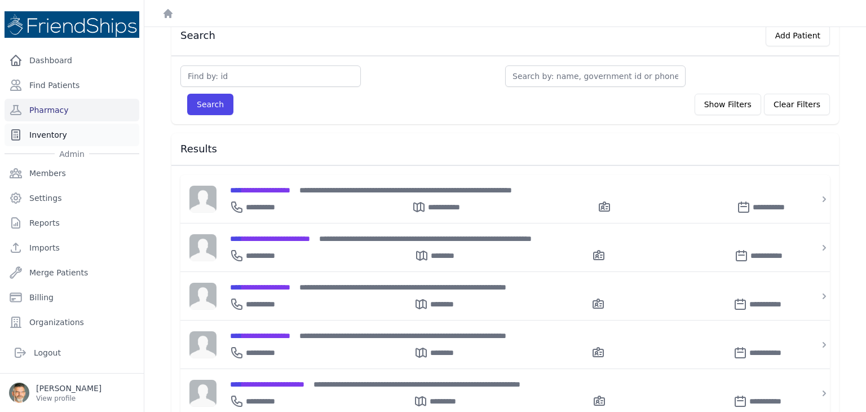
click at [49, 125] on link "Inventory" at bounding box center [72, 134] width 135 height 23
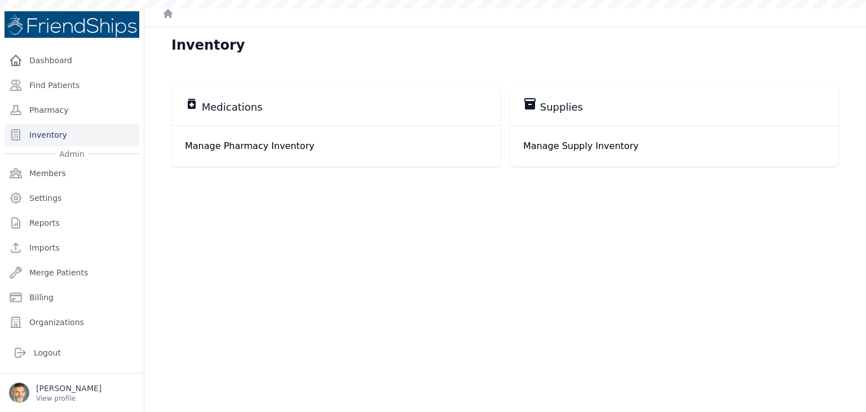
click at [235, 144] on p "Manage Pharmacy Inventory" at bounding box center [336, 146] width 302 height 14
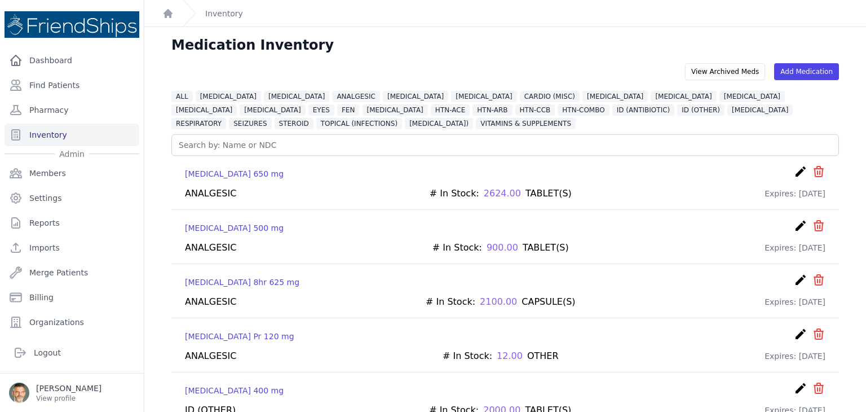
click at [814, 173] on icon "icon" at bounding box center [818, 171] width 9 height 10
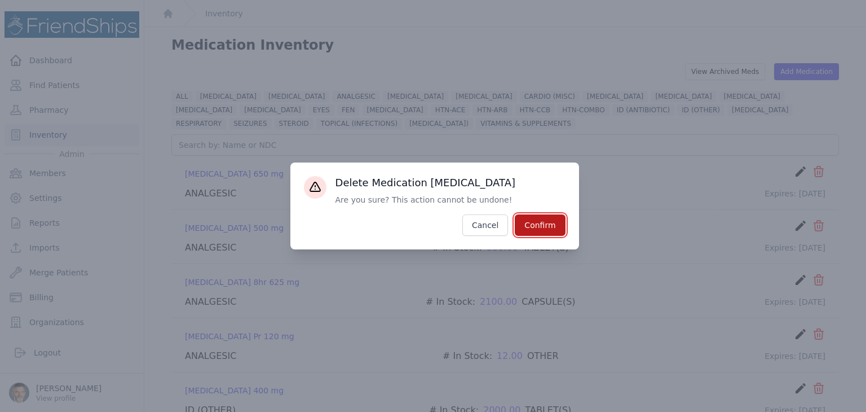
click at [536, 223] on button "Confirm" at bounding box center [540, 224] width 50 height 21
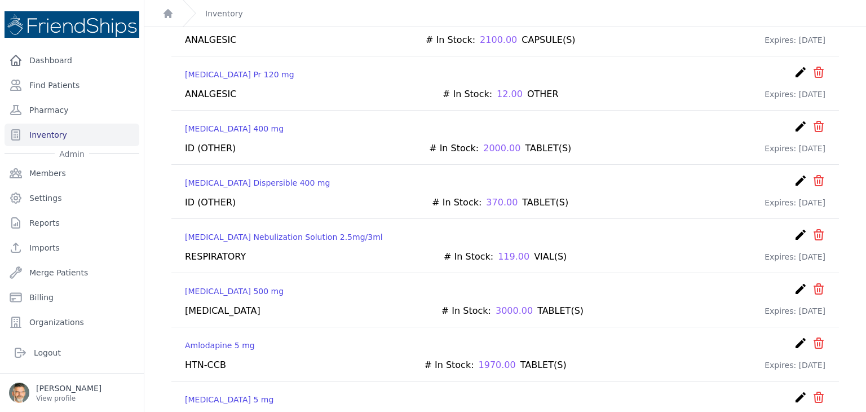
scroll to position [282, 0]
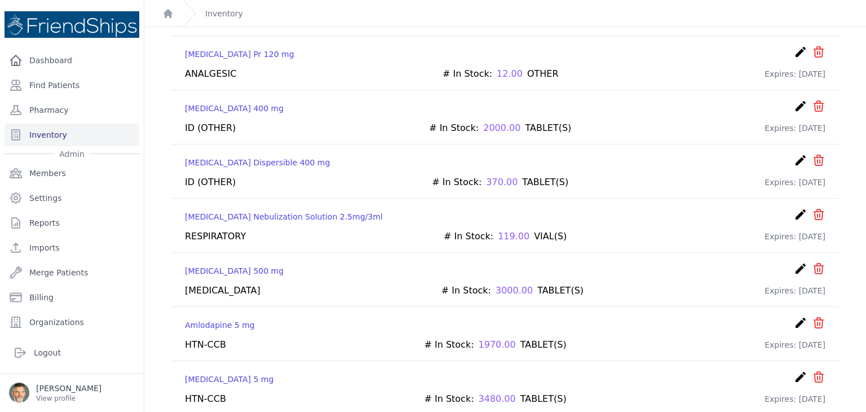
click at [794, 207] on icon "create" at bounding box center [801, 214] width 14 height 14
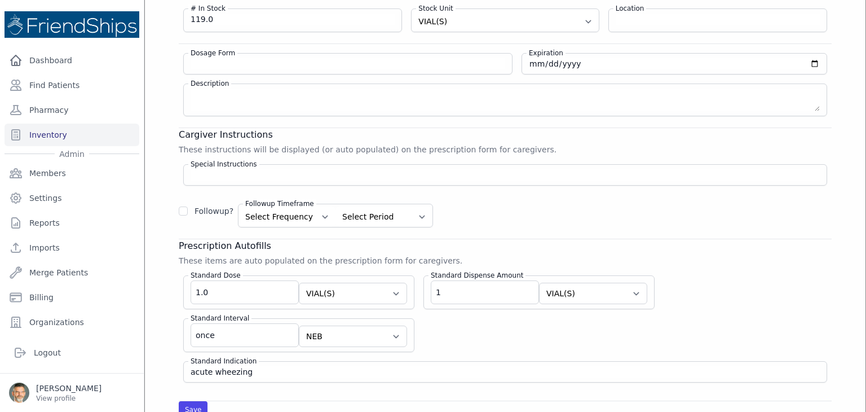
scroll to position [77, 0]
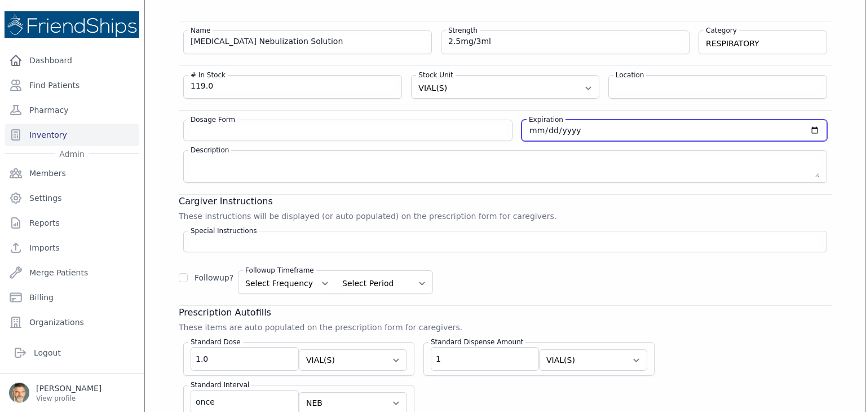
click at [529, 134] on input "[DATE]" at bounding box center [674, 130] width 291 height 11
type input "[DATE]"
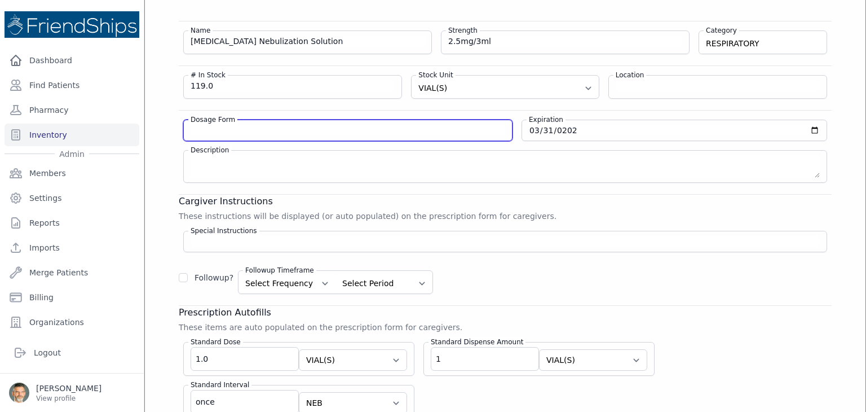
click at [372, 127] on input "Dosage Form" at bounding box center [348, 130] width 315 height 11
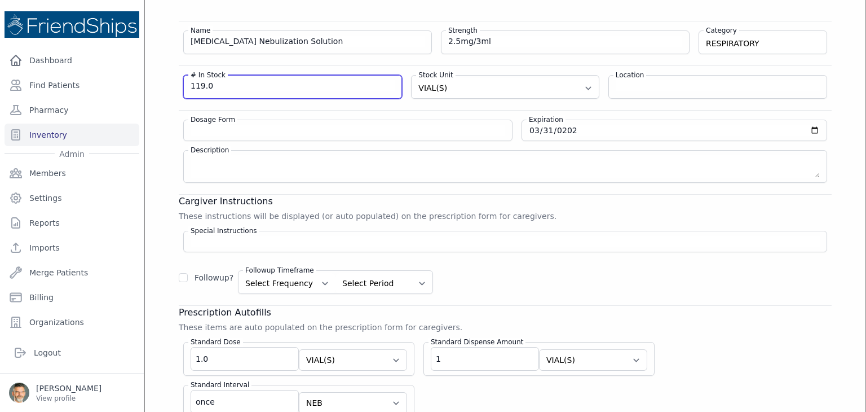
click at [256, 87] on input "119.0" at bounding box center [293, 85] width 204 height 11
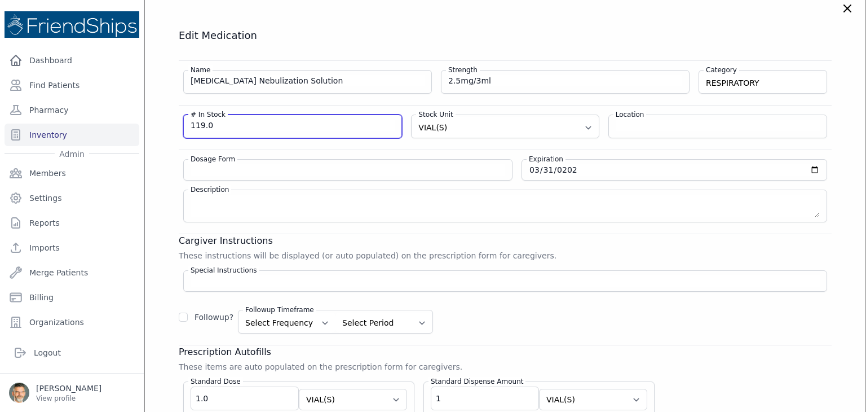
scroll to position [20, 0]
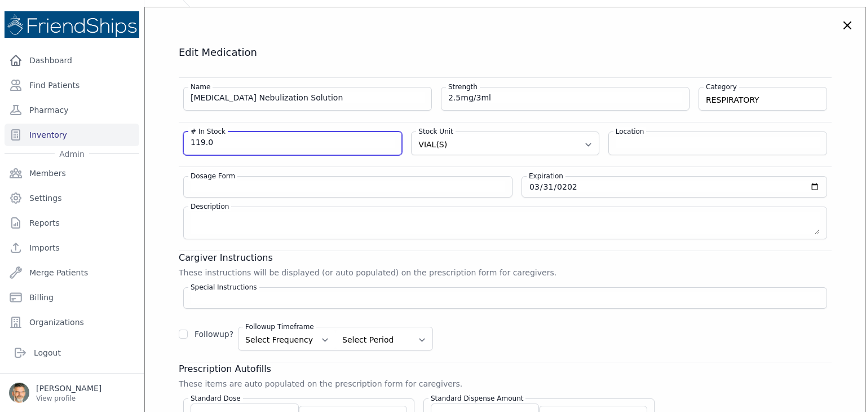
drag, startPoint x: 221, startPoint y: 136, endPoint x: 170, endPoint y: 136, distance: 51.3
click at [170, 136] on div "Edit Medication Name [MEDICAL_DATA] Nebulization Solution Strength 2.5mg/3ml Ca…" at bounding box center [505, 293] width 698 height 495
type input "21"
click at [627, 246] on div "Name [MEDICAL_DATA] Nebulization Solution Strength 2.5mg/3ml Category RESPIRATO…" at bounding box center [505, 291] width 653 height 428
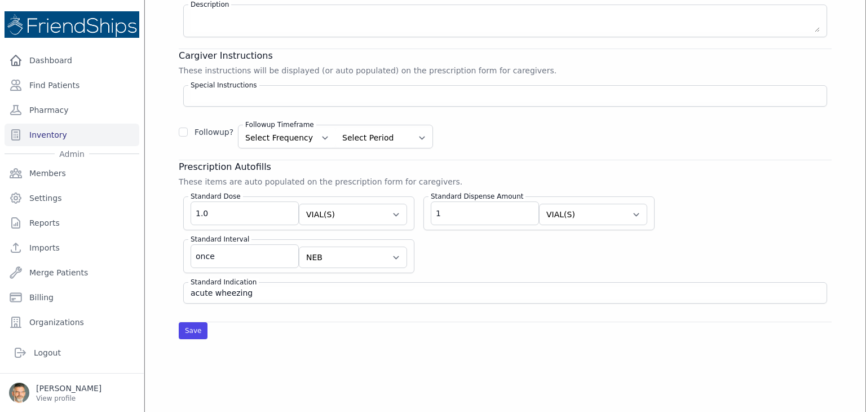
scroll to position [338, 0]
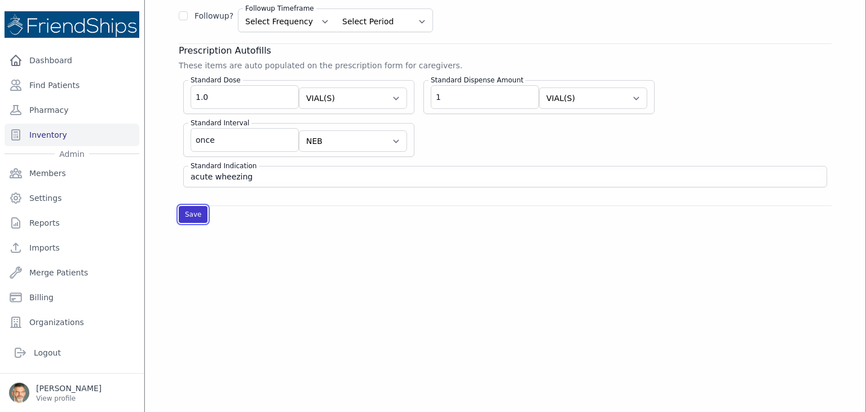
click at [192, 213] on button "Save" at bounding box center [193, 214] width 29 height 17
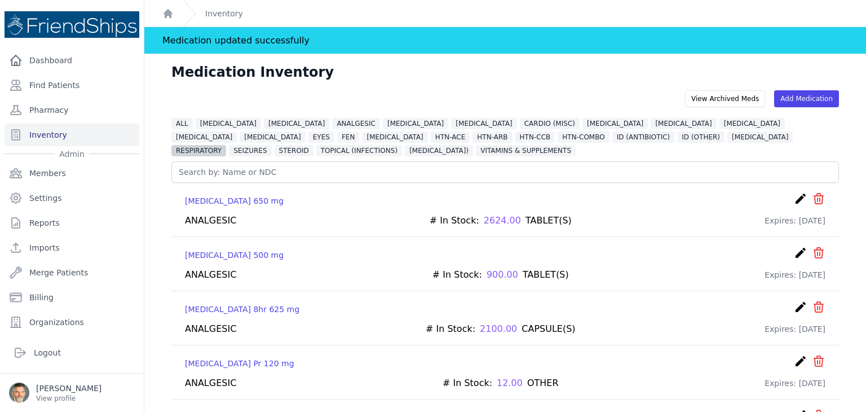
click at [226, 145] on span "RESPIRATORY" at bounding box center [198, 150] width 55 height 11
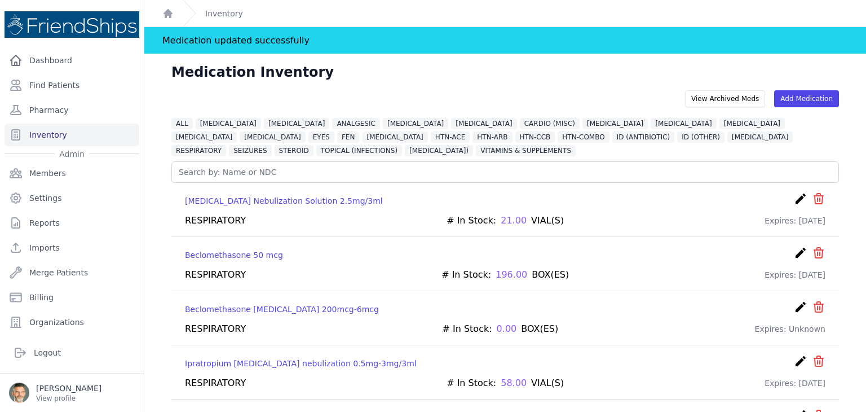
click at [812, 197] on icon "icon" at bounding box center [819, 199] width 14 height 14
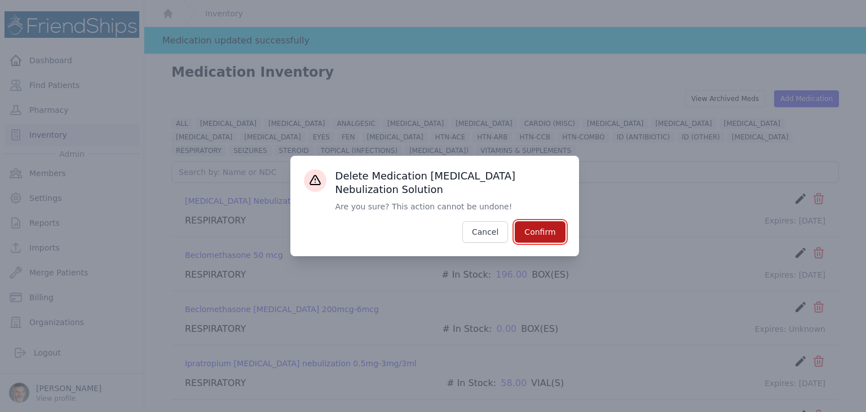
click at [530, 229] on button "Confirm" at bounding box center [540, 231] width 50 height 21
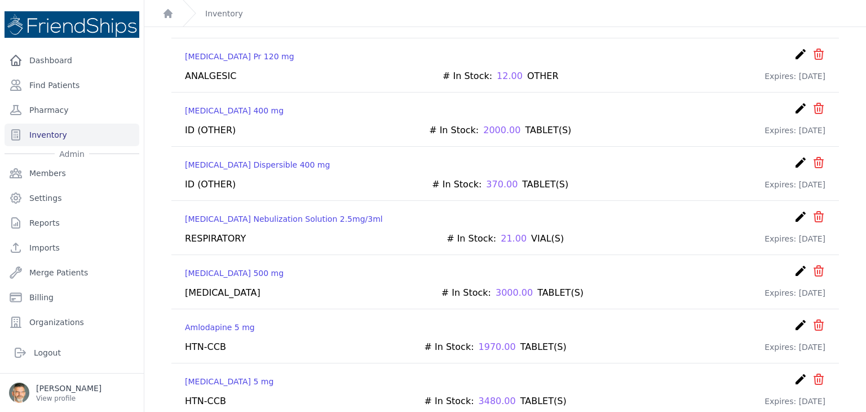
scroll to position [282, 0]
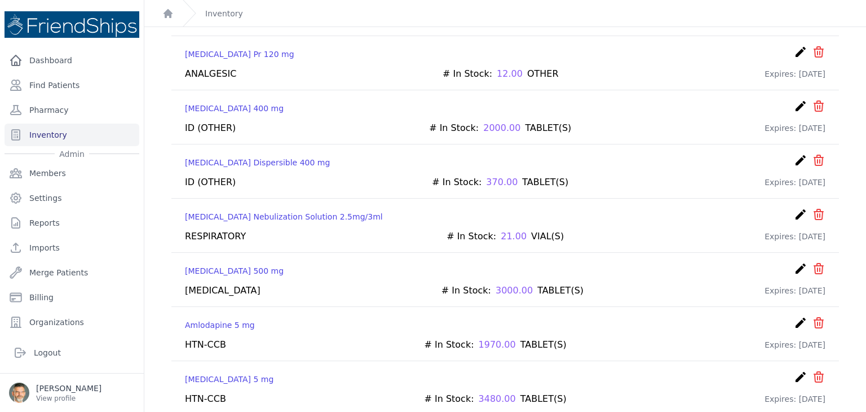
click at [812, 210] on icon "icon" at bounding box center [819, 214] width 14 height 14
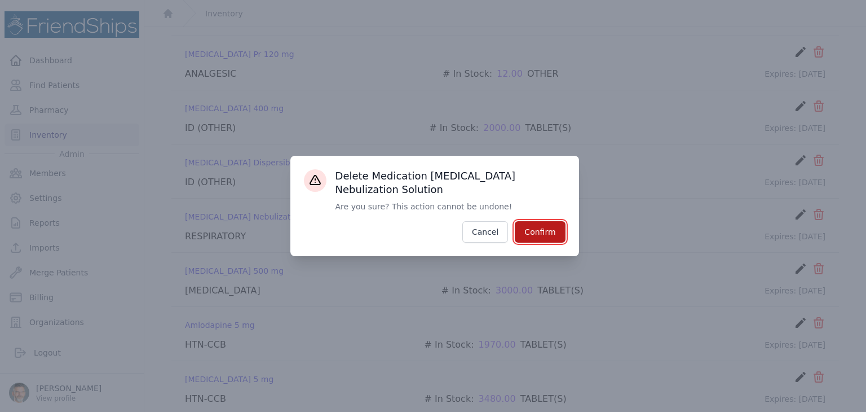
click at [541, 236] on button "Confirm" at bounding box center [540, 231] width 50 height 21
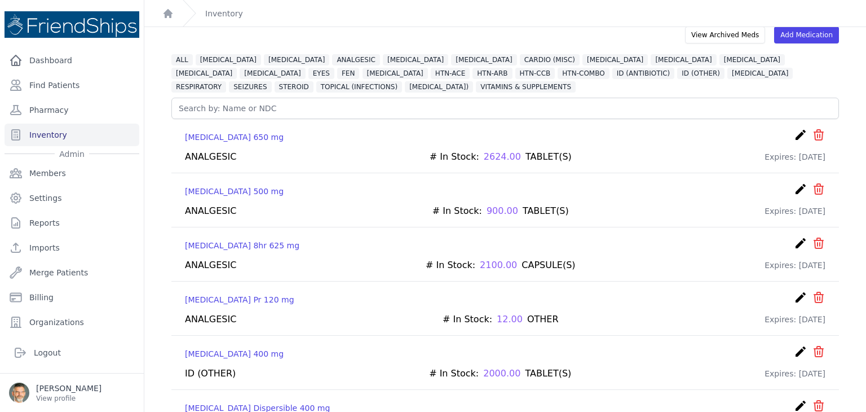
scroll to position [56, 0]
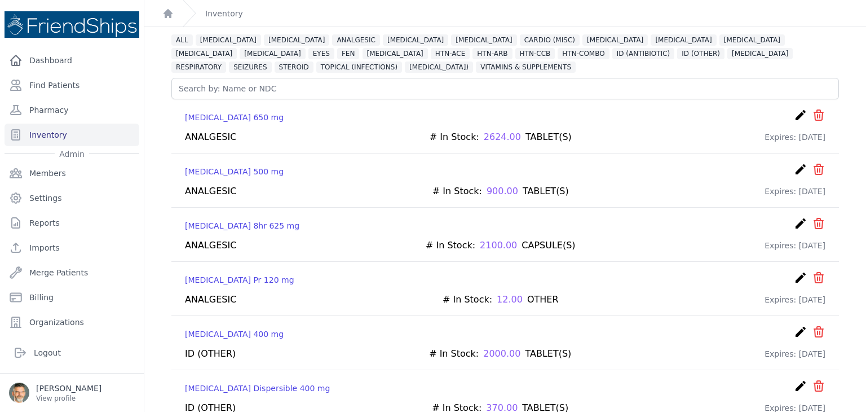
click at [794, 115] on icon "create" at bounding box center [801, 115] width 14 height 14
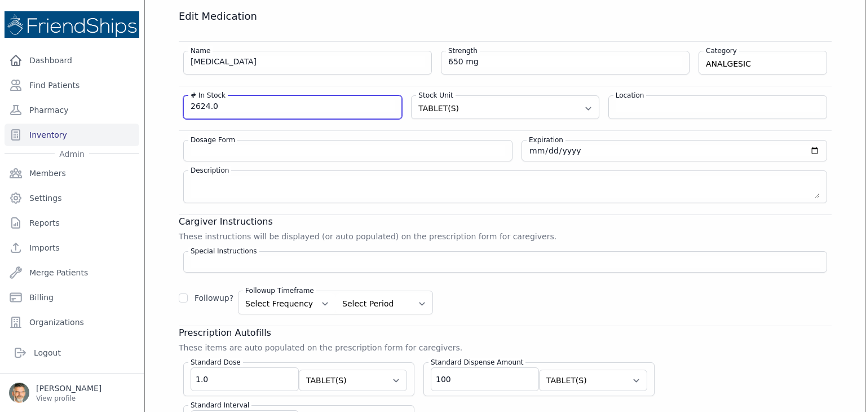
drag, startPoint x: 207, startPoint y: 101, endPoint x: 136, endPoint y: 85, distance: 73.5
click at [142, 87] on div "Close sidebar Dashboard Find Patients Pharmacy Inventory Admin Members Settings" at bounding box center [433, 206] width 866 height 412
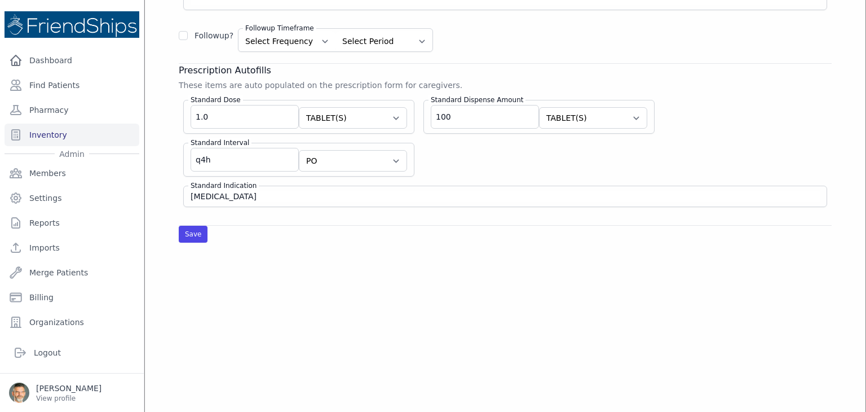
scroll to position [338, 0]
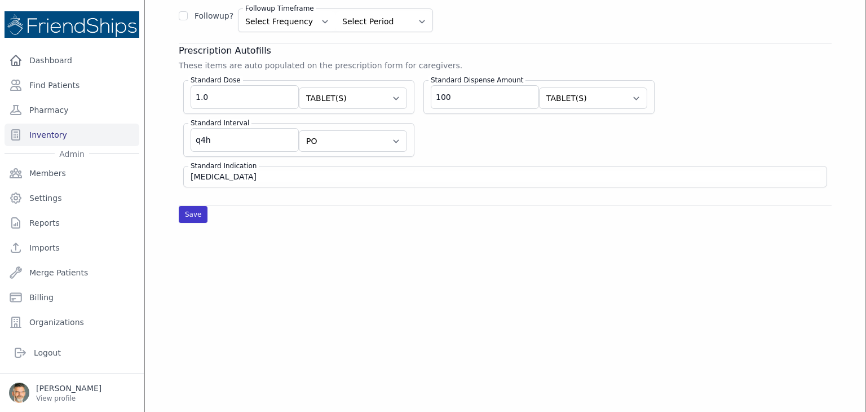
type input "0"
click at [187, 210] on button "Save" at bounding box center [193, 214] width 29 height 17
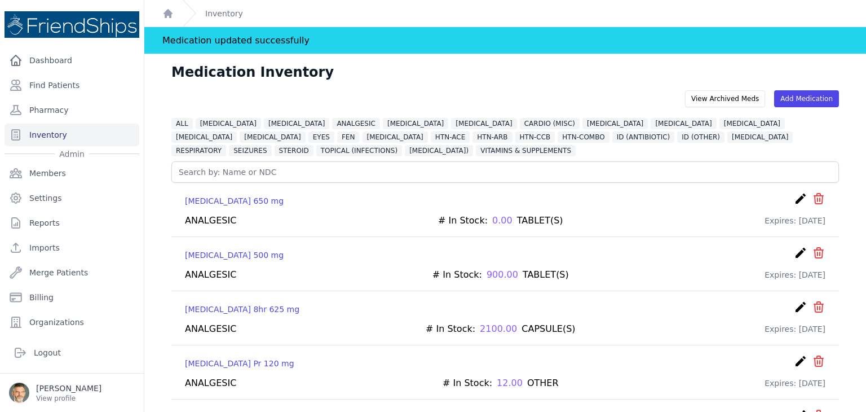
click at [812, 197] on icon "icon" at bounding box center [819, 199] width 14 height 14
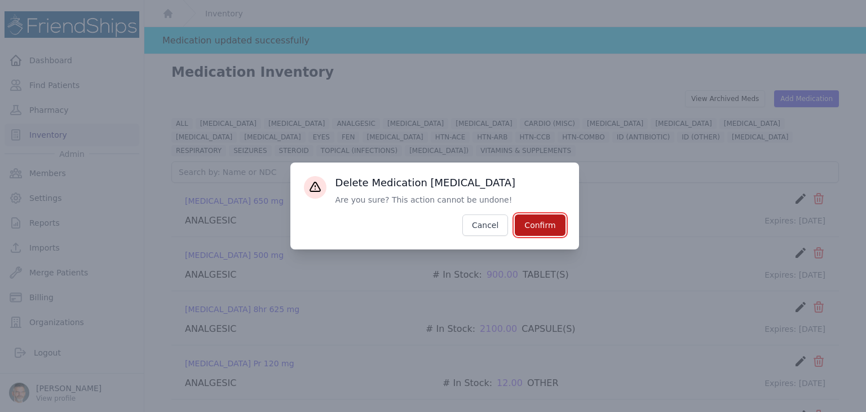
click at [546, 219] on button "Confirm" at bounding box center [540, 224] width 50 height 21
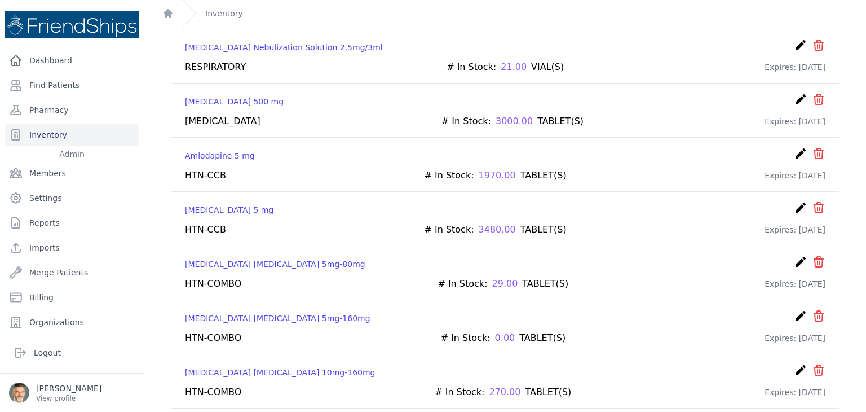
scroll to position [395, 0]
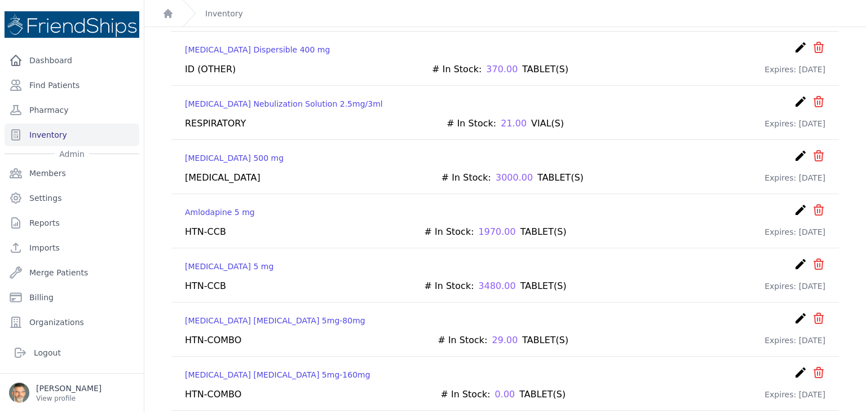
click at [794, 96] on icon "create" at bounding box center [801, 102] width 14 height 14
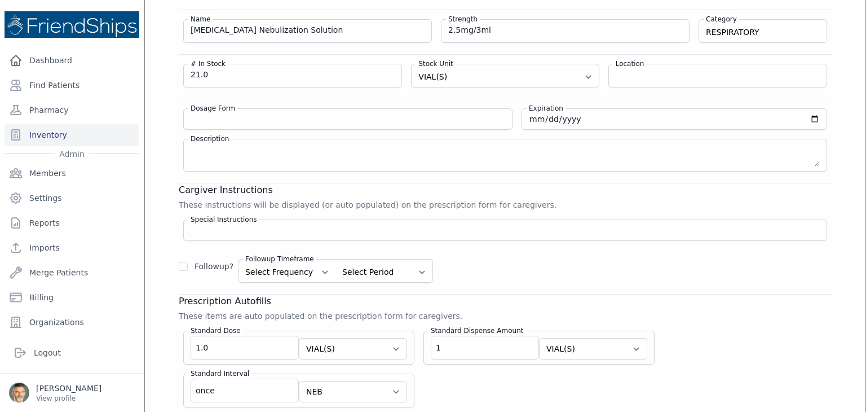
scroll to position [77, 0]
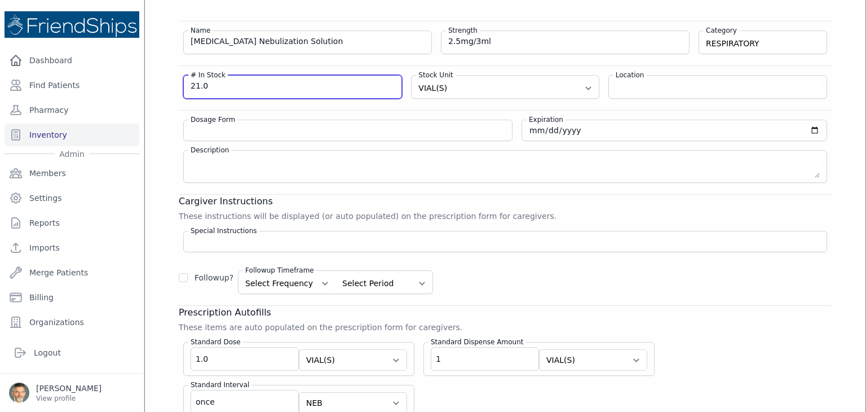
drag, startPoint x: 208, startPoint y: 82, endPoint x: 118, endPoint y: 70, distance: 91.0
click at [118, 70] on div "Close sidebar Dashboard Find Patients Pharmacy Inventory Admin Members Settings" at bounding box center [433, 206] width 866 height 412
type input "0"
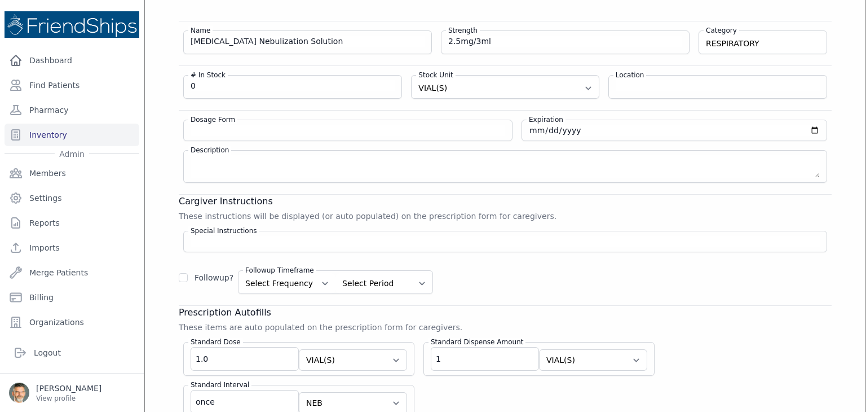
click at [664, 263] on div "Followup? Followup Timeframe Select Frequency 1 2 3 4 5 6 7 8 9 10 11 12 Select…" at bounding box center [505, 277] width 653 height 33
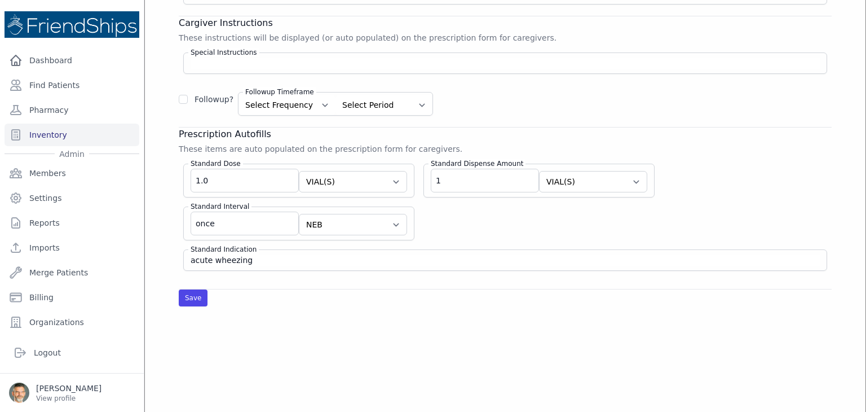
scroll to position [246, 0]
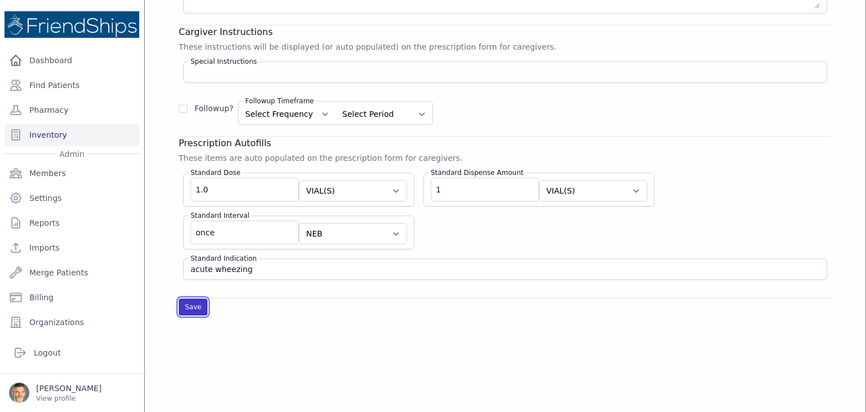
click at [185, 302] on button "Save" at bounding box center [193, 306] width 29 height 17
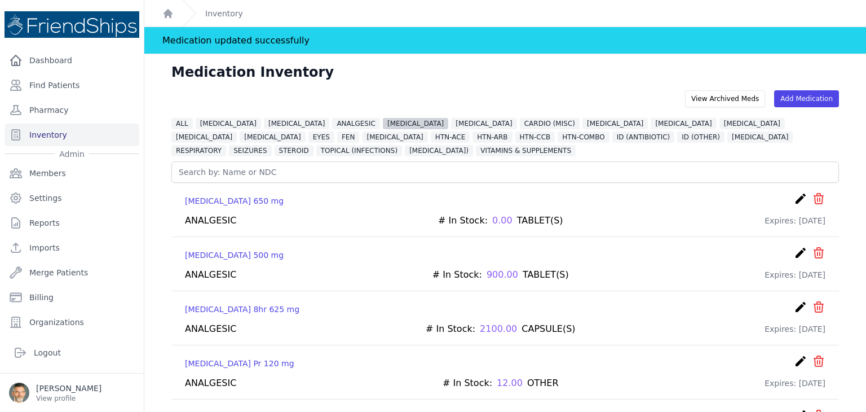
click at [386, 122] on span "[MEDICAL_DATA]" at bounding box center [415, 123] width 65 height 11
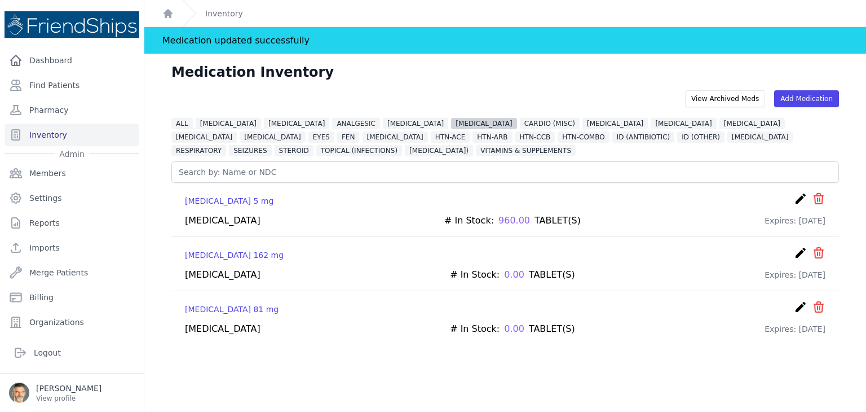
click at [451, 125] on span "[MEDICAL_DATA]" at bounding box center [483, 123] width 65 height 11
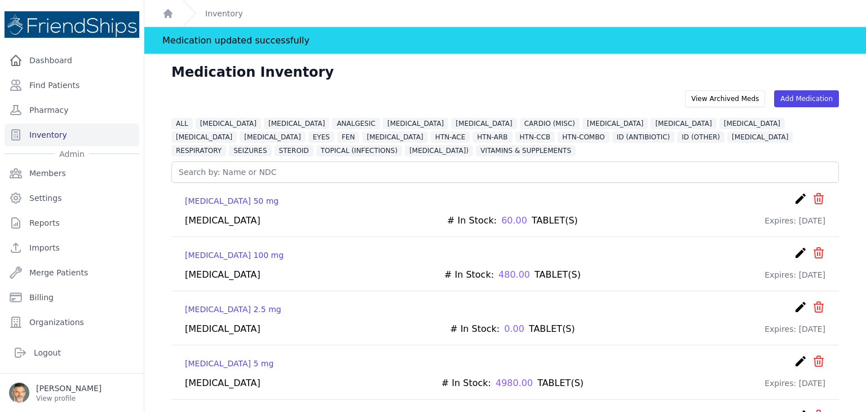
click at [794, 254] on icon "create" at bounding box center [801, 253] width 14 height 14
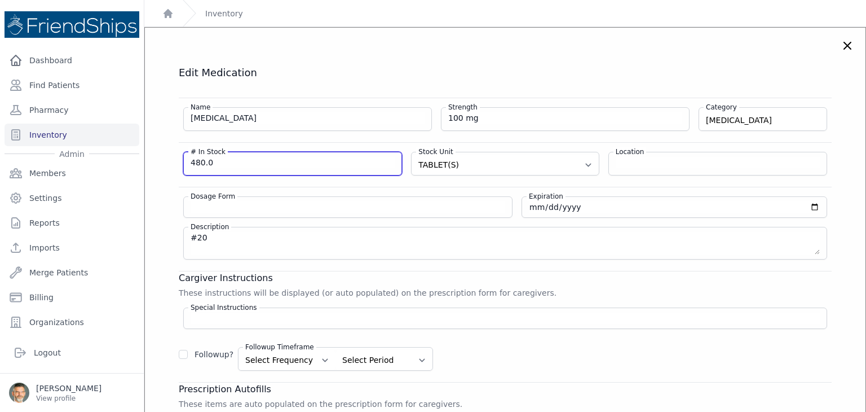
drag, startPoint x: 226, startPoint y: 161, endPoint x: 162, endPoint y: 159, distance: 63.2
click at [162, 160] on div "Edit Medication Name [MEDICAL_DATA] Strength 100 mg Category [MEDICAL_DATA] [ME…" at bounding box center [505, 313] width 698 height 495
type input "720"
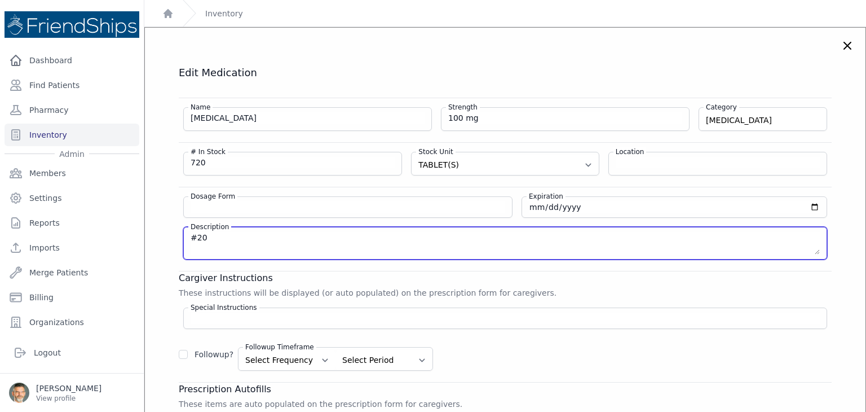
click at [418, 234] on textarea "#20" at bounding box center [505, 243] width 629 height 23
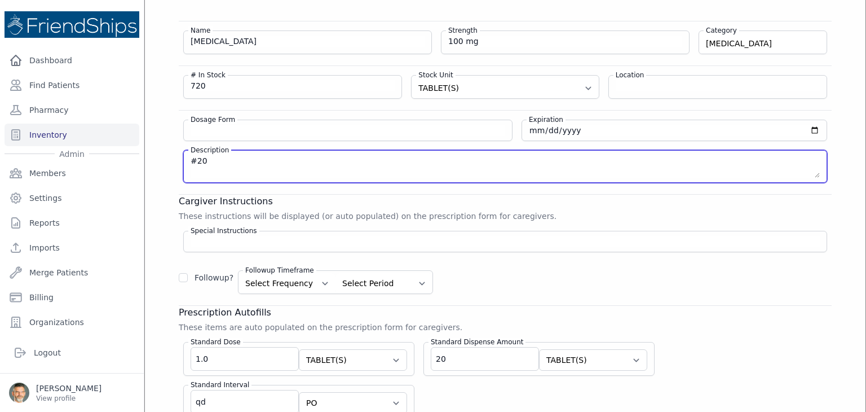
scroll to position [56, 0]
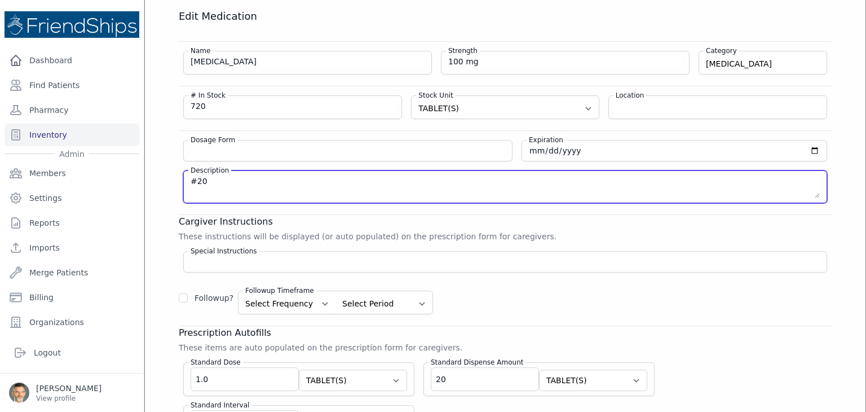
drag, startPoint x: 230, startPoint y: 183, endPoint x: 158, endPoint y: 176, distance: 71.9
click at [161, 178] on div "Edit Medication Name [MEDICAL_DATA] Strength 100 mg Category [MEDICAL_DATA] [ME…" at bounding box center [505, 257] width 698 height 495
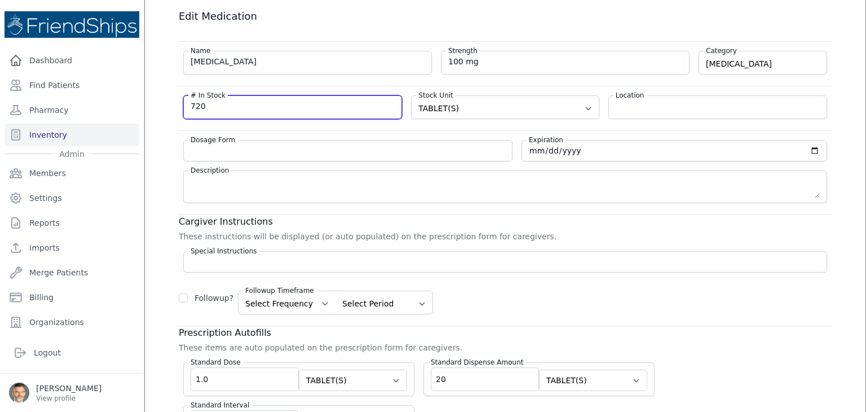
drag, startPoint x: 212, startPoint y: 109, endPoint x: 151, endPoint y: 108, distance: 60.9
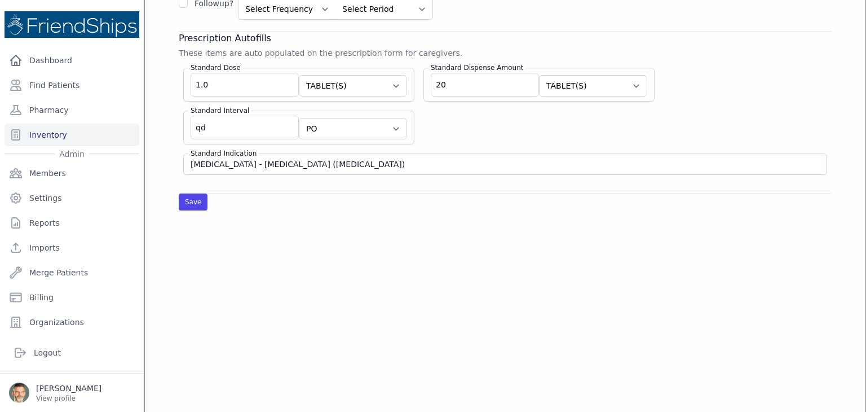
scroll to position [395, 0]
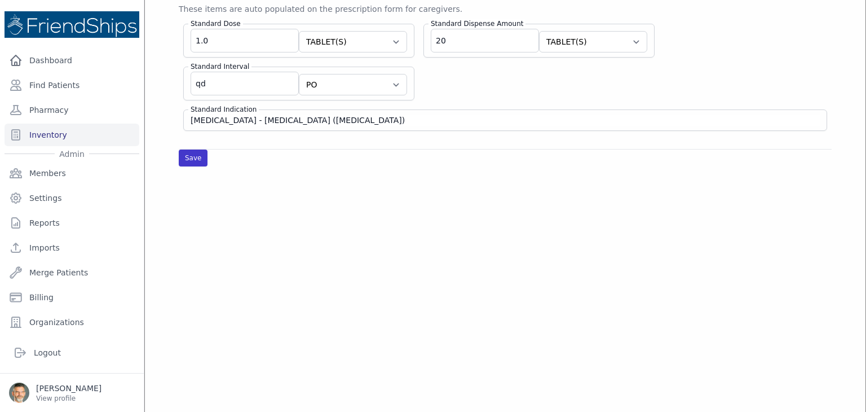
type input "480"
click at [185, 152] on button "Save" at bounding box center [193, 157] width 29 height 17
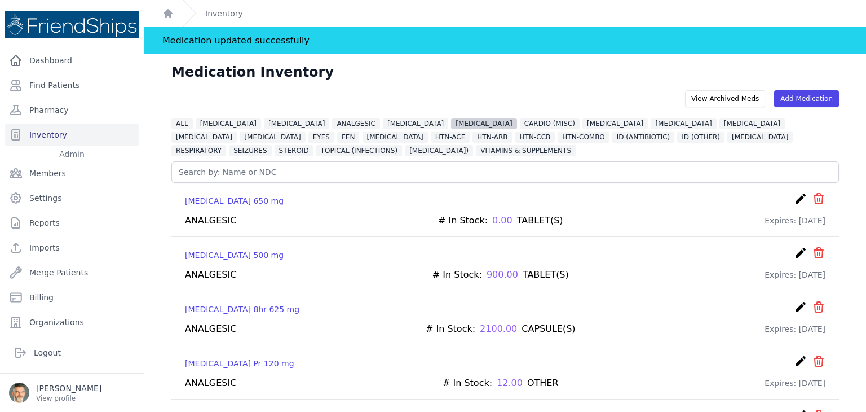
click at [453, 121] on span "[MEDICAL_DATA]" at bounding box center [483, 123] width 65 height 11
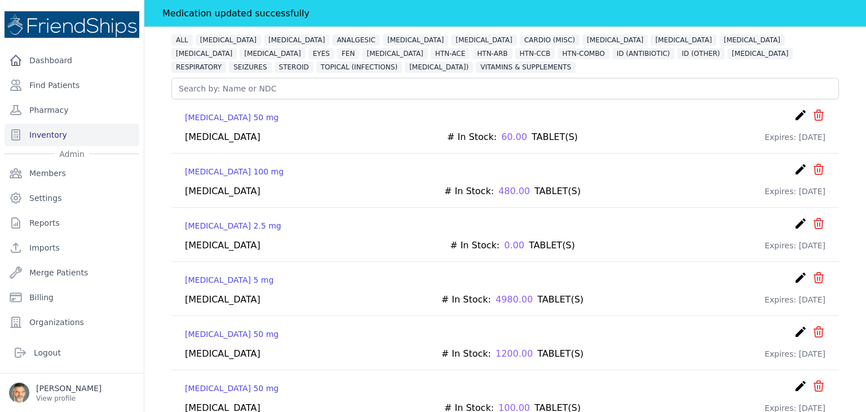
scroll to position [99, 0]
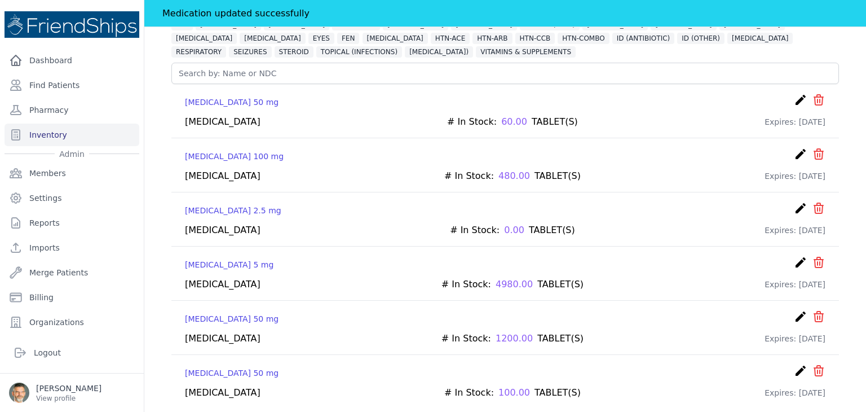
click at [794, 260] on icon "create" at bounding box center [801, 262] width 14 height 14
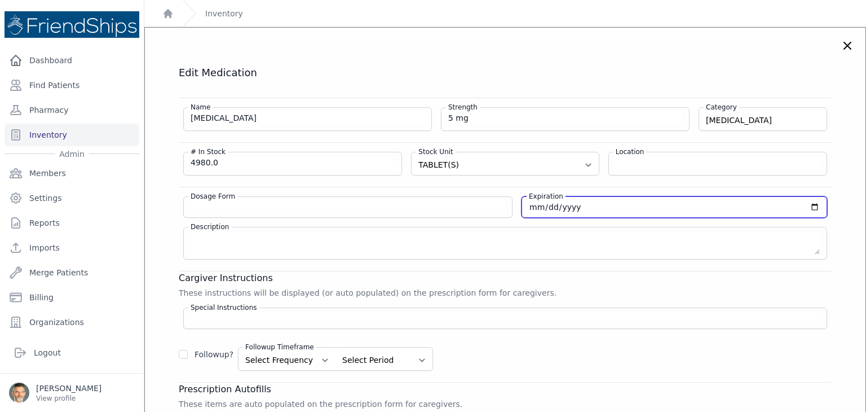
drag, startPoint x: 575, startPoint y: 204, endPoint x: 470, endPoint y: 203, distance: 104.3
click at [470, 204] on div "Dosage Form Expiration [DATE] Description" at bounding box center [505, 223] width 653 height 73
click at [562, 206] on input "[DATE]" at bounding box center [674, 206] width 291 height 11
click at [562, 205] on input "[DATE]" at bounding box center [674, 206] width 291 height 11
drag, startPoint x: 564, startPoint y: 205, endPoint x: 535, endPoint y: 206, distance: 29.9
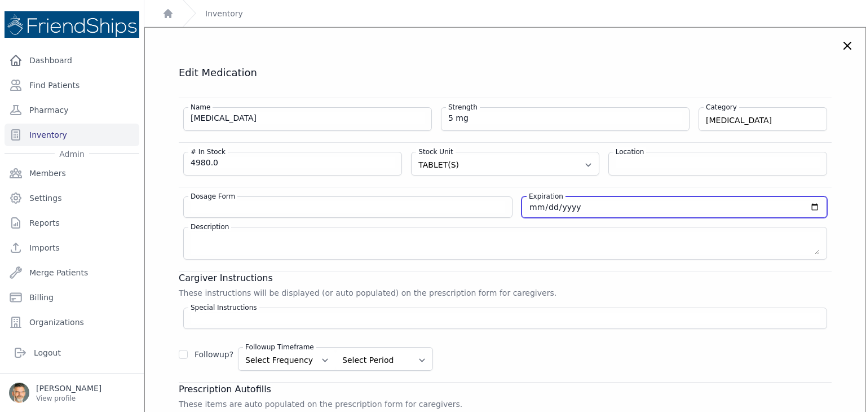
click at [535, 206] on input "[DATE]" at bounding box center [674, 206] width 291 height 11
click at [529, 207] on input "[DATE]" at bounding box center [674, 206] width 291 height 11
type input "[DATE]"
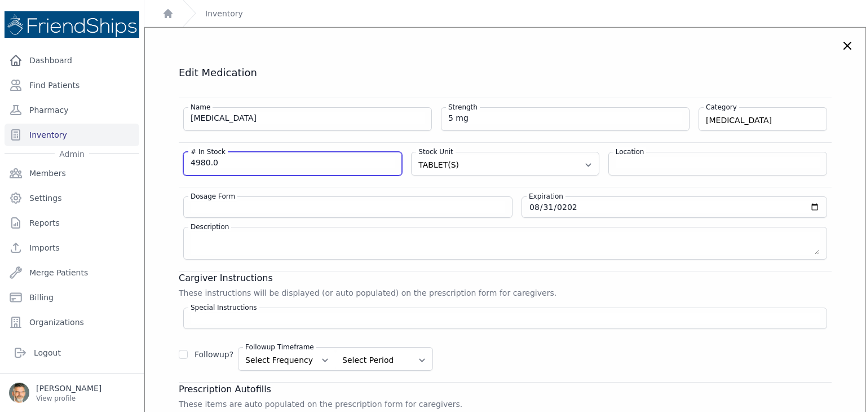
drag, startPoint x: 223, startPoint y: 163, endPoint x: 171, endPoint y: 164, distance: 51.3
click at [171, 164] on div "Edit Medication Name [GEOGRAPHIC_DATA] Strength 5 mg Category [MEDICAL_DATA] [M…" at bounding box center [505, 313] width 698 height 495
type input "2730"
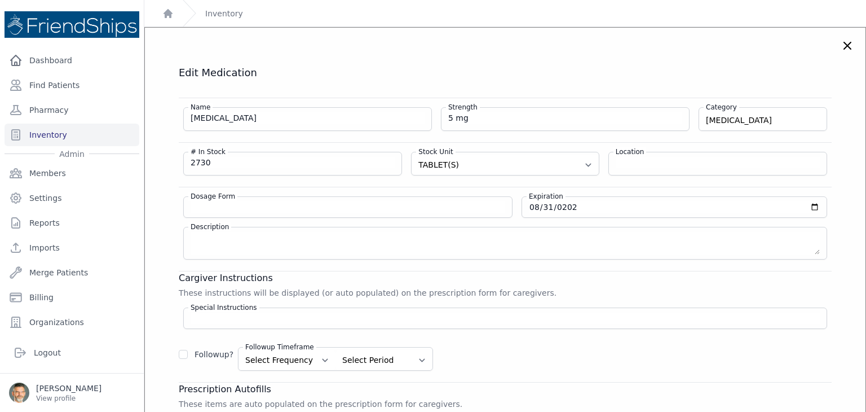
click at [599, 288] on div "Cargiver Instructions These instructions will be displayed (or auto populated) …" at bounding box center [505, 321] width 653 height 100
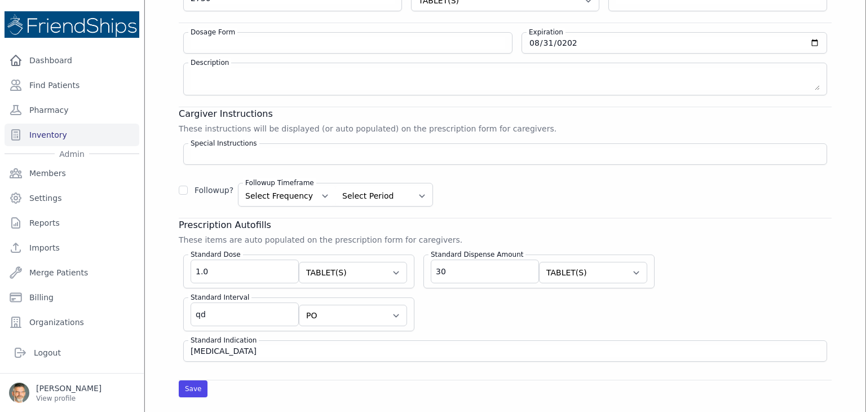
scroll to position [282, 0]
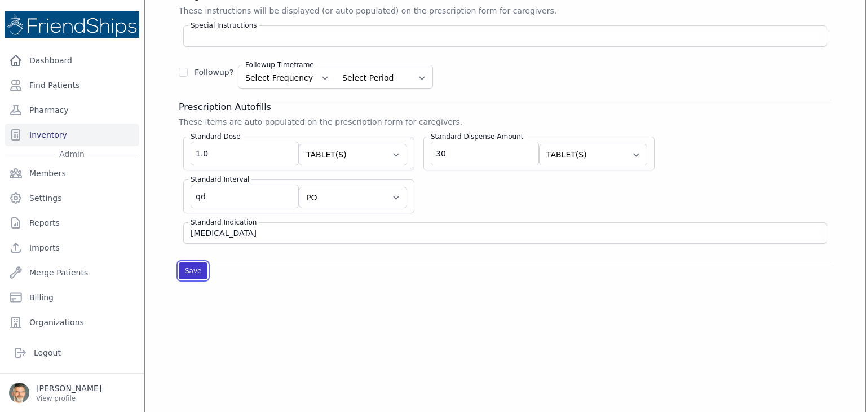
click at [186, 264] on button "Save" at bounding box center [193, 270] width 29 height 17
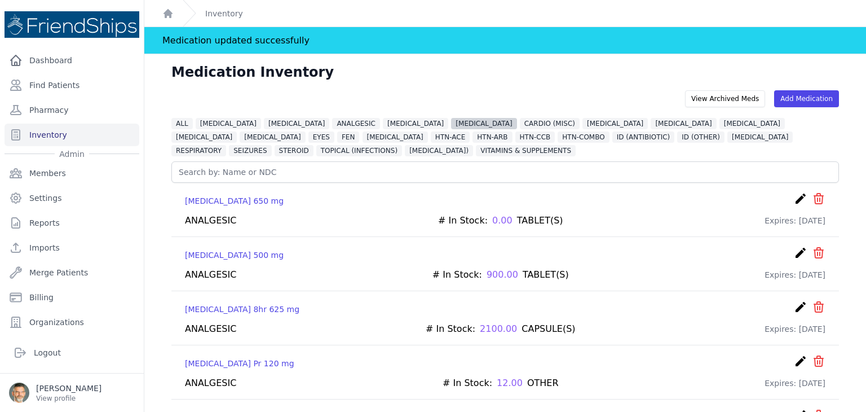
click at [451, 123] on span "[MEDICAL_DATA]" at bounding box center [483, 123] width 65 height 11
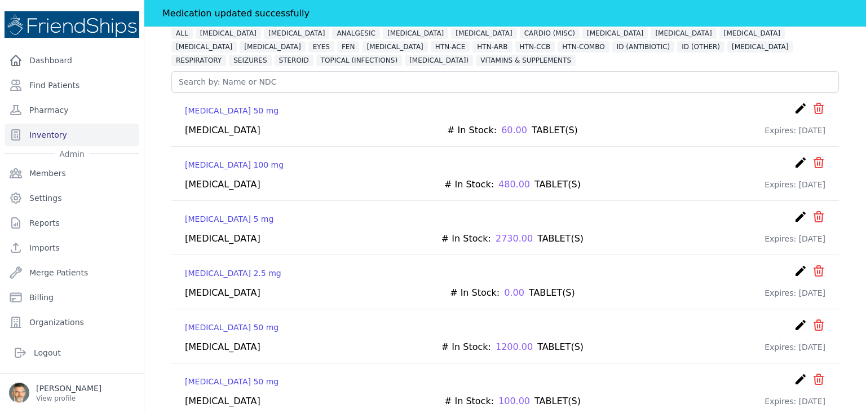
scroll to position [99, 0]
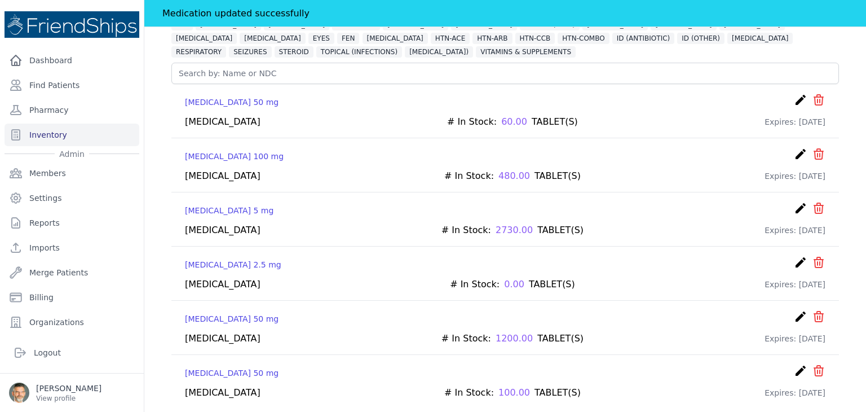
click at [794, 312] on icon "create" at bounding box center [801, 317] width 14 height 14
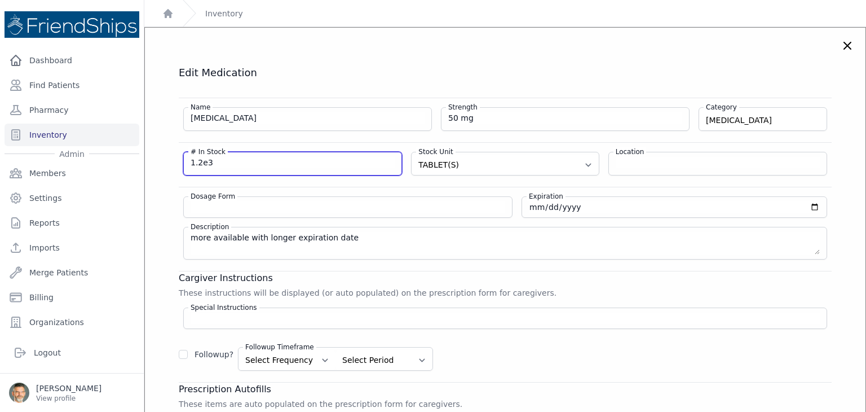
drag, startPoint x: 222, startPoint y: 162, endPoint x: 144, endPoint y: 161, distance: 77.3
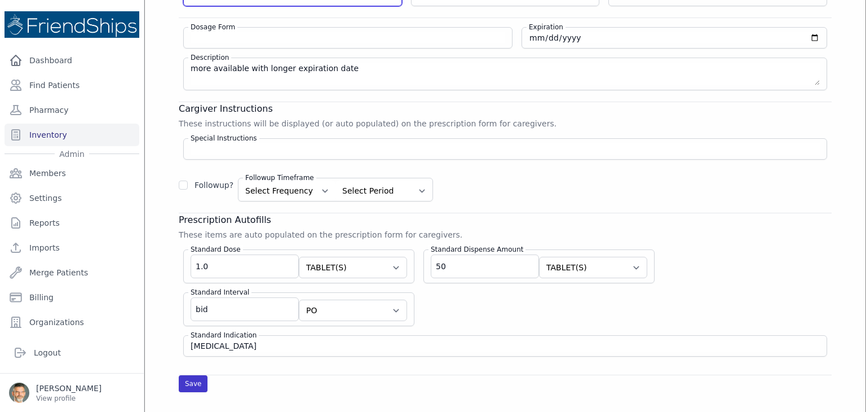
type input "1160"
click at [188, 379] on button "Save" at bounding box center [193, 383] width 29 height 17
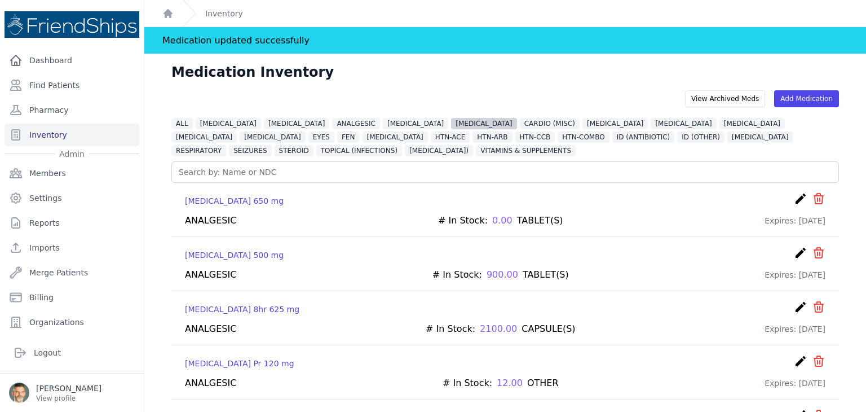
click at [451, 124] on span "[MEDICAL_DATA]" at bounding box center [483, 123] width 65 height 11
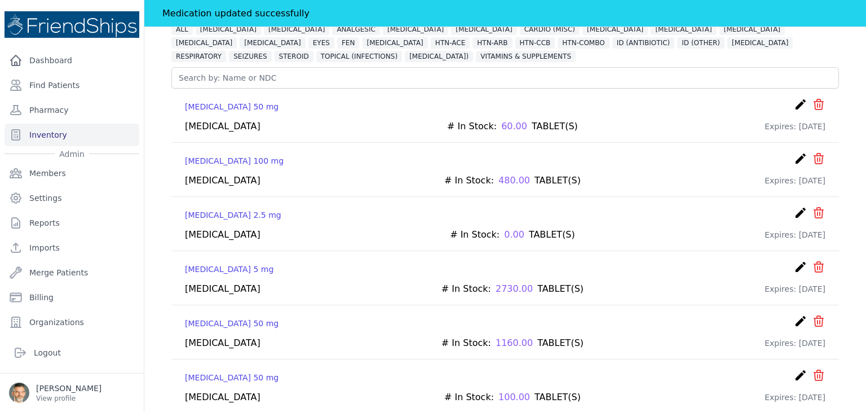
scroll to position [99, 0]
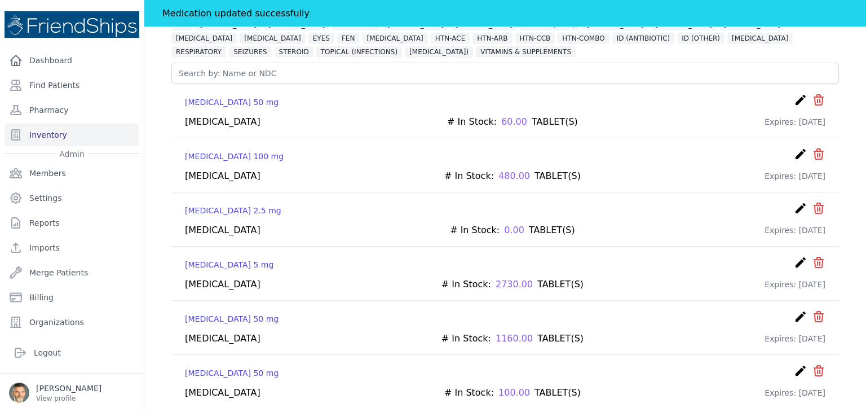
click at [794, 364] on icon "create" at bounding box center [801, 371] width 14 height 14
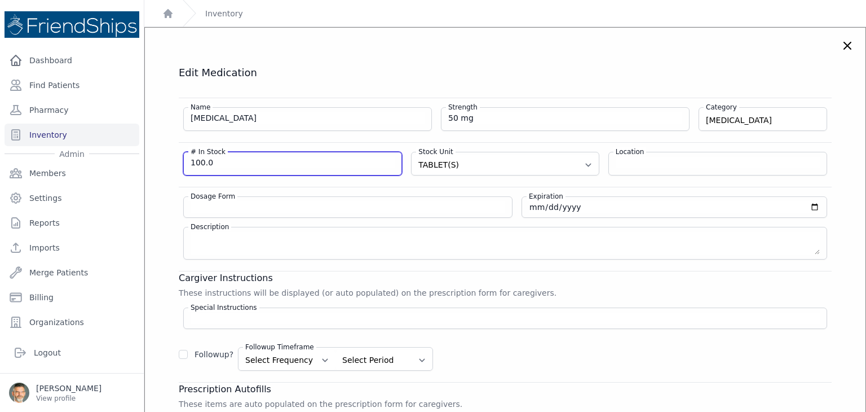
drag, startPoint x: 214, startPoint y: 160, endPoint x: 161, endPoint y: 162, distance: 53.0
click at [161, 162] on div "Edit Medication Name [MEDICAL_DATA] Strength 50 mg Category [MEDICAL_DATA] [MED…" at bounding box center [505, 313] width 698 height 495
type input "0"
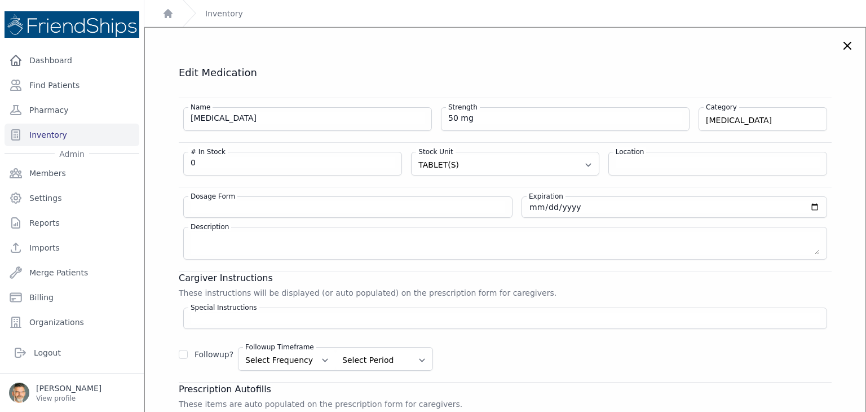
click at [596, 279] on h3 "Cargiver Instructions" at bounding box center [505, 278] width 653 height 14
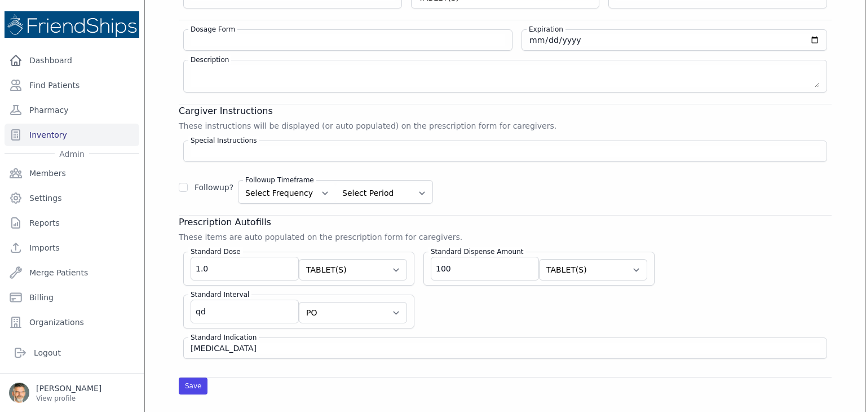
scroll to position [169, 0]
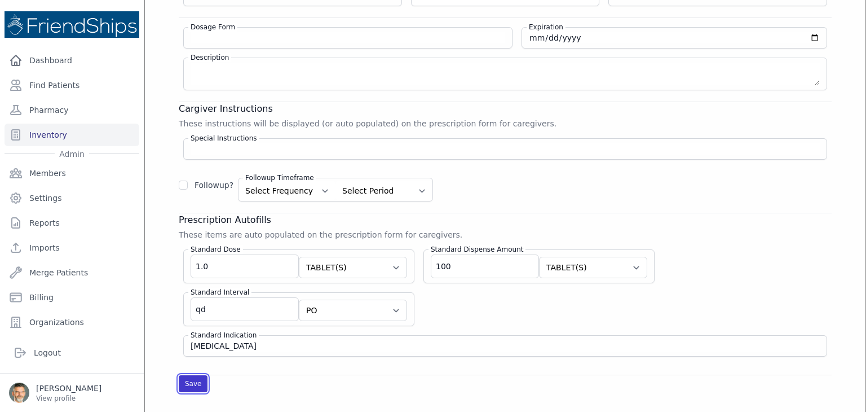
click at [183, 380] on button "Save" at bounding box center [193, 383] width 29 height 17
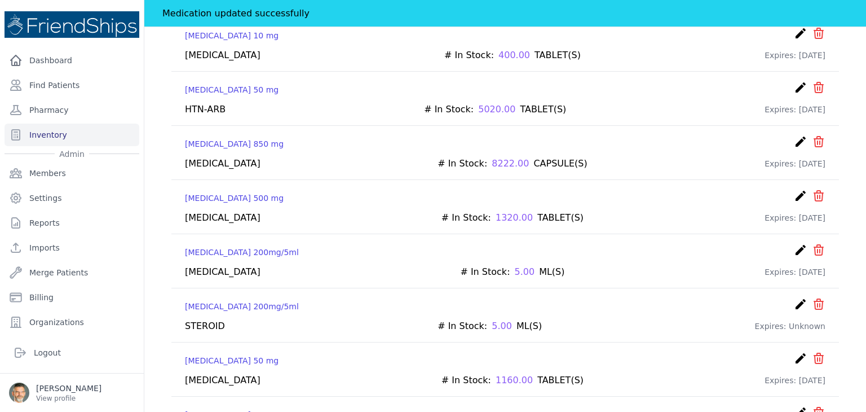
scroll to position [4567, 0]
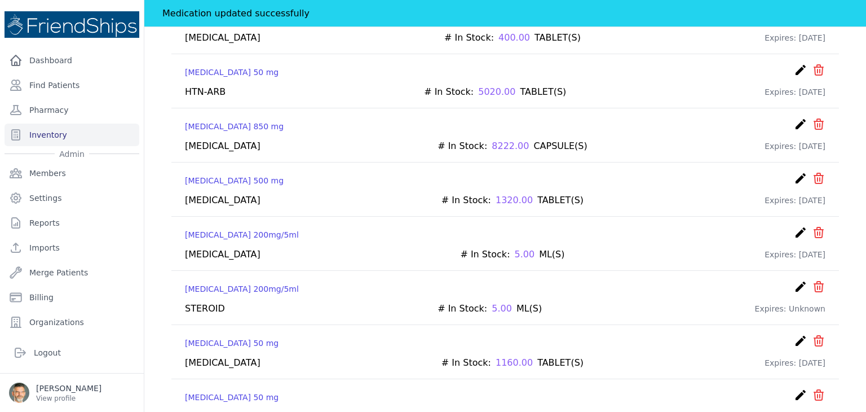
click at [814, 390] on icon "icon" at bounding box center [818, 395] width 9 height 10
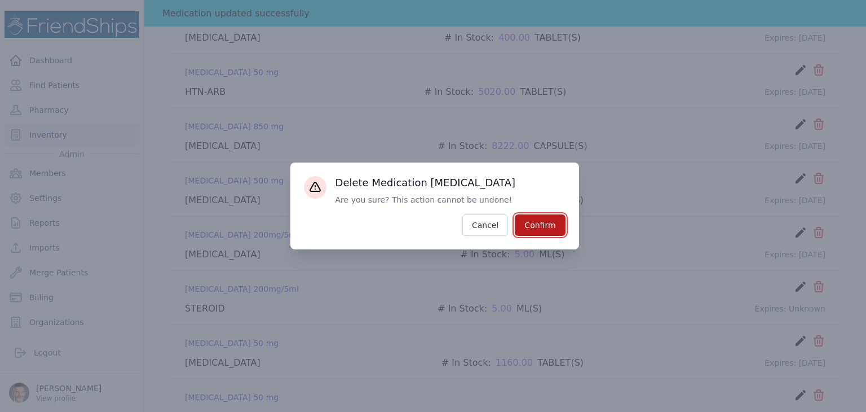
click at [540, 222] on button "Confirm" at bounding box center [540, 224] width 50 height 21
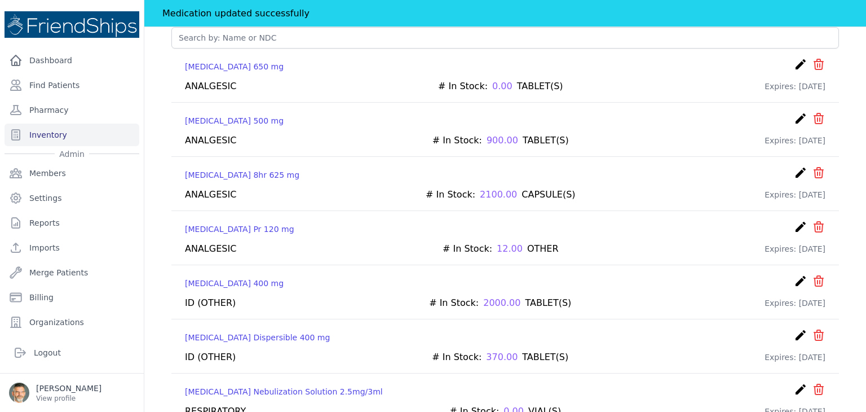
scroll to position [0, 0]
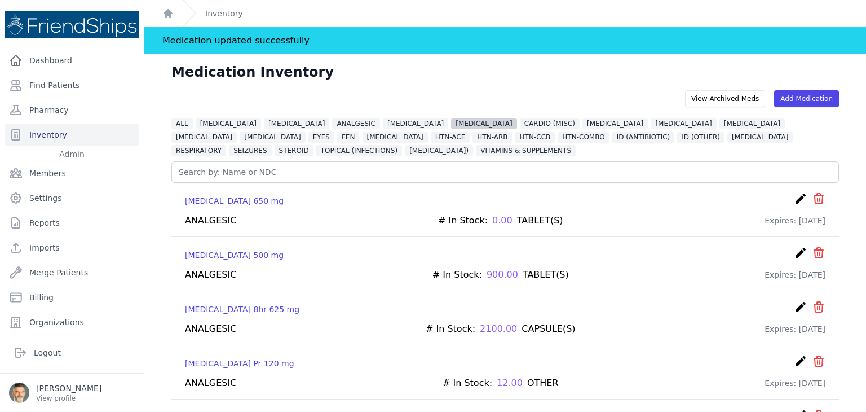
click at [451, 121] on span "[MEDICAL_DATA]" at bounding box center [483, 123] width 65 height 11
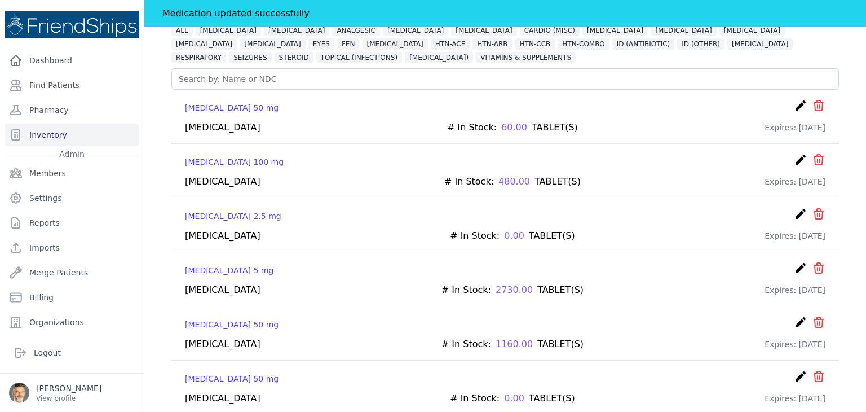
scroll to position [99, 0]
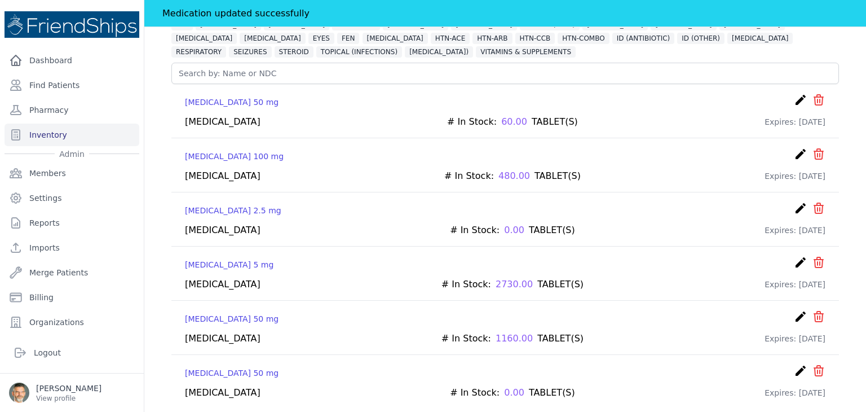
click at [812, 368] on icon "icon" at bounding box center [819, 371] width 14 height 14
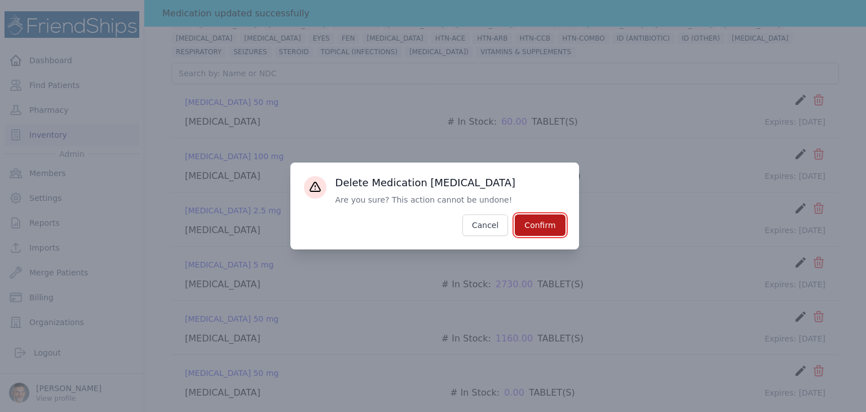
click at [540, 220] on button "Confirm" at bounding box center [540, 224] width 50 height 21
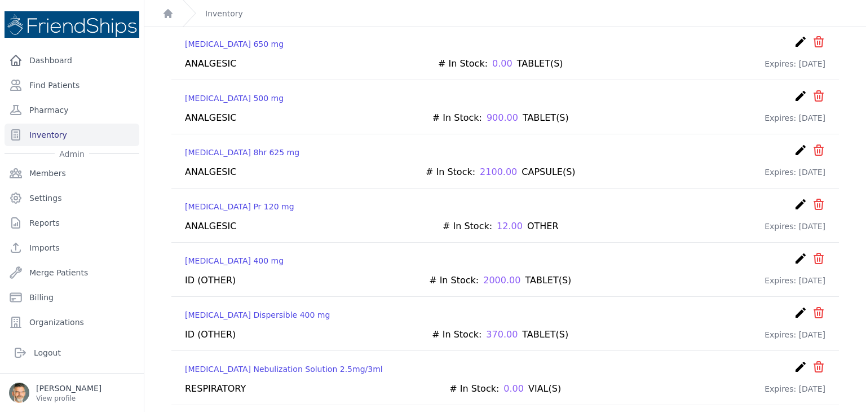
scroll to position [0, 0]
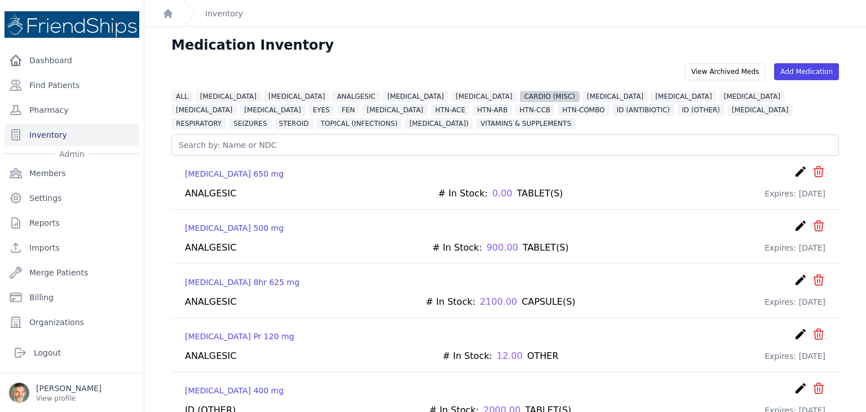
click at [520, 95] on span "CARDIO (MISC)" at bounding box center [550, 96] width 60 height 11
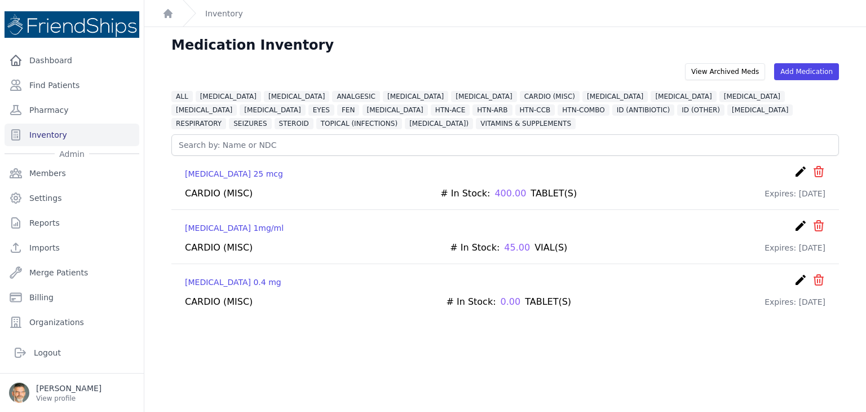
click at [794, 223] on icon "create" at bounding box center [801, 226] width 14 height 14
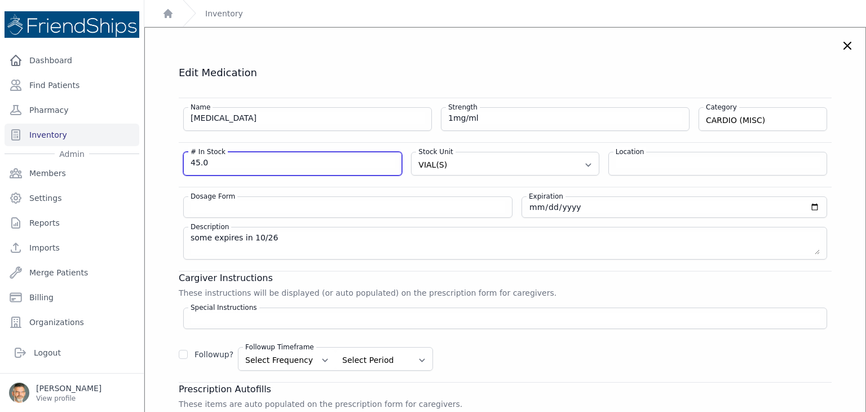
drag, startPoint x: 193, startPoint y: 158, endPoint x: 104, endPoint y: 157, distance: 88.5
click at [116, 158] on div "Close sidebar Dashboard Find Patients Pharmacy Inventory Admin Members Settings" at bounding box center [433, 206] width 866 height 412
type input "0"
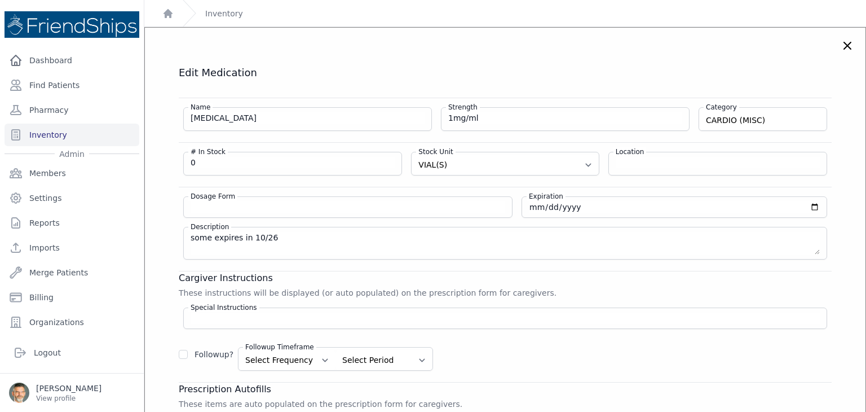
click at [427, 73] on h4 "Edit Medication" at bounding box center [505, 73] width 653 height 14
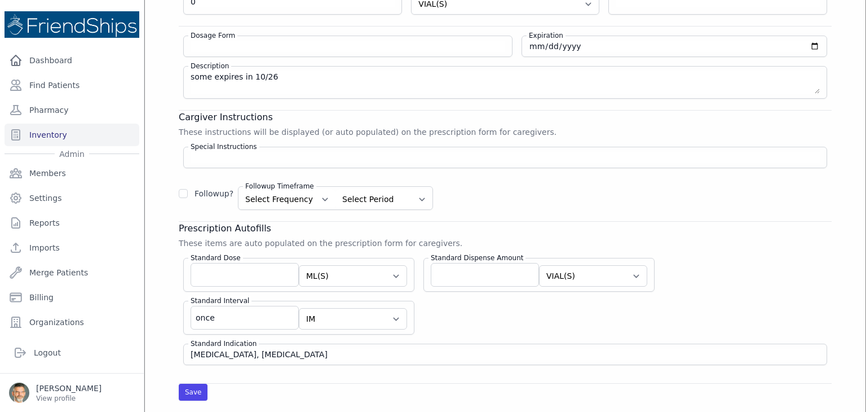
scroll to position [226, 0]
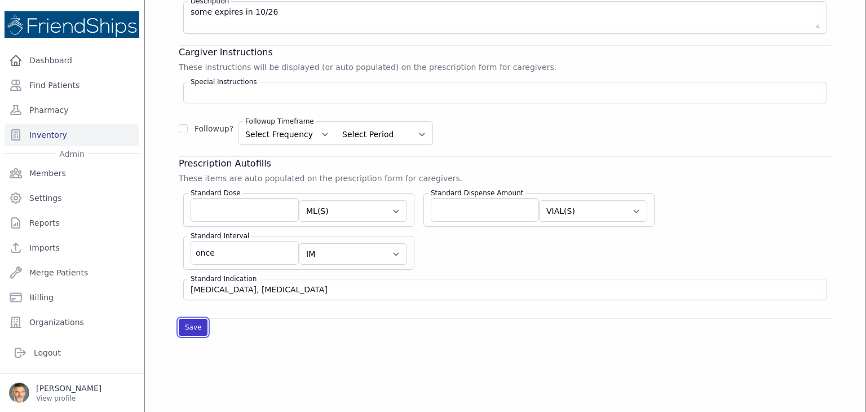
click at [191, 321] on button "Save" at bounding box center [193, 327] width 29 height 17
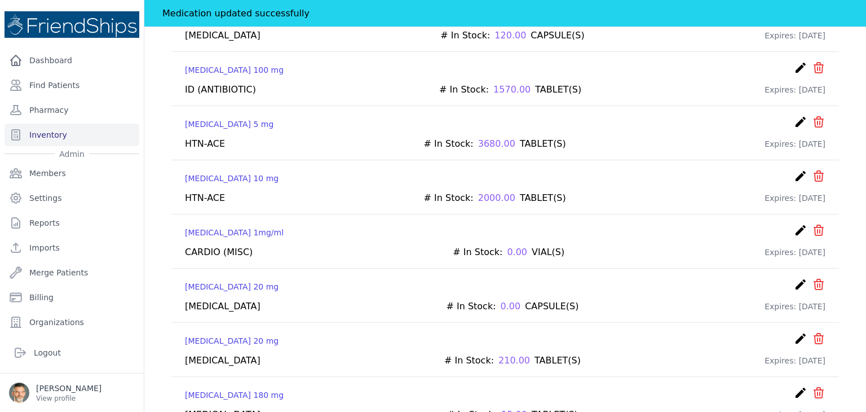
scroll to position [3214, 0]
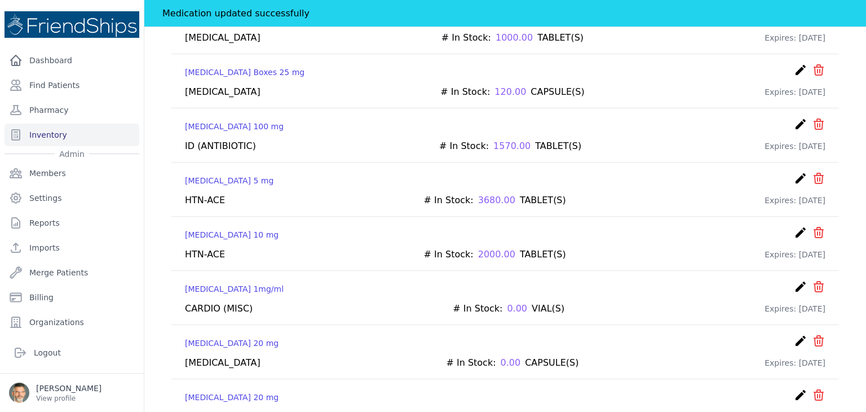
click at [812, 280] on icon "icon" at bounding box center [819, 287] width 14 height 14
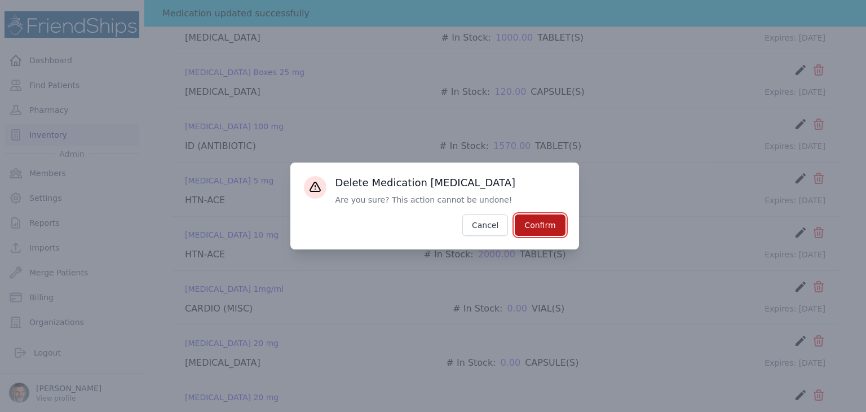
click at [541, 227] on button "Confirm" at bounding box center [540, 224] width 50 height 21
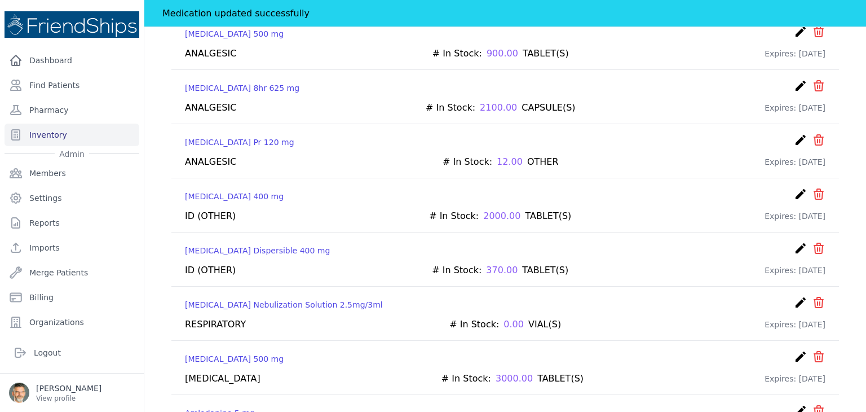
scroll to position [0, 0]
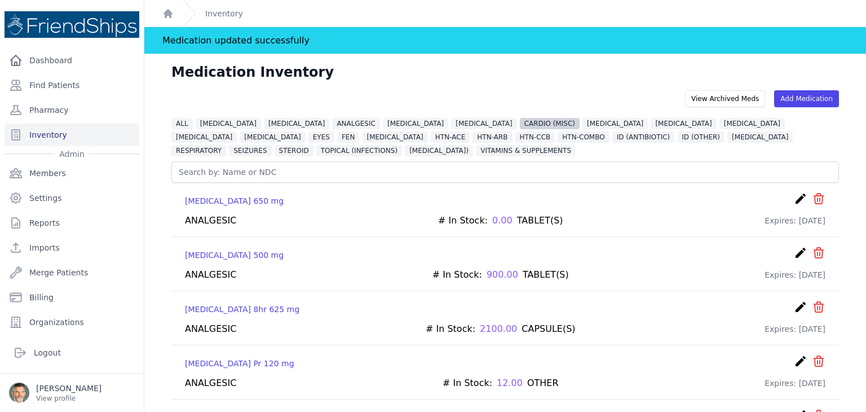
click at [520, 122] on span "CARDIO (MISC)" at bounding box center [550, 123] width 60 height 11
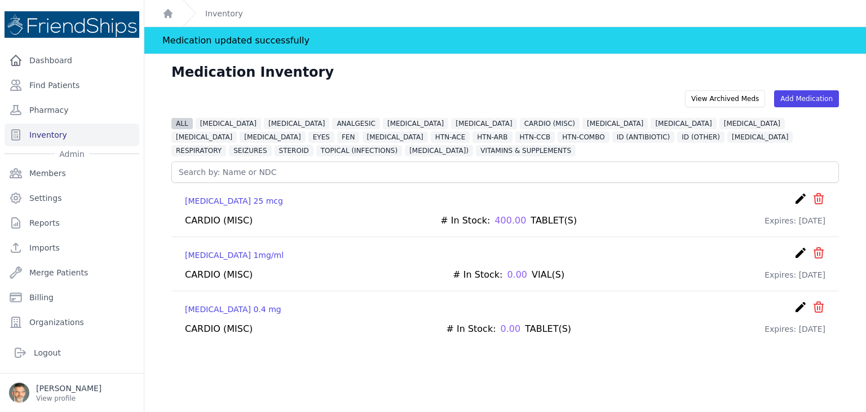
click at [178, 122] on span "ALL" at bounding box center [181, 123] width 21 height 11
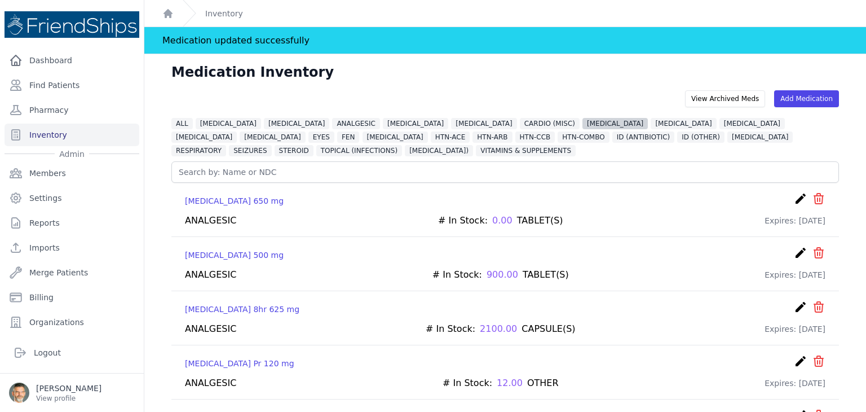
click at [582, 123] on span "[MEDICAL_DATA]" at bounding box center [614, 123] width 65 height 11
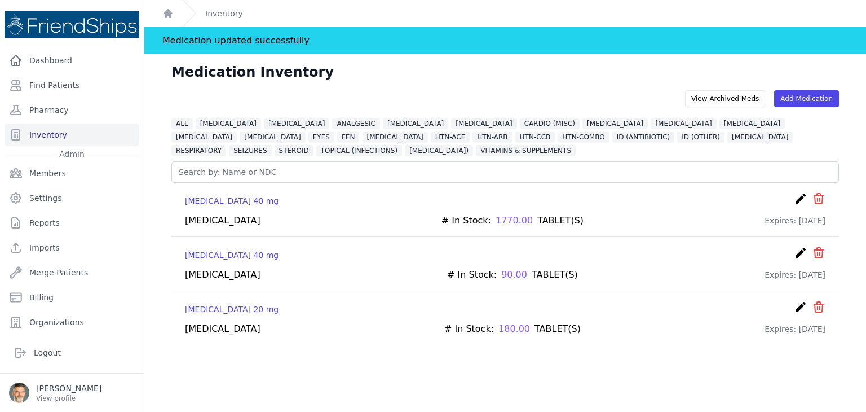
click at [794, 197] on icon "create" at bounding box center [801, 199] width 14 height 14
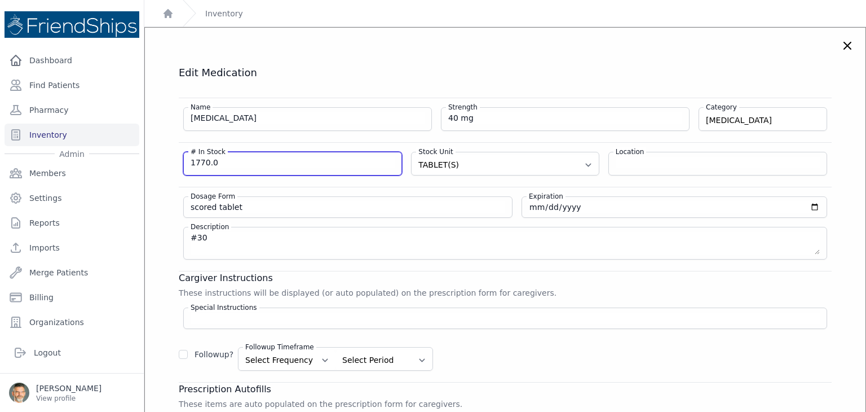
drag, startPoint x: 219, startPoint y: 163, endPoint x: 154, endPoint y: 162, distance: 64.9
type input "1740"
click at [289, 188] on div "Dosage Form scored tablet Expiration [DATE] Description #30" at bounding box center [505, 223] width 653 height 73
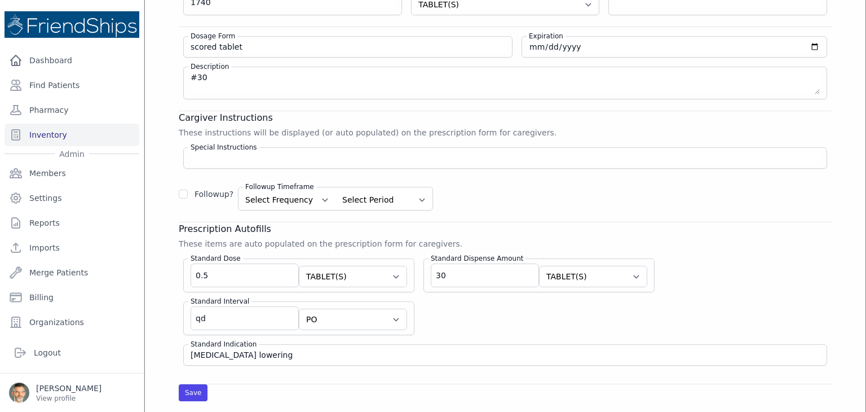
scroll to position [226, 0]
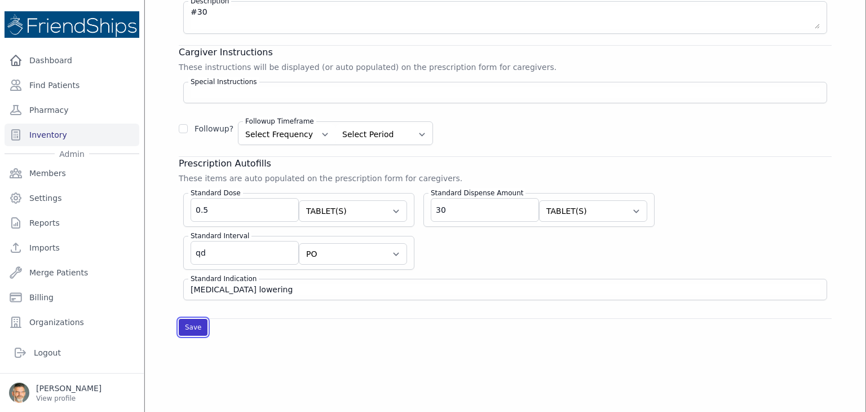
click at [191, 324] on button "Save" at bounding box center [193, 327] width 29 height 17
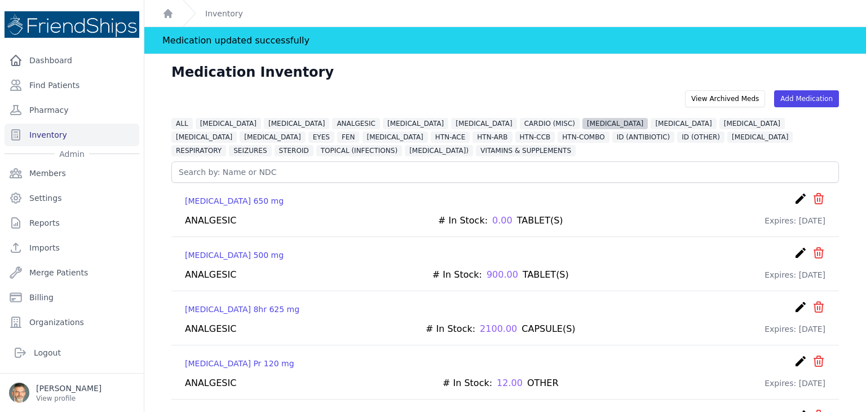
click at [582, 125] on span "[MEDICAL_DATA]" at bounding box center [614, 123] width 65 height 11
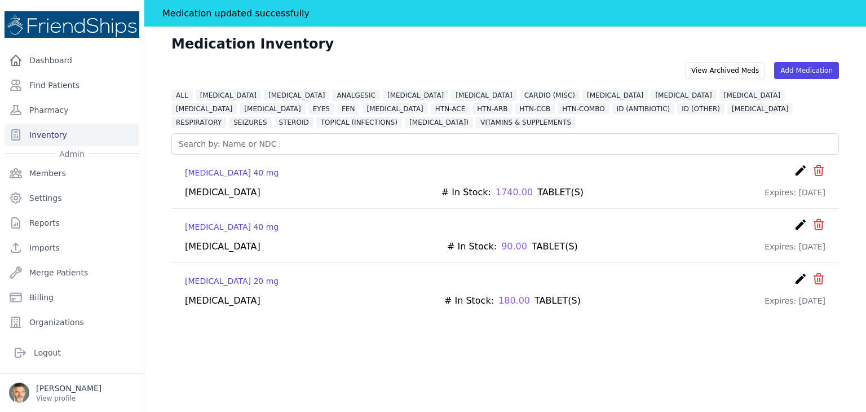
scroll to position [54, 0]
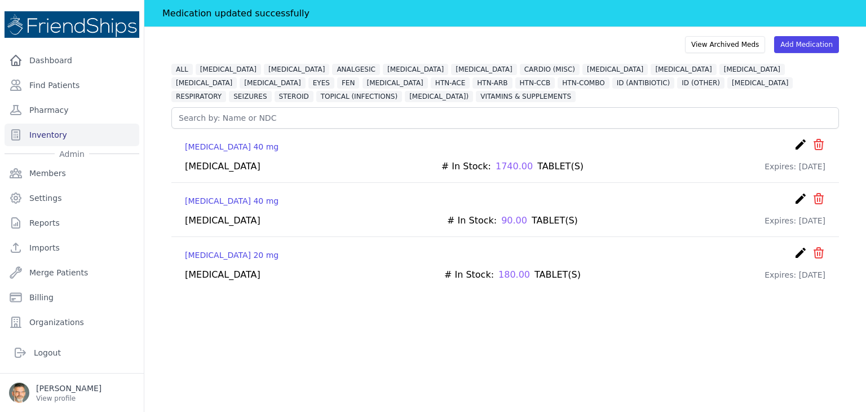
click at [794, 251] on icon "create" at bounding box center [801, 253] width 14 height 14
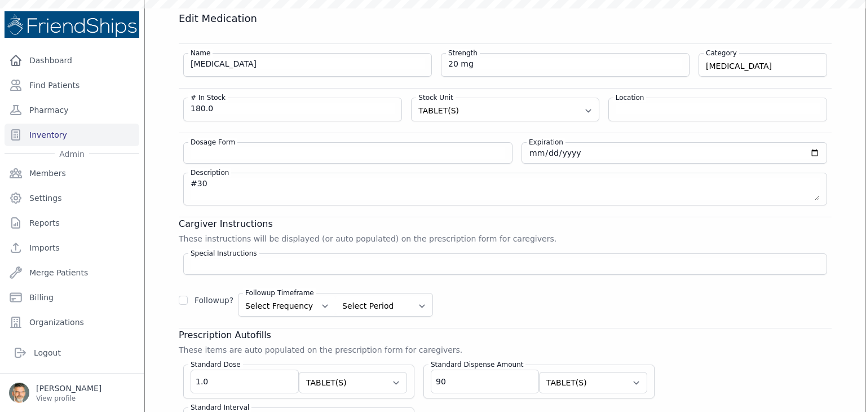
scroll to position [27, 0]
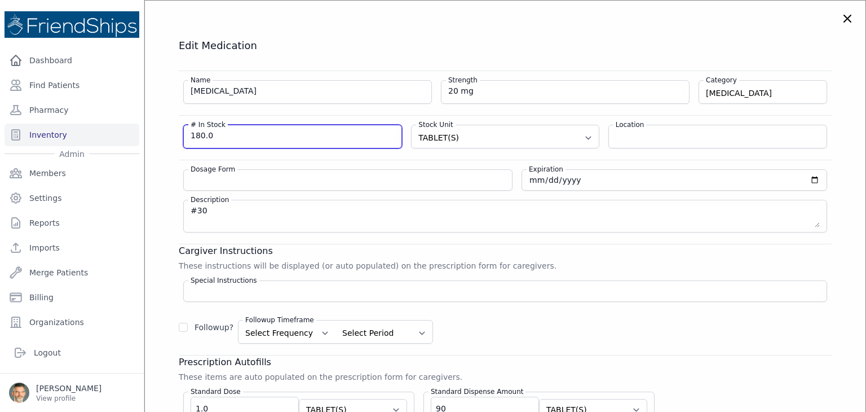
drag, startPoint x: 217, startPoint y: 131, endPoint x: 151, endPoint y: 131, distance: 66.0
type input "90"
click at [585, 338] on div "Followup? Followup Timeframe Select Frequency 1 2 3 4 5 6 7 8 9 10 11 12 Select…" at bounding box center [505, 327] width 653 height 33
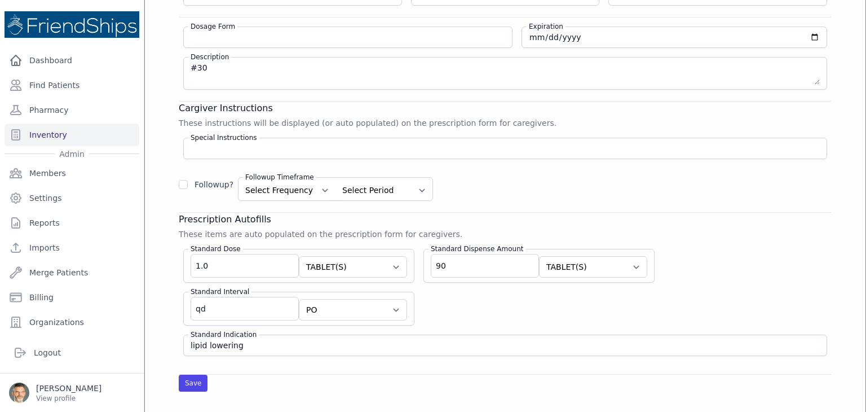
scroll to position [196, 0]
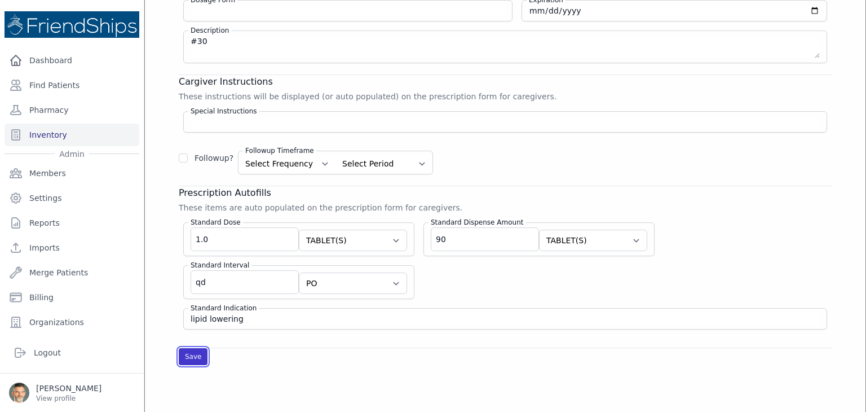
click at [197, 352] on button "Save" at bounding box center [193, 356] width 29 height 17
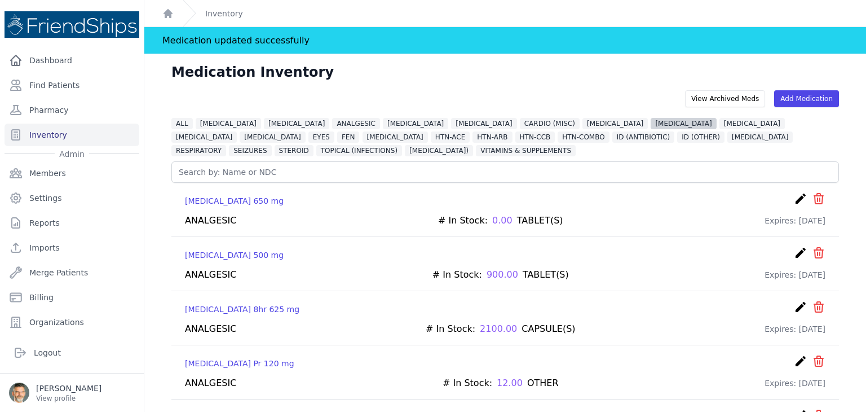
click at [651, 122] on span "[MEDICAL_DATA]" at bounding box center [683, 123] width 65 height 11
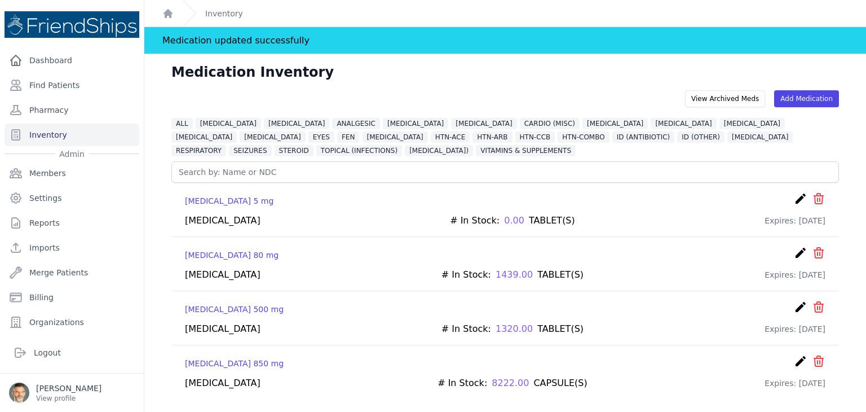
click at [812, 198] on icon "icon" at bounding box center [819, 199] width 14 height 14
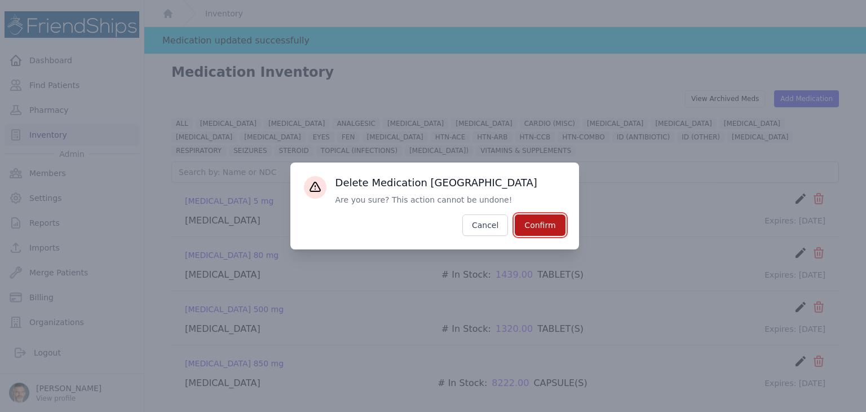
click at [541, 227] on button "Confirm" at bounding box center [540, 224] width 50 height 21
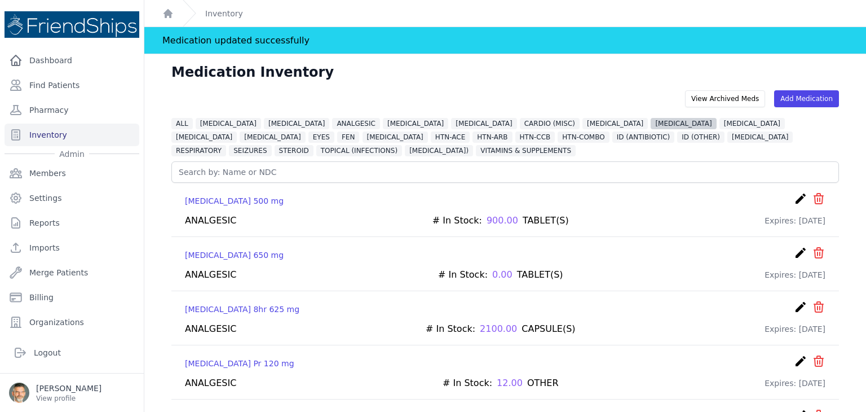
click at [651, 125] on span "[MEDICAL_DATA]" at bounding box center [683, 123] width 65 height 11
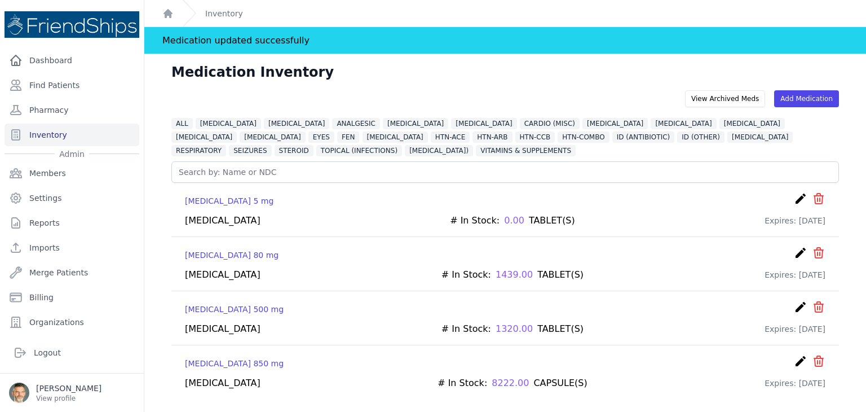
click at [794, 251] on icon "create" at bounding box center [801, 253] width 14 height 14
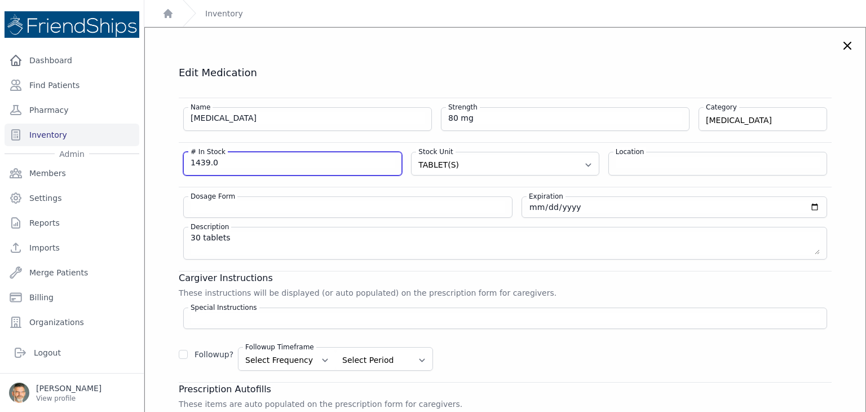
drag, startPoint x: 218, startPoint y: 161, endPoint x: 138, endPoint y: 152, distance: 80.6
type input "540"
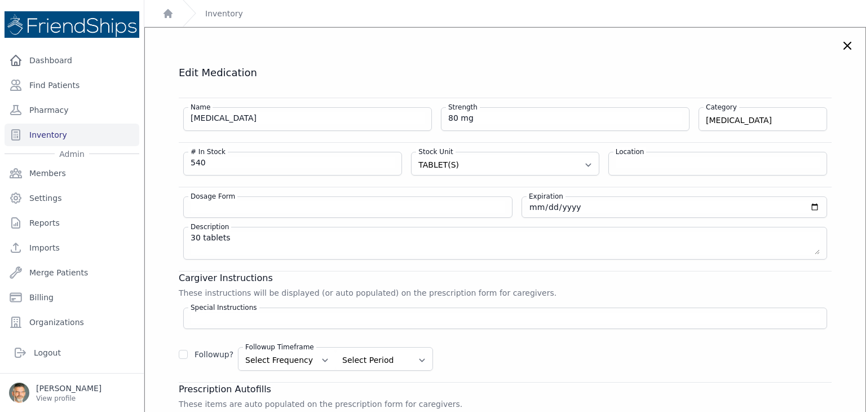
click at [659, 296] on div "Cargiver Instructions These instructions will be displayed (or auto populated) …" at bounding box center [505, 321] width 653 height 100
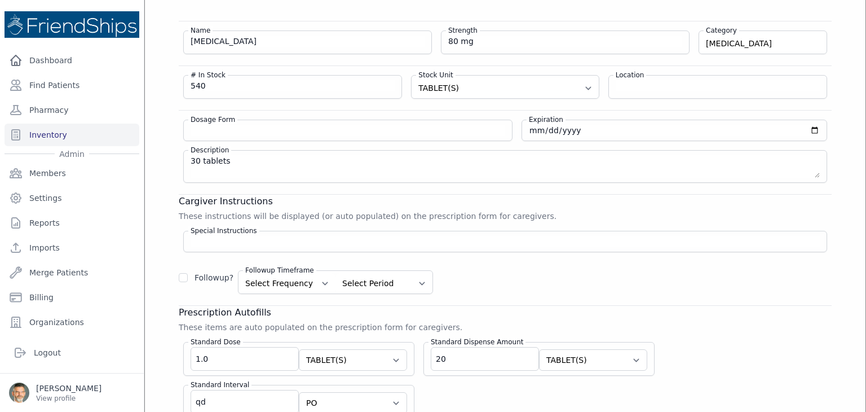
scroll to position [282, 0]
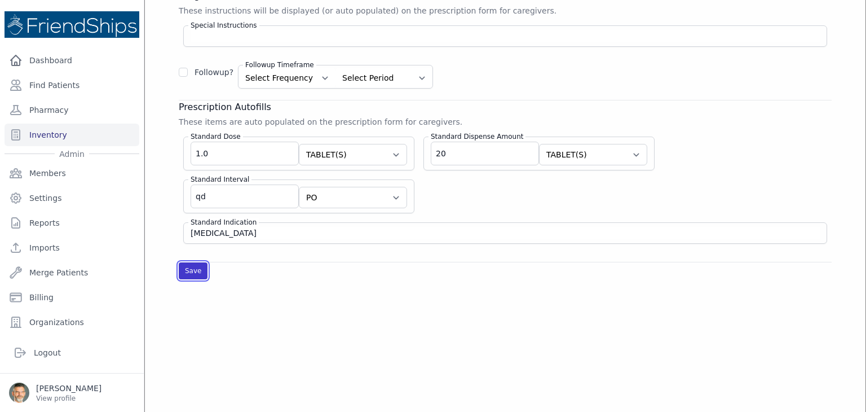
click at [197, 262] on button "Save" at bounding box center [193, 270] width 29 height 17
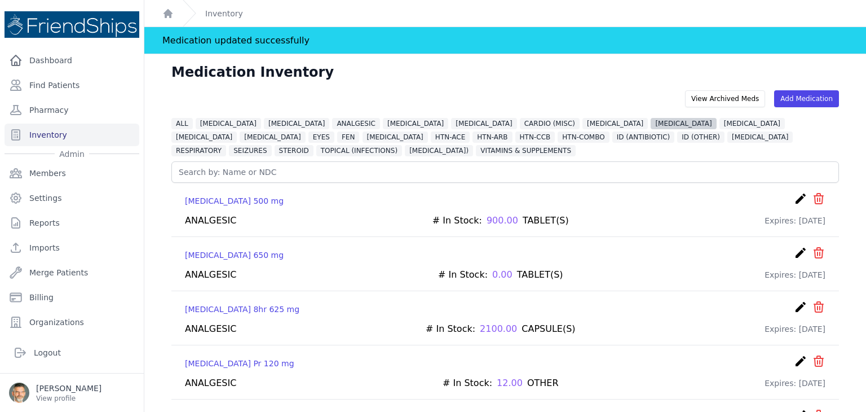
click at [651, 118] on span "[MEDICAL_DATA]" at bounding box center [683, 123] width 65 height 11
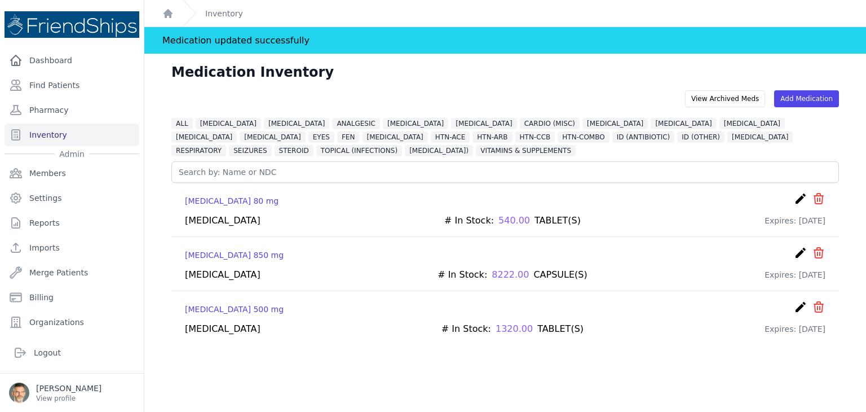
click at [794, 250] on icon "create" at bounding box center [801, 253] width 14 height 14
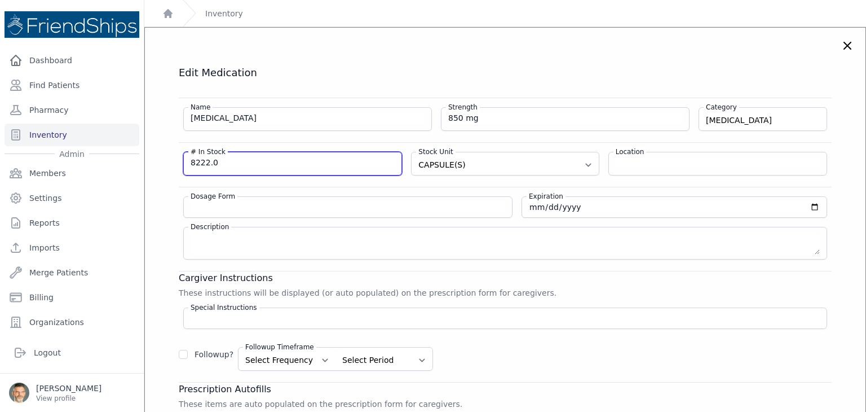
drag, startPoint x: 226, startPoint y: 163, endPoint x: 130, endPoint y: 156, distance: 96.1
click at [135, 157] on div "Close sidebar Dashboard Find Patients Pharmacy Inventory Admin Members Settings" at bounding box center [433, 206] width 866 height 412
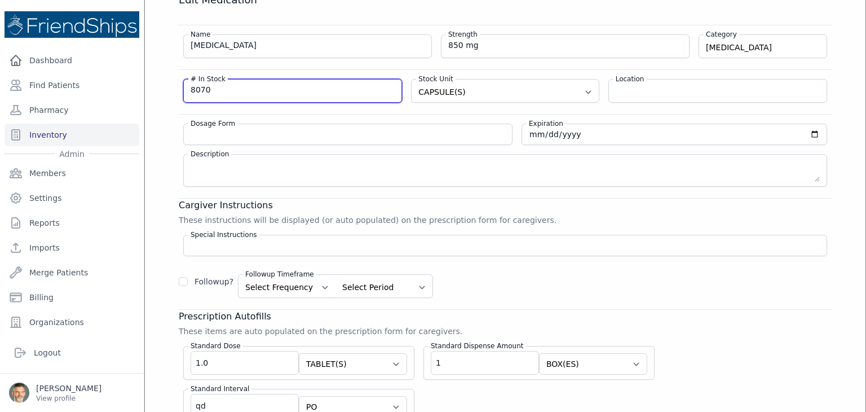
scroll to position [226, 0]
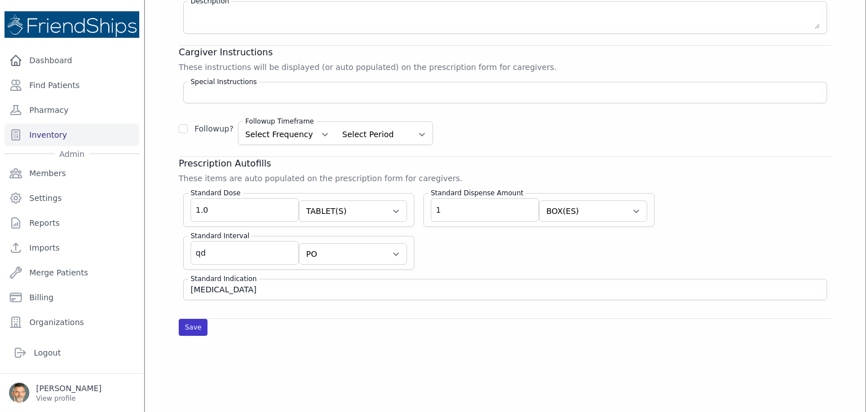
type input "8070"
click at [189, 325] on button "Save" at bounding box center [193, 327] width 29 height 17
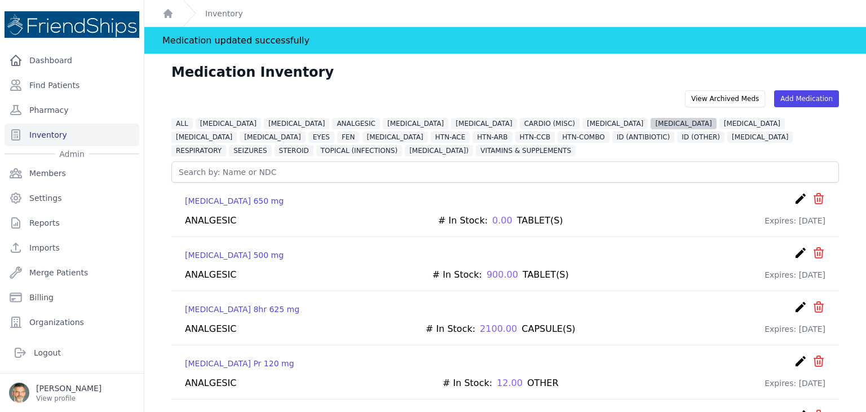
click at [651, 125] on span "[MEDICAL_DATA]" at bounding box center [683, 123] width 65 height 11
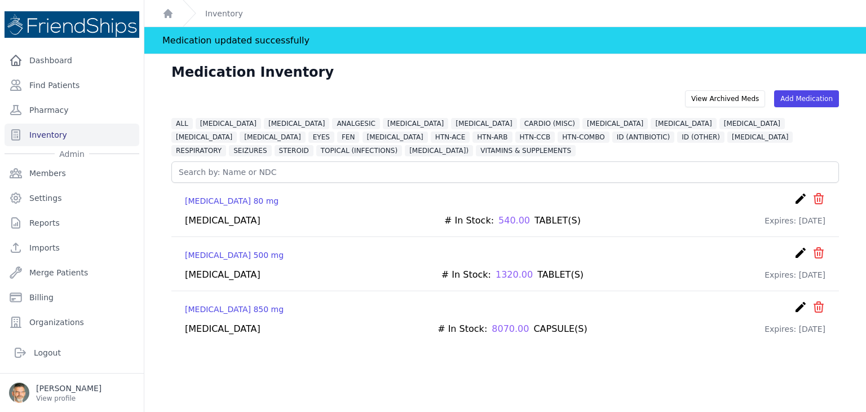
click at [794, 253] on icon "create" at bounding box center [801, 253] width 14 height 14
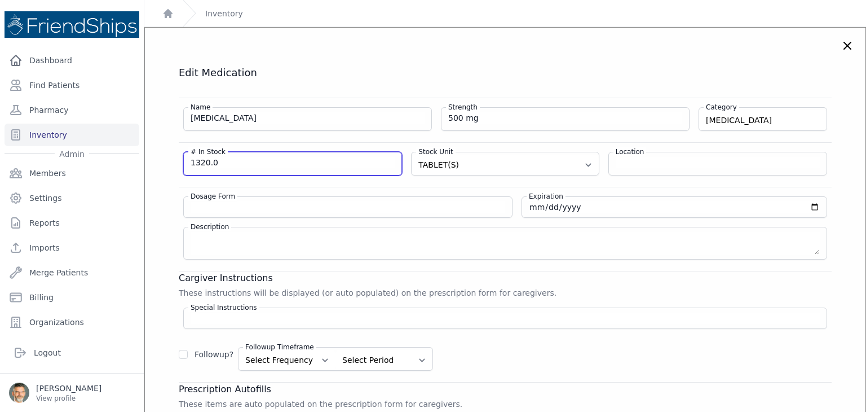
drag, startPoint x: 224, startPoint y: 164, endPoint x: 137, endPoint y: 157, distance: 87.7
click at [140, 159] on div "Close sidebar Dashboard Find Patients Pharmacy Inventory Admin Members Settings" at bounding box center [433, 206] width 866 height 412
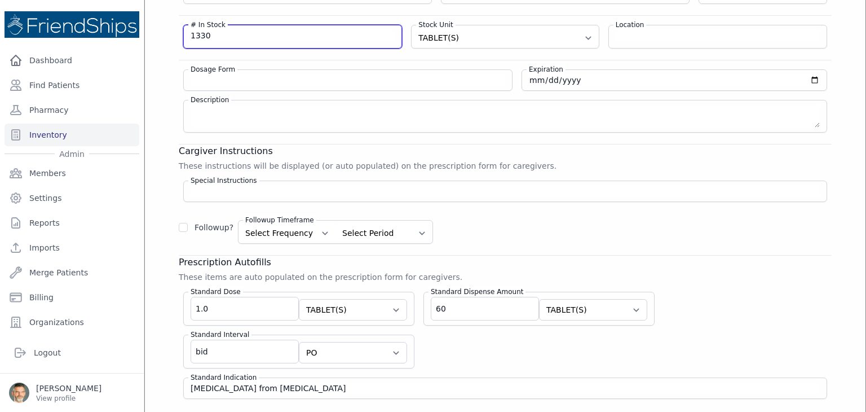
scroll to position [226, 0]
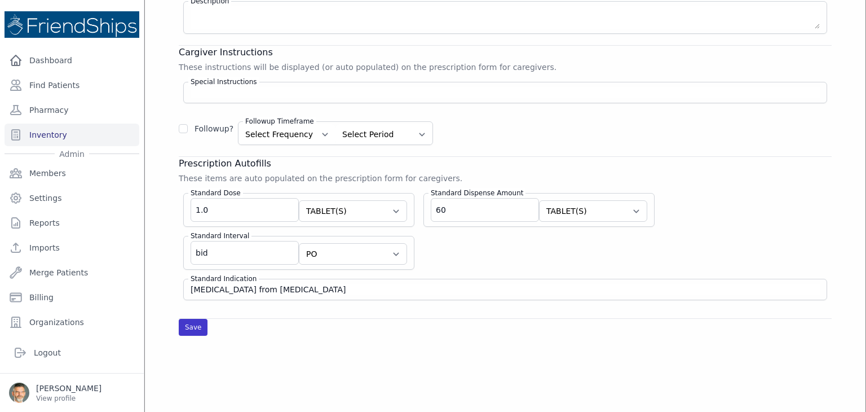
type input "1330"
click at [192, 325] on button "Save" at bounding box center [193, 327] width 29 height 17
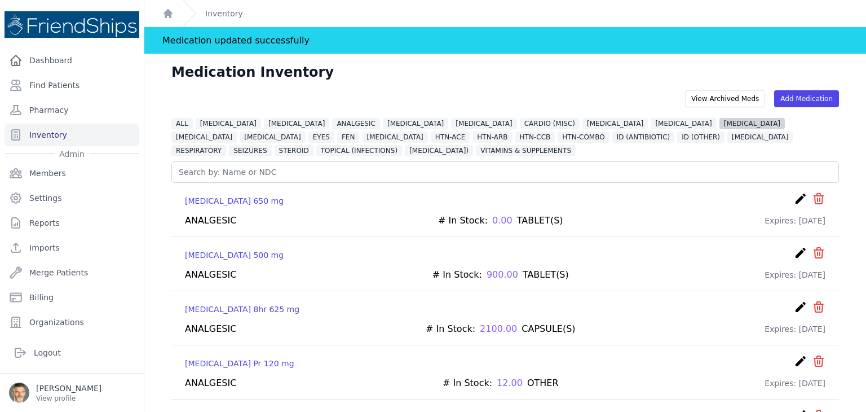
click at [719, 125] on span "[MEDICAL_DATA]" at bounding box center [751, 123] width 65 height 11
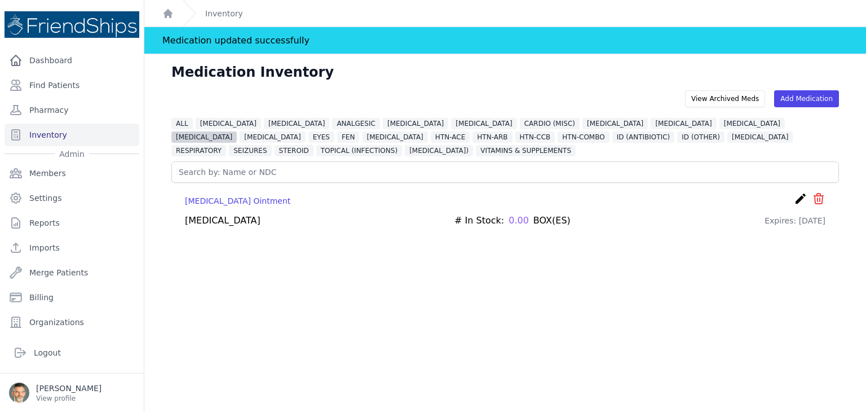
click at [237, 131] on span "[MEDICAL_DATA]" at bounding box center [203, 136] width 65 height 11
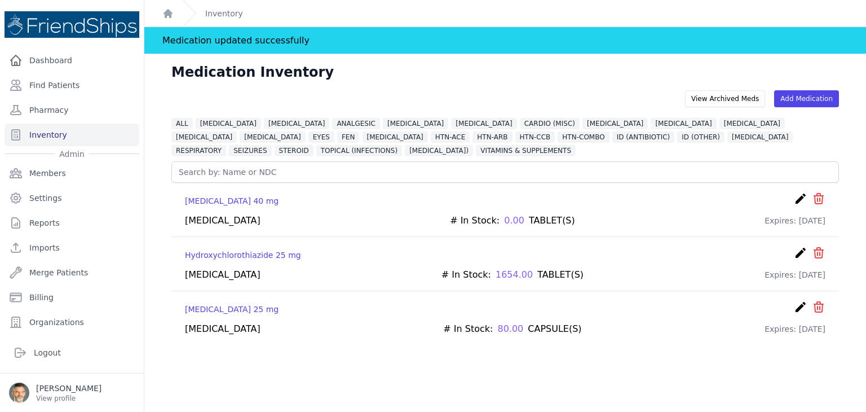
click at [794, 250] on icon "create" at bounding box center [801, 253] width 14 height 14
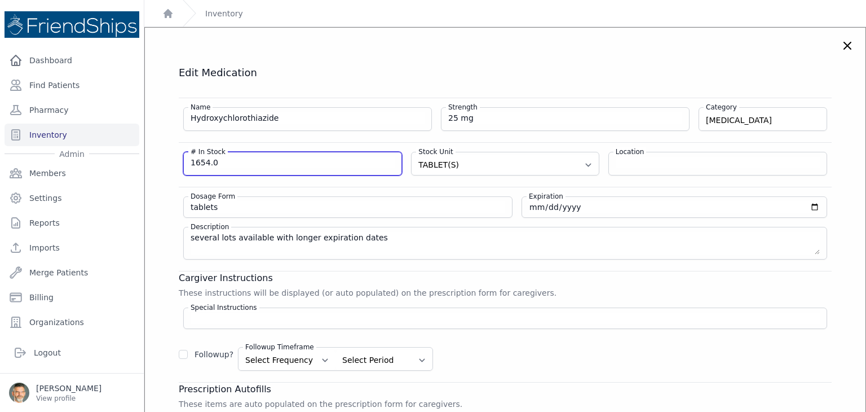
drag, startPoint x: 218, startPoint y: 160, endPoint x: 156, endPoint y: 152, distance: 62.0
click at [160, 153] on div "Edit Medication Name Hydroxychlorothiazide Strength 25 mg Category [MEDICAL_DAT…" at bounding box center [505, 313] width 698 height 495
type input "1000"
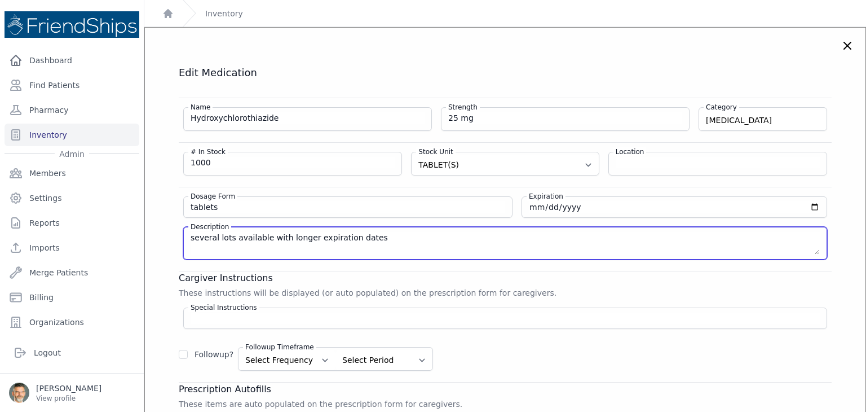
click at [512, 244] on textarea "several lots available with longer expiration dates" at bounding box center [505, 243] width 629 height 23
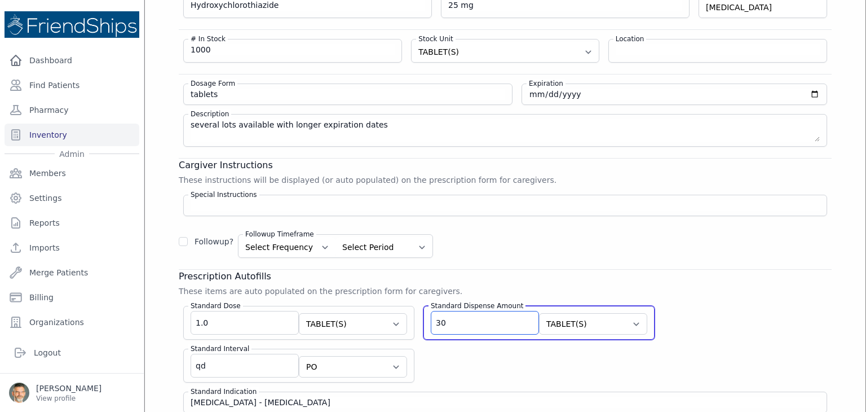
drag, startPoint x: 445, startPoint y: 324, endPoint x: 365, endPoint y: 319, distance: 80.3
click at [379, 319] on div "Standard Dose 1.0 Select Unit CAPSULE(S) TABLET(S) BOTTLE(S) VIAL(S) ML(S) BOX(…" at bounding box center [505, 355] width 653 height 116
type input "100"
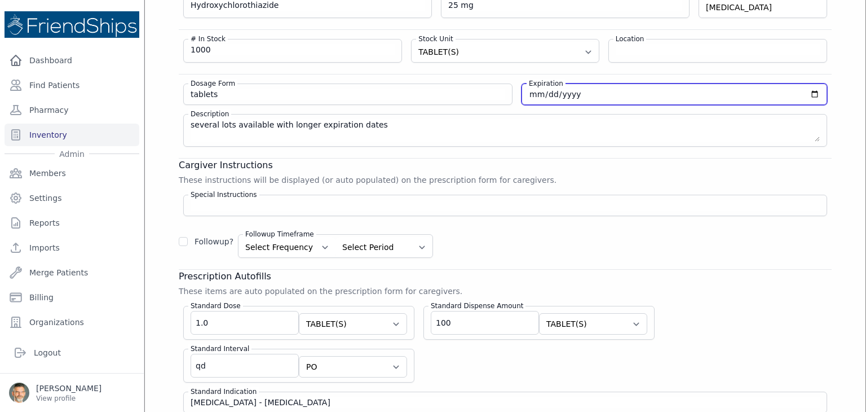
click at [562, 94] on input "[DATE]" at bounding box center [674, 94] width 291 height 11
type input "[DATE]"
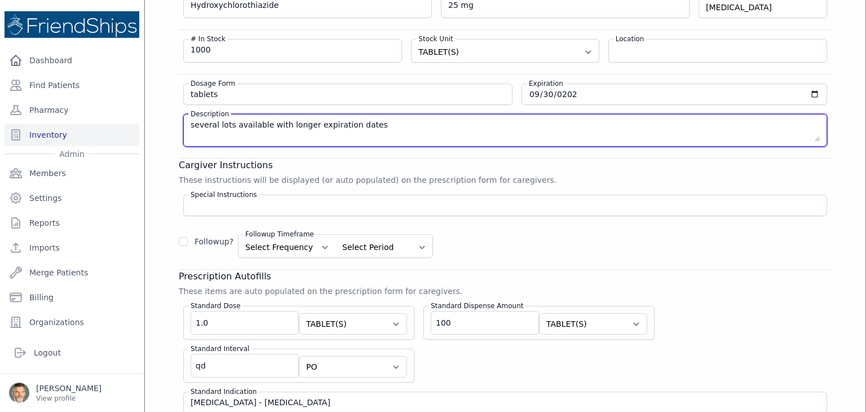
click at [559, 122] on textarea "several lots available with longer expiration dates" at bounding box center [505, 130] width 629 height 23
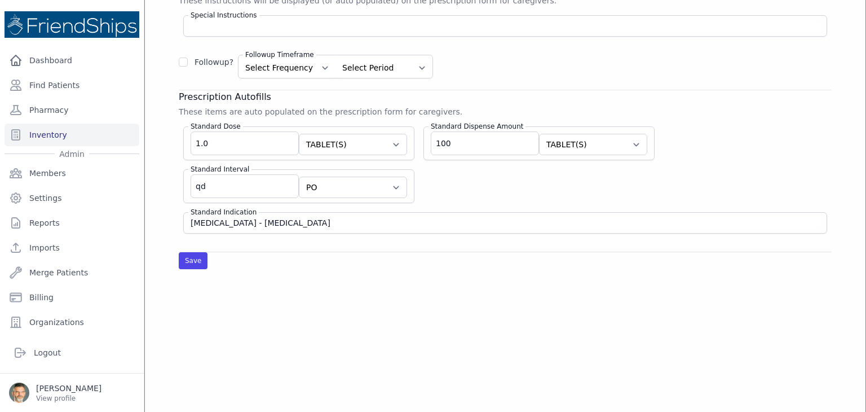
scroll to position [338, 0]
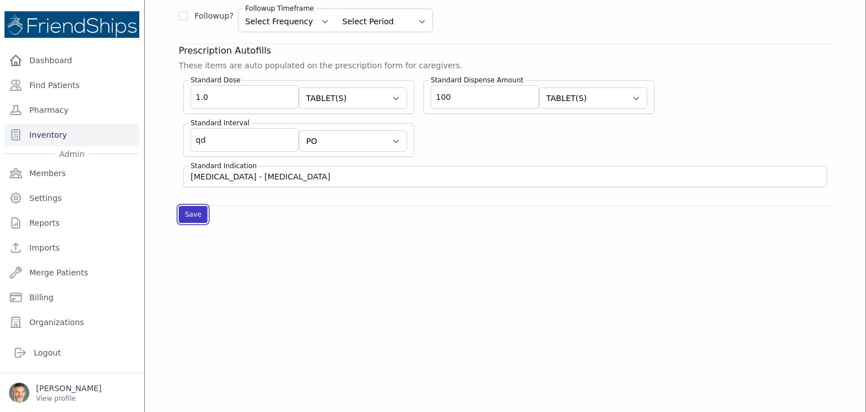
click at [187, 211] on button "Save" at bounding box center [193, 214] width 29 height 17
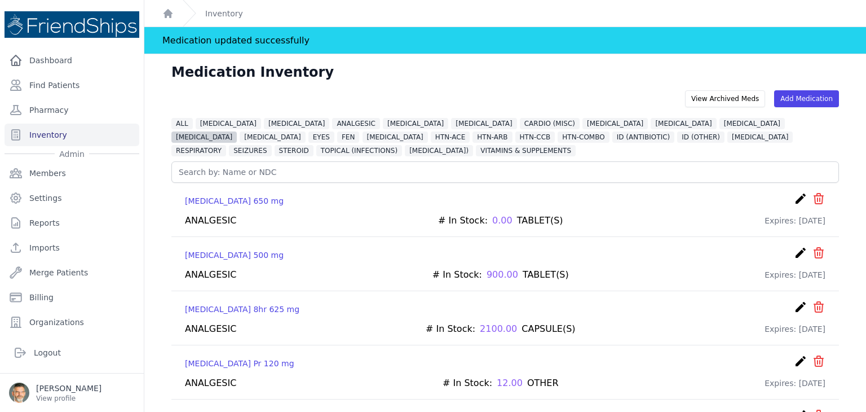
click at [237, 131] on span "[MEDICAL_DATA]" at bounding box center [203, 136] width 65 height 11
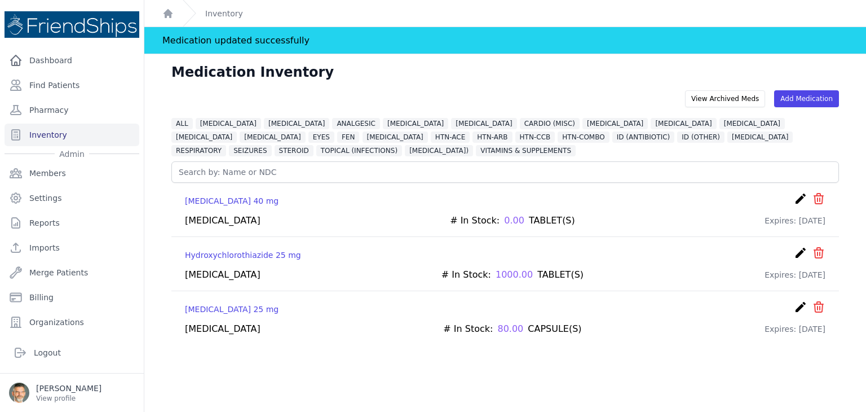
click at [794, 308] on icon "create" at bounding box center [801, 307] width 14 height 14
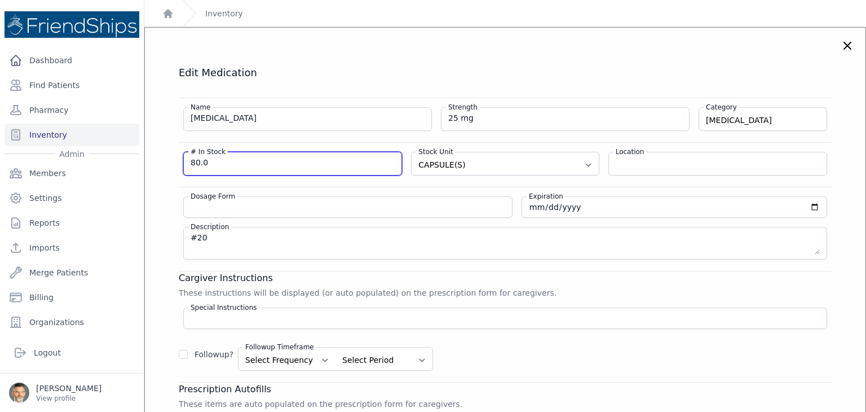
drag, startPoint x: 173, startPoint y: 158, endPoint x: 148, endPoint y: 157, distance: 24.9
type input "20"
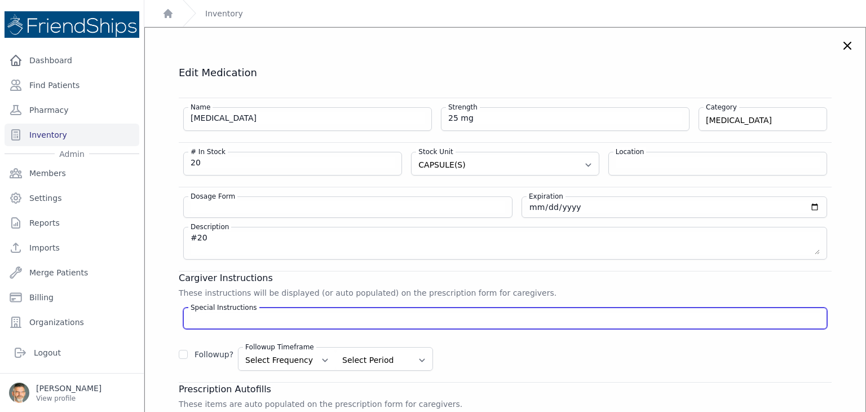
click at [616, 320] on input "Special Instructions" at bounding box center [505, 317] width 629 height 11
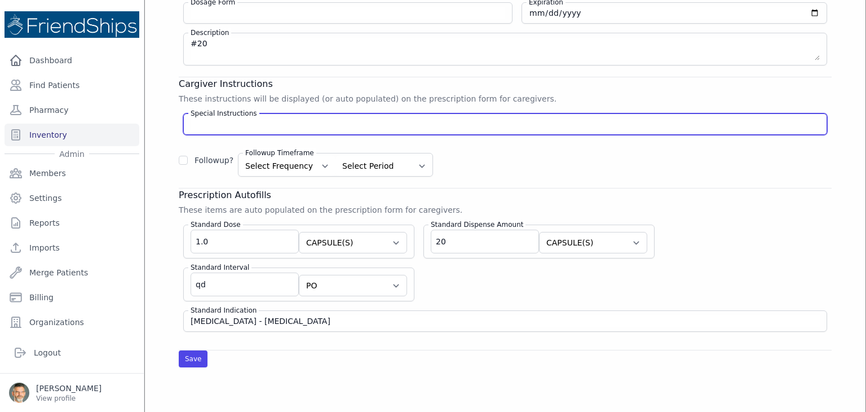
scroll to position [226, 0]
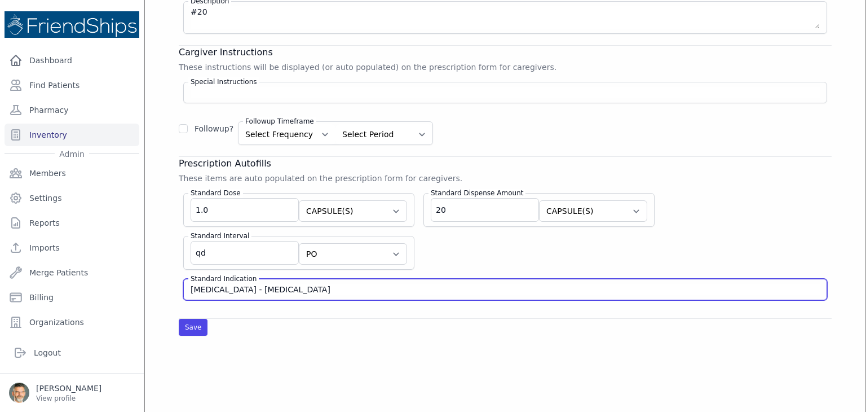
click at [541, 287] on input "[MEDICAL_DATA] - [MEDICAL_DATA]" at bounding box center [505, 289] width 629 height 11
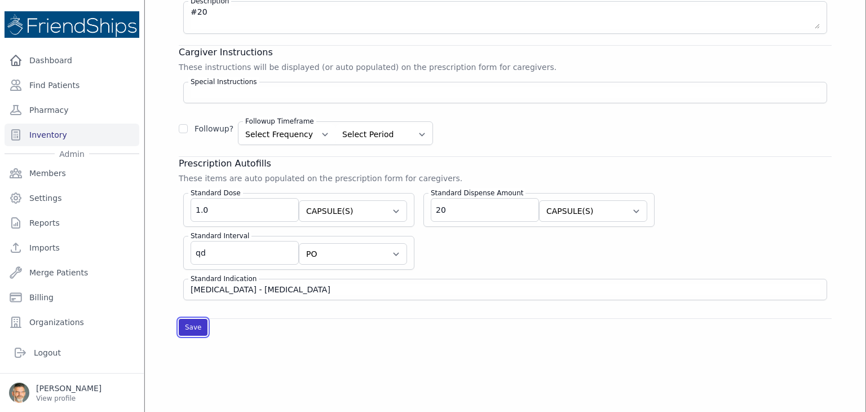
click at [194, 319] on button "Save" at bounding box center [193, 327] width 29 height 17
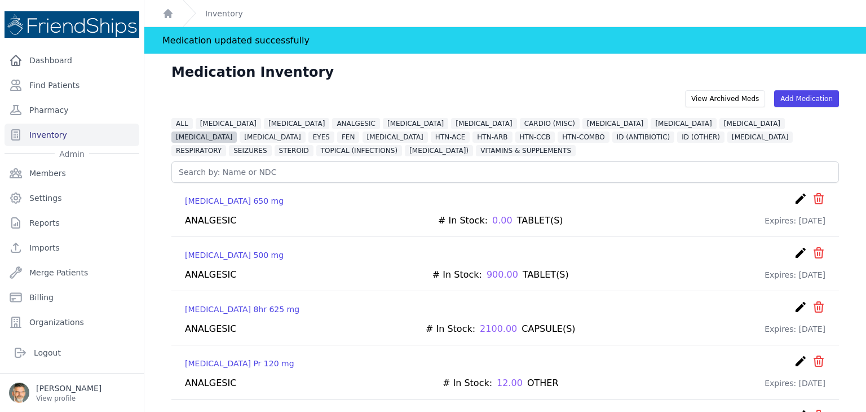
click at [237, 131] on span "[MEDICAL_DATA]" at bounding box center [203, 136] width 65 height 11
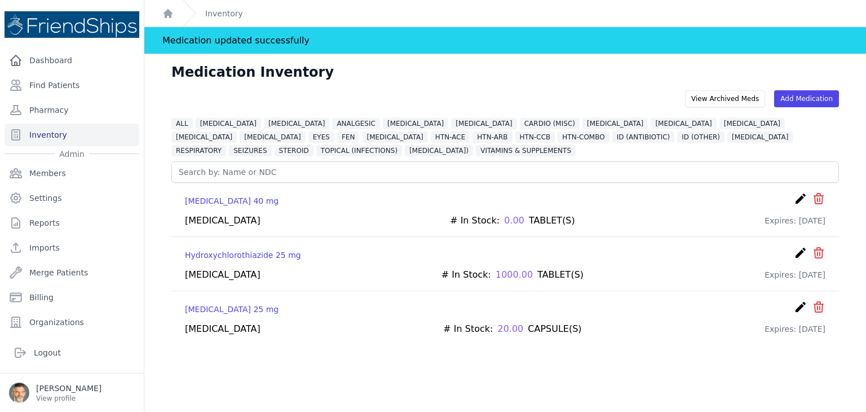
click at [743, 117] on div "ALL [MEDICAL_DATA] [MEDICAL_DATA] ANALGESIC [GEOGRAPHIC_DATA] [MEDICAL_DATA] CA…" at bounding box center [505, 136] width 668 height 41
click at [305, 131] on span "[MEDICAL_DATA]" at bounding box center [272, 136] width 65 height 11
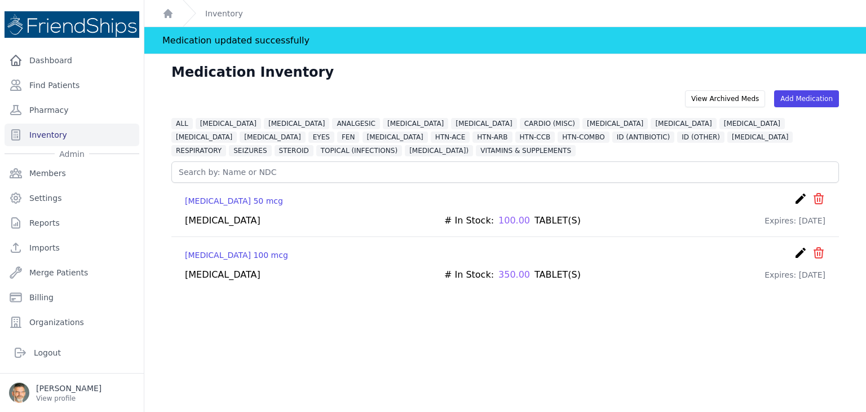
click at [794, 250] on icon "create" at bounding box center [801, 253] width 14 height 14
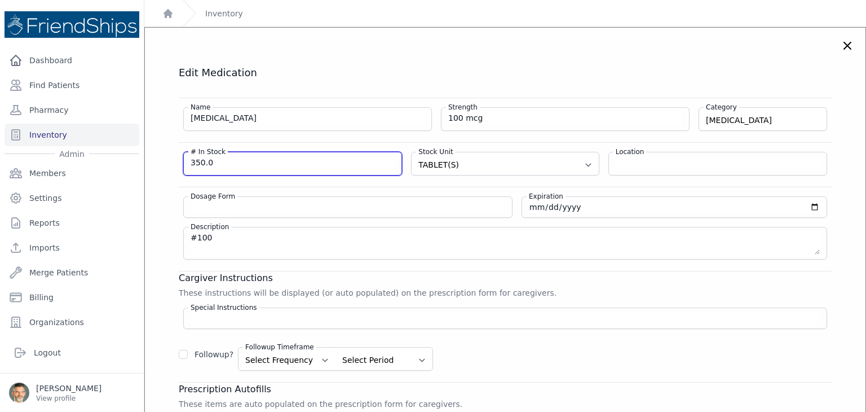
drag, startPoint x: 223, startPoint y: 160, endPoint x: 176, endPoint y: 158, distance: 47.4
click at [177, 158] on div "Edit Medication Name [MEDICAL_DATA] Strength 100 mcg Category [MEDICAL_DATA] [M…" at bounding box center [505, 313] width 698 height 495
type input "450"
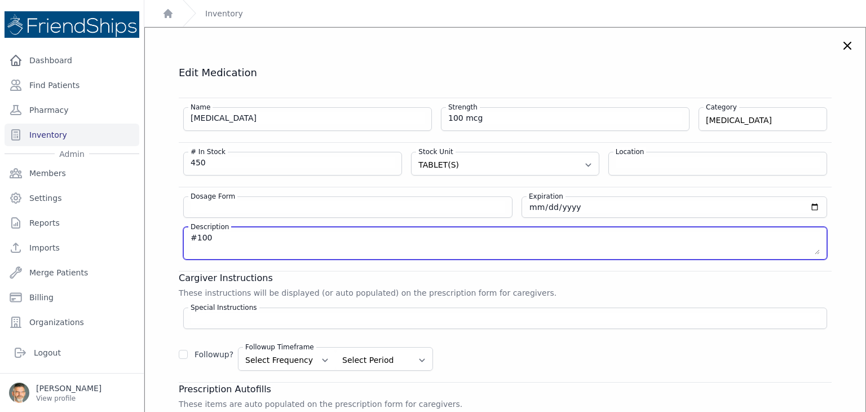
click at [372, 242] on textarea "#100" at bounding box center [505, 243] width 629 height 23
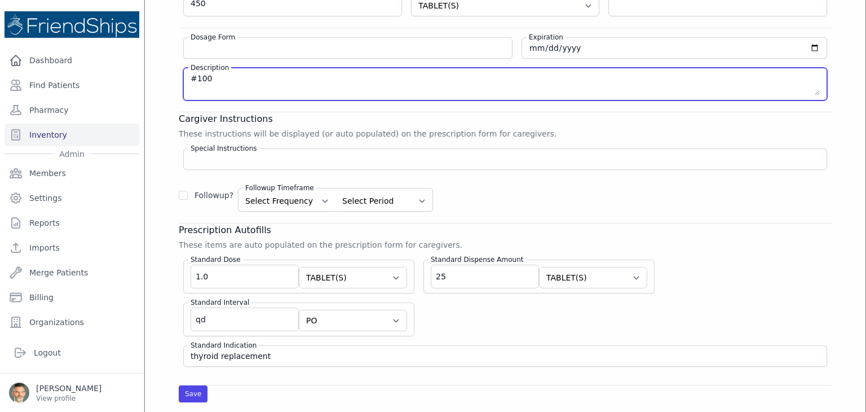
scroll to position [169, 0]
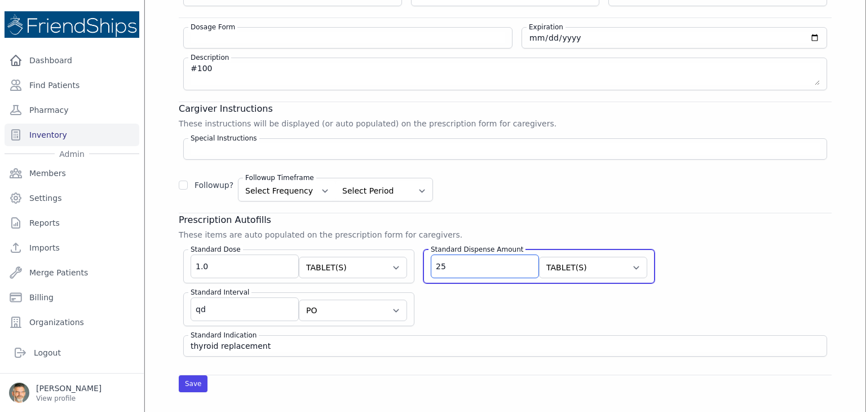
drag, startPoint x: 438, startPoint y: 262, endPoint x: 406, endPoint y: 265, distance: 32.3
click at [423, 265] on div "Standard Dispense Amount 25 Select Unit CAPSULE(S) TABLET(S) BOTTLE(S) VIAL(S) …" at bounding box center [538, 266] width 231 height 34
type input "25"
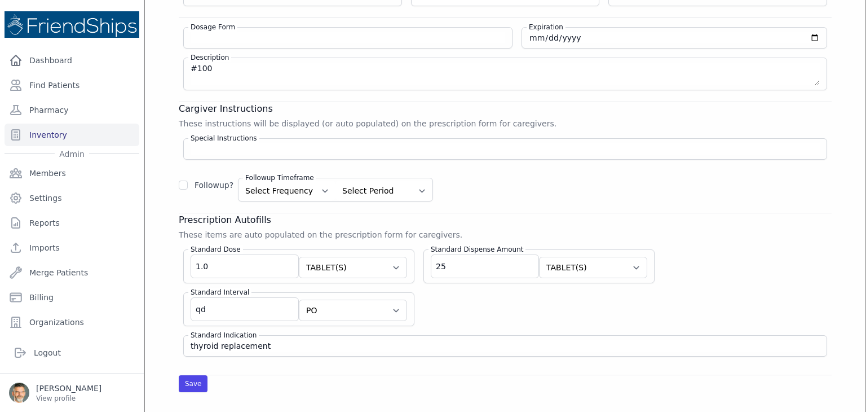
click at [582, 203] on div "Name [MEDICAL_DATA] Strength 100 mcg Category [MEDICAL_DATA] [MEDICAL_DATA] VIT…" at bounding box center [505, 142] width 653 height 428
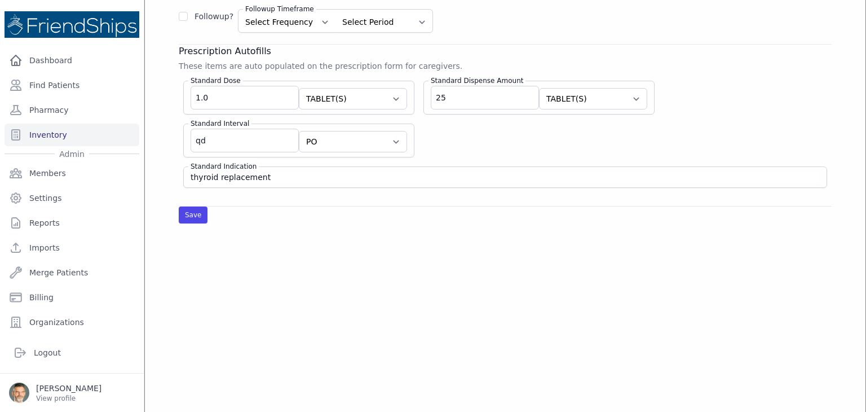
scroll to position [338, 0]
click at [181, 206] on button "Save" at bounding box center [193, 214] width 29 height 17
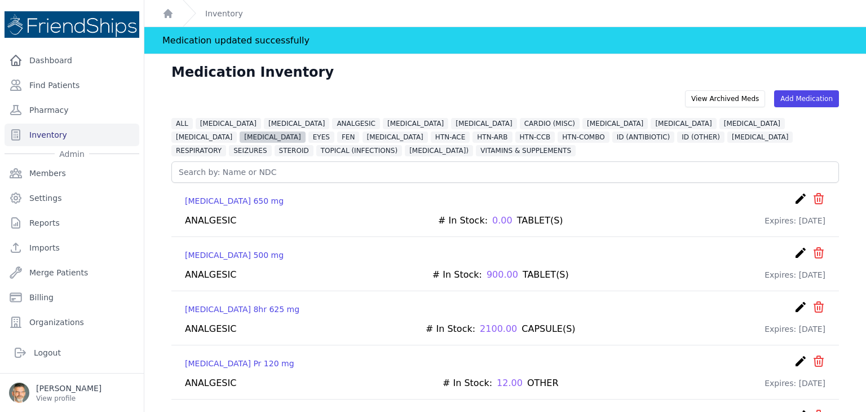
click at [305, 131] on span "[MEDICAL_DATA]" at bounding box center [272, 136] width 65 height 11
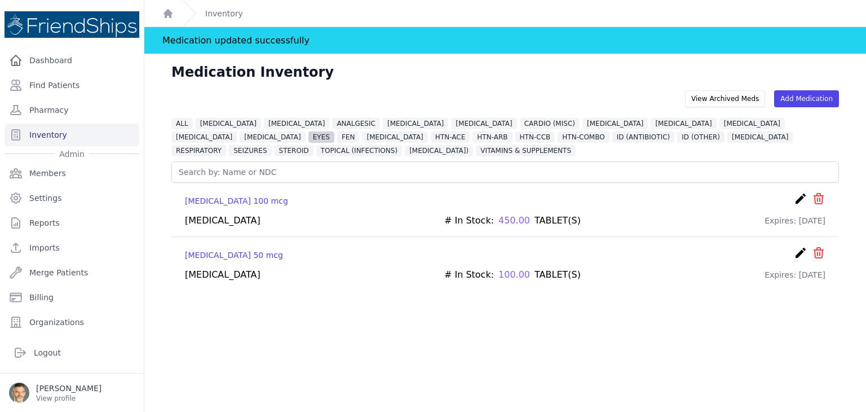
click at [334, 131] on span "EYES" at bounding box center [321, 136] width 26 height 11
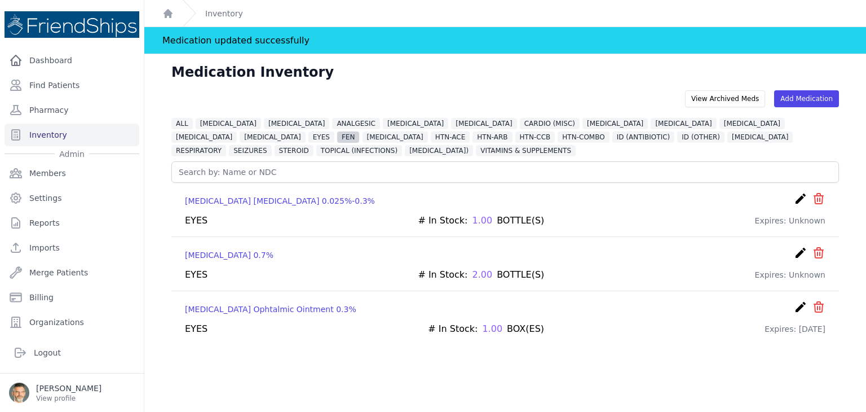
click at [359, 131] on span "FEN" at bounding box center [348, 136] width 22 height 11
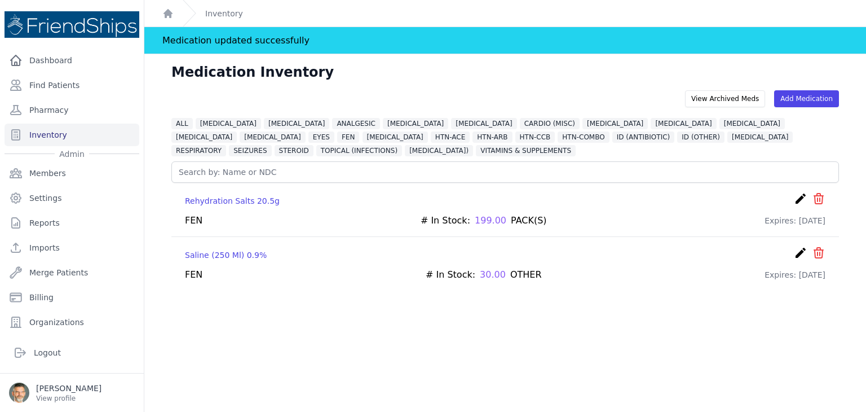
click at [794, 251] on icon "create" at bounding box center [801, 253] width 14 height 14
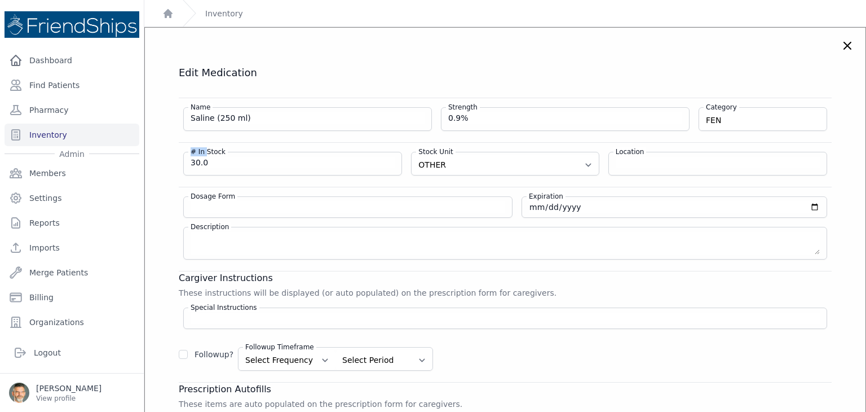
drag, startPoint x: 205, startPoint y: 154, endPoint x: 171, endPoint y: 154, distance: 33.8
click at [171, 154] on div "Edit Medication Name Saline (250 ml) Strength 0.9% Category FEN [MEDICAL_DATA] …" at bounding box center [505, 313] width 698 height 495
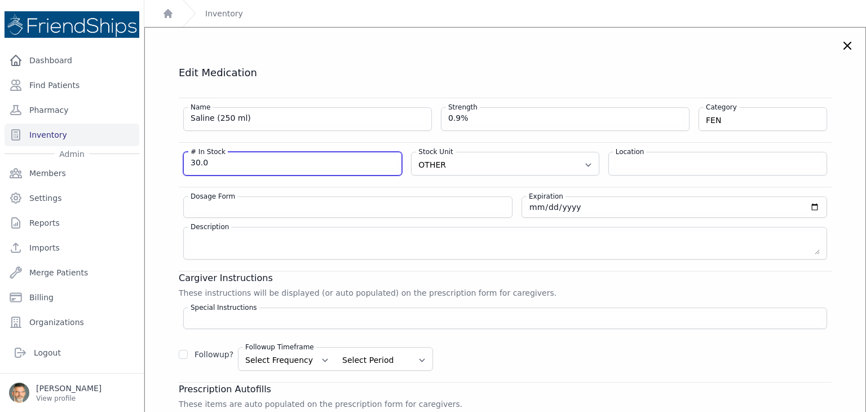
drag, startPoint x: 217, startPoint y: 162, endPoint x: 173, endPoint y: 158, distance: 44.7
click at [173, 158] on div "Edit Medication Name Saline (250 ml) Strength 0.9% Category FEN [MEDICAL_DATA] …" at bounding box center [505, 313] width 698 height 495
type input "0"
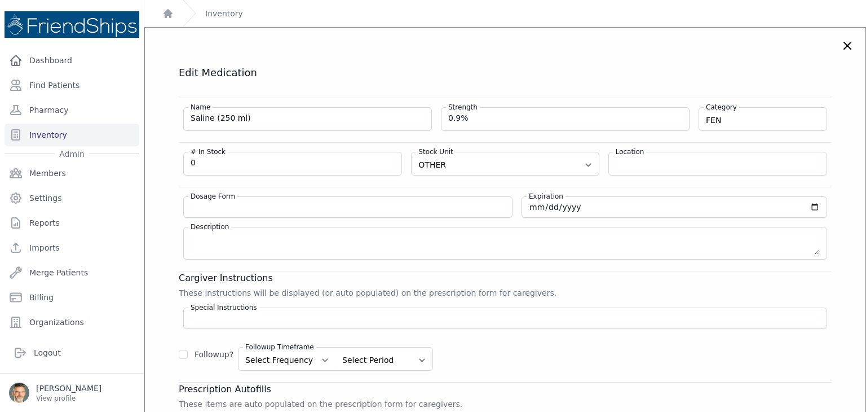
click at [350, 102] on div "Name [PERSON_NAME] (250 ml) Strength 0.9% Category FEN [MEDICAL_DATA] VITAMINS …" at bounding box center [505, 114] width 653 height 33
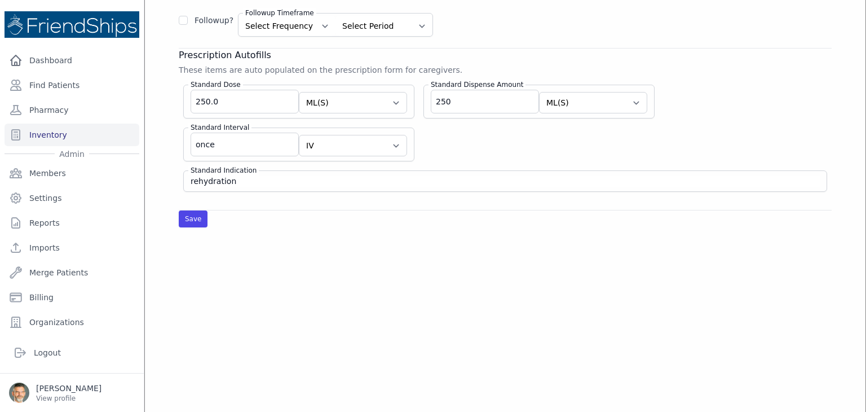
scroll to position [338, 0]
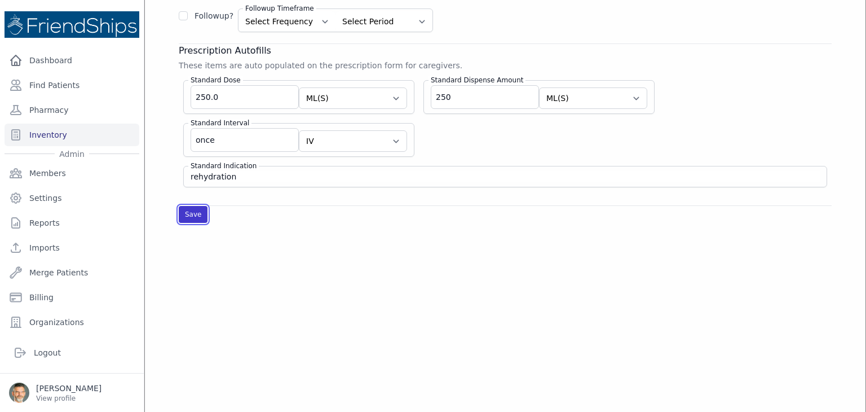
click at [186, 208] on button "Save" at bounding box center [193, 214] width 29 height 17
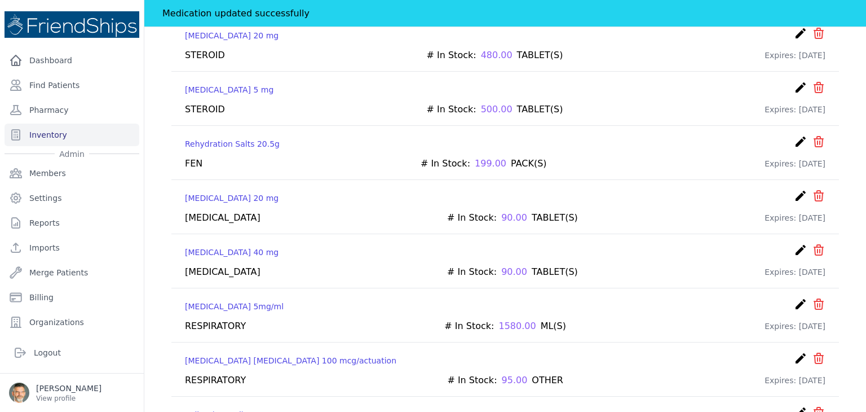
scroll to position [5977, 0]
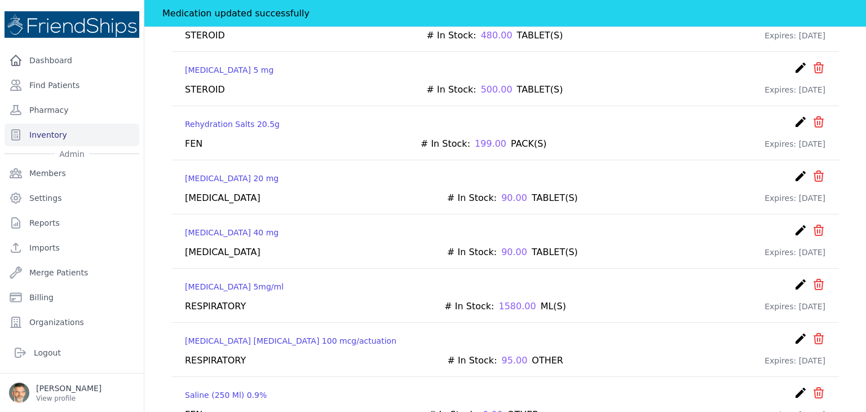
click at [812, 386] on icon "icon" at bounding box center [819, 393] width 14 height 14
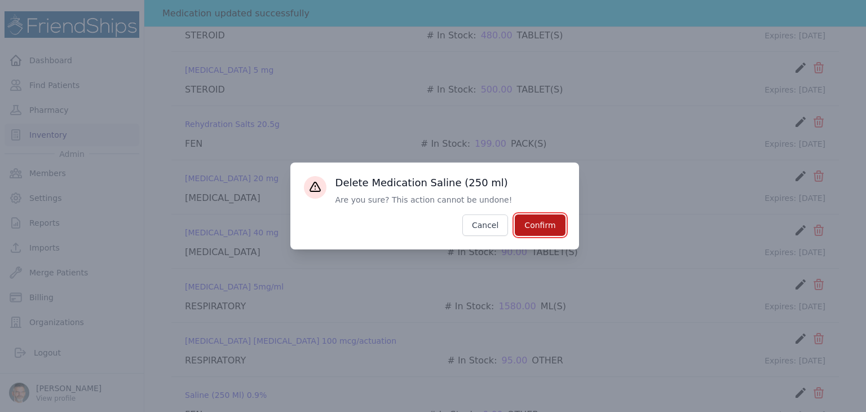
click at [540, 231] on button "Confirm" at bounding box center [540, 224] width 50 height 21
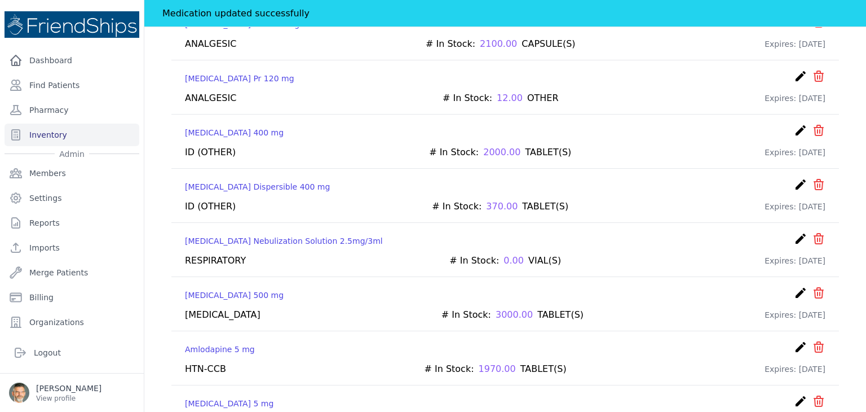
scroll to position [0, 0]
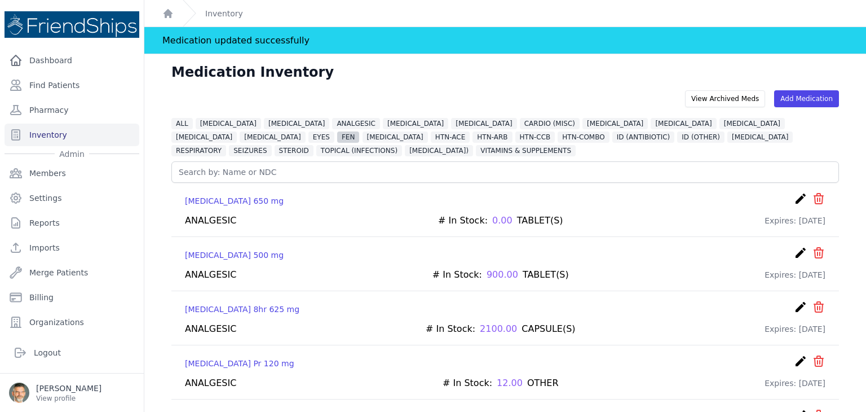
click at [359, 131] on span "FEN" at bounding box center [348, 136] width 22 height 11
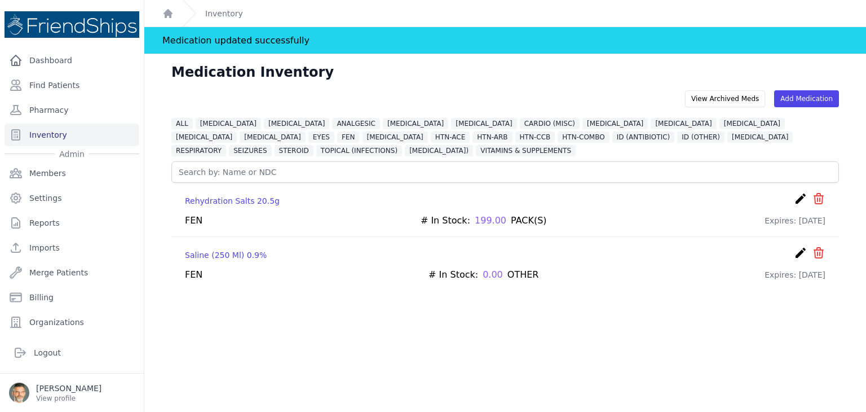
click at [814, 253] on icon "icon" at bounding box center [818, 253] width 9 height 10
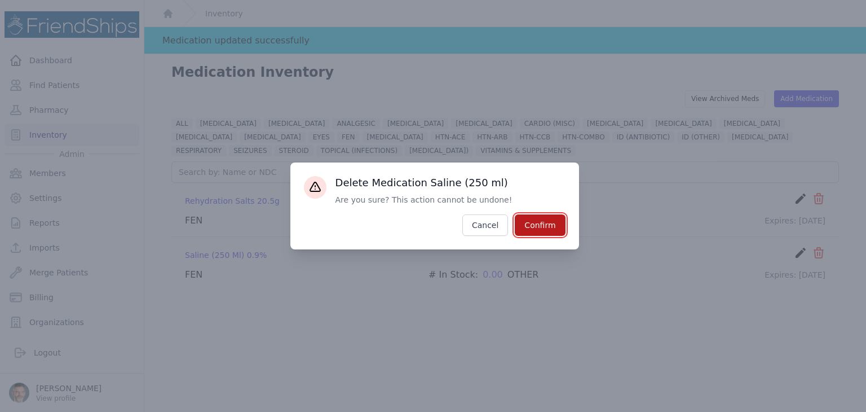
click at [540, 226] on button "Confirm" at bounding box center [540, 224] width 50 height 21
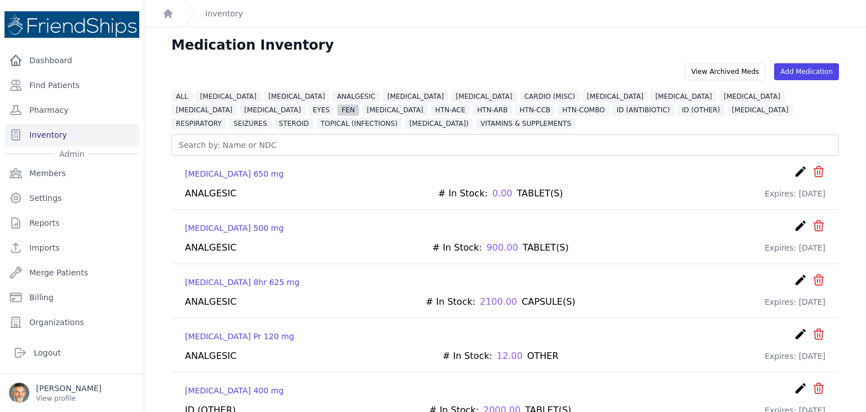
click at [359, 104] on span "FEN" at bounding box center [348, 109] width 22 height 11
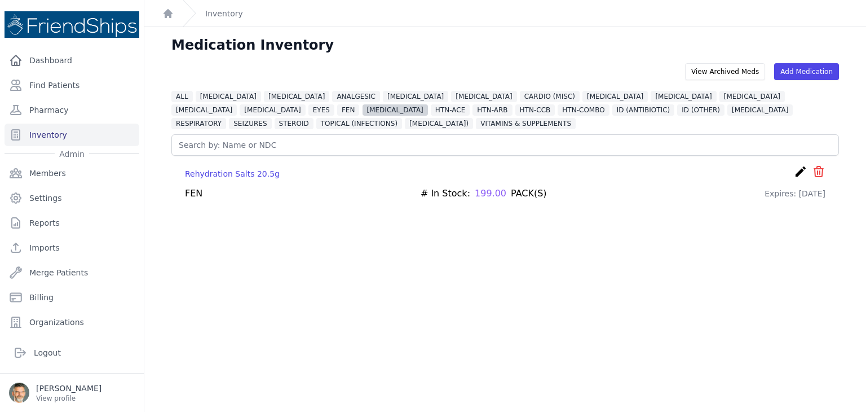
click at [363, 109] on span "[MEDICAL_DATA]" at bounding box center [395, 109] width 65 height 11
